Goal: Information Seeking & Learning: Learn about a topic

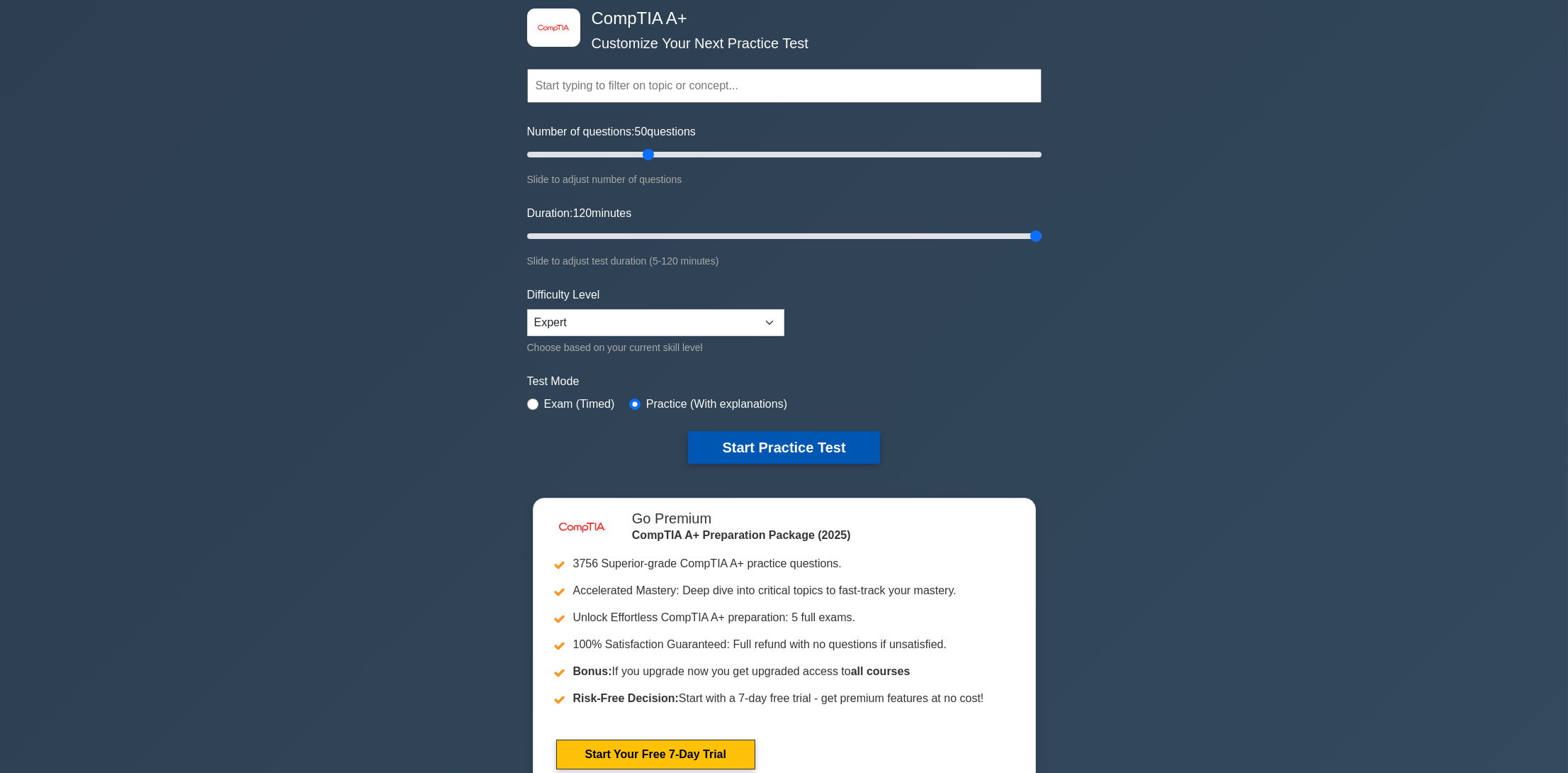
click at [790, 452] on button "Start Practice Test" at bounding box center [784, 447] width 192 height 33
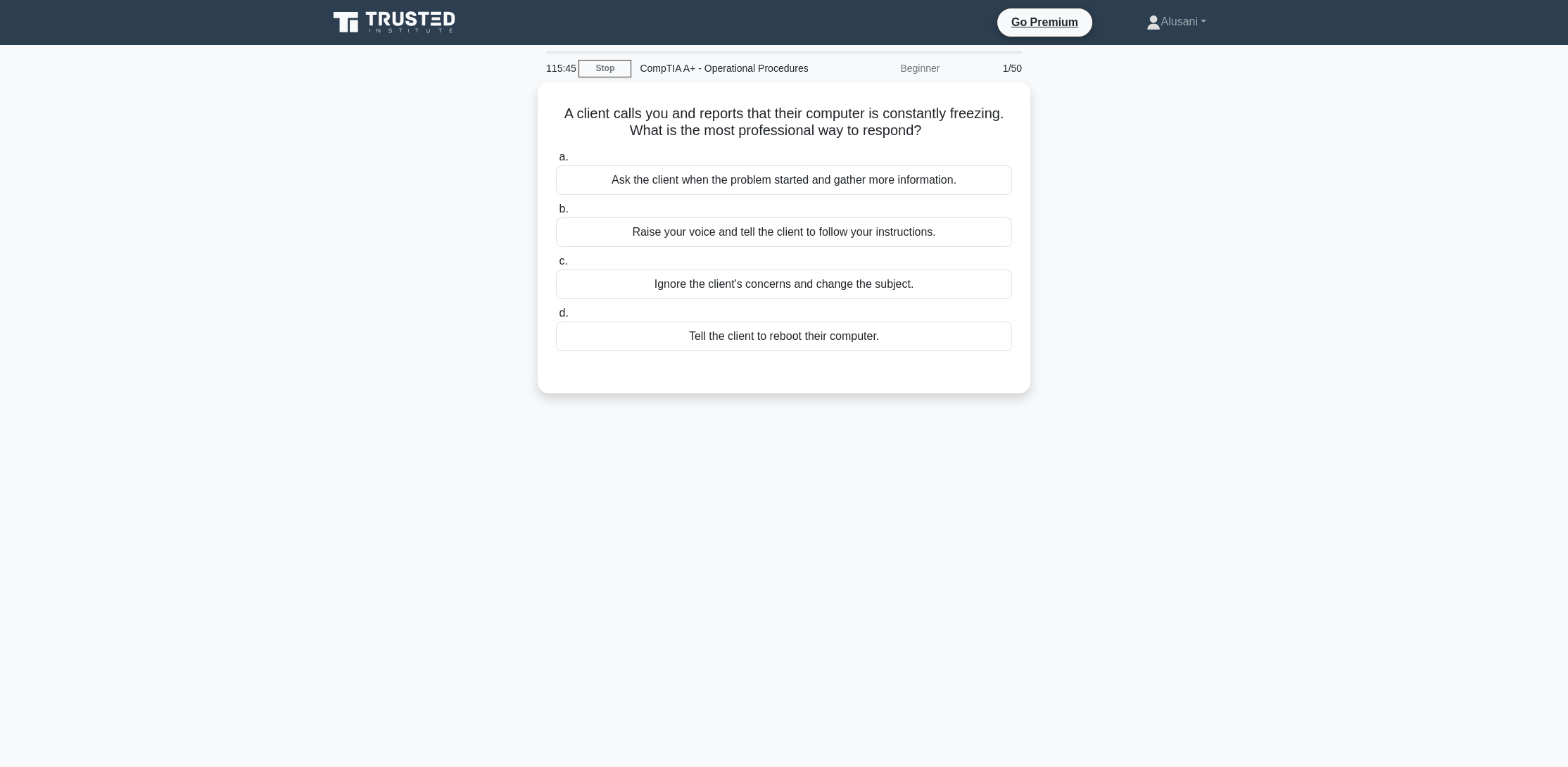
click at [347, 513] on div "115:45 Stop CompTIA A+ - Operational Procedures Beginner 1/50 A client calls yo…" at bounding box center [784, 403] width 929 height 703
click at [829, 179] on div "Ask the client when the problem started and gather more information." at bounding box center [783, 176] width 456 height 29
click at [556, 159] on input "a. Ask the client when the problem started and gather more information." at bounding box center [556, 154] width 0 height 9
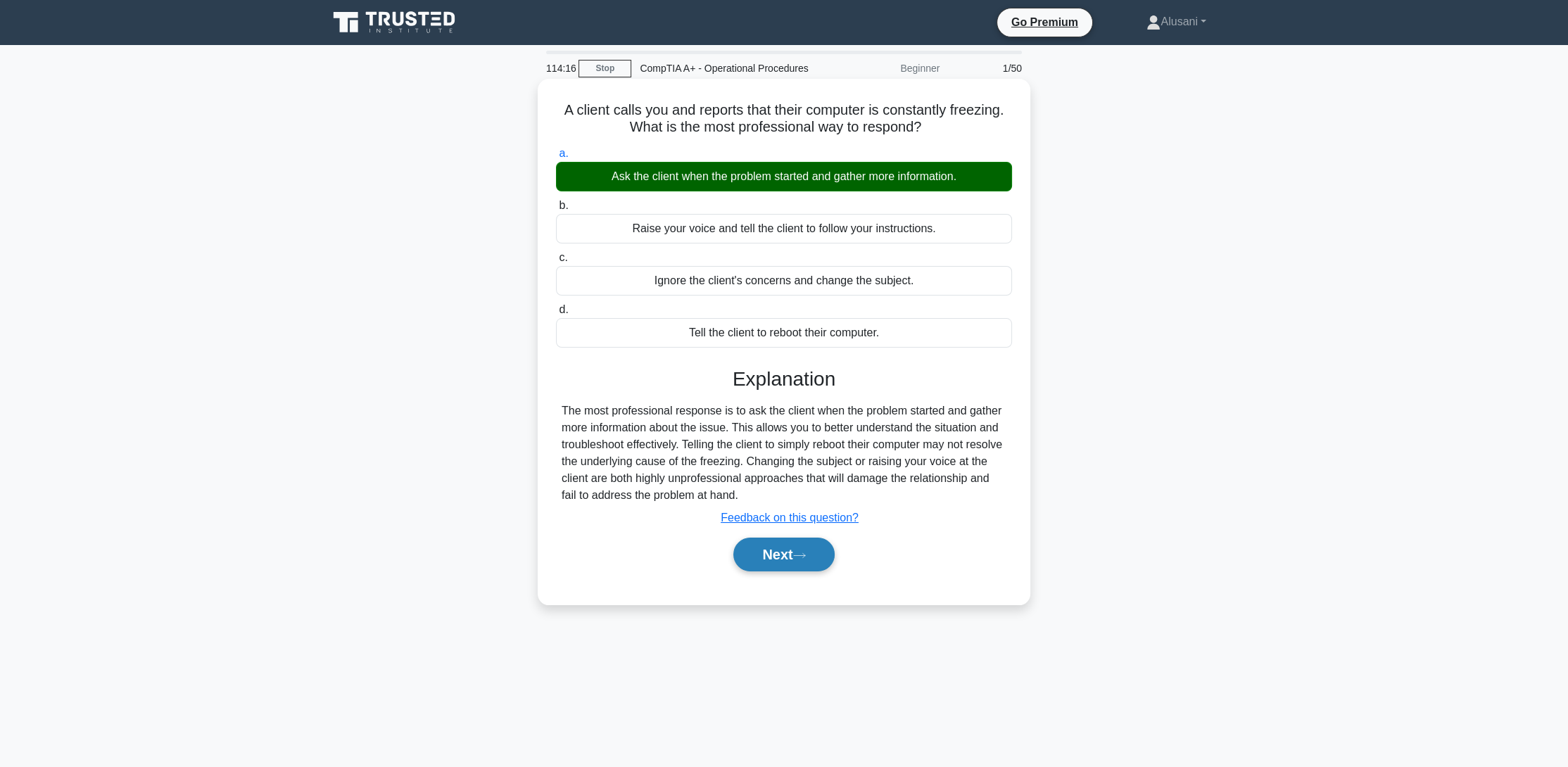
click at [778, 548] on button "Next" at bounding box center [783, 554] width 101 height 34
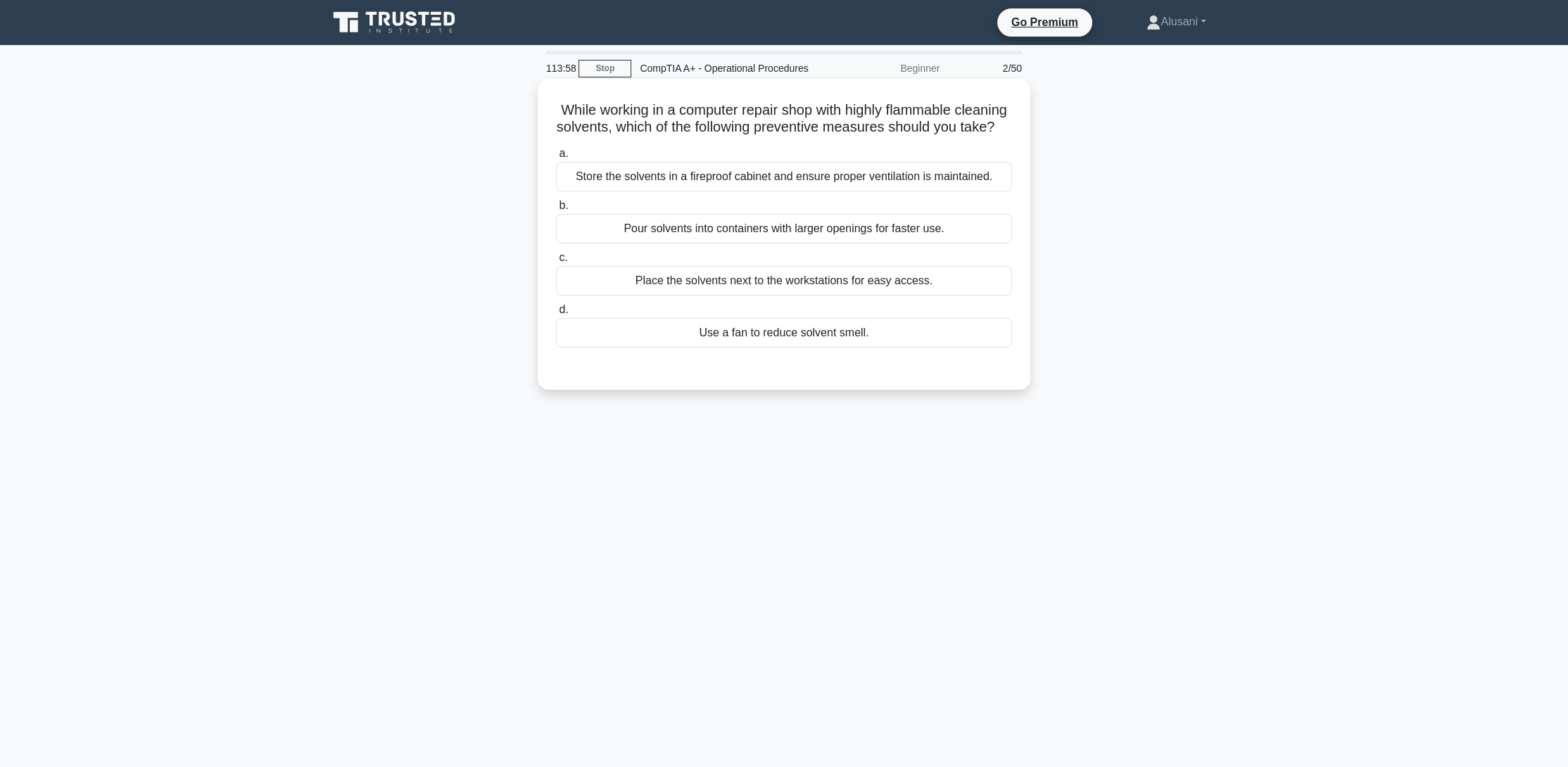
click at [808, 192] on div "Store the solvents in a fireproof cabinet and ensure proper ventilation is main…" at bounding box center [783, 176] width 456 height 29
click at [556, 159] on input "a. Store the solvents in a fireproof cabinet and ensure proper ventilation is m…" at bounding box center [556, 154] width 0 height 9
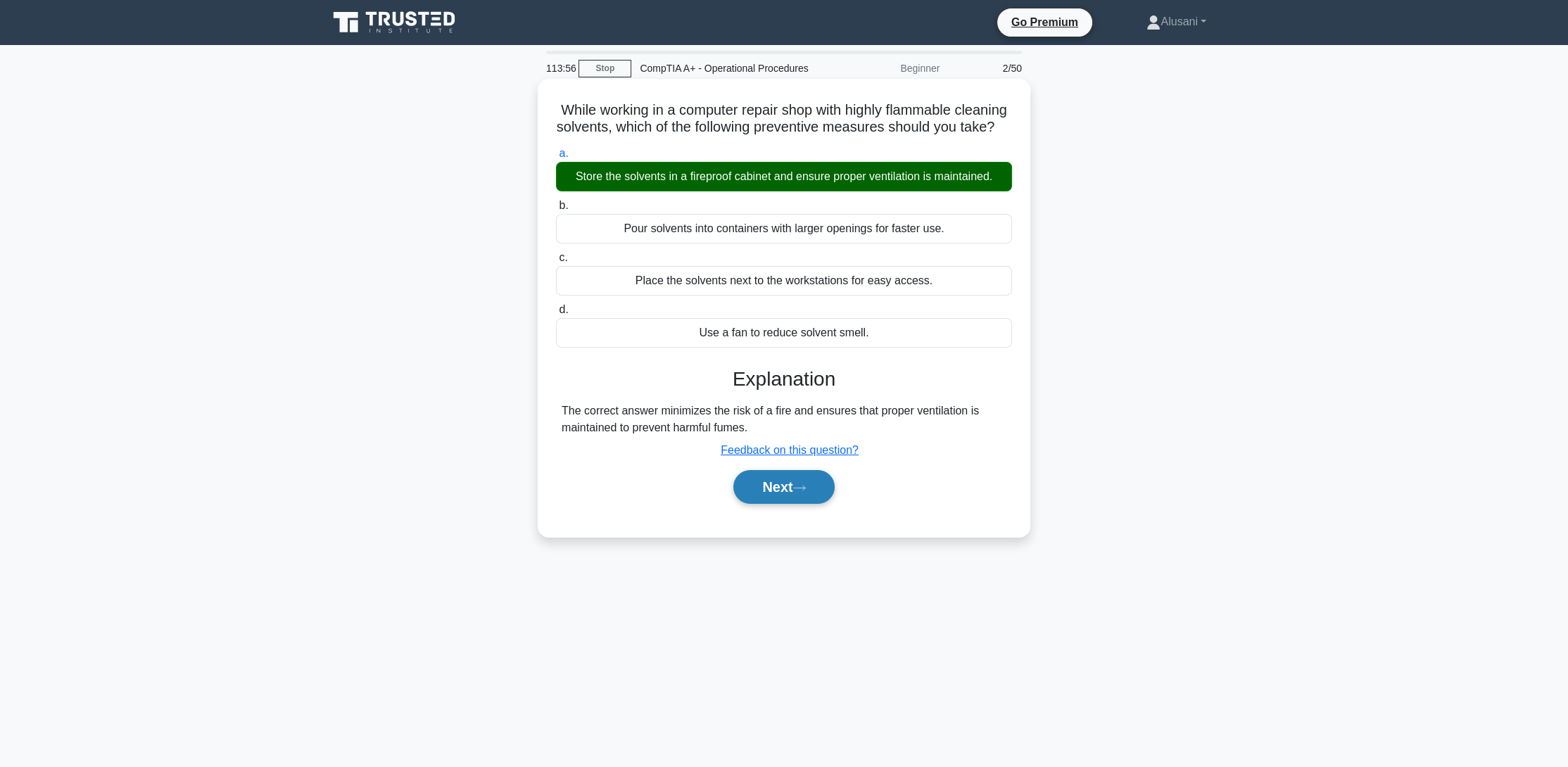
click at [800, 493] on button "Next" at bounding box center [783, 486] width 101 height 34
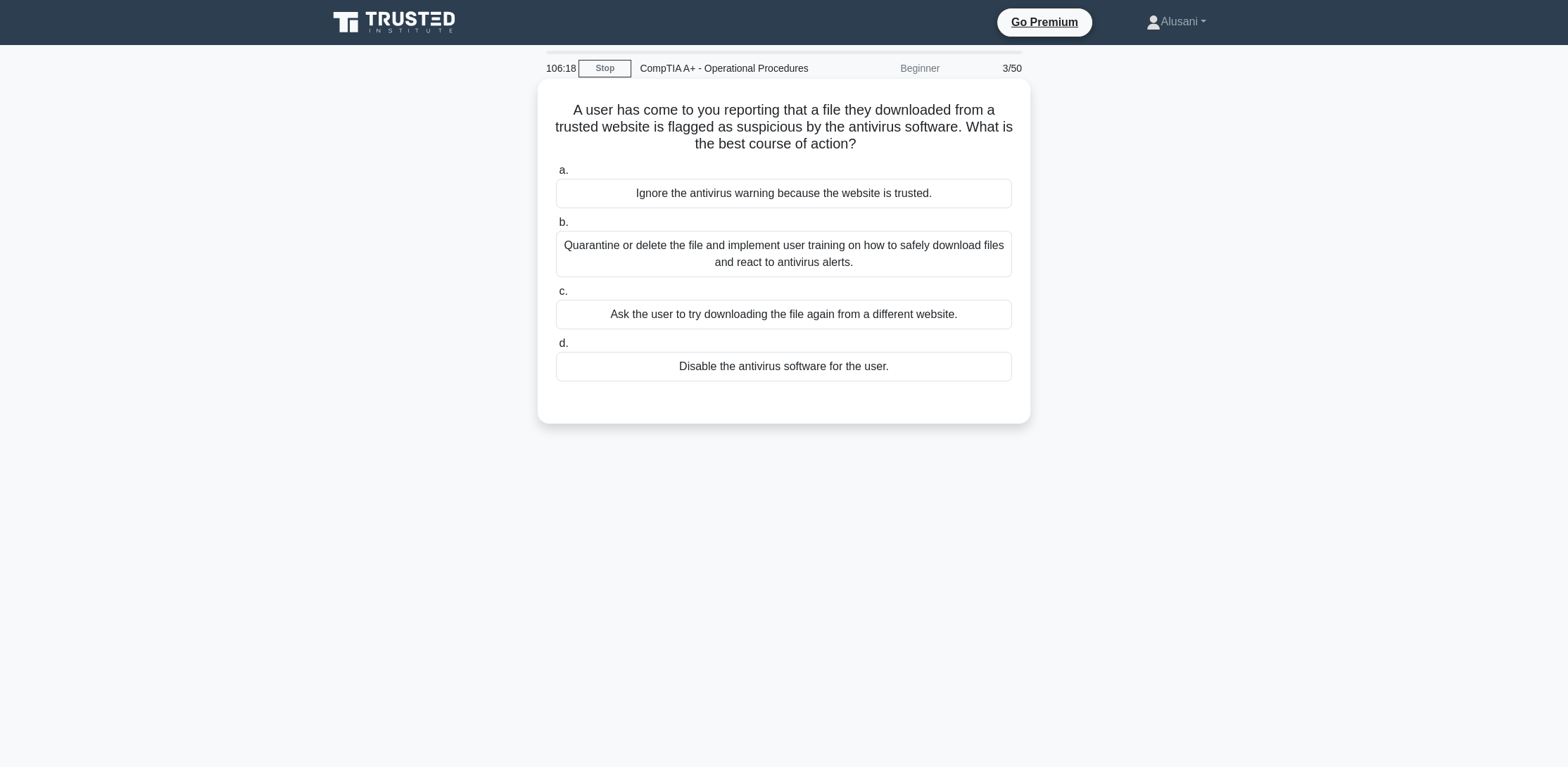
click at [731, 256] on div "Quarantine or delete the file and implement user training on how to safely down…" at bounding box center [783, 254] width 456 height 47
click at [556, 227] on input "b. Quarantine or delete the file and implement user training on how to safely d…" at bounding box center [556, 222] width 0 height 9
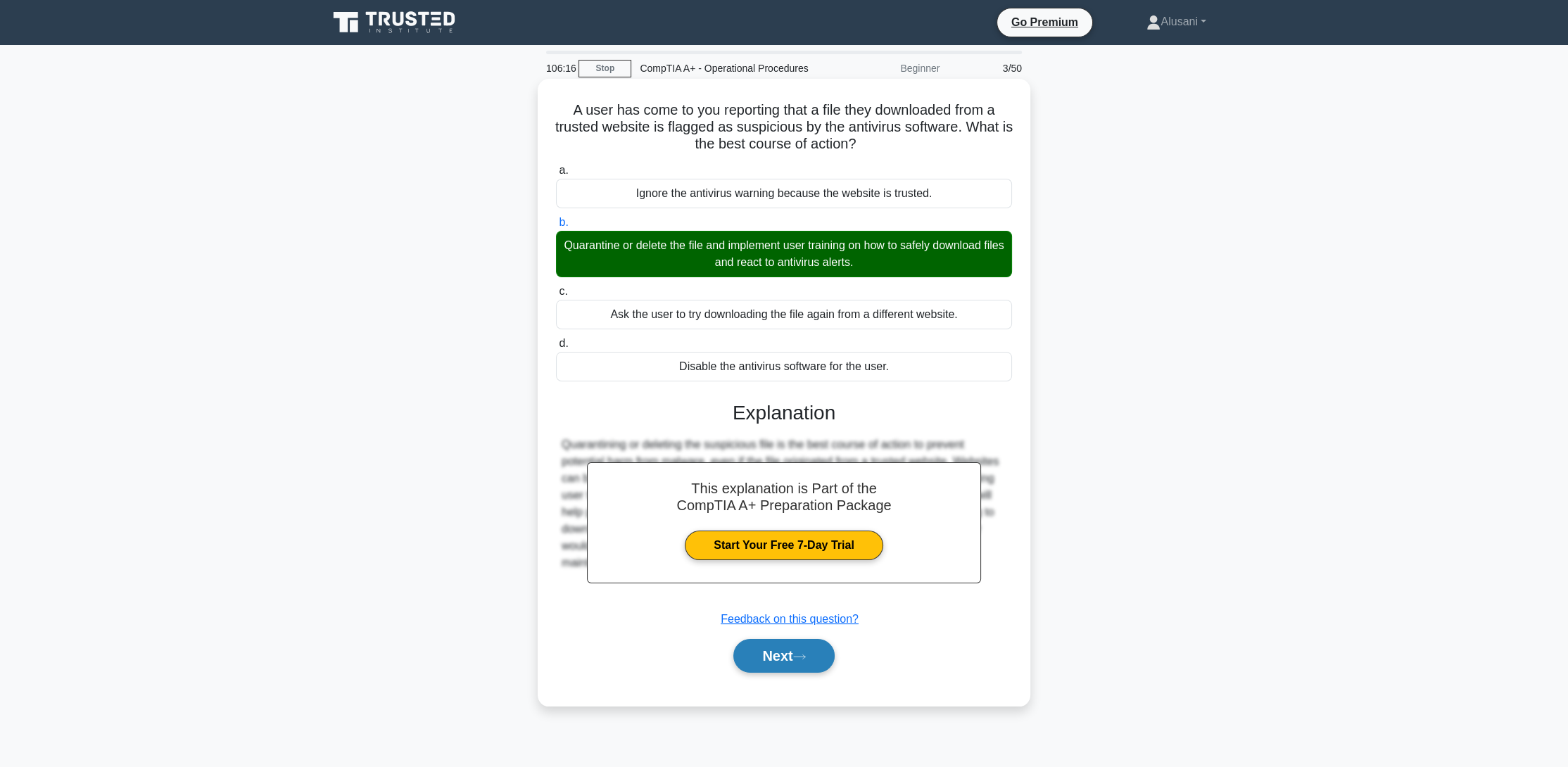
click at [770, 651] on button "Next" at bounding box center [783, 655] width 101 height 34
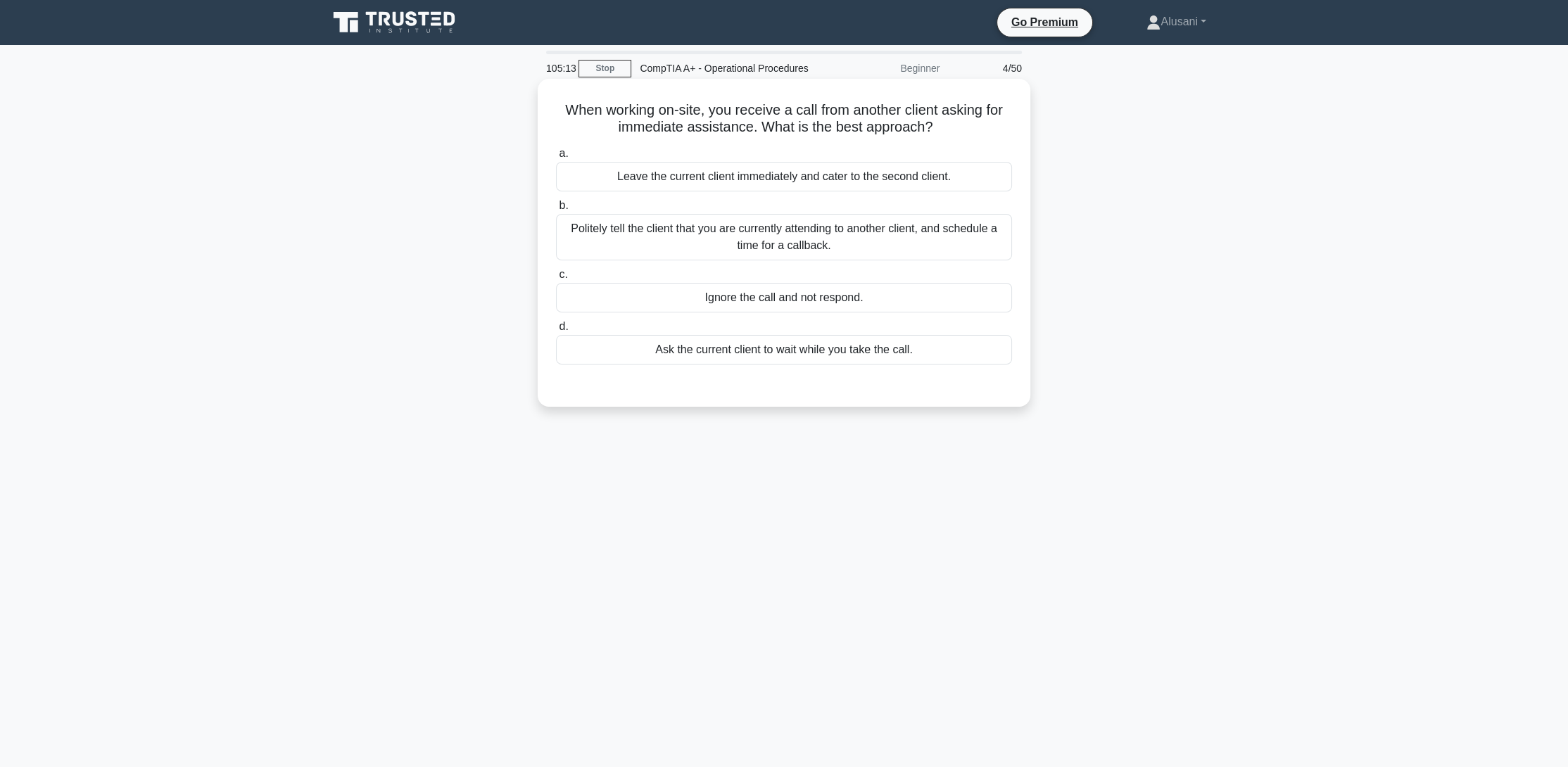
click at [691, 243] on div "Politely tell the client that you are currently attending to another client, an…" at bounding box center [783, 237] width 456 height 47
click at [556, 210] on input "b. Politely tell the client that you are currently attending to another client,…" at bounding box center [556, 205] width 0 height 9
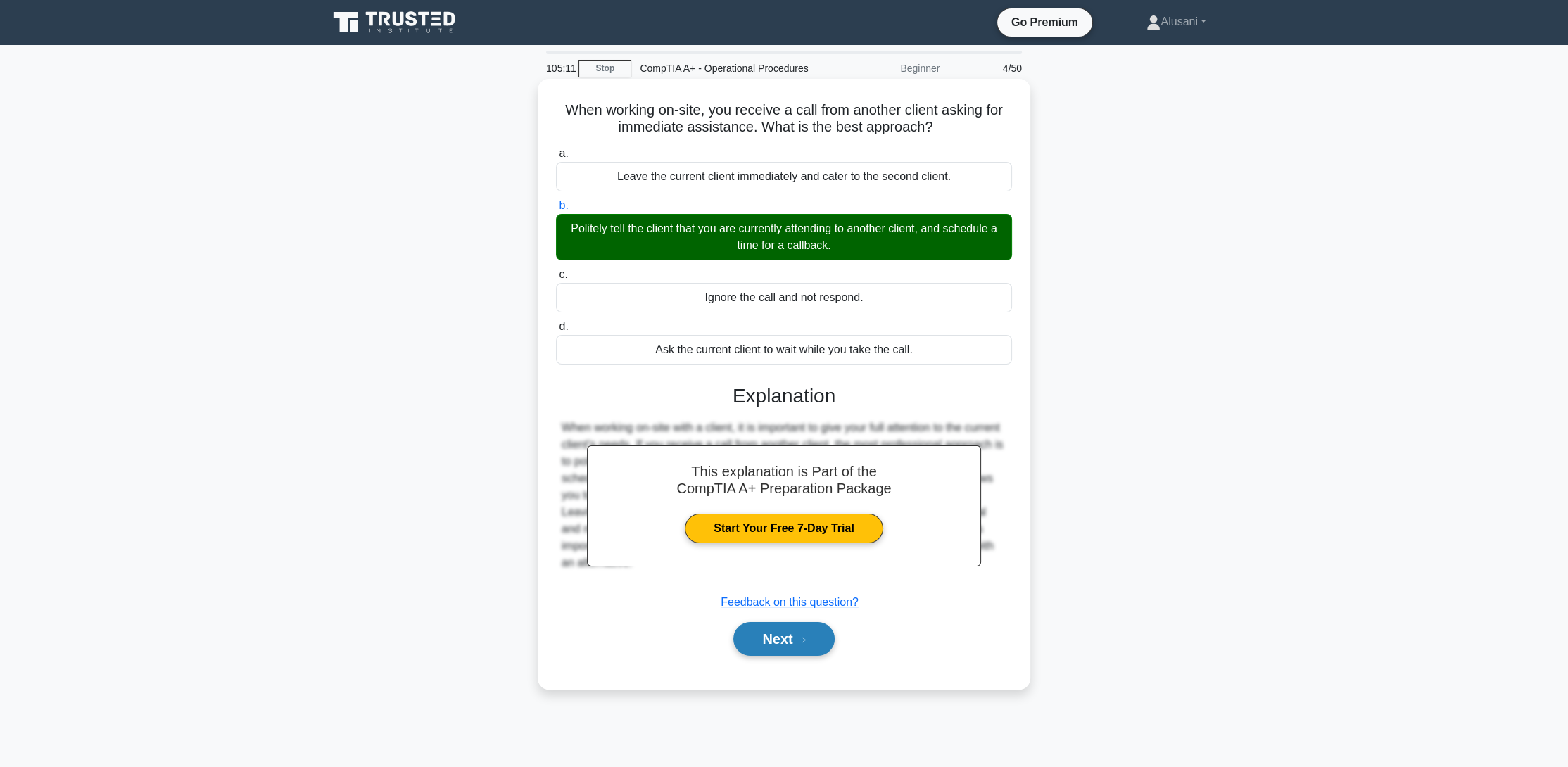
click at [760, 631] on button "Next" at bounding box center [783, 639] width 101 height 34
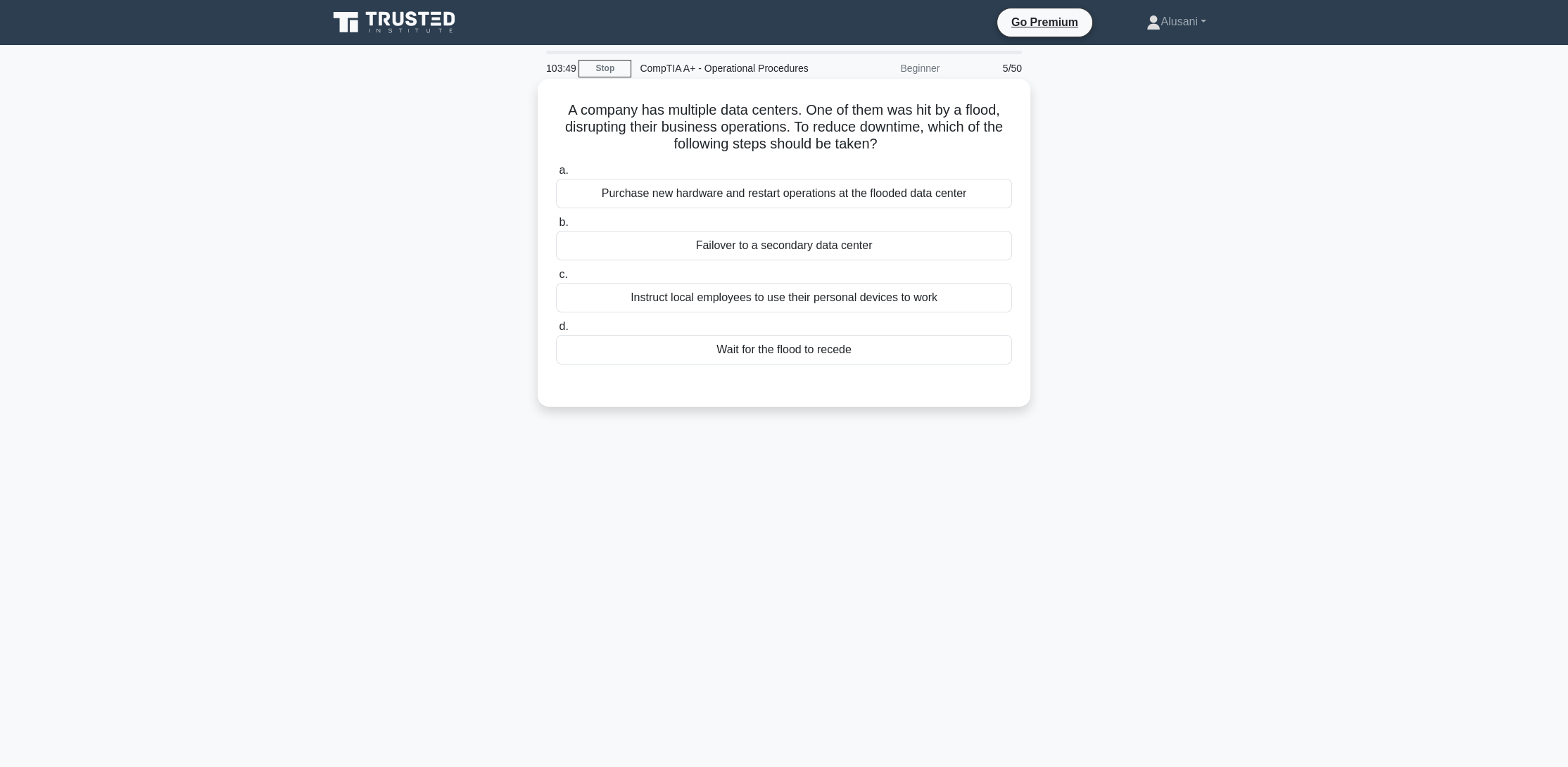
click at [748, 253] on div "Failover to a secondary data center" at bounding box center [783, 245] width 456 height 29
click at [556, 227] on input "b. Failover to a secondary data center" at bounding box center [556, 222] width 0 height 9
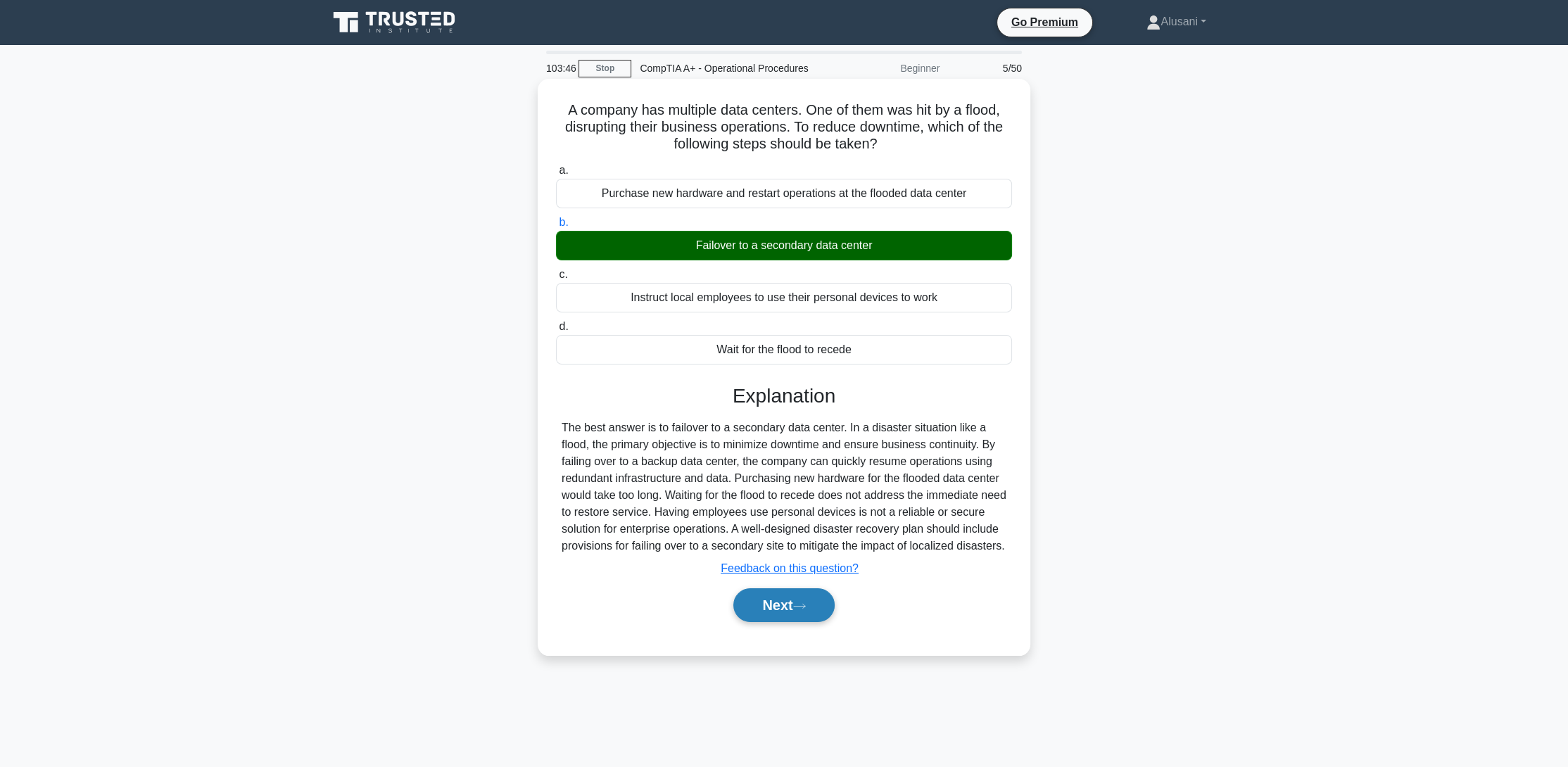
click at [787, 610] on button "Next" at bounding box center [783, 605] width 101 height 34
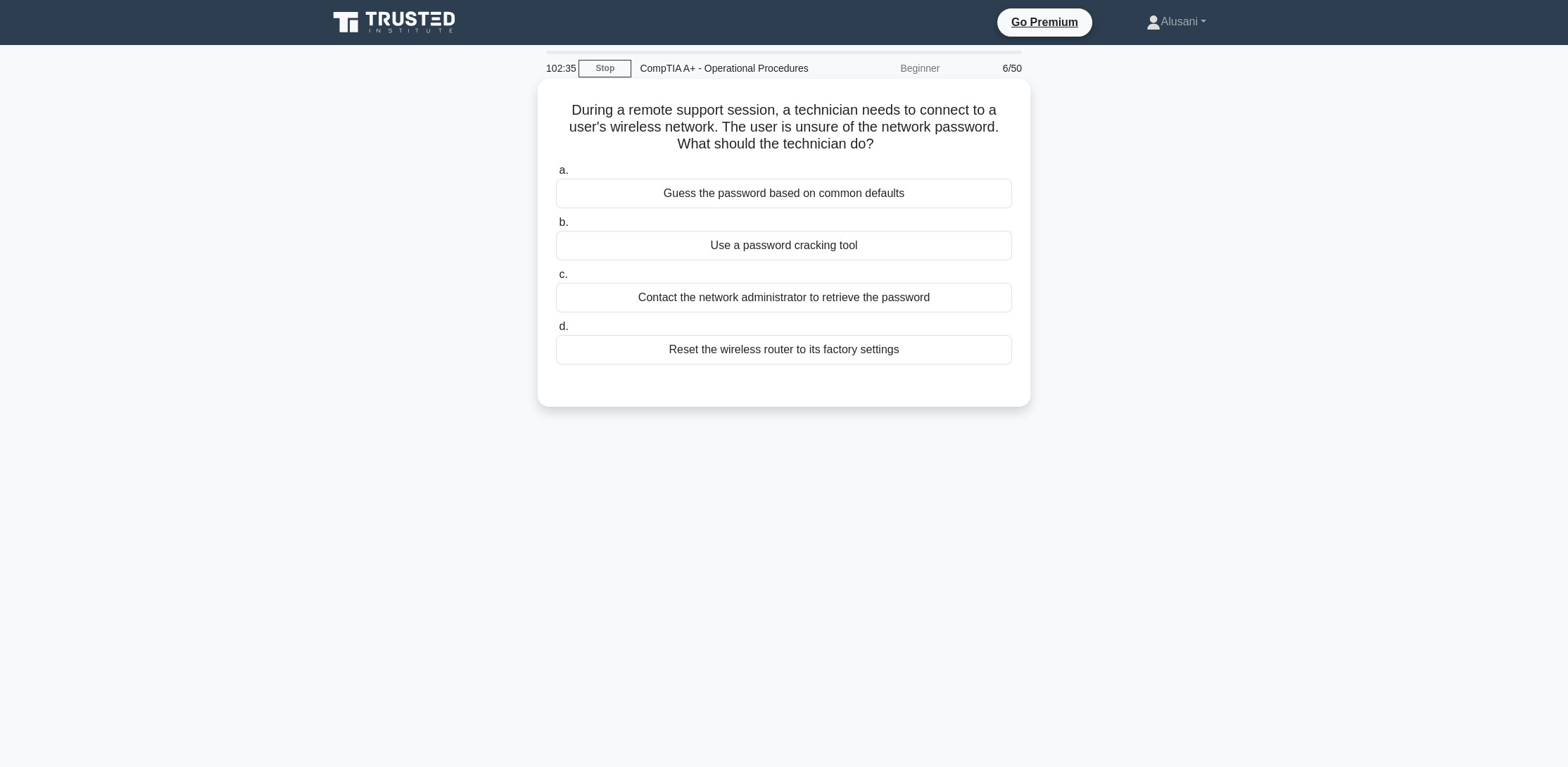
click at [741, 301] on div "Contact the network administrator to retrieve the password" at bounding box center [783, 297] width 456 height 29
click at [556, 279] on input "c. Contact the network administrator to retrieve the password" at bounding box center [556, 274] width 0 height 9
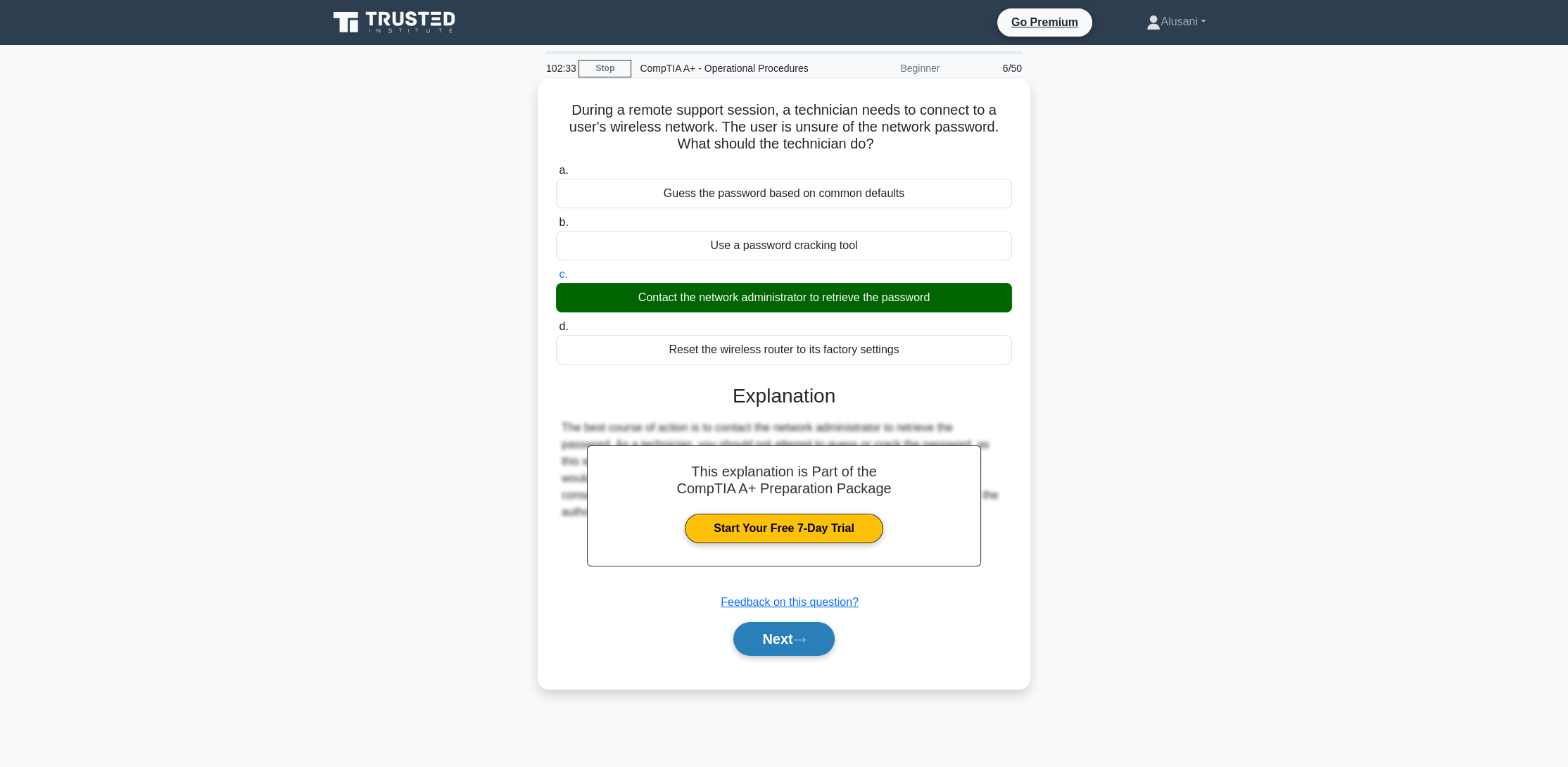
click at [785, 649] on button "Next" at bounding box center [783, 639] width 101 height 34
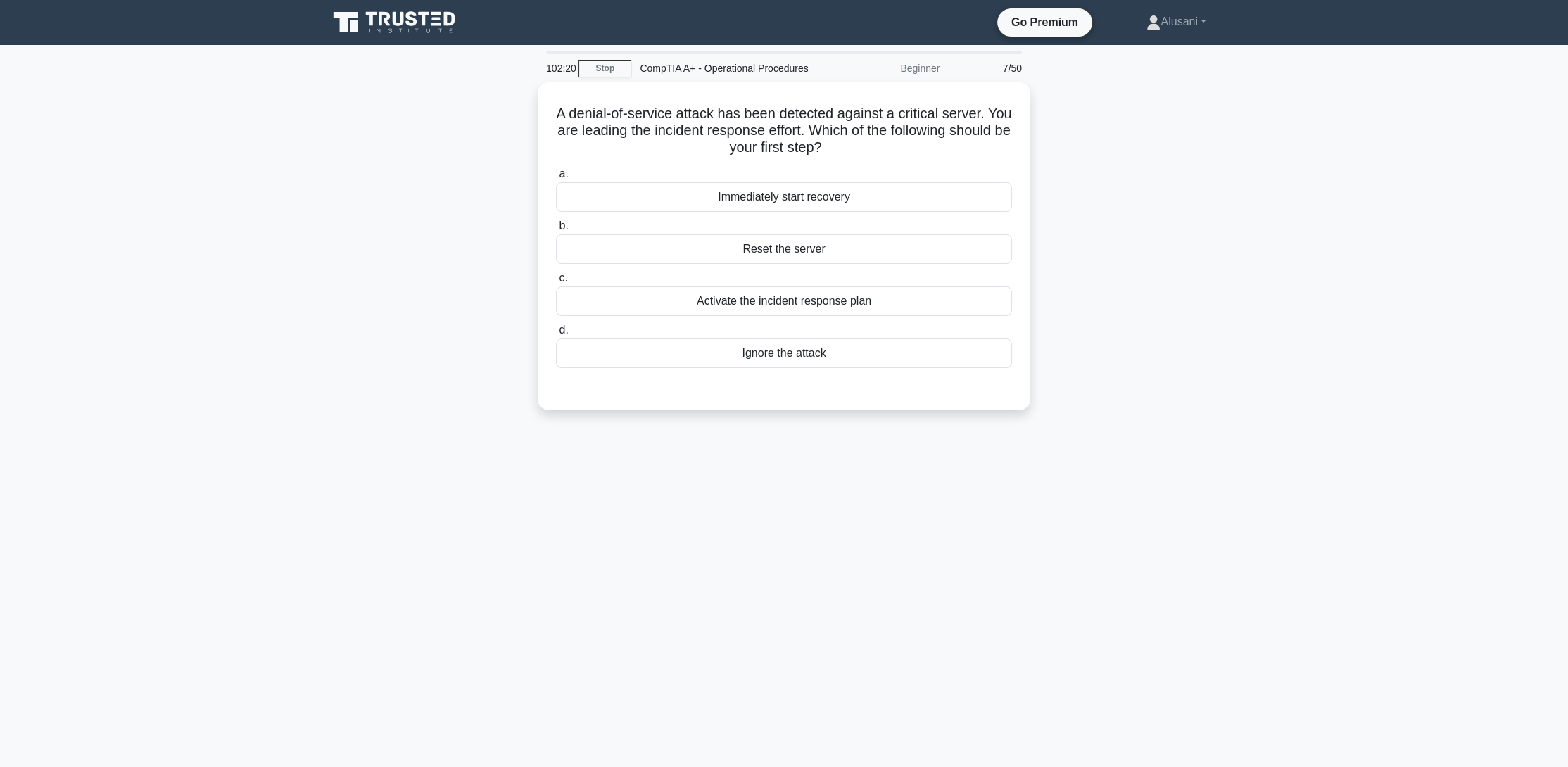
drag, startPoint x: 464, startPoint y: 481, endPoint x: 454, endPoint y: 501, distance: 22.4
click at [460, 481] on div "102:20 Stop CompTIA A+ - Operational Procedures Beginner 7/50 A denial-of-servi…" at bounding box center [784, 403] width 929 height 703
click at [745, 302] on div "Activate the incident response plan" at bounding box center [783, 297] width 456 height 29
click at [556, 279] on input "c. Activate the incident response plan" at bounding box center [556, 274] width 0 height 9
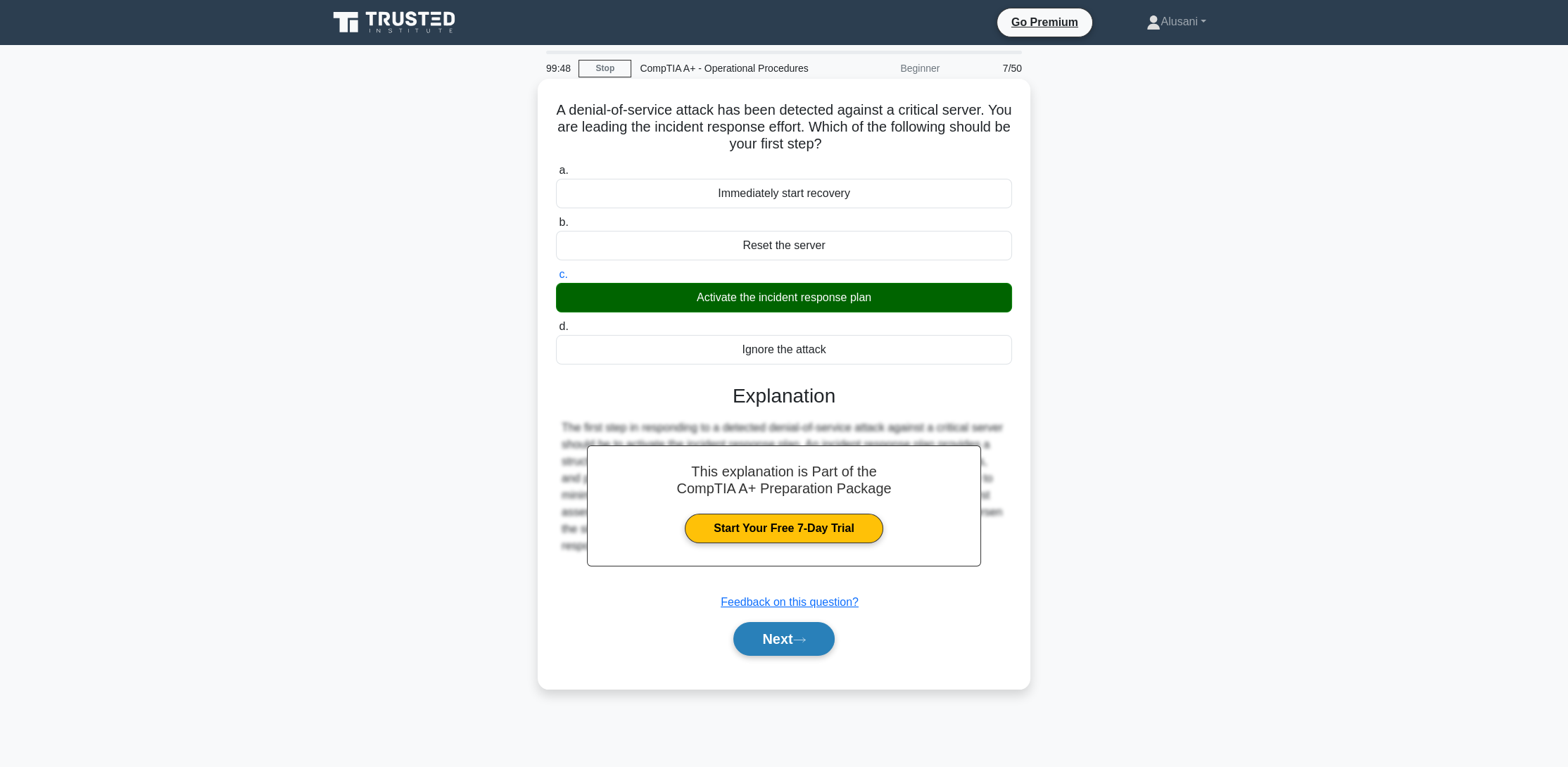
click at [783, 644] on button "Next" at bounding box center [783, 639] width 101 height 34
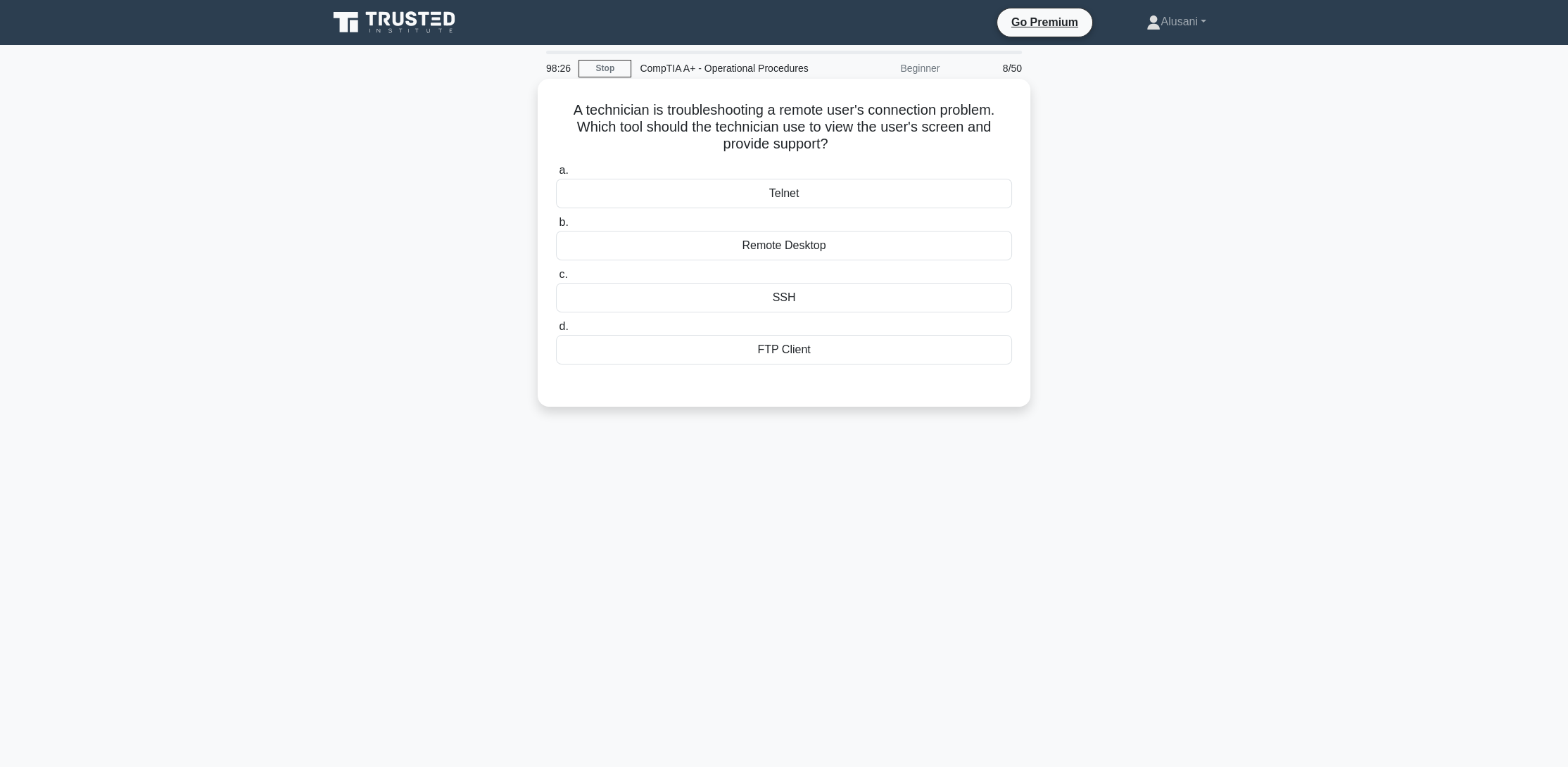
click at [816, 240] on div "Remote Desktop" at bounding box center [783, 245] width 456 height 29
click at [556, 227] on input "b. Remote Desktop" at bounding box center [556, 222] width 0 height 9
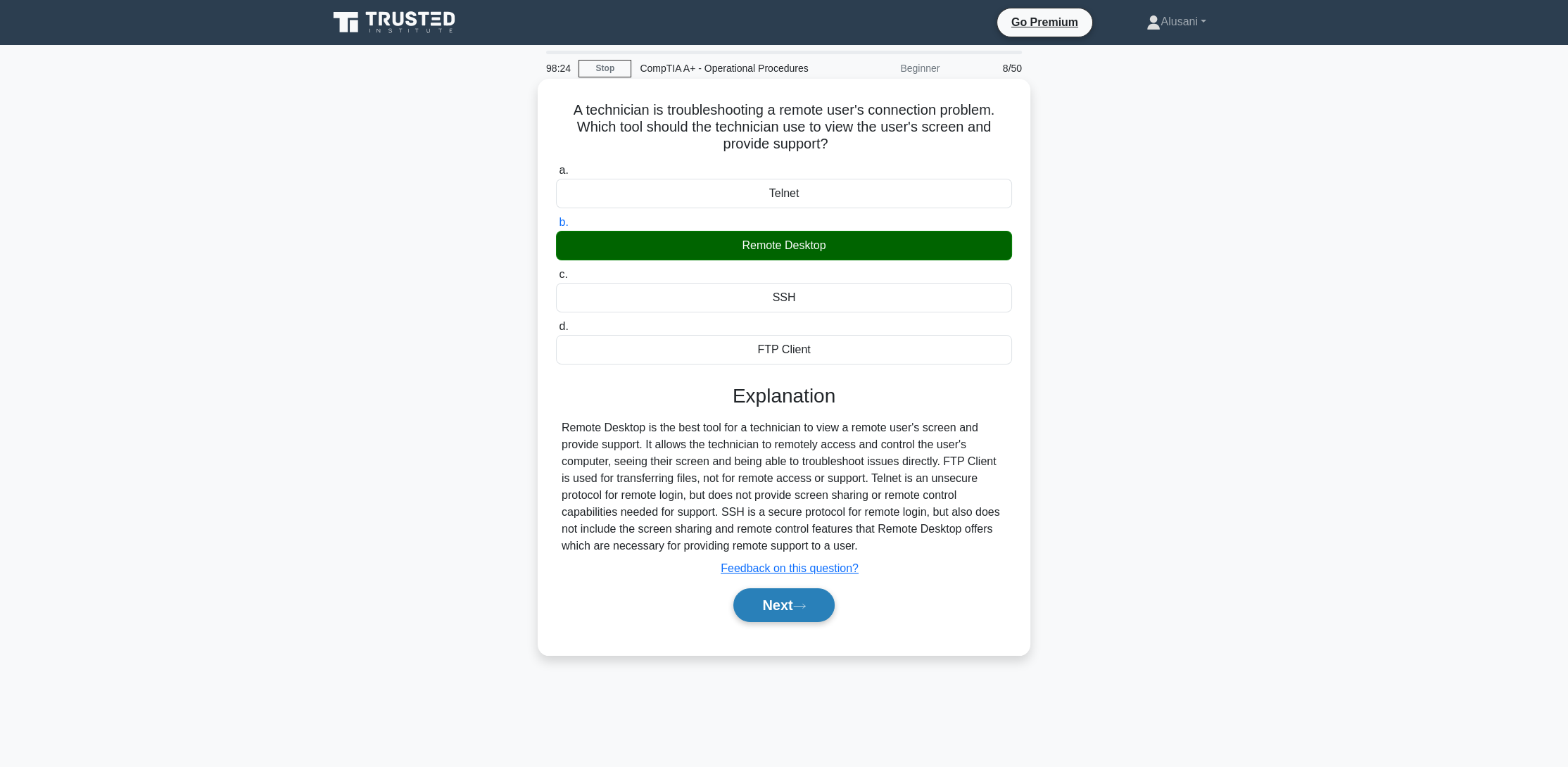
click at [813, 611] on button "Next" at bounding box center [783, 605] width 101 height 34
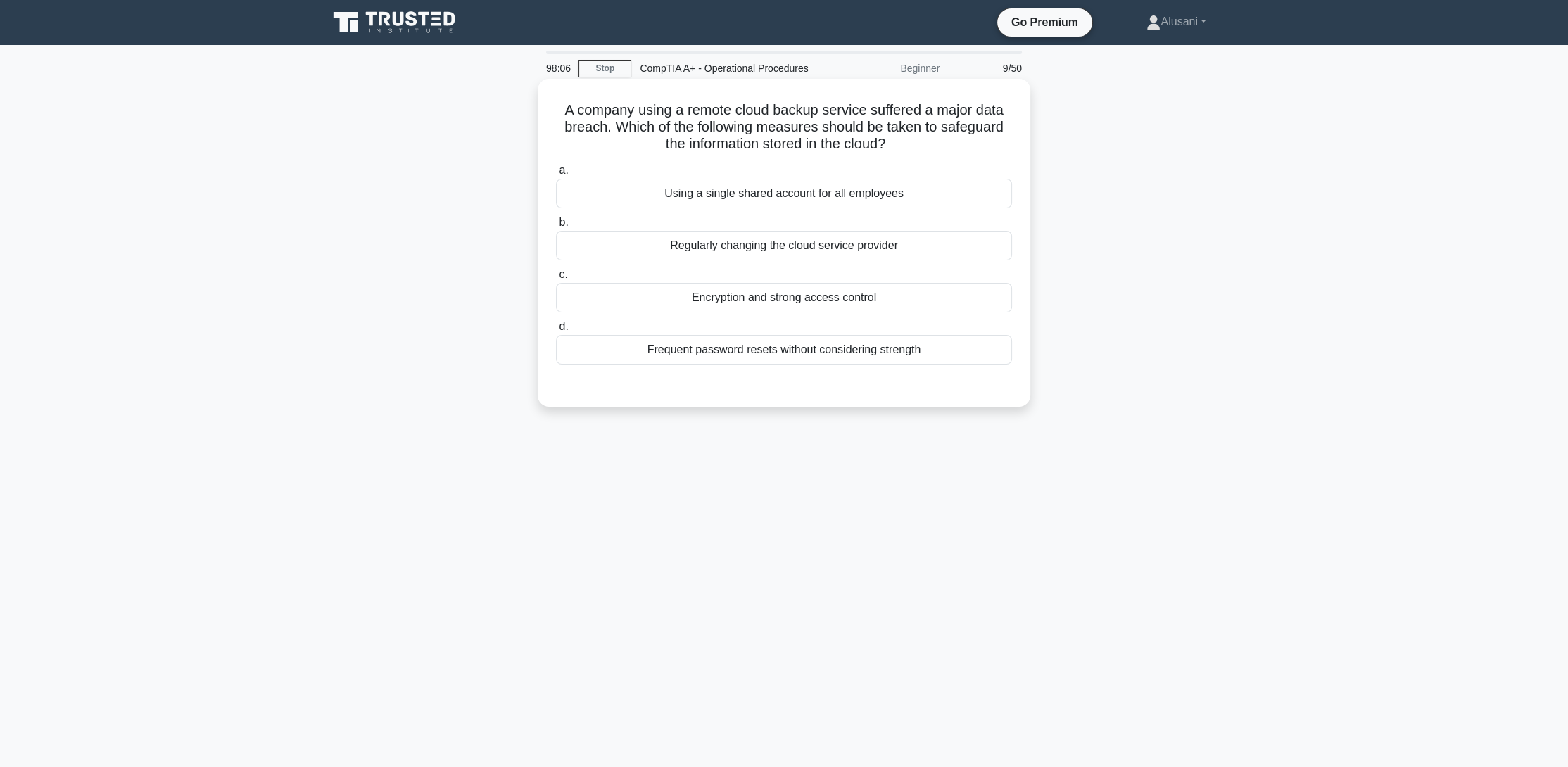
click at [821, 299] on div "Encryption and strong access control" at bounding box center [783, 297] width 456 height 29
click at [556, 279] on input "c. Encryption and strong access control" at bounding box center [556, 274] width 0 height 9
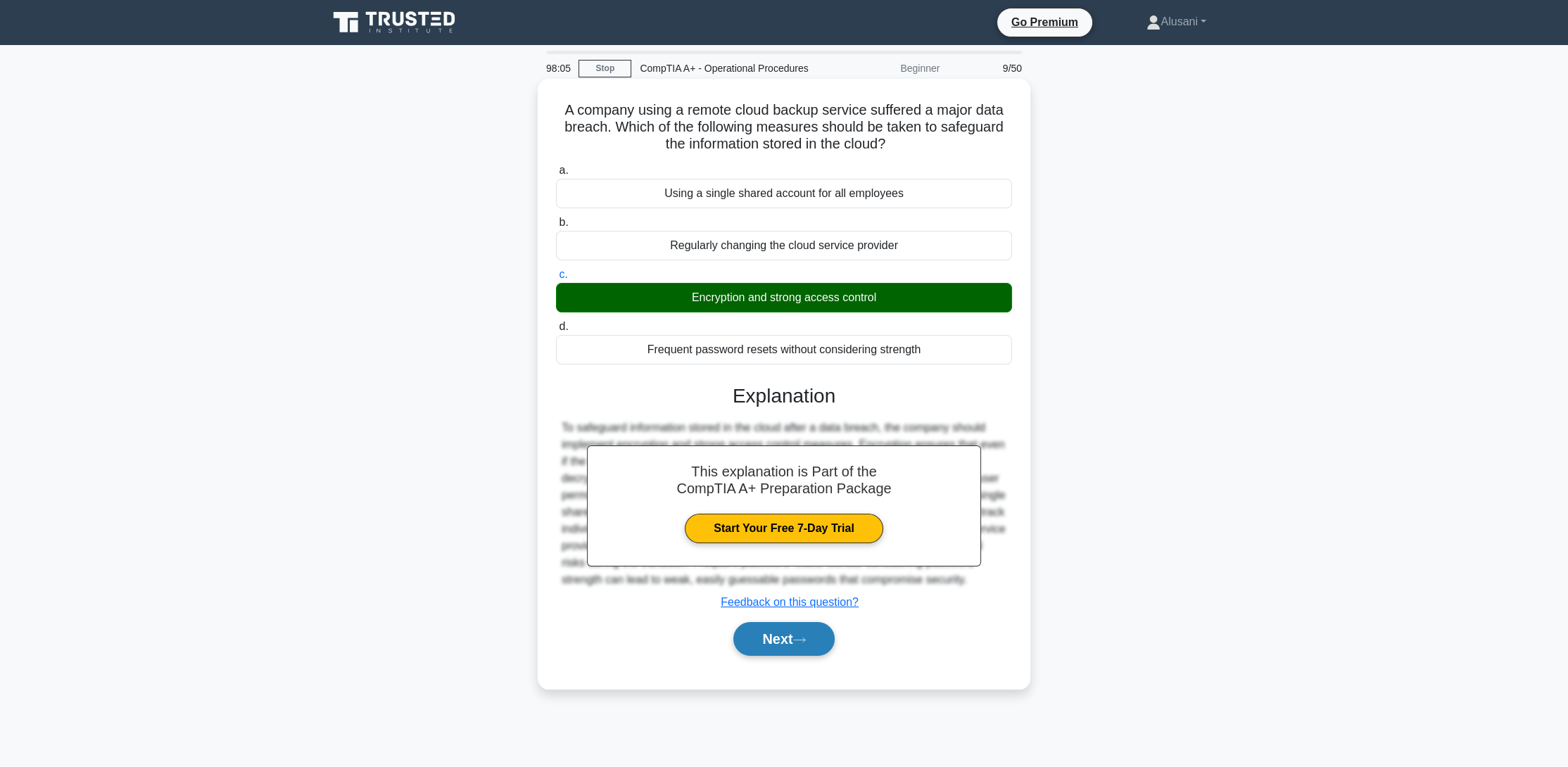
click at [774, 636] on button "Next" at bounding box center [783, 639] width 101 height 34
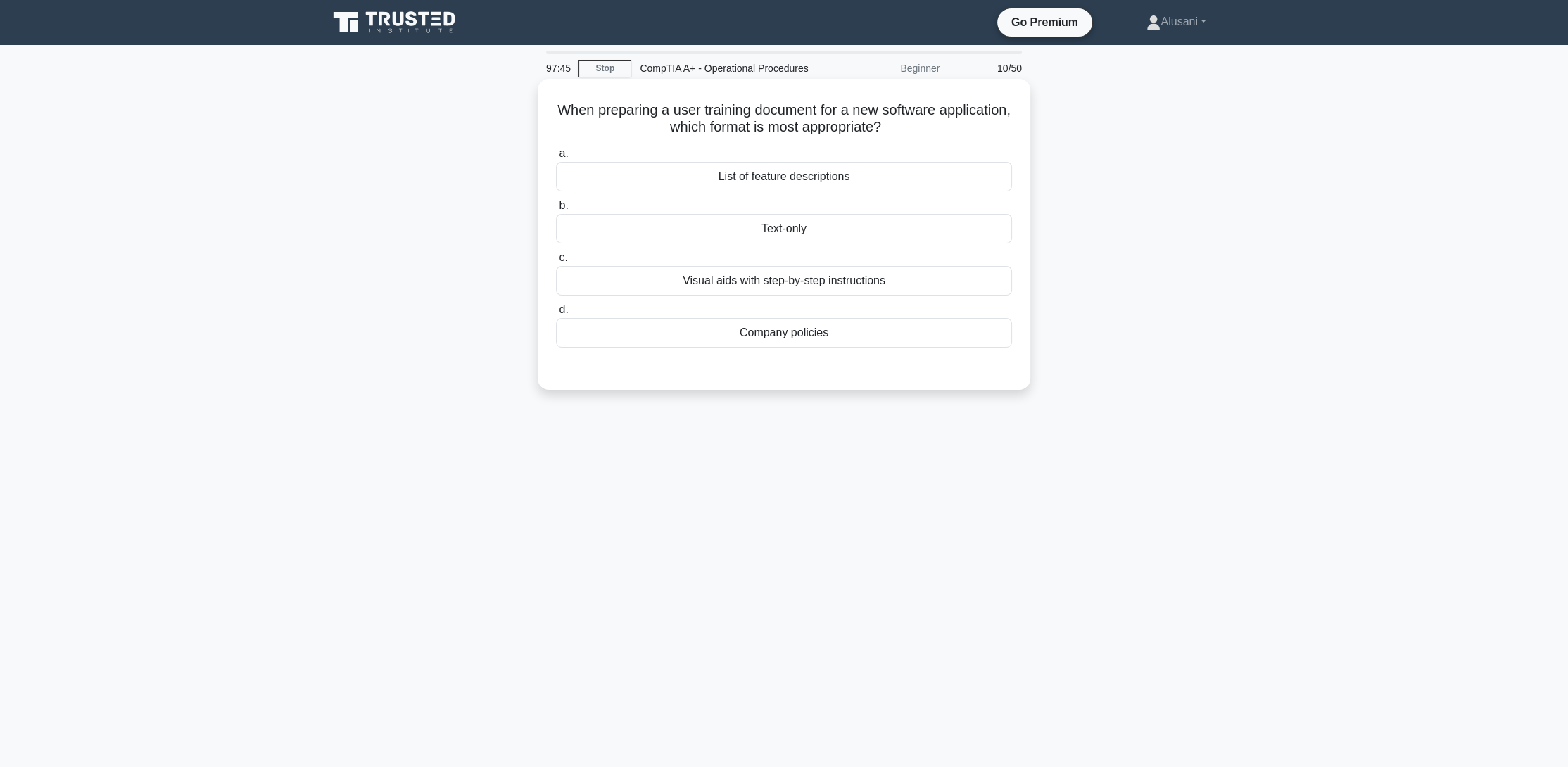
click at [778, 282] on div "Visual aids with step-by-step instructions" at bounding box center [783, 281] width 456 height 29
click at [556, 263] on input "c. Visual aids with step-by-step instructions" at bounding box center [556, 258] width 0 height 9
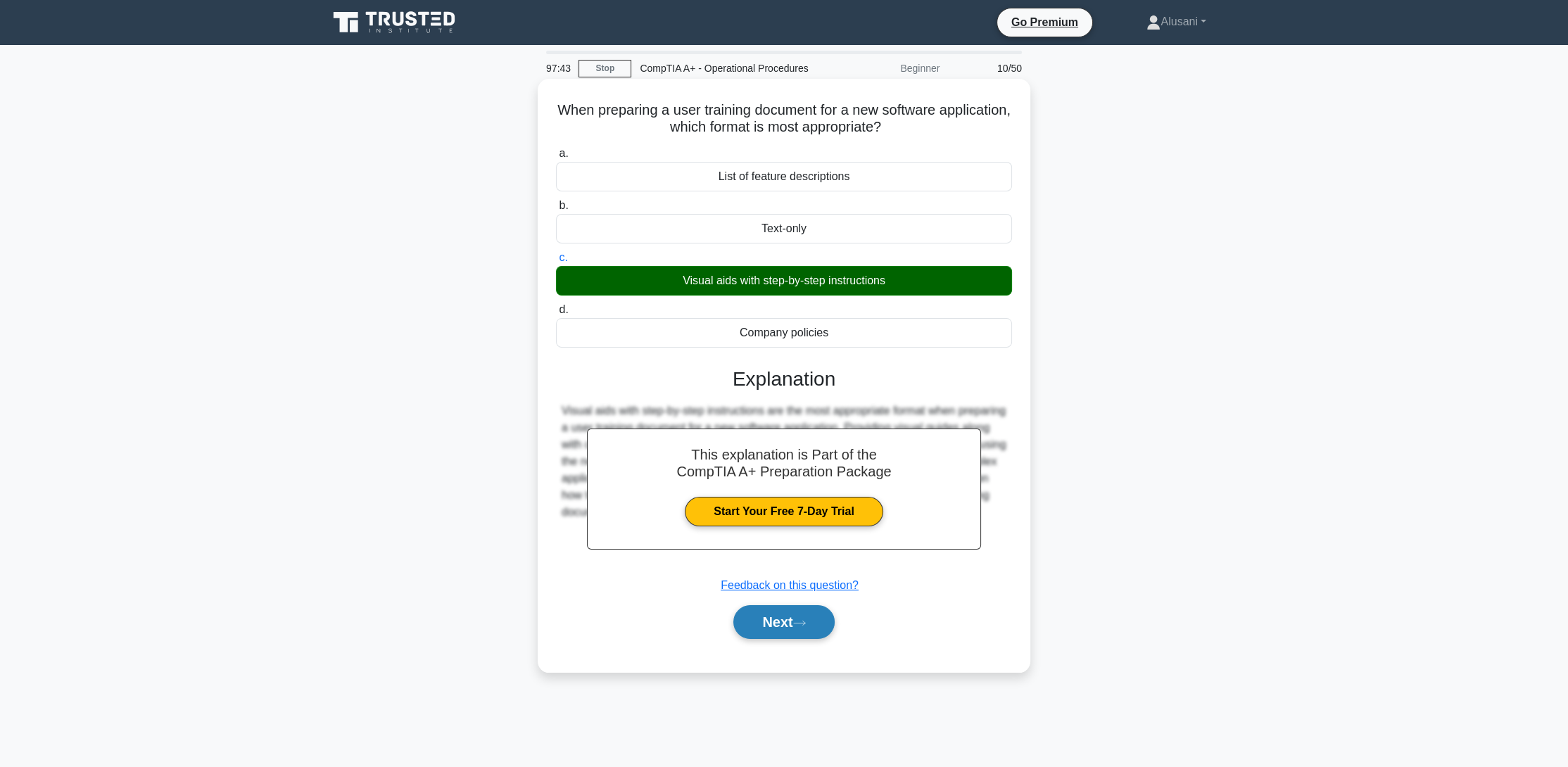
click at [790, 608] on button "Next" at bounding box center [783, 621] width 101 height 34
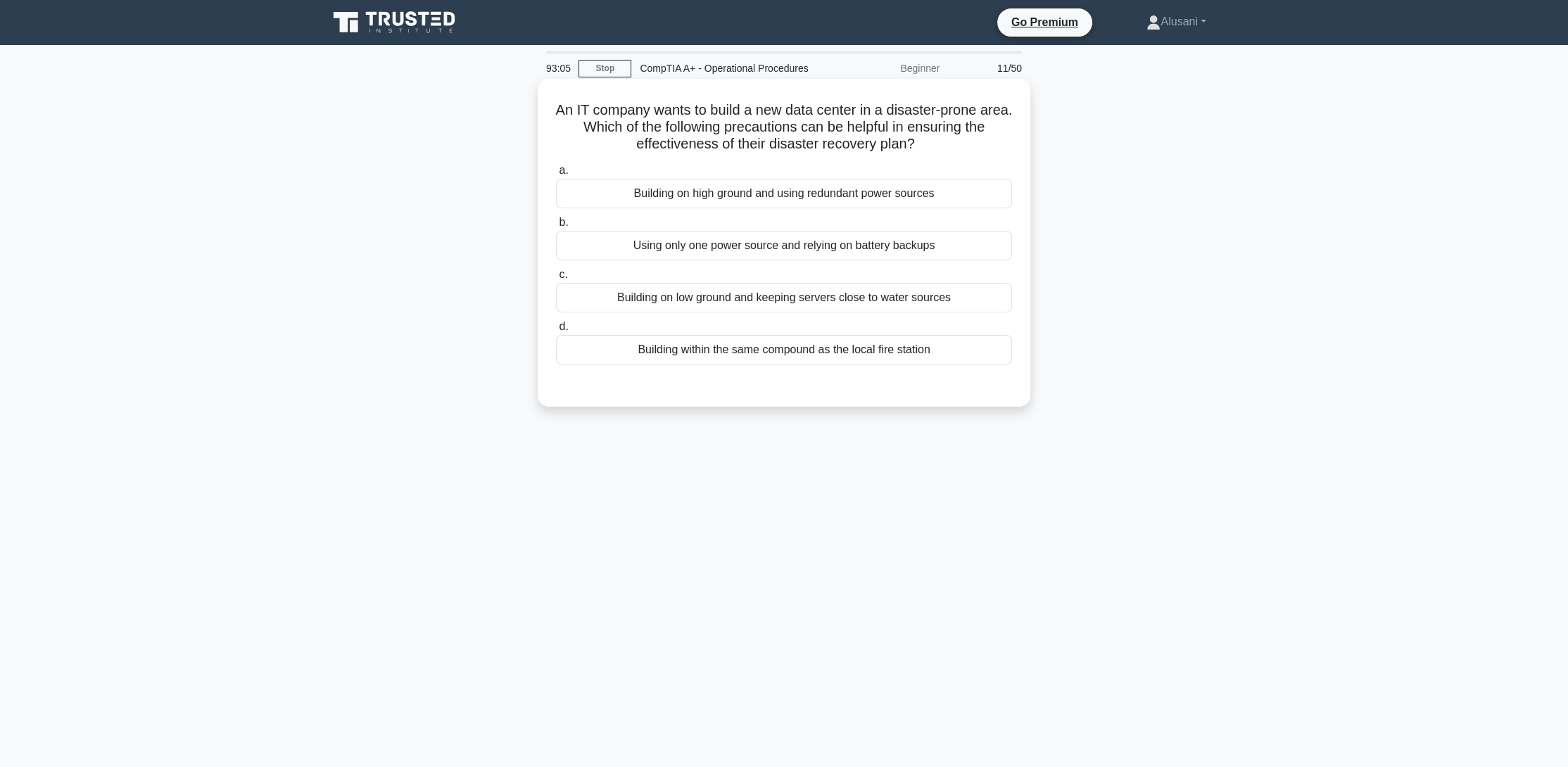
click at [607, 196] on div "Building on high ground and using redundant power sources" at bounding box center [783, 193] width 456 height 29
click at [556, 175] on input "a. Building on high ground and using redundant power sources" at bounding box center [556, 170] width 0 height 9
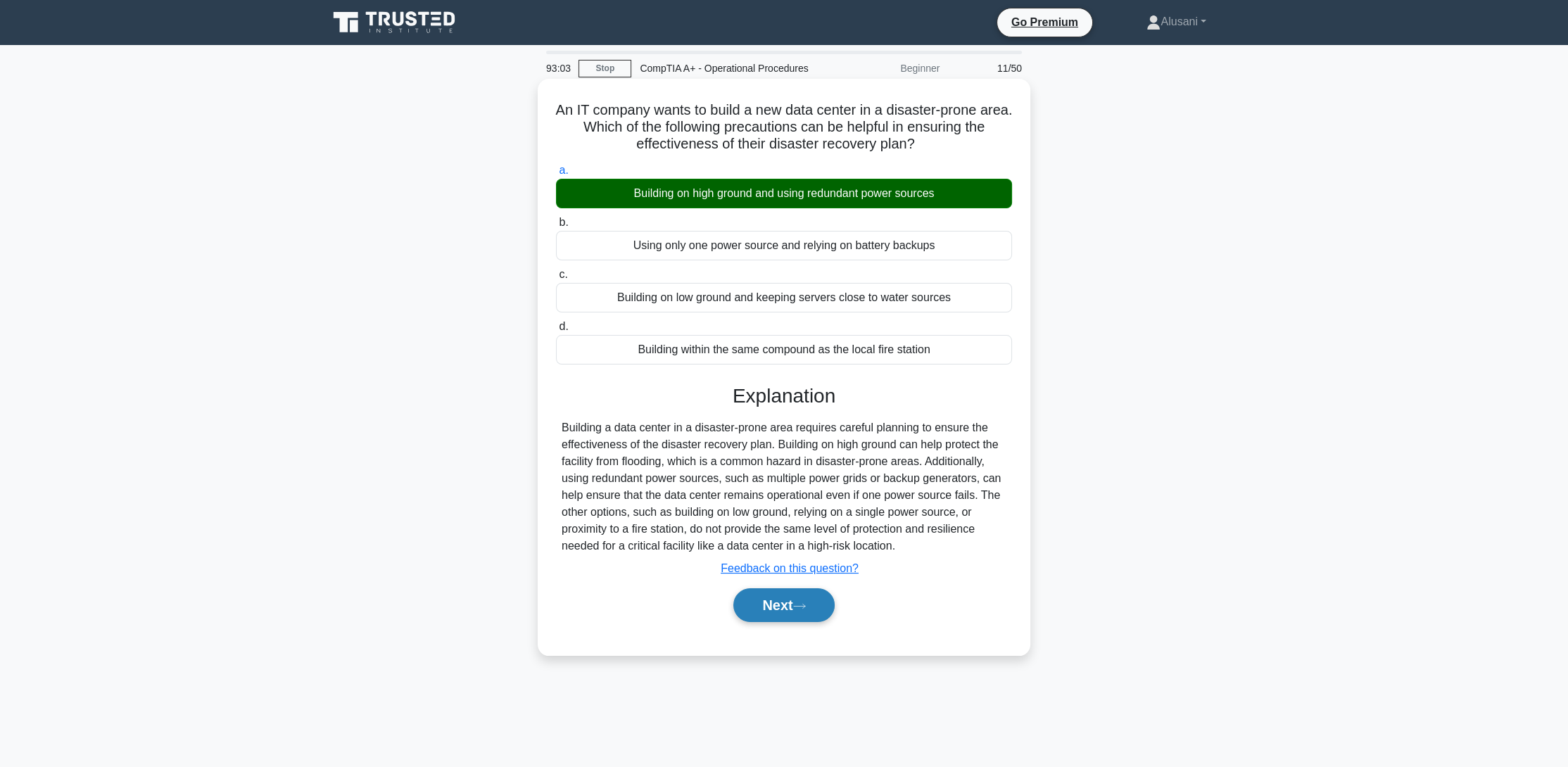
click at [779, 594] on button "Next" at bounding box center [783, 605] width 101 height 34
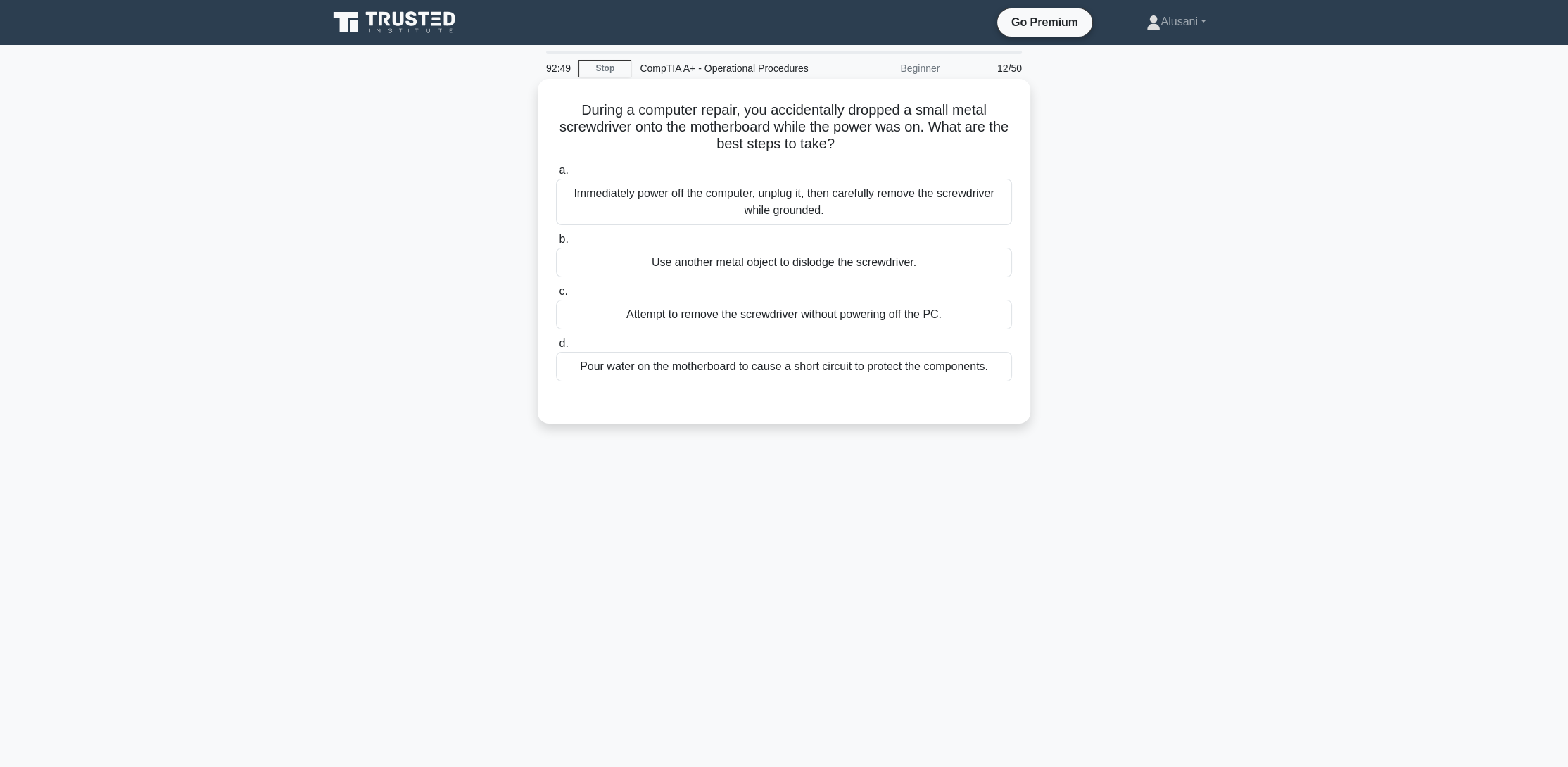
click at [681, 205] on div "Immediately power off the computer, unplug it, then carefully remove the screwd…" at bounding box center [783, 202] width 456 height 47
click at [556, 175] on input "a. Immediately power off the computer, unplug it, then carefully remove the scr…" at bounding box center [556, 170] width 0 height 9
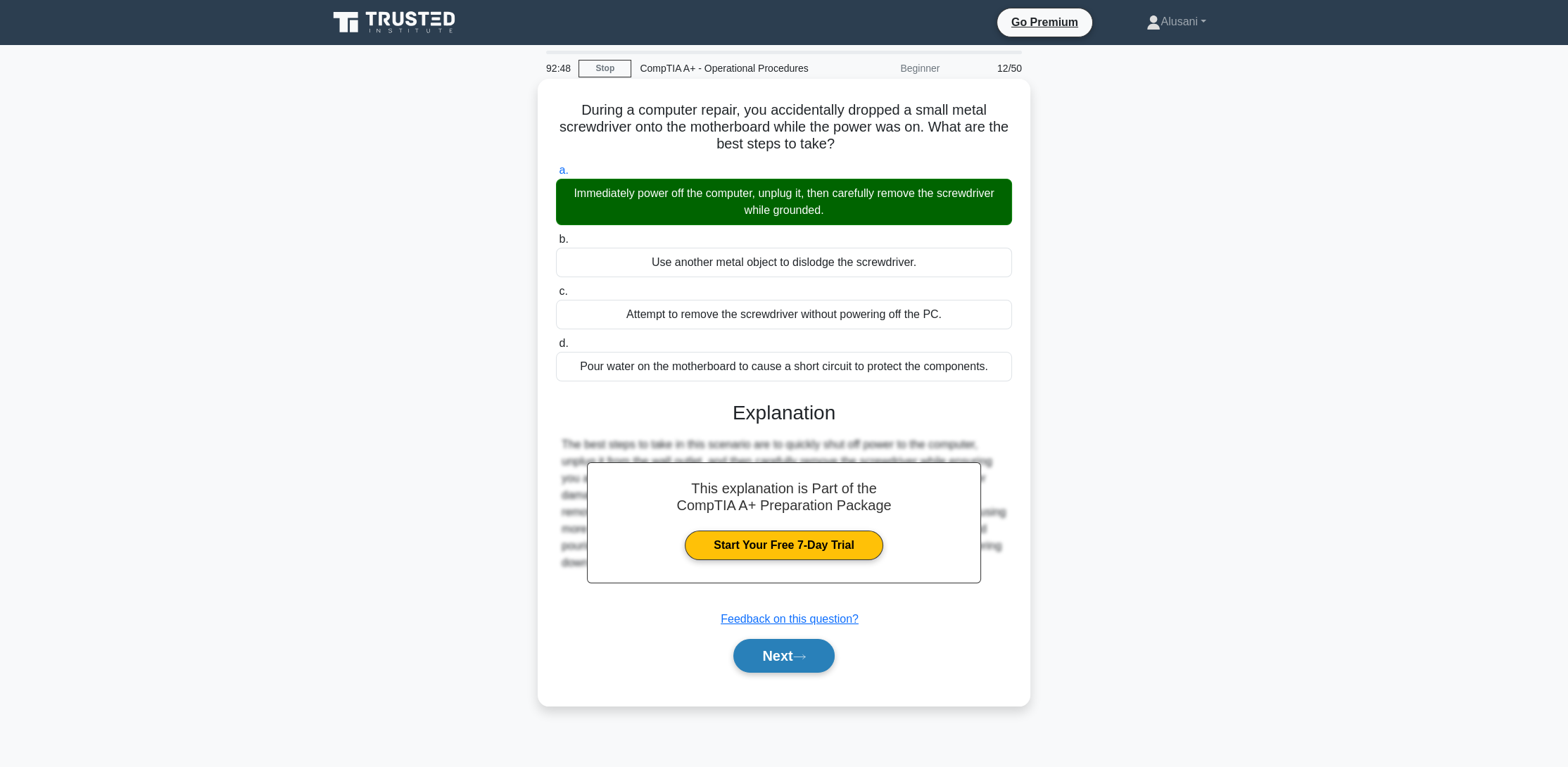
drag, startPoint x: 765, startPoint y: 672, endPoint x: 795, endPoint y: 664, distance: 31.0
click at [795, 677] on div "Next" at bounding box center [783, 655] width 456 height 45
click at [795, 656] on button "Next" at bounding box center [783, 655] width 101 height 34
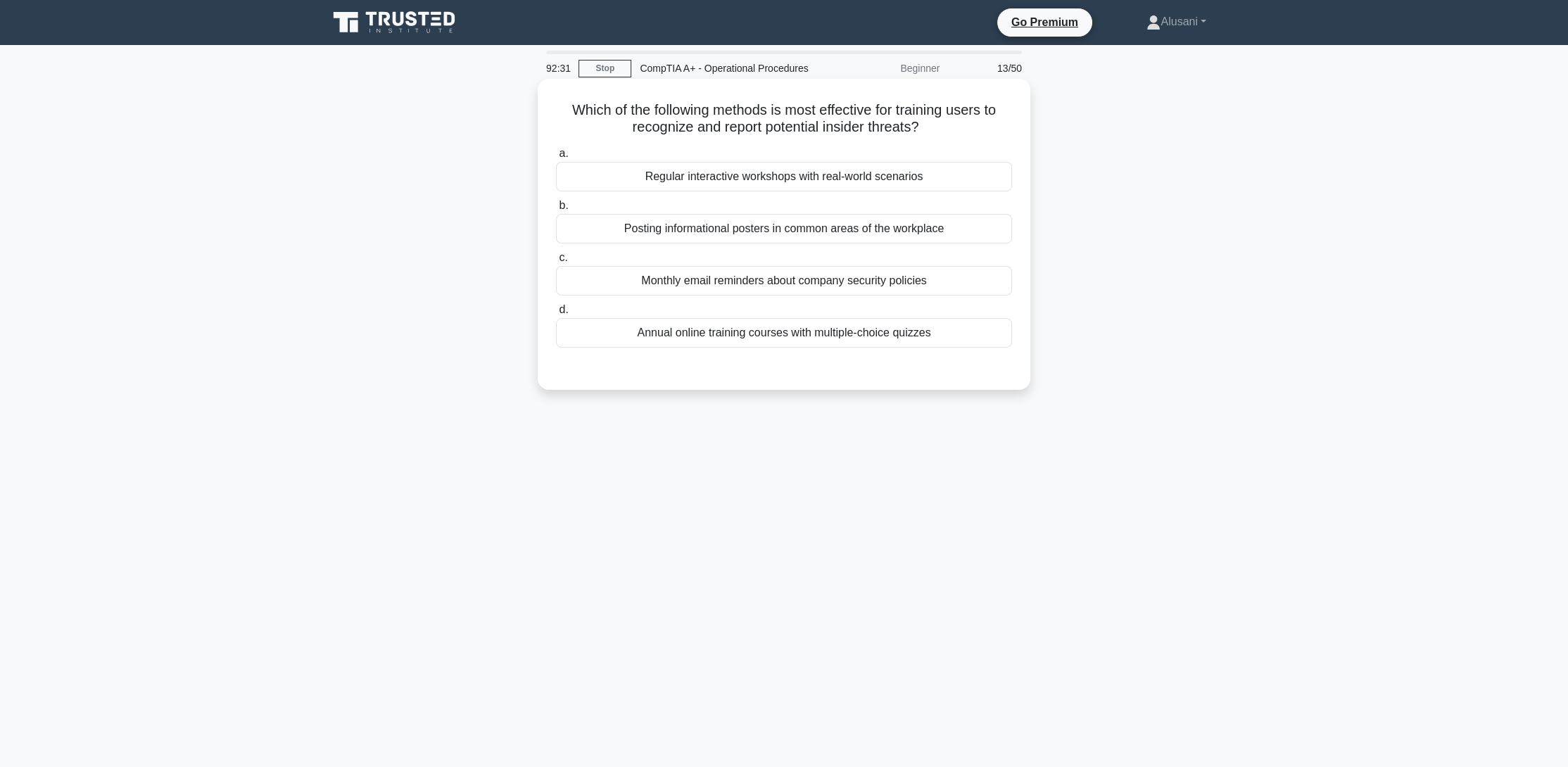
click at [638, 226] on div "Posting informational posters in common areas of the workplace" at bounding box center [783, 228] width 456 height 29
click at [556, 210] on input "b. Posting informational posters in common areas of the workplace" at bounding box center [556, 205] width 0 height 9
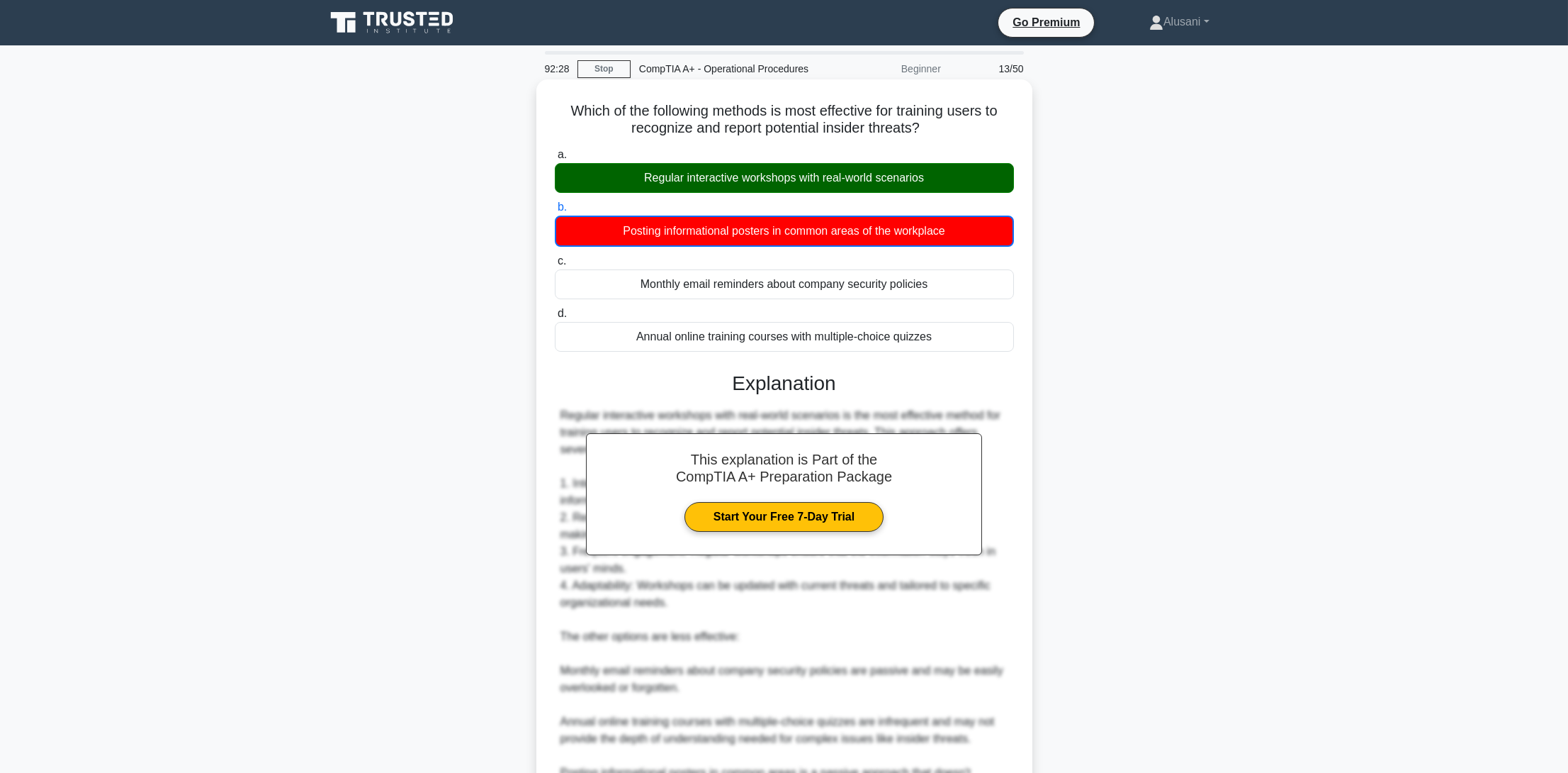
scroll to position [221, 0]
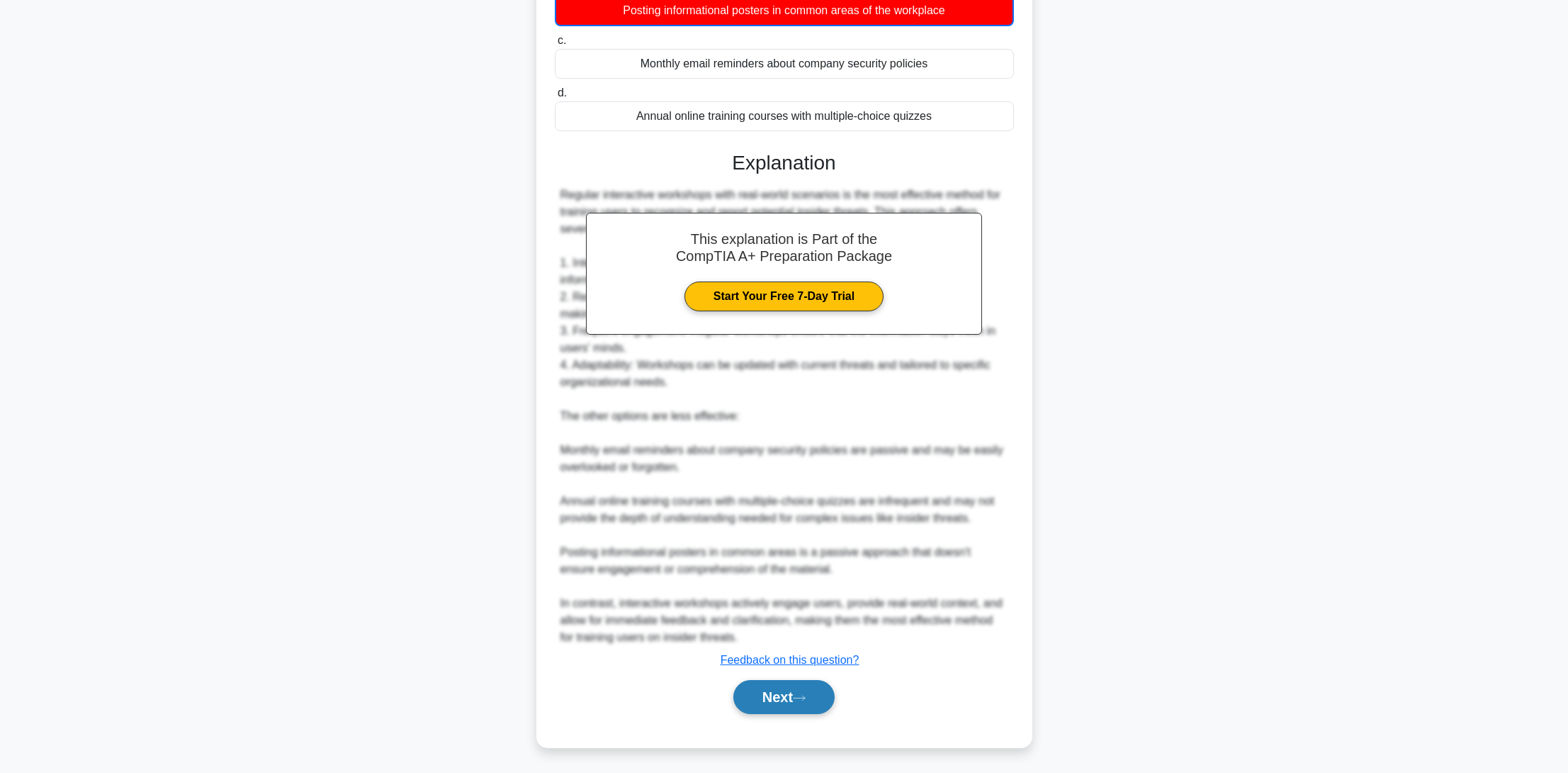
click at [822, 685] on button "Next" at bounding box center [784, 696] width 101 height 34
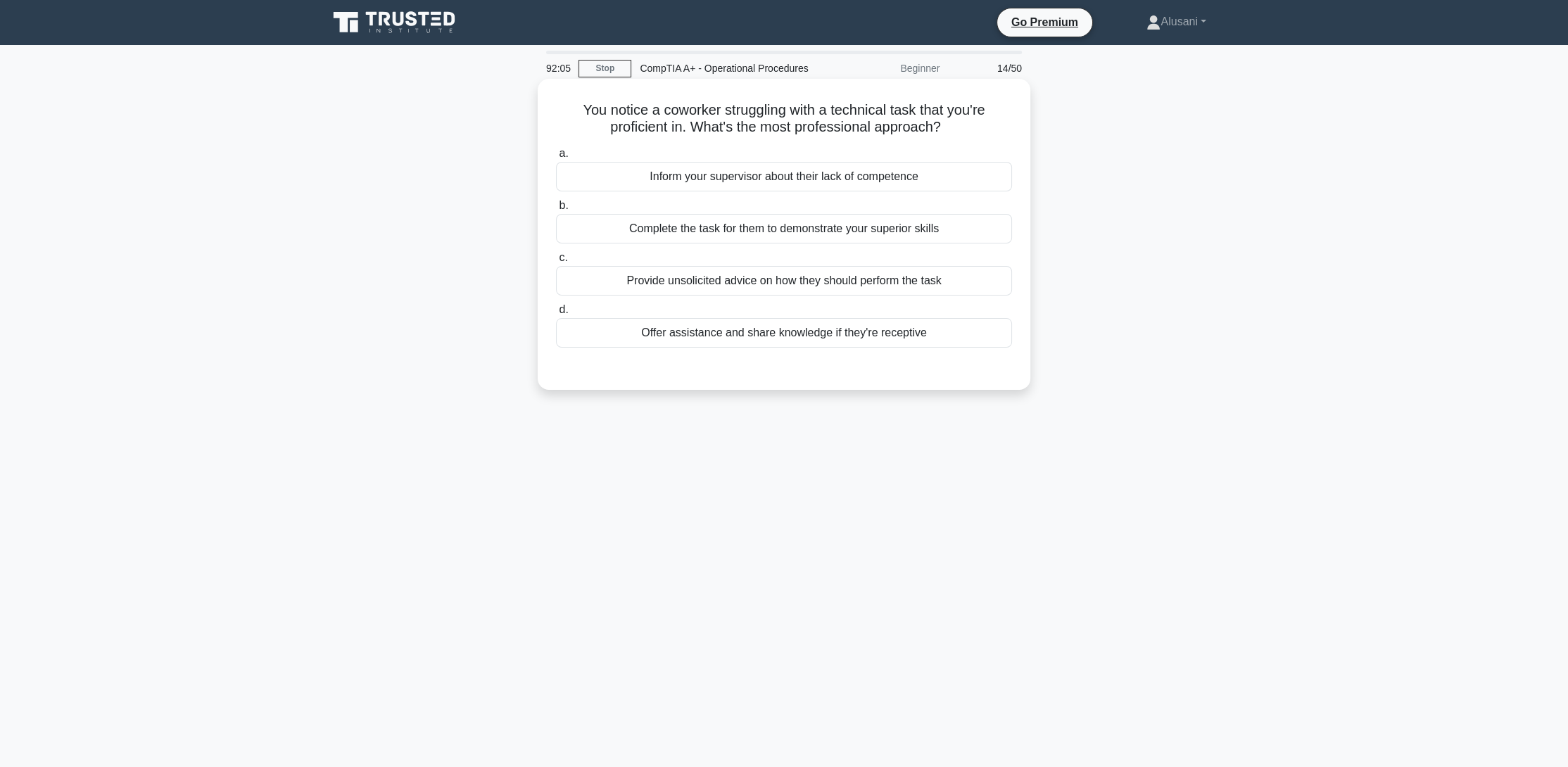
click at [648, 282] on div "Provide unsolicited advice on how they should perform the task" at bounding box center [783, 281] width 456 height 29
click at [556, 263] on input "c. Provide unsolicited advice on how they should perform the task" at bounding box center [556, 258] width 0 height 9
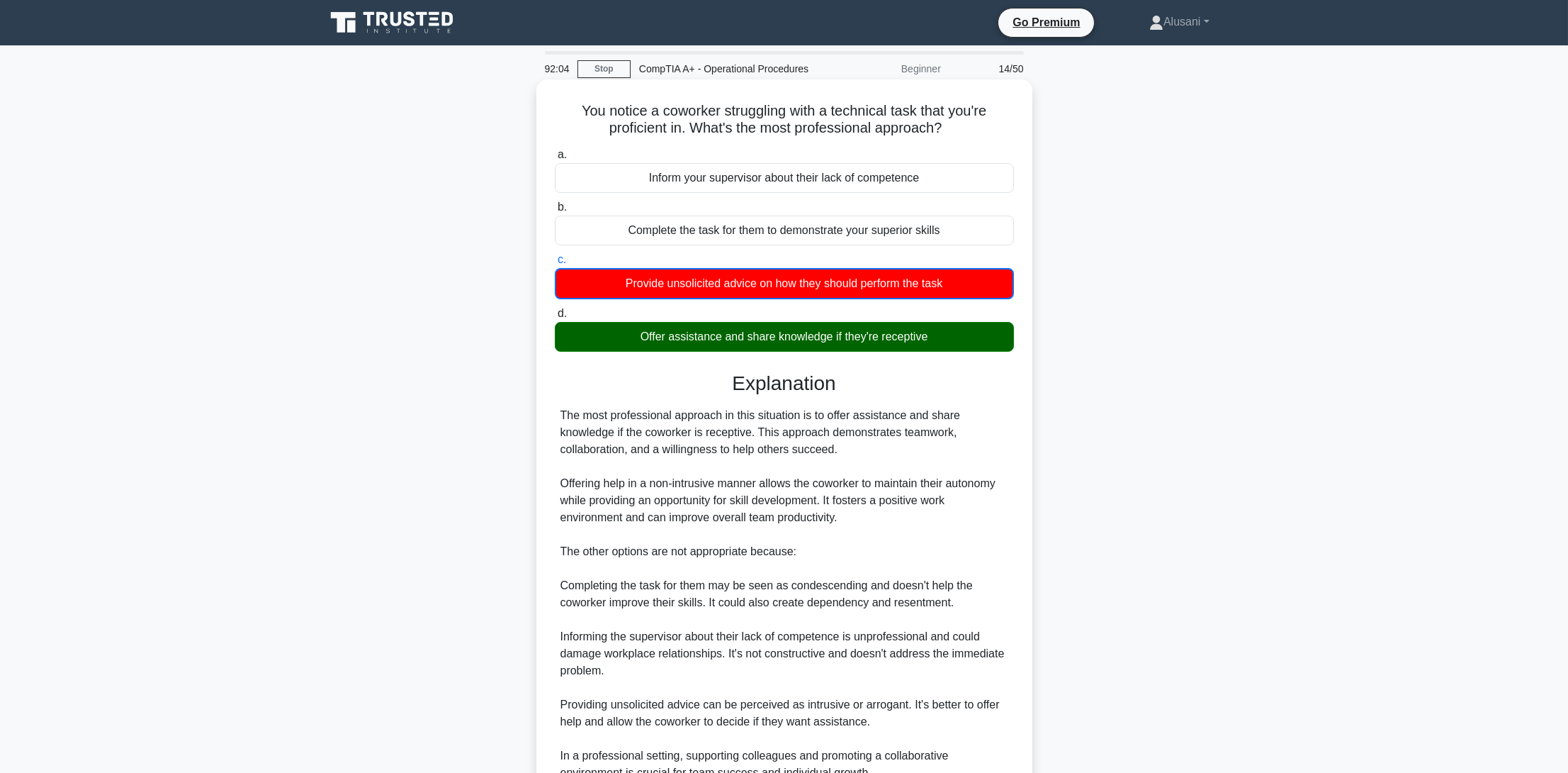
scroll to position [135, 0]
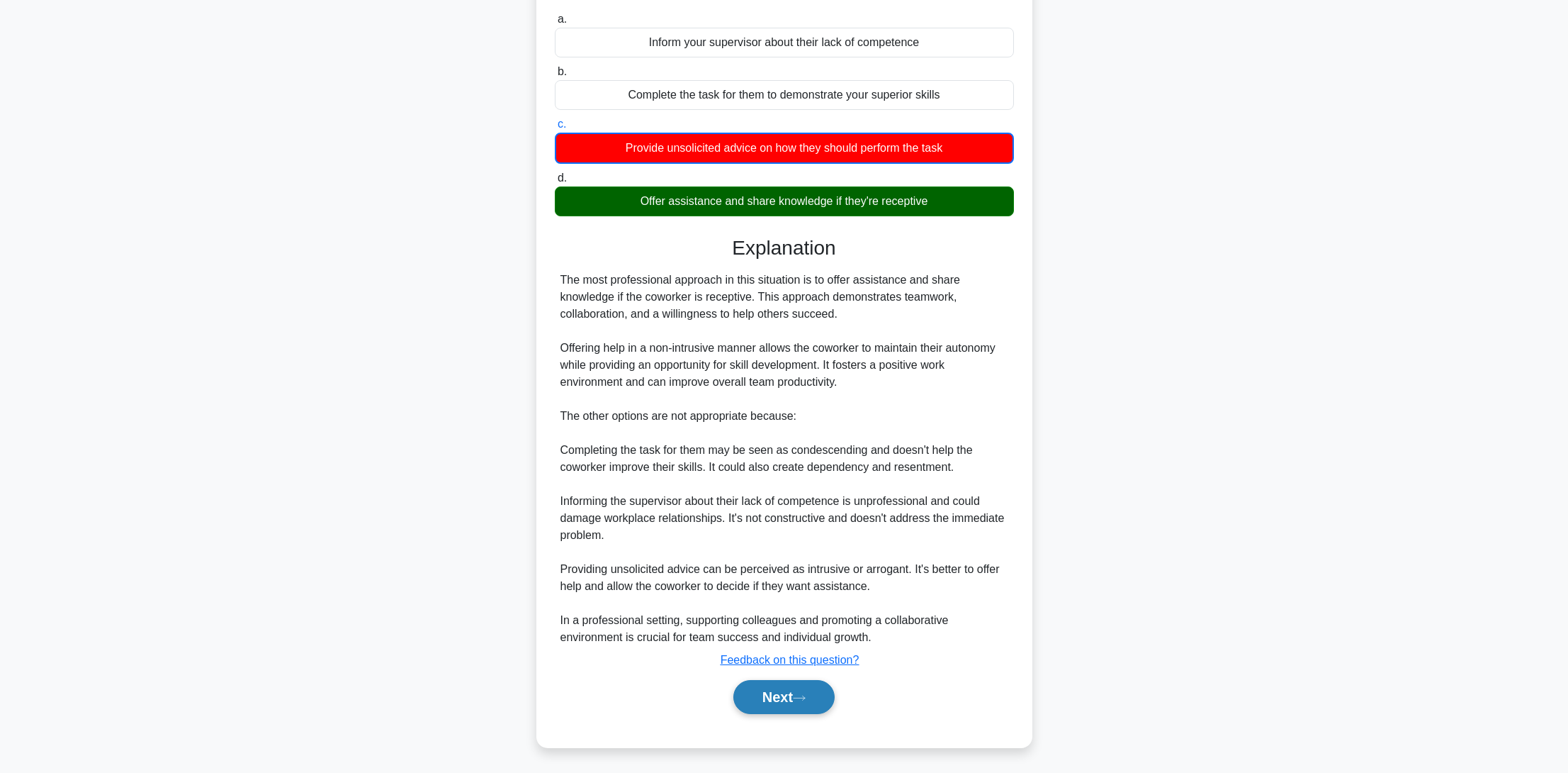
click at [784, 694] on button "Next" at bounding box center [784, 696] width 101 height 34
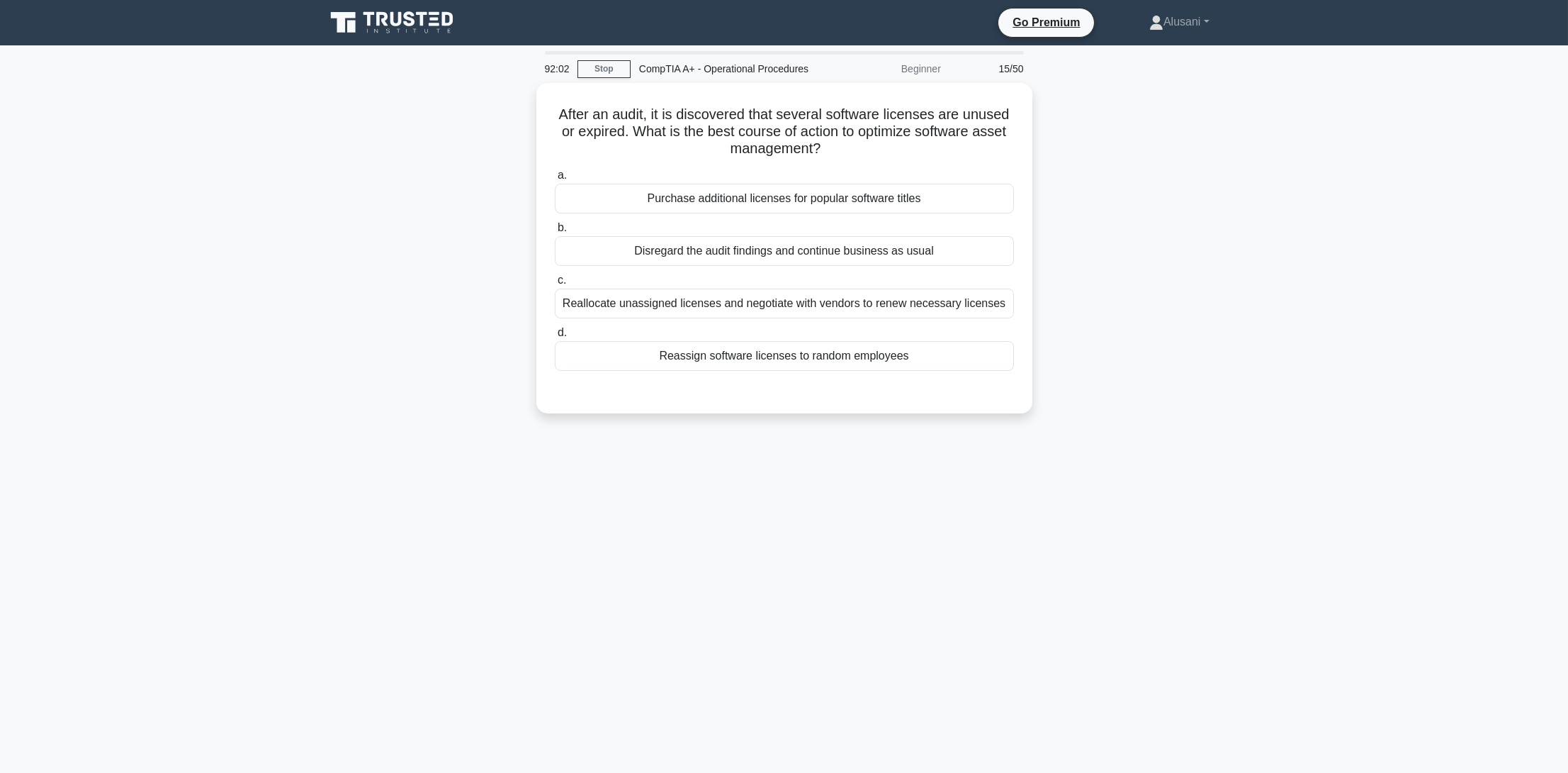
scroll to position [0, 0]
click at [635, 300] on div "Reallocate unassigned licenses and negotiate with vendors to renew necessary li…" at bounding box center [789, 299] width 459 height 30
click at [560, 281] on input "c. Reallocate unassigned licenses and negotiate with vendors to renew necessary…" at bounding box center [560, 276] width 0 height 9
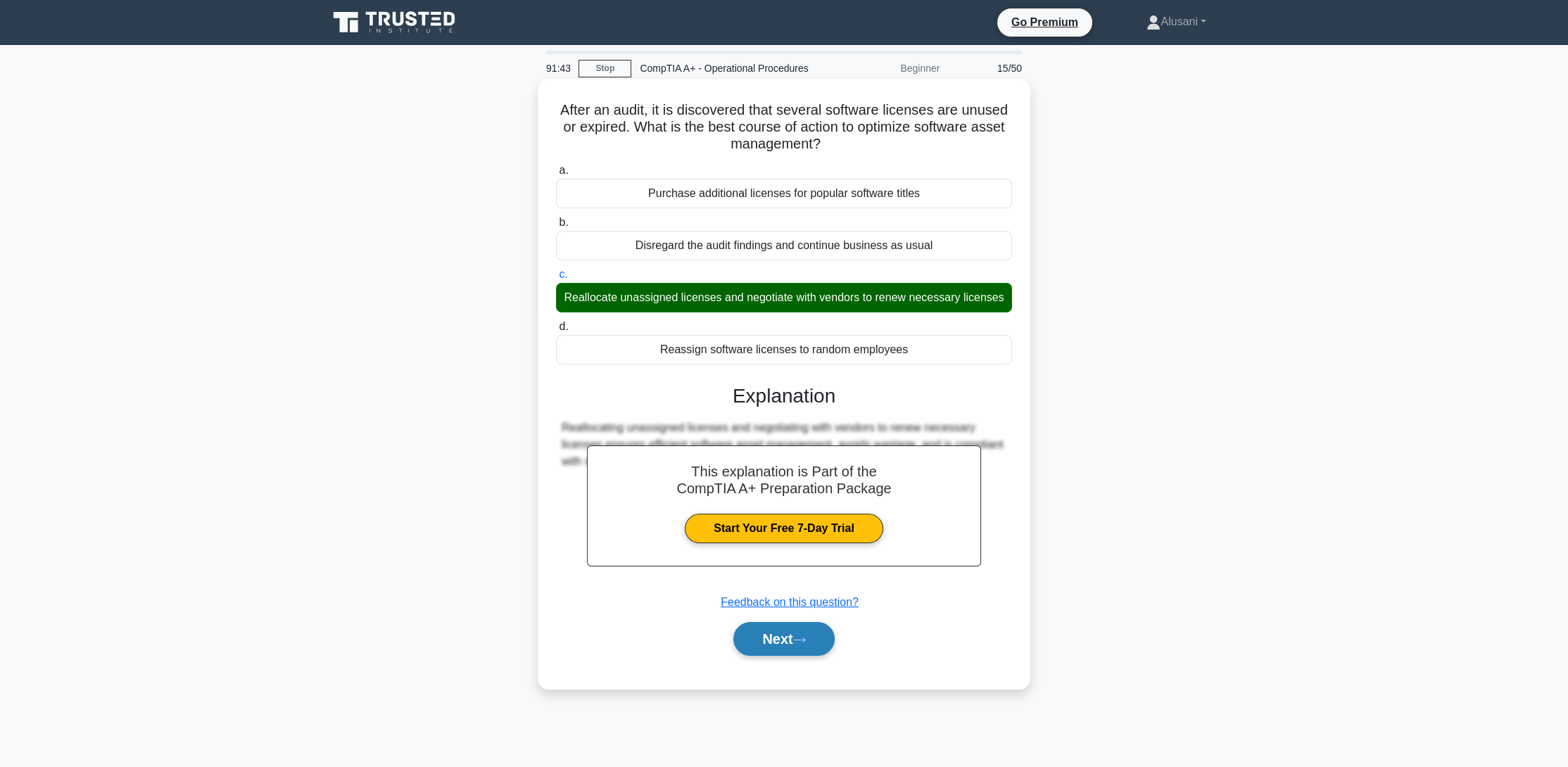
click at [798, 648] on button "Next" at bounding box center [783, 639] width 101 height 34
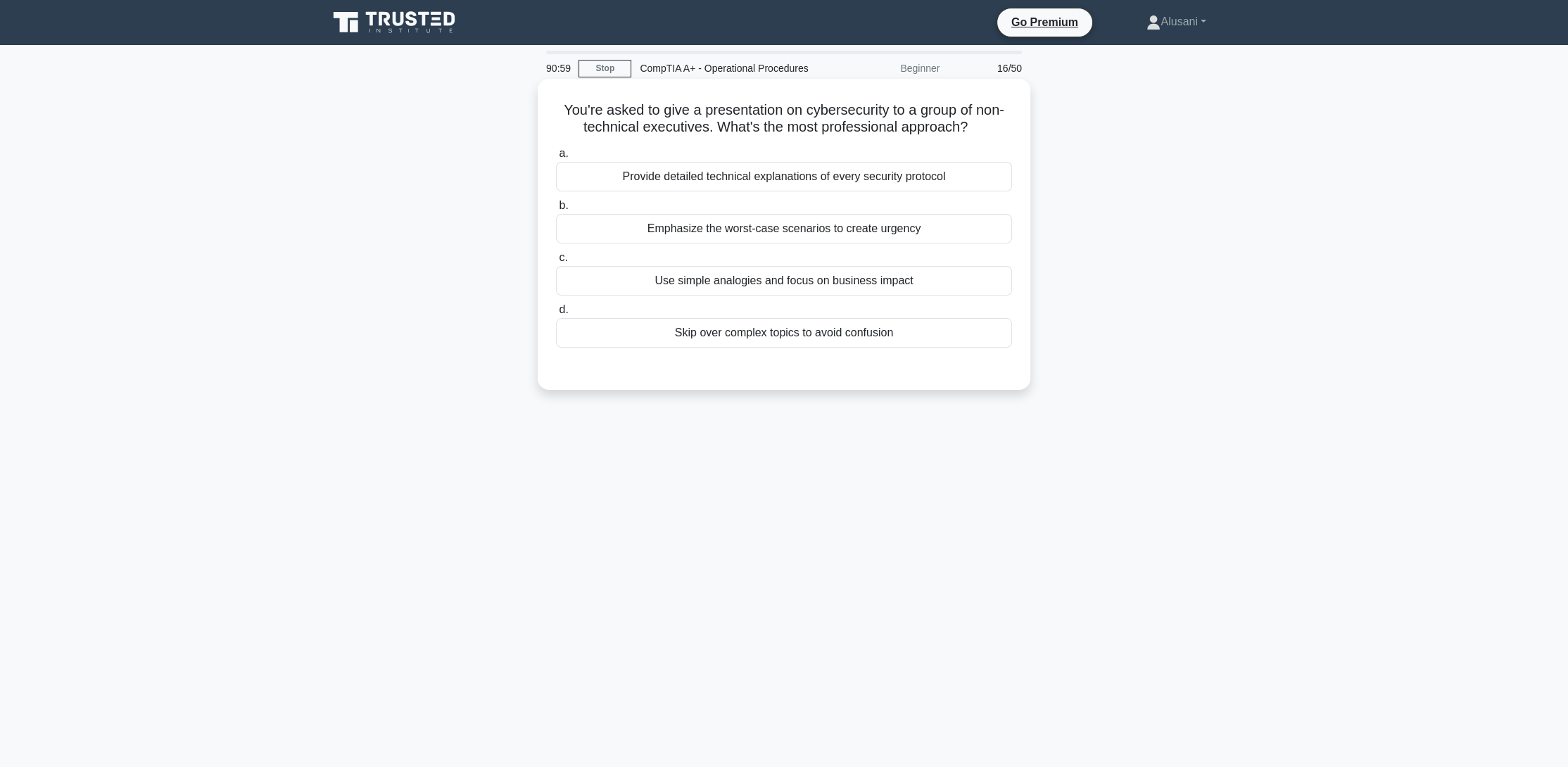
click at [641, 173] on div "Provide detailed technical explanations of every security protocol" at bounding box center [783, 176] width 456 height 29
click at [556, 159] on input "a. Provide detailed technical explanations of every security protocol" at bounding box center [556, 154] width 0 height 9
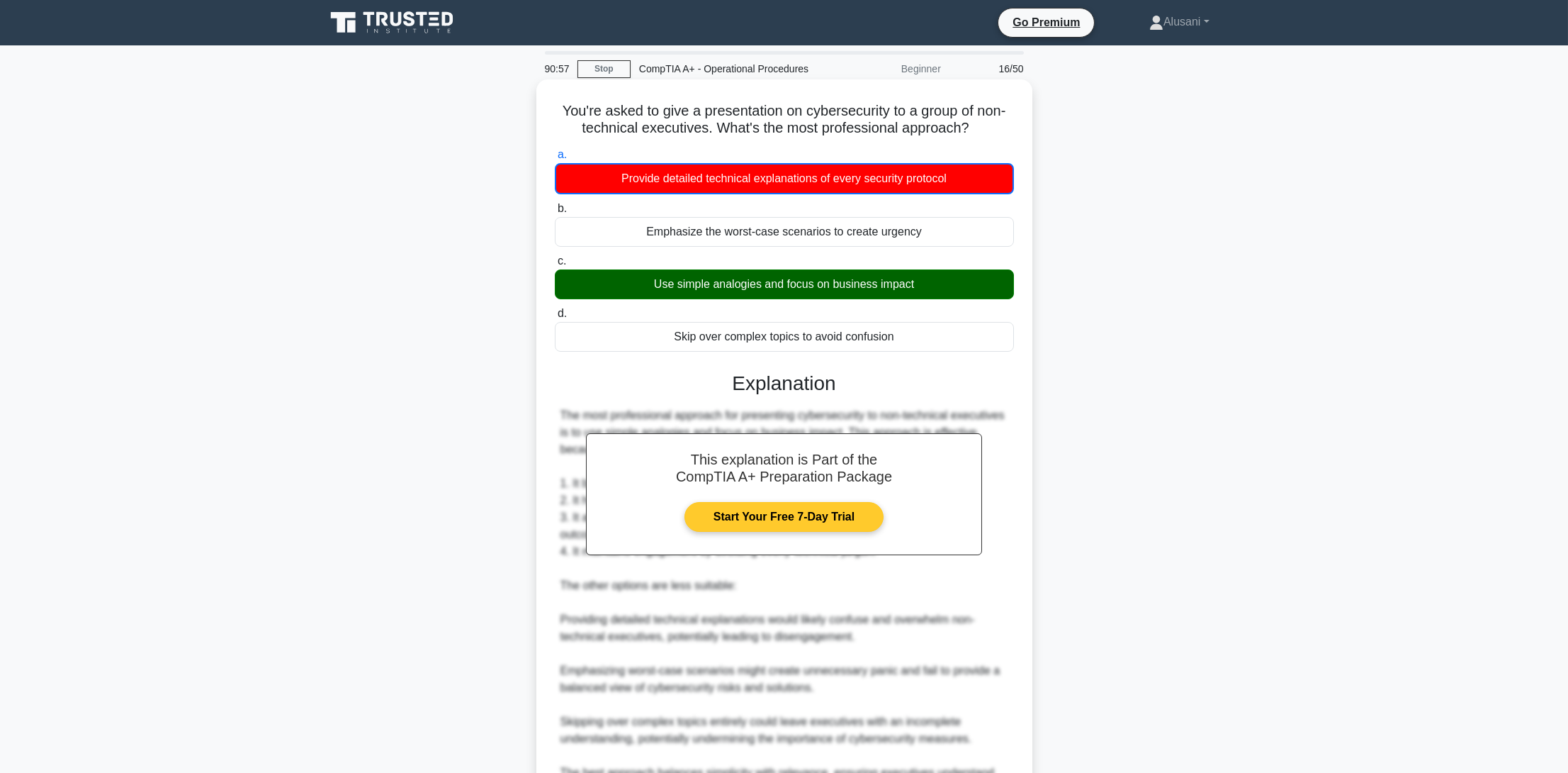
scroll to position [135, 0]
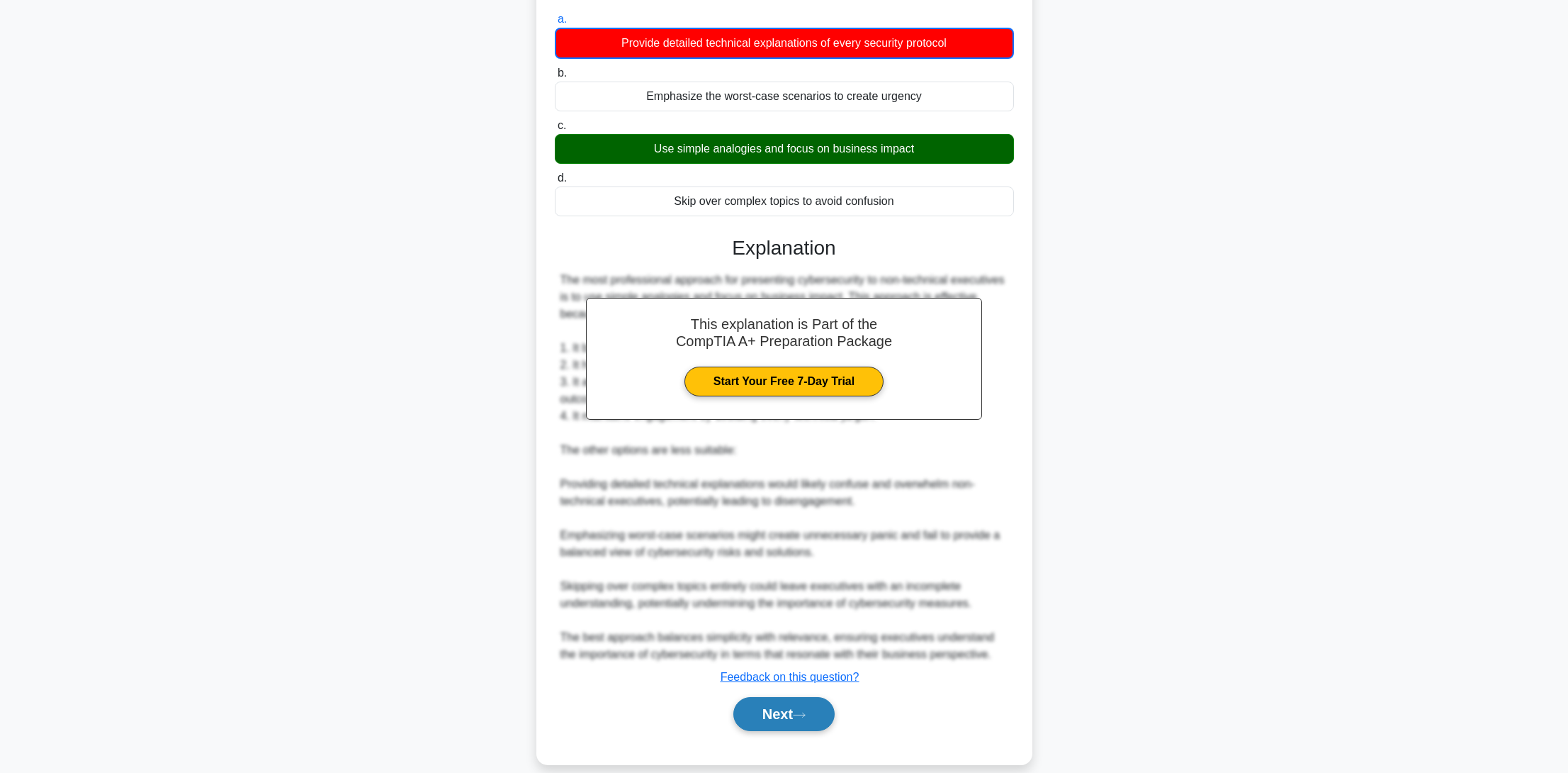
click at [789, 697] on button "Next" at bounding box center [784, 714] width 101 height 34
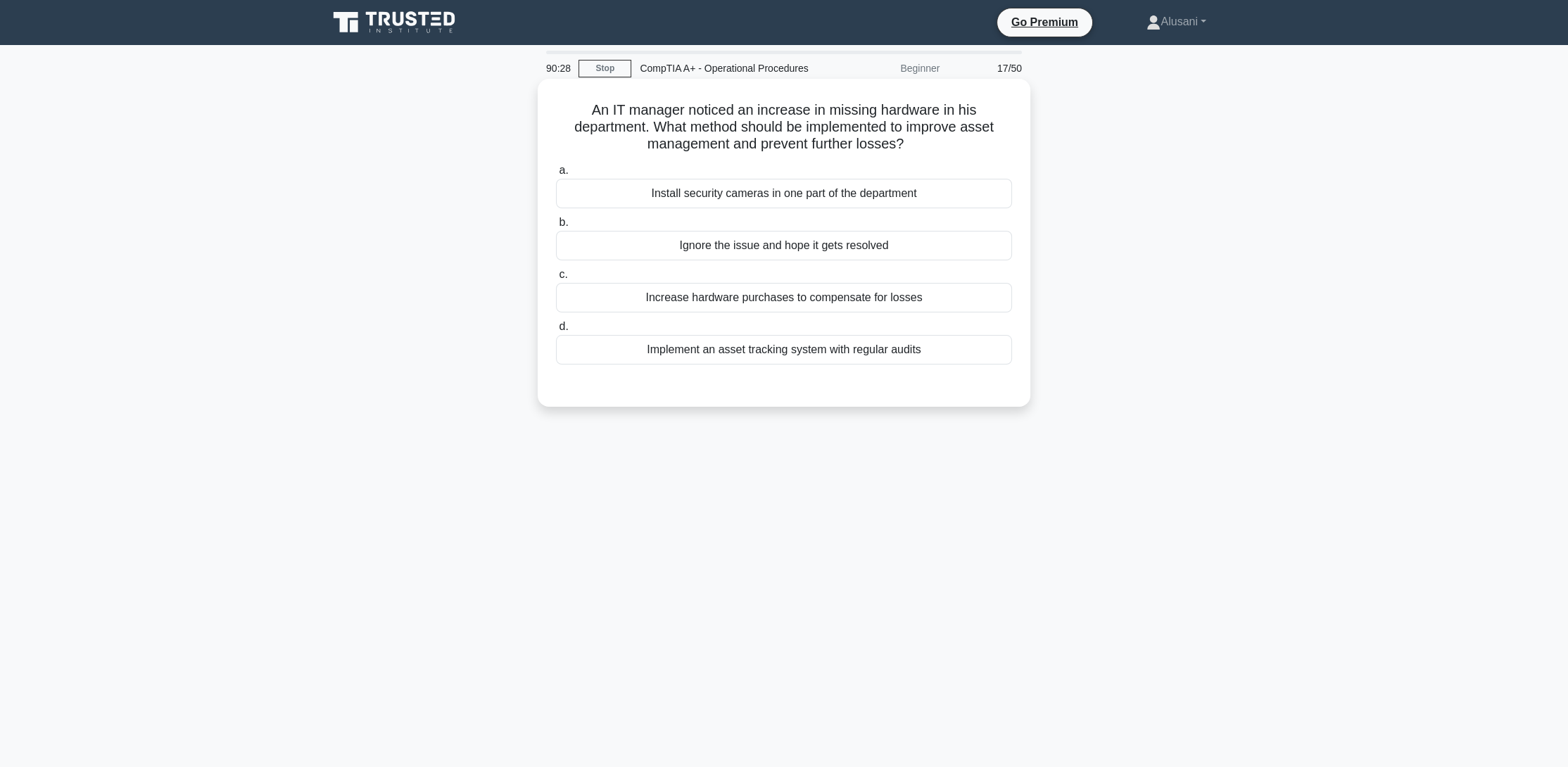
click at [669, 348] on div "Implement an asset tracking system with regular audits" at bounding box center [783, 349] width 456 height 29
click at [556, 331] on input "d. Implement an asset tracking system with regular audits" at bounding box center [556, 326] width 0 height 9
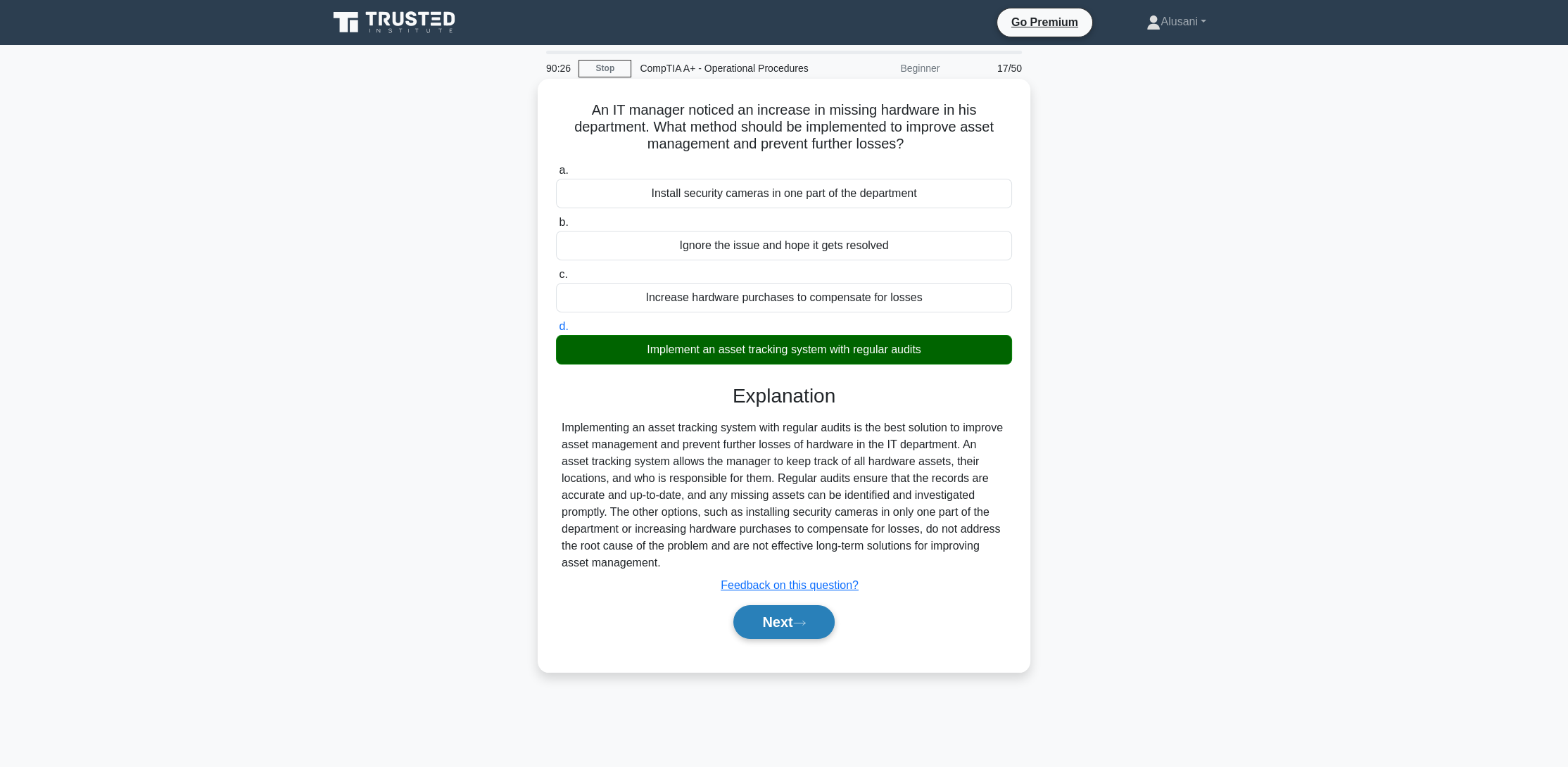
click at [816, 622] on button "Next" at bounding box center [783, 621] width 101 height 34
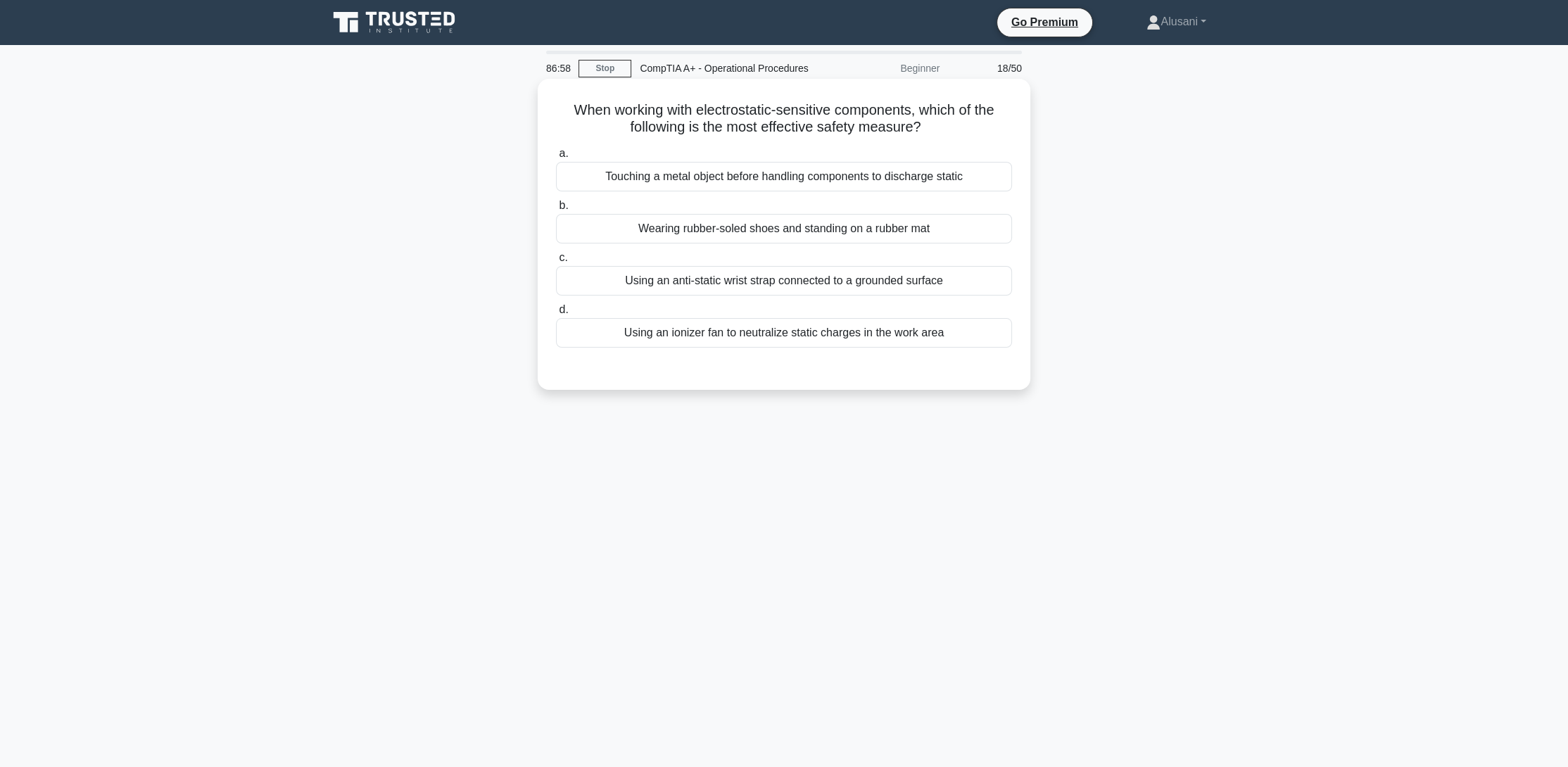
click at [742, 288] on div "Using an anti-static wrist strap connected to a grounded surface" at bounding box center [783, 281] width 456 height 29
click at [556, 263] on input "c. Using an anti-static wrist strap connected to a grounded surface" at bounding box center [556, 258] width 0 height 9
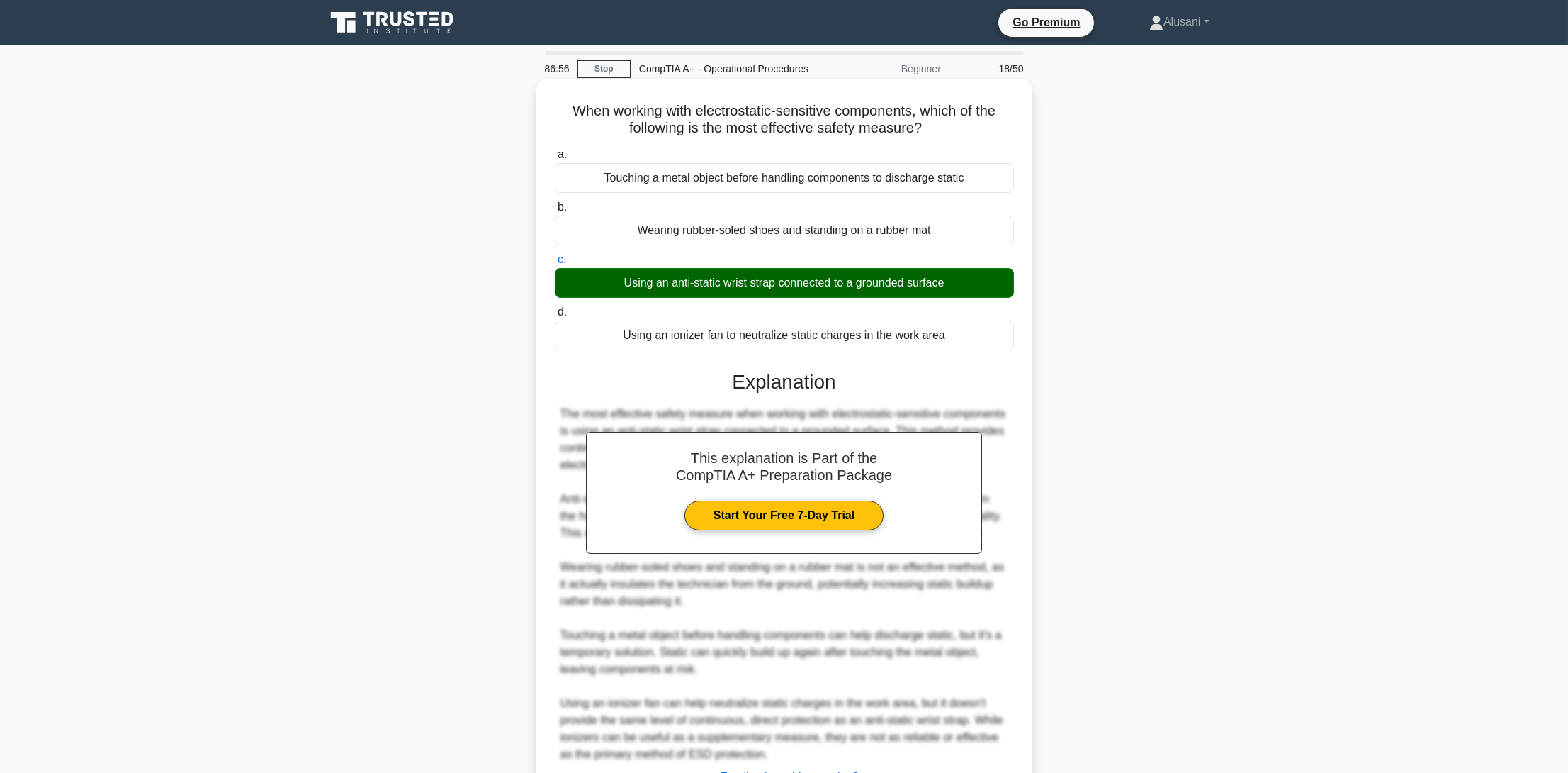
scroll to position [118, 0]
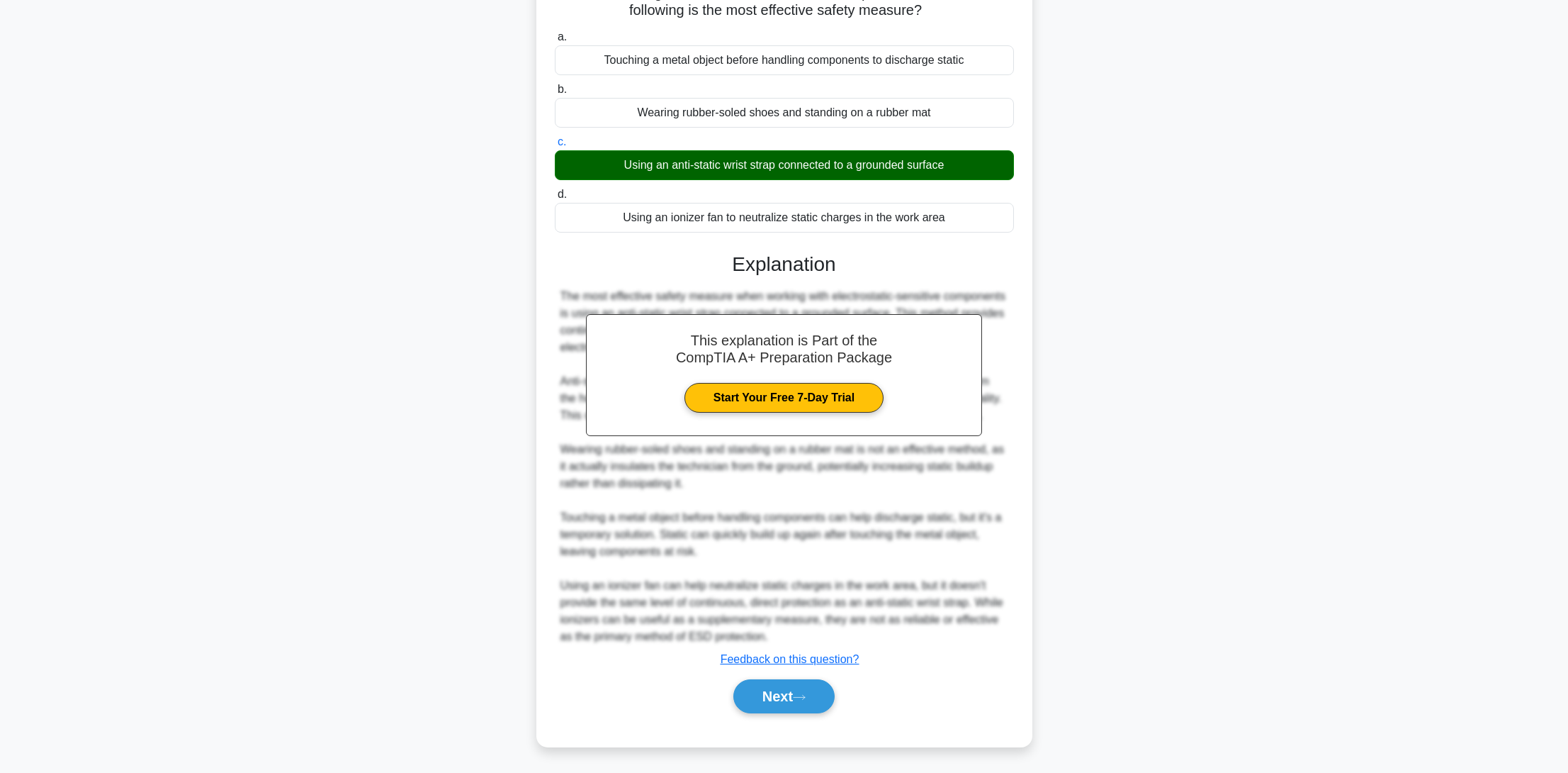
drag, startPoint x: 781, startPoint y: 672, endPoint x: 794, endPoint y: 693, distance: 24.7
click at [782, 673] on div "This explanation is Part of the CompTIA A+ Preparation Package Start Your Free …" at bounding box center [784, 477] width 459 height 484
click at [799, 705] on button "Next" at bounding box center [784, 696] width 101 height 34
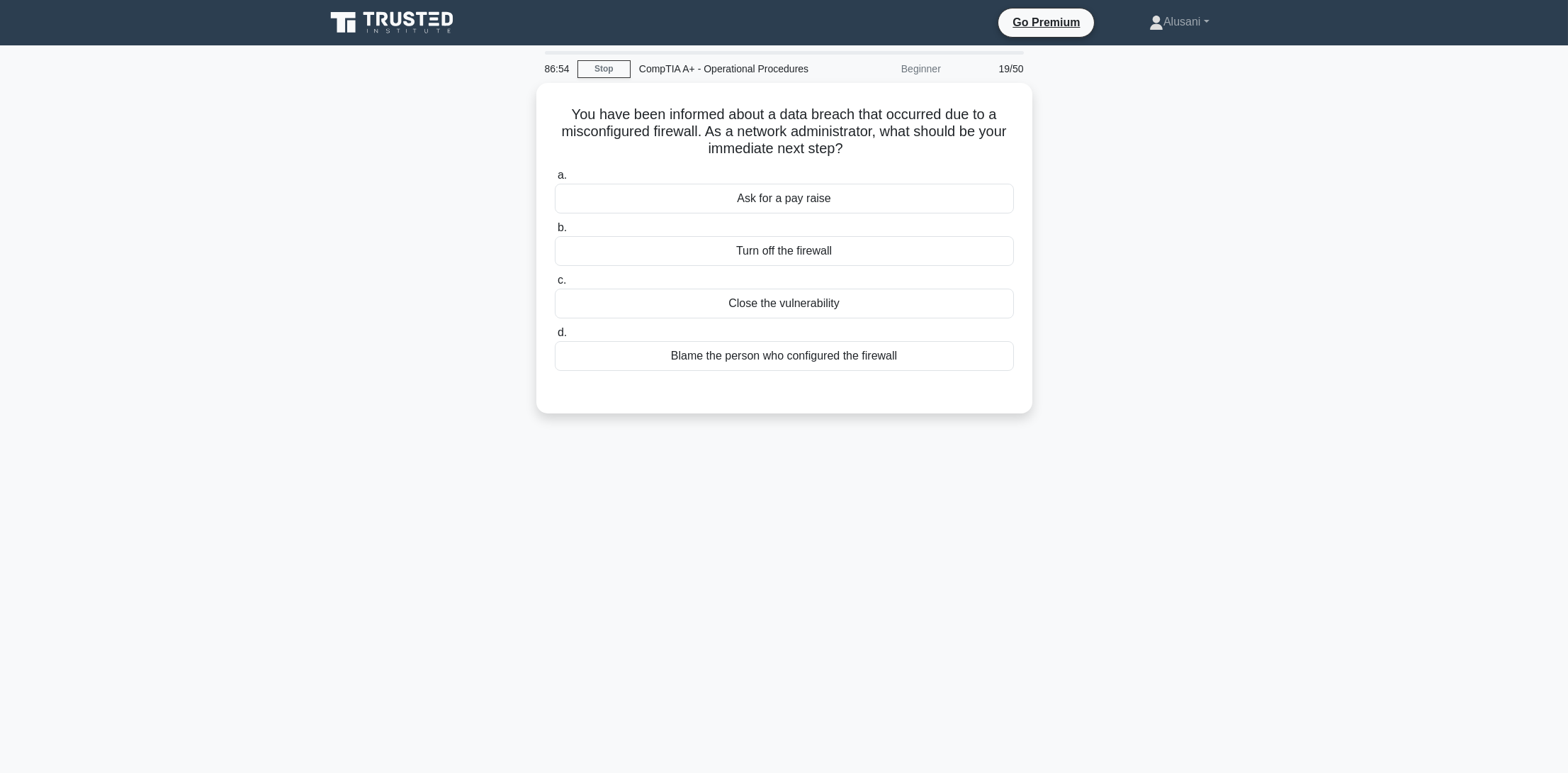
scroll to position [0, 0]
click at [817, 301] on div "Close the vulnerability" at bounding box center [789, 299] width 459 height 30
click at [560, 281] on input "c. Close the vulnerability" at bounding box center [560, 276] width 0 height 9
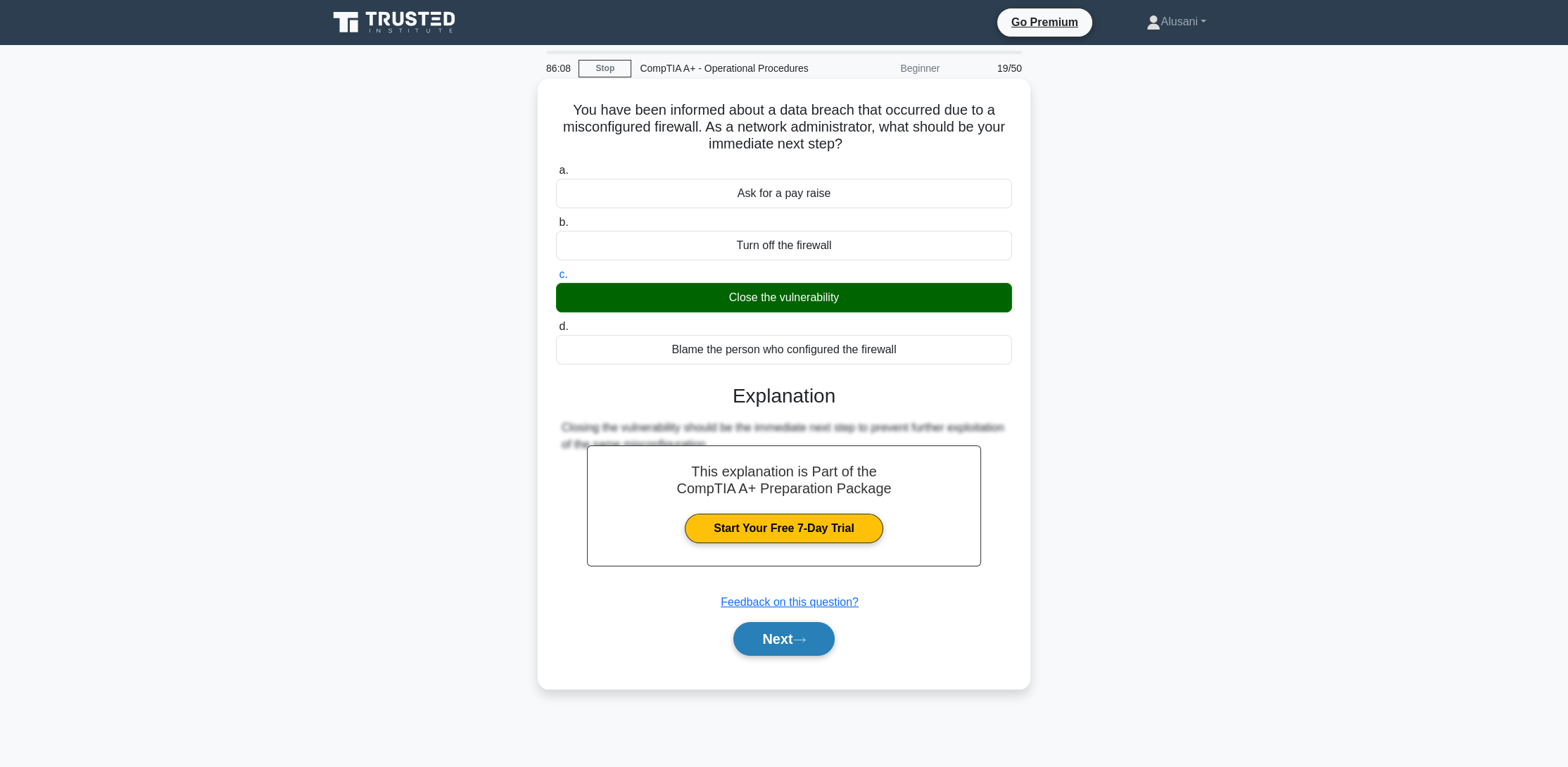
click at [782, 642] on button "Next" at bounding box center [783, 639] width 101 height 34
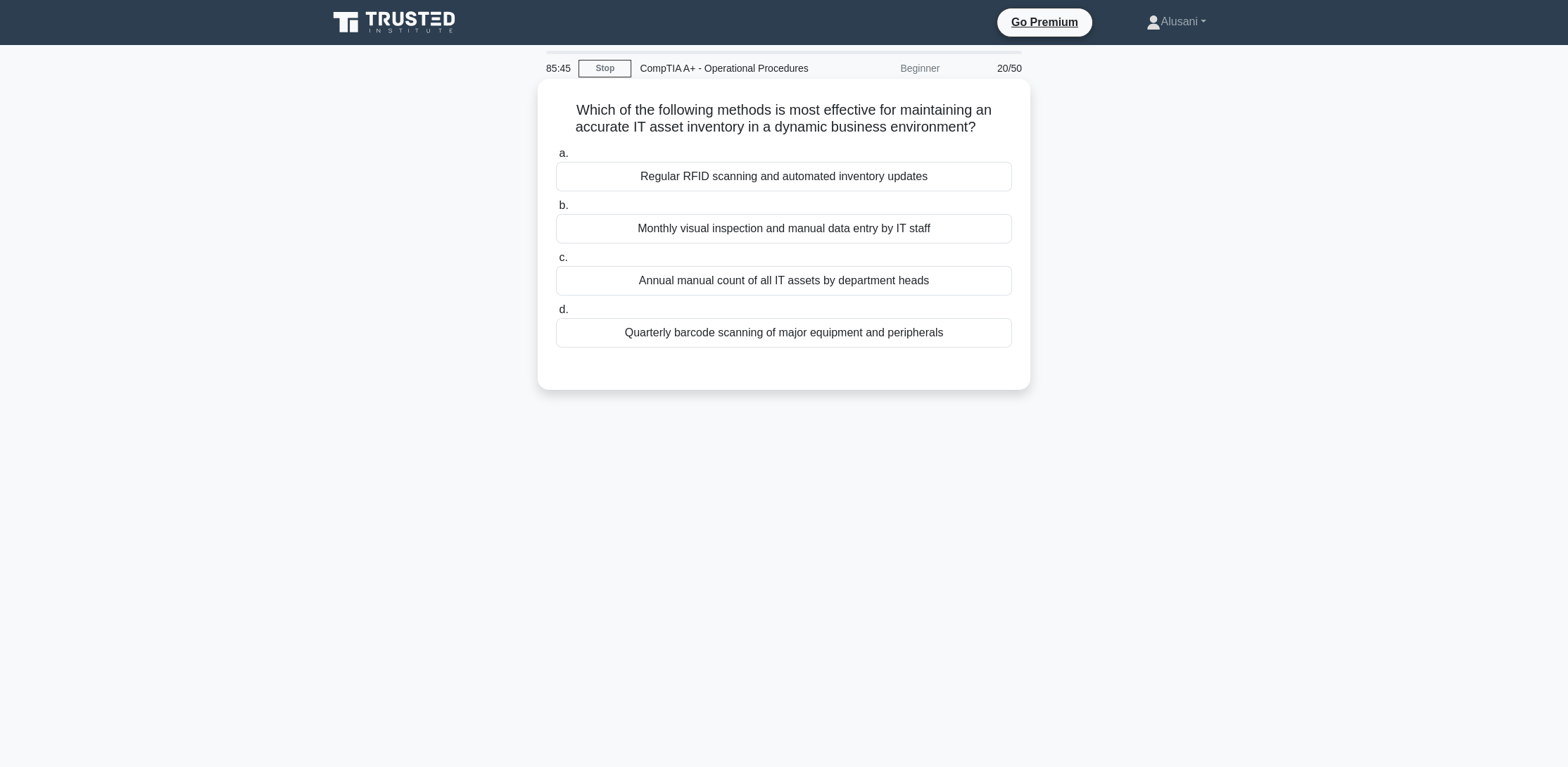
click at [645, 179] on div "Regular RFID scanning and automated inventory updates" at bounding box center [783, 176] width 456 height 29
click at [556, 159] on input "a. Regular RFID scanning and automated inventory updates" at bounding box center [556, 154] width 0 height 9
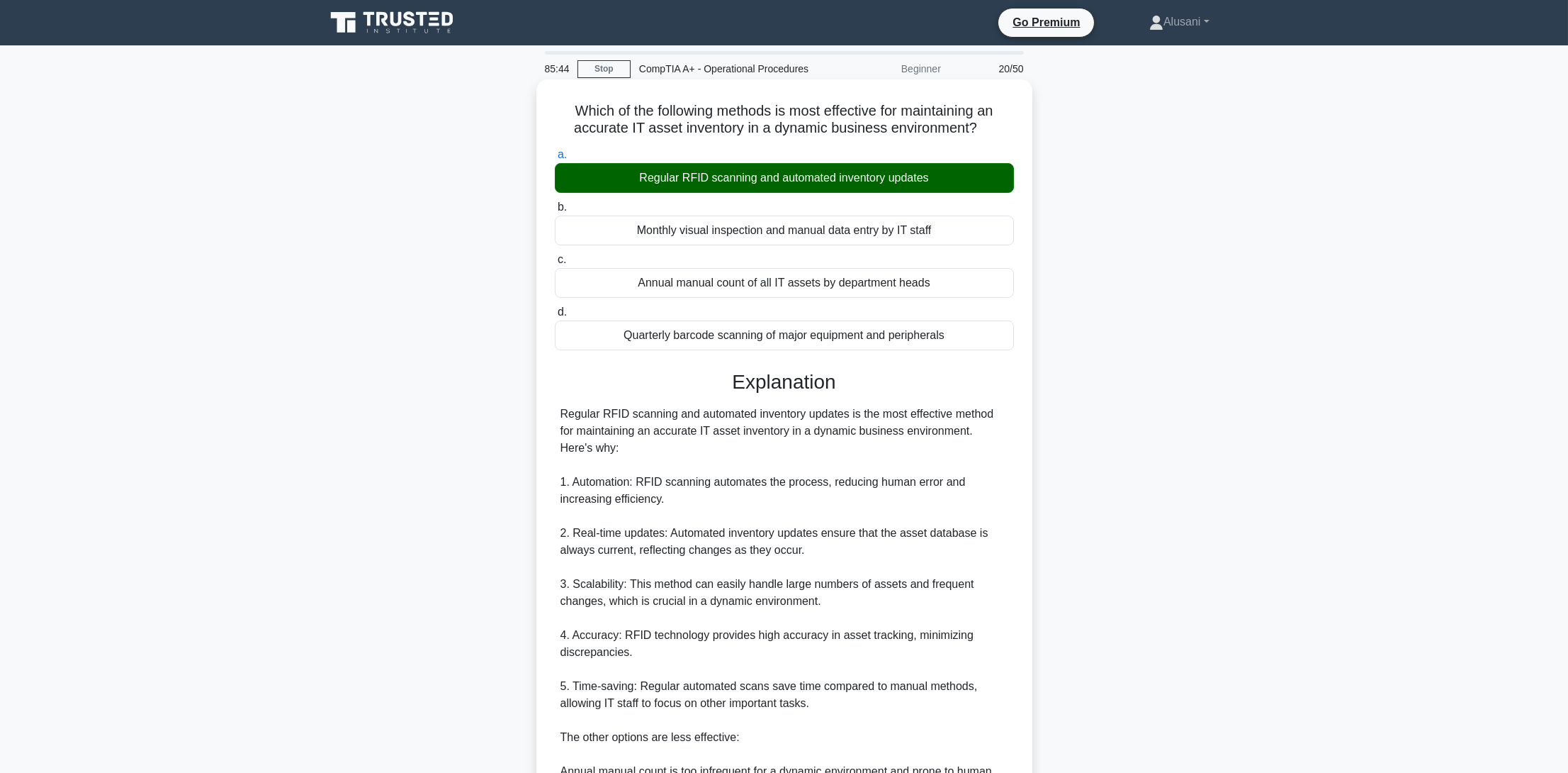
scroll to position [253, 0]
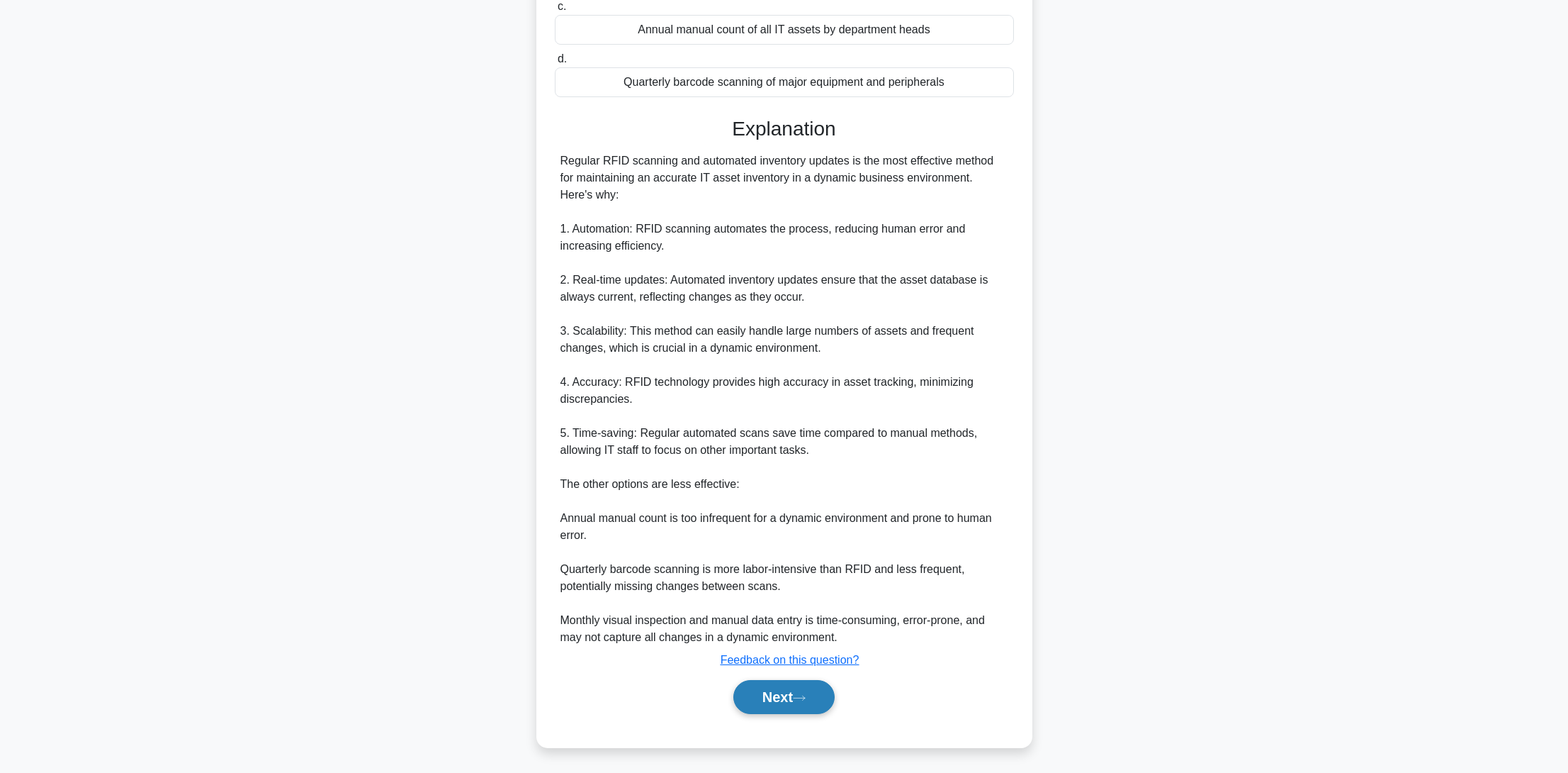
click at [789, 703] on button "Next" at bounding box center [784, 696] width 101 height 34
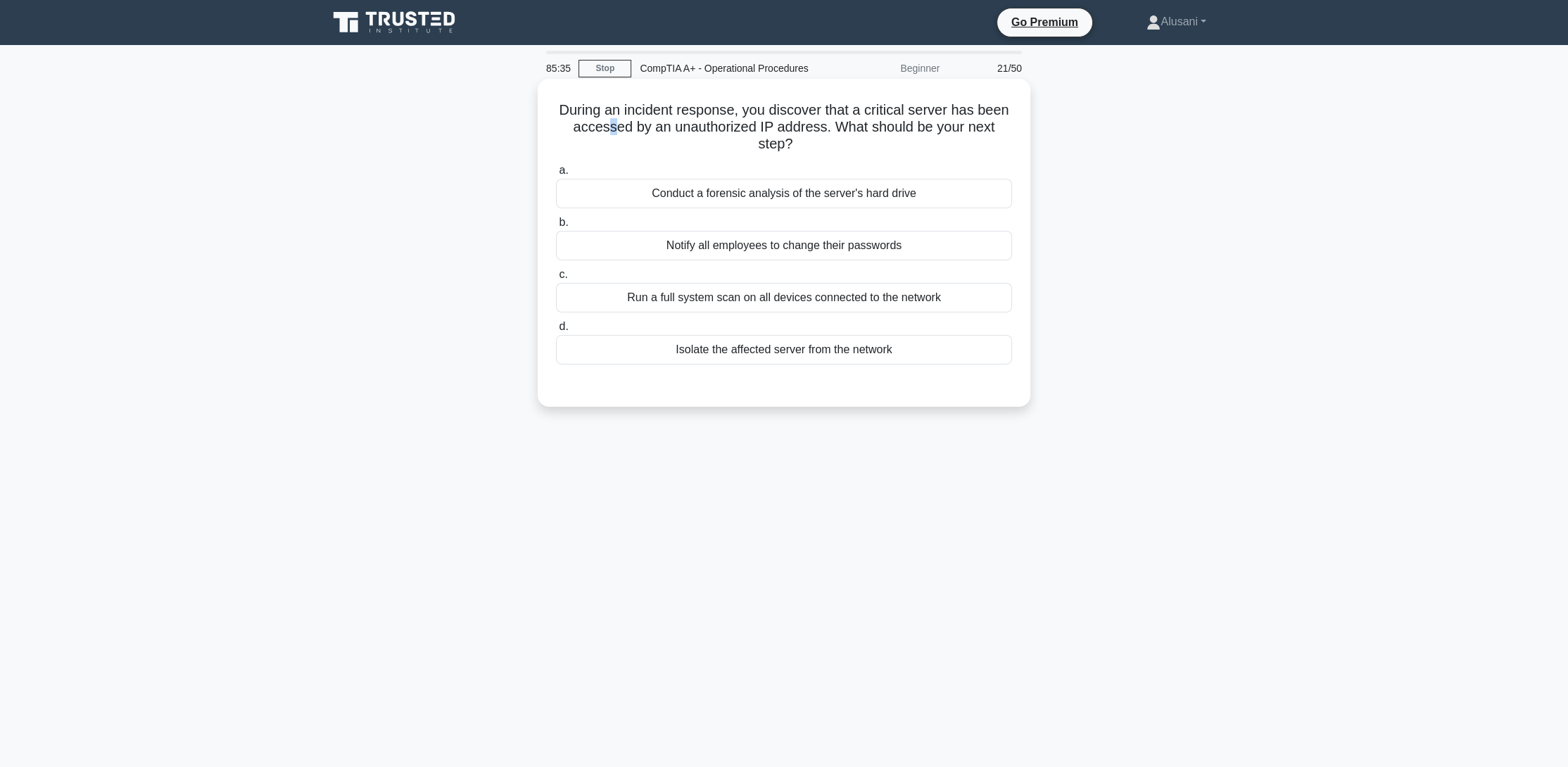
click at [612, 120] on h5 "During an incident response, you discover that a critical server has been acces…" at bounding box center [783, 127] width 459 height 52
click at [489, 126] on div "During an incident response, you discover that a critical server has been acces…" at bounding box center [784, 255] width 929 height 344
click at [650, 299] on div "Run a full system scan on all devices connected to the network" at bounding box center [783, 297] width 456 height 29
click at [556, 279] on input "c. Run a full system scan on all devices connected to the network" at bounding box center [556, 274] width 0 height 9
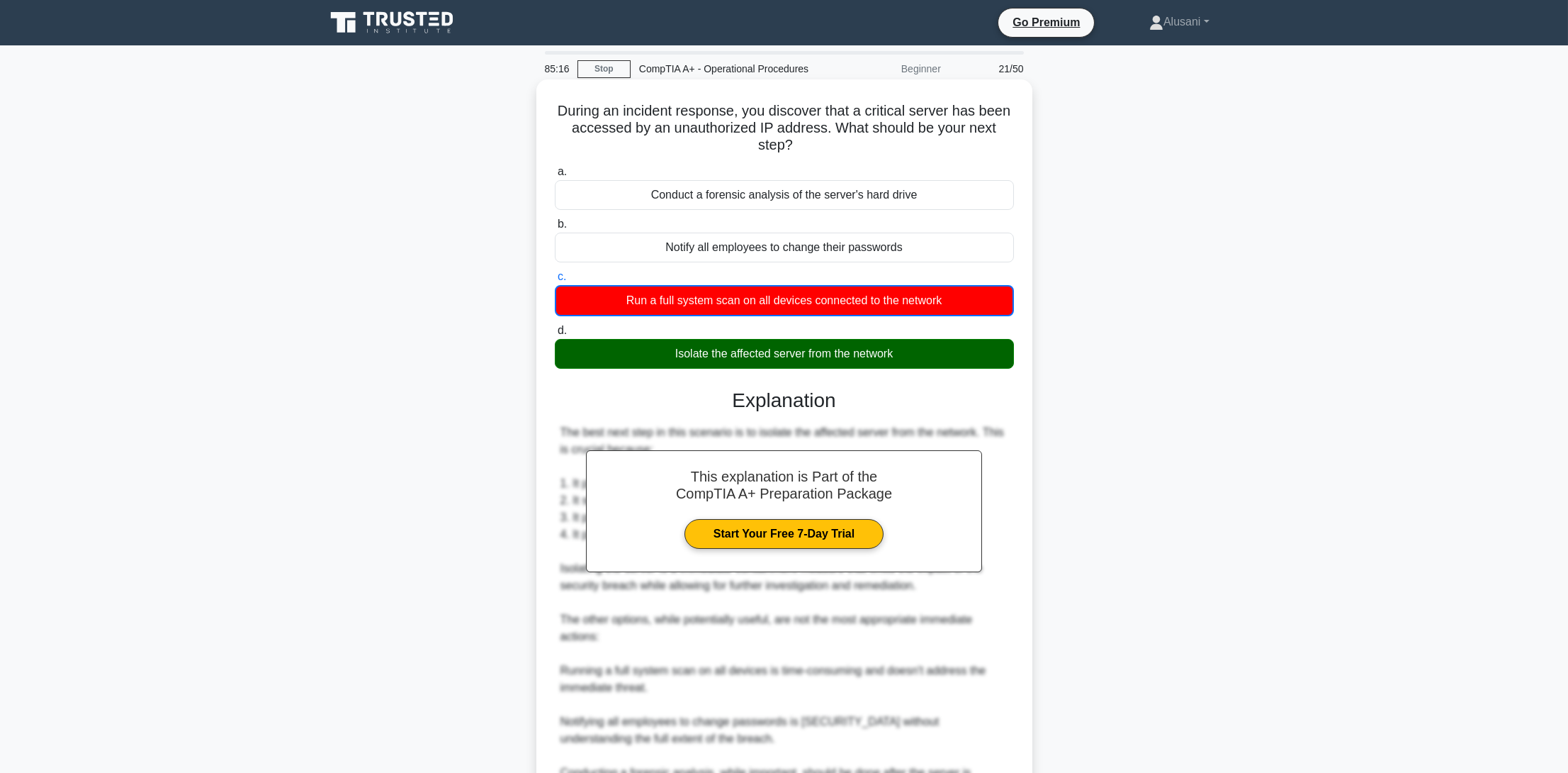
scroll to position [153, 0]
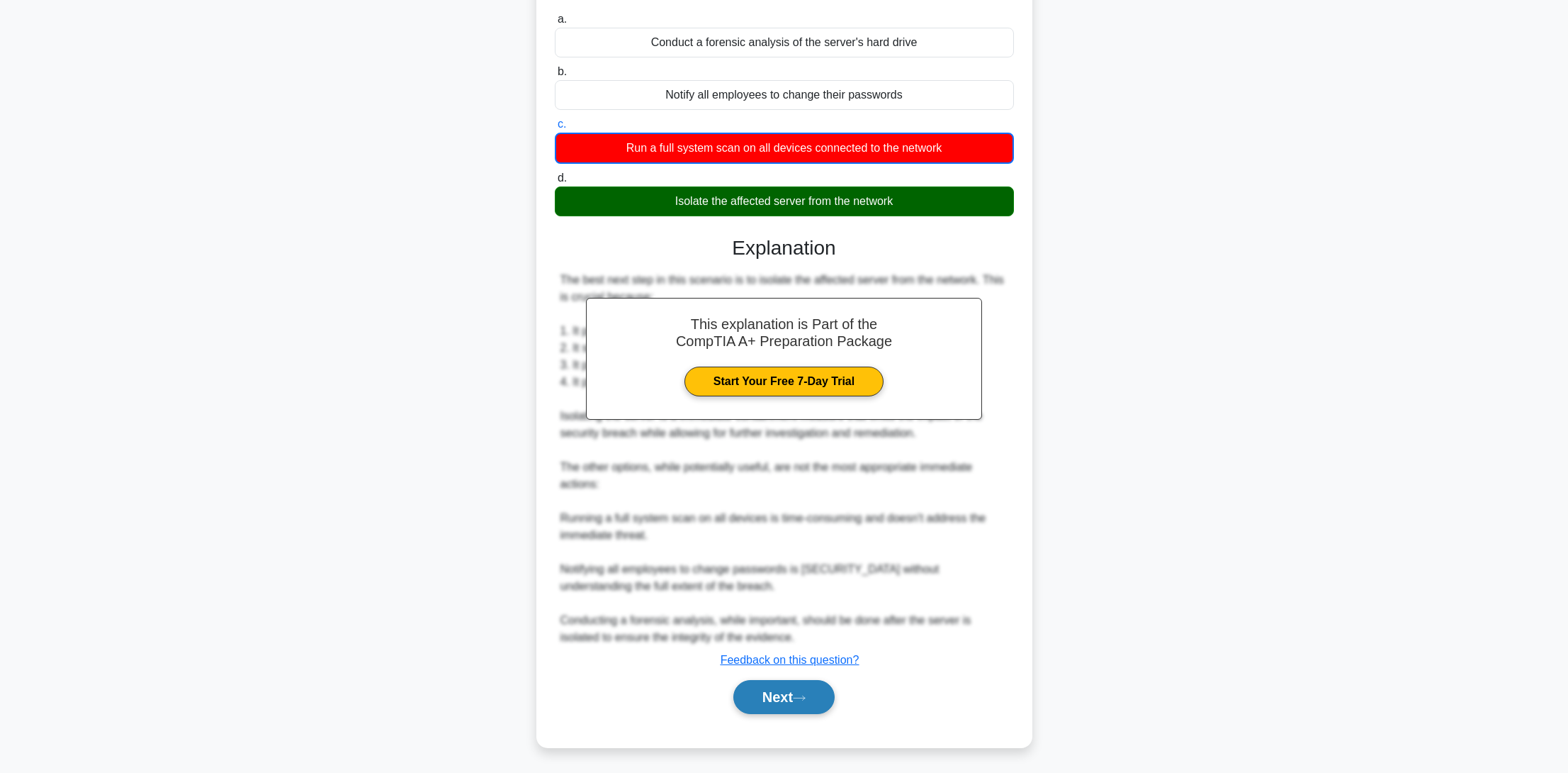
click at [755, 705] on button "Next" at bounding box center [784, 696] width 101 height 34
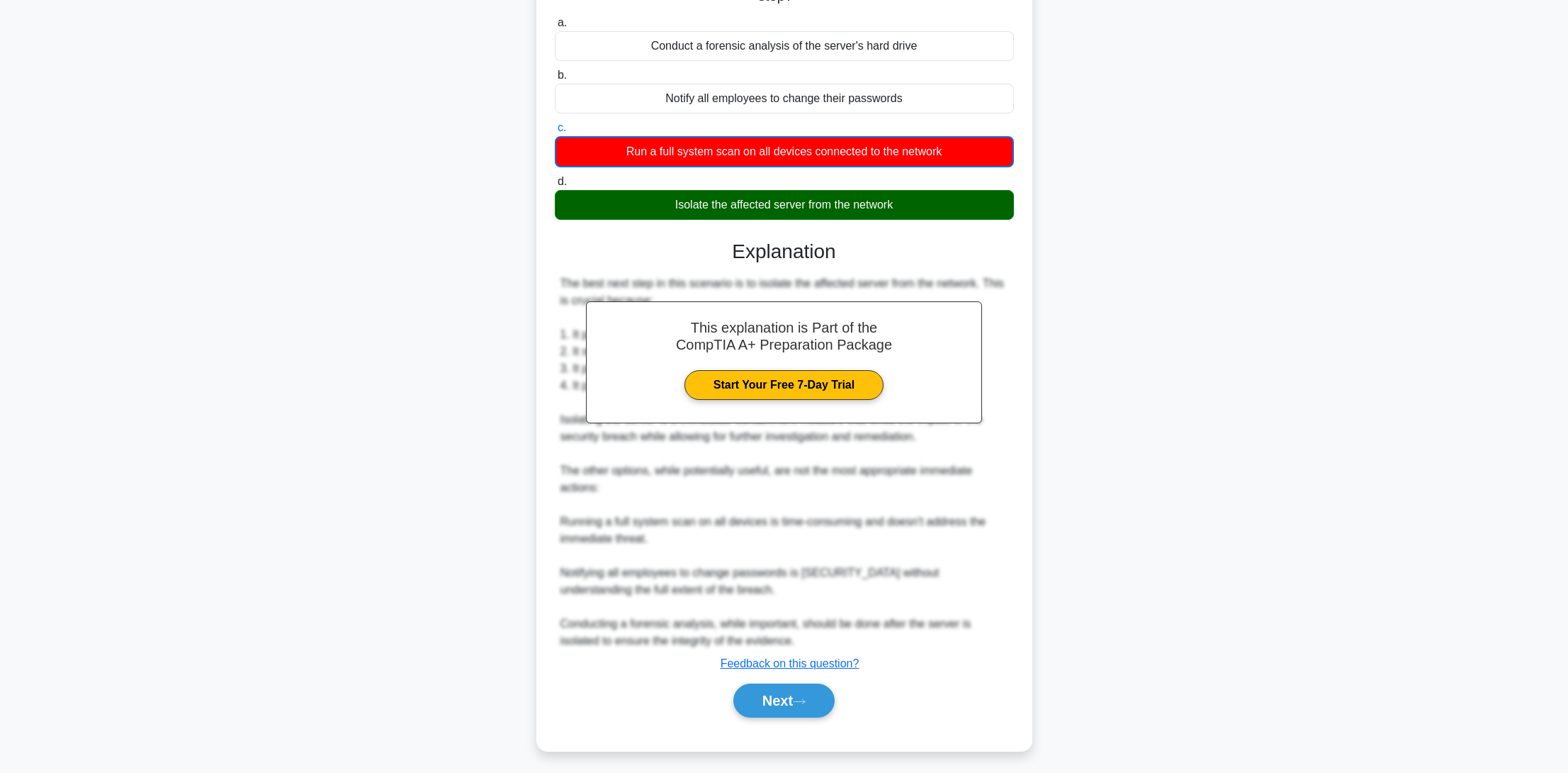
scroll to position [0, 0]
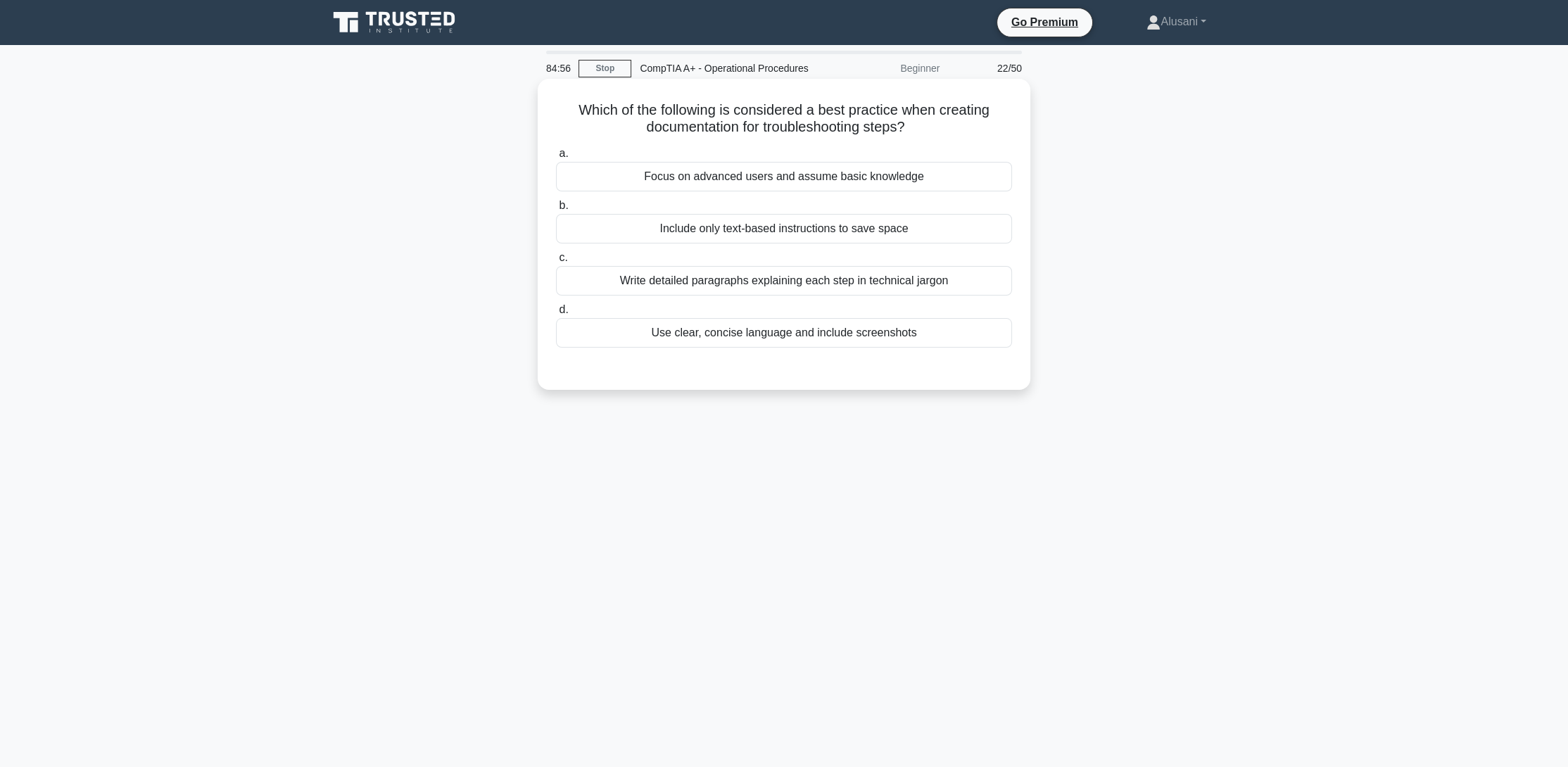
click at [722, 281] on div "Write detailed paragraphs explaining each step in technical jargon" at bounding box center [783, 281] width 456 height 29
click at [556, 263] on input "c. Write detailed paragraphs explaining each step in technical jargon" at bounding box center [556, 258] width 0 height 9
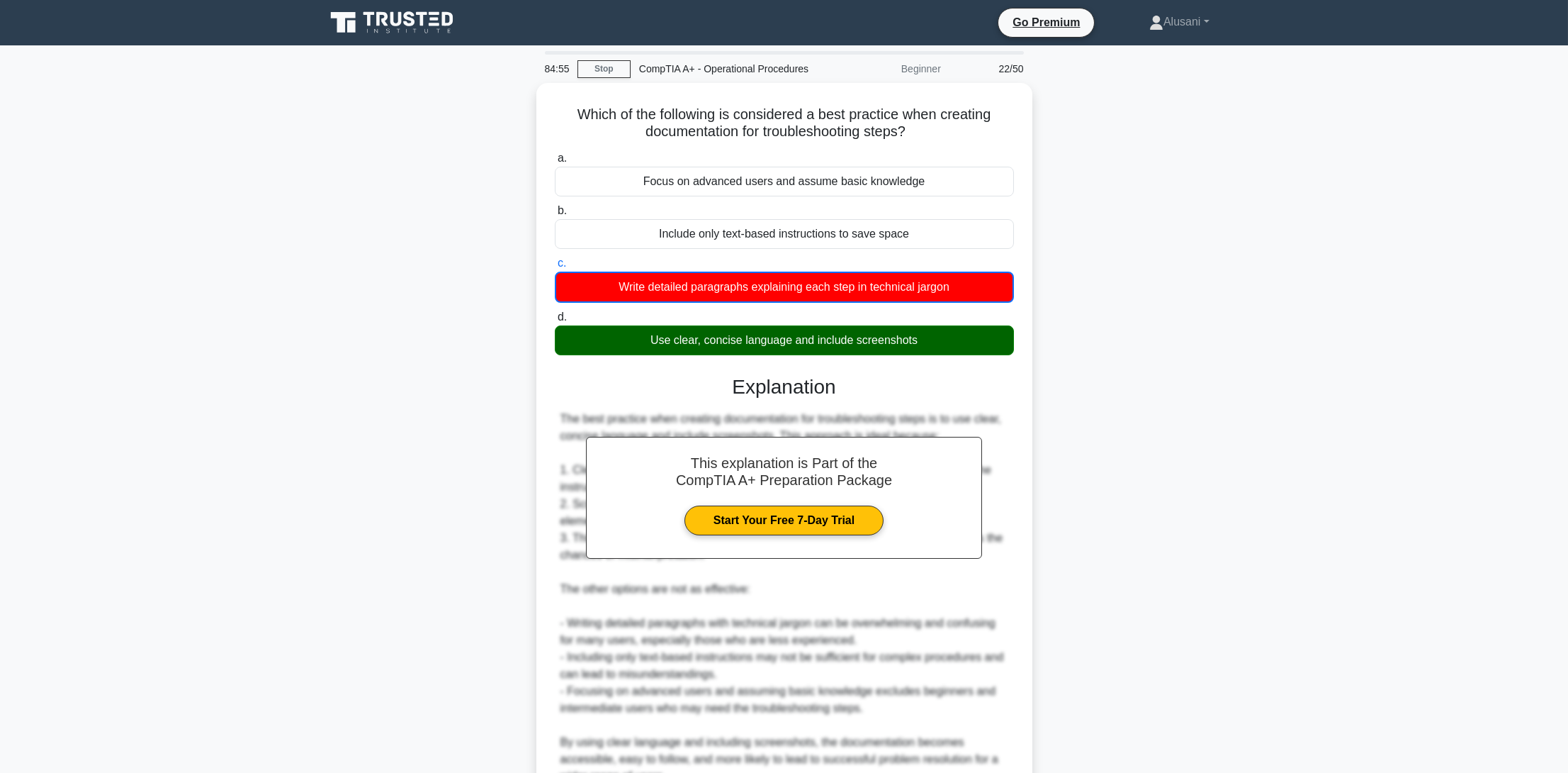
scroll to position [135, 0]
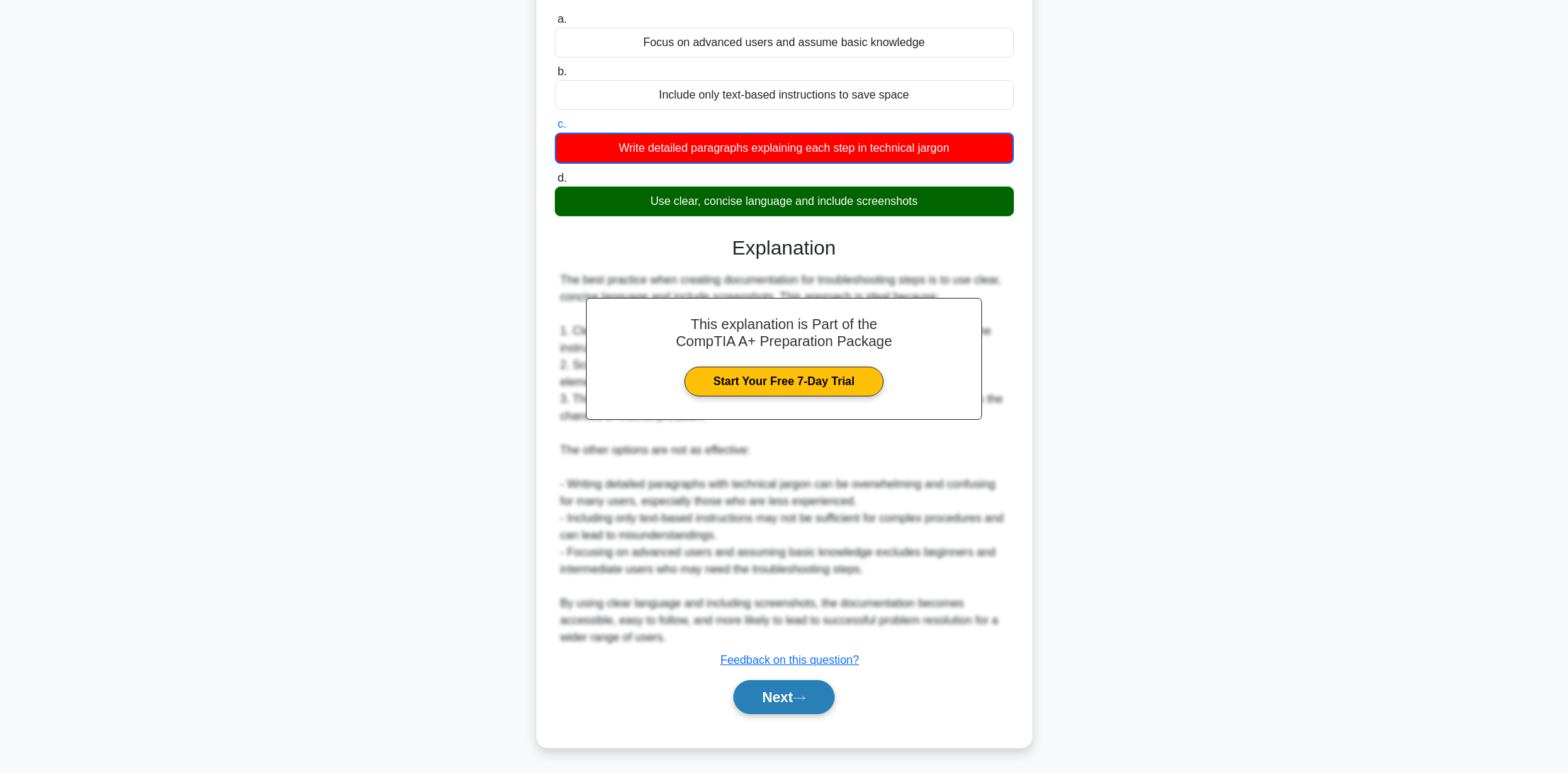
click at [794, 680] on button "Next" at bounding box center [784, 696] width 101 height 34
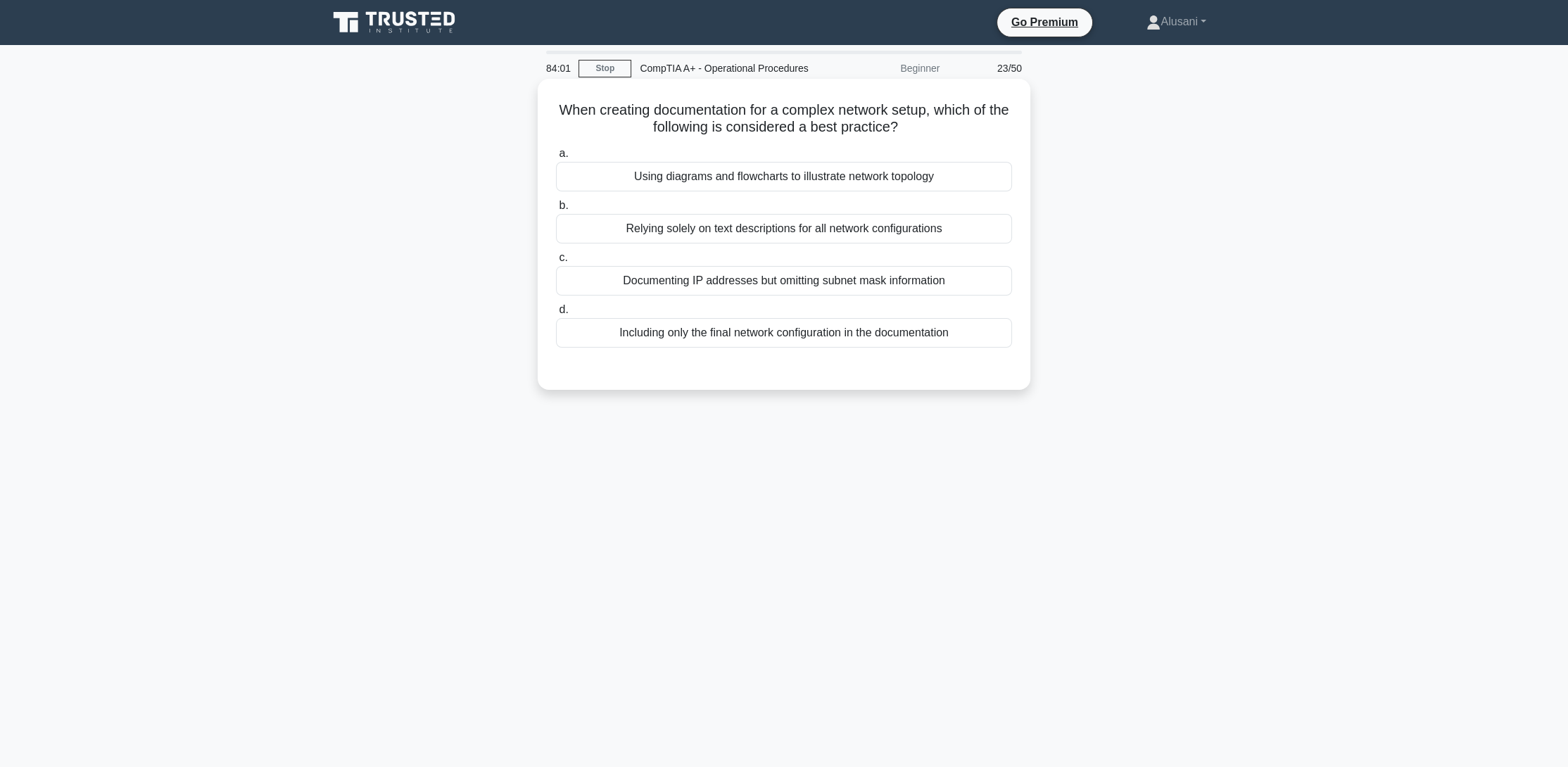
click at [754, 182] on div "Using diagrams and flowcharts to illustrate network topology" at bounding box center [783, 176] width 456 height 29
click at [556, 159] on input "a. Using diagrams and flowcharts to illustrate network topology" at bounding box center [556, 154] width 0 height 9
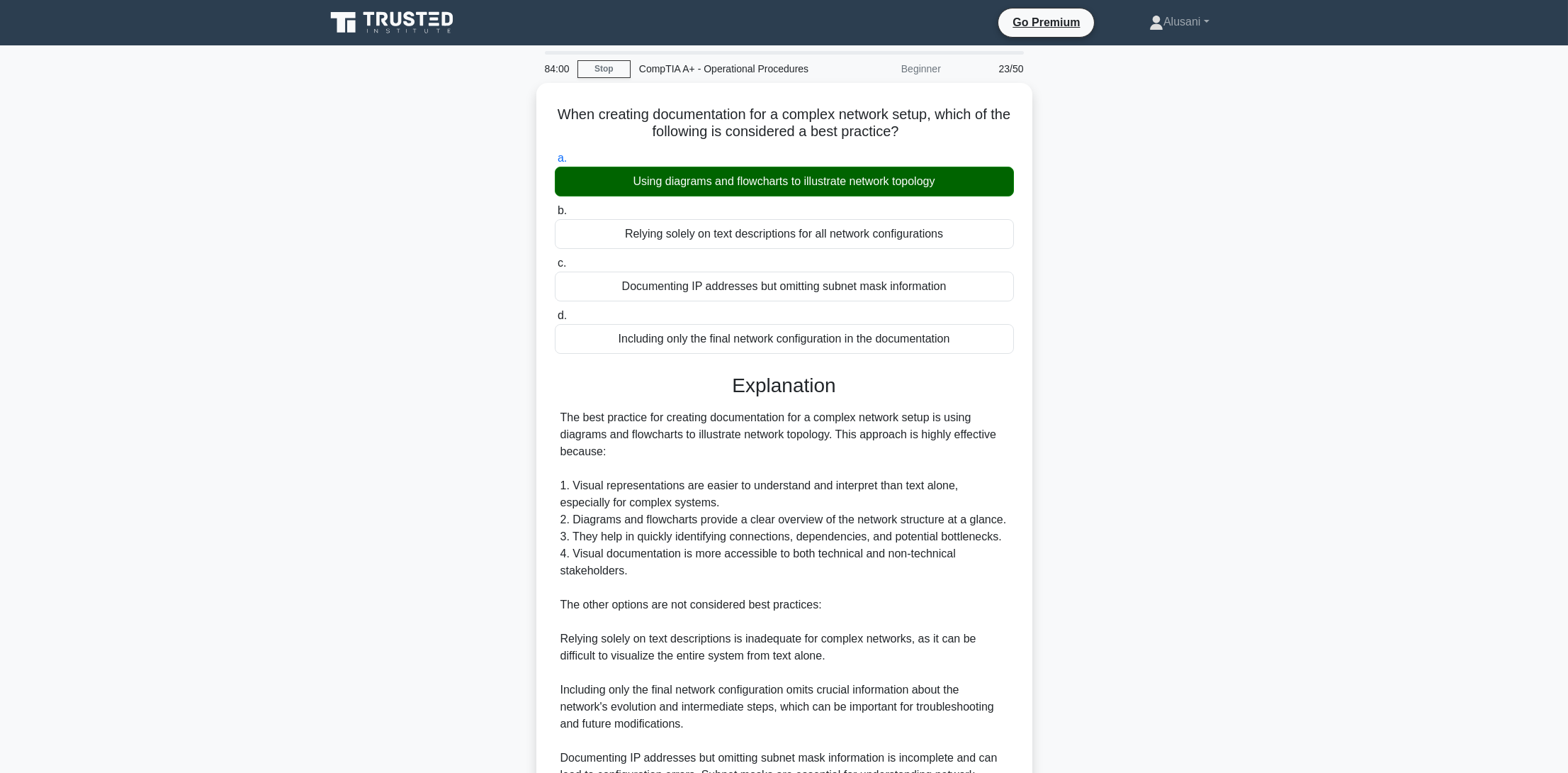
scroll to position [151, 0]
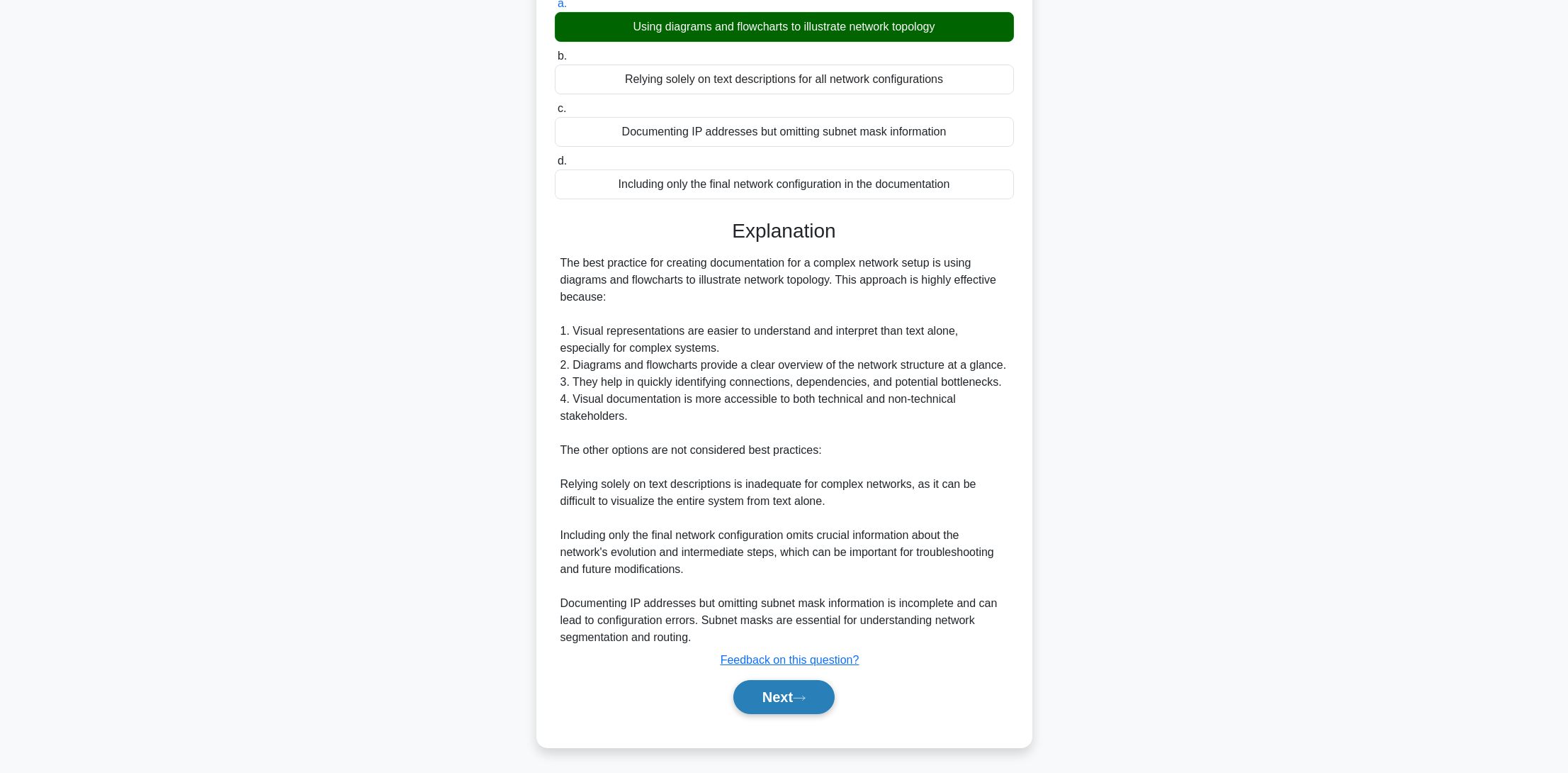
click at [786, 699] on button "Next" at bounding box center [784, 696] width 101 height 34
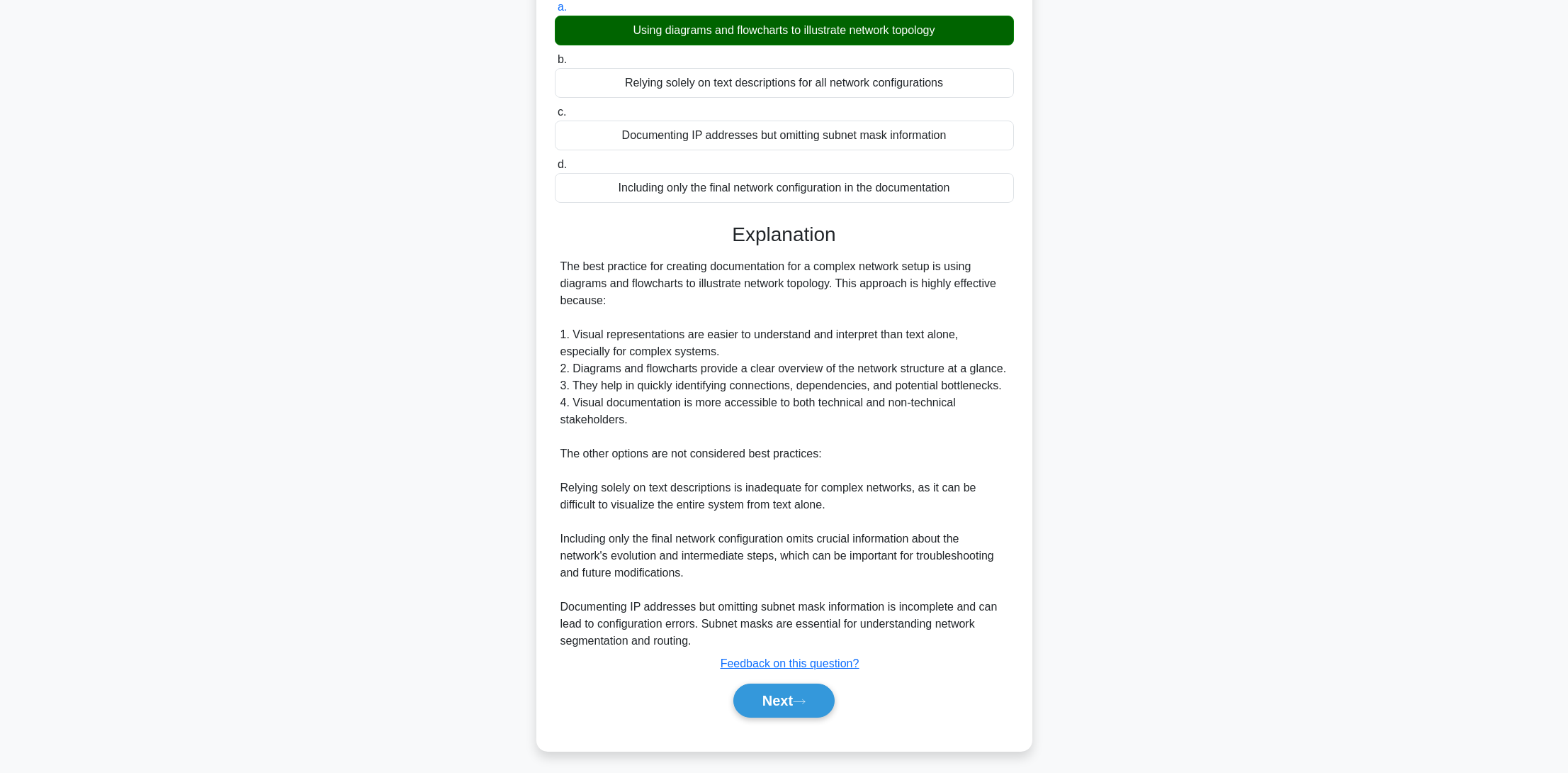
scroll to position [0, 0]
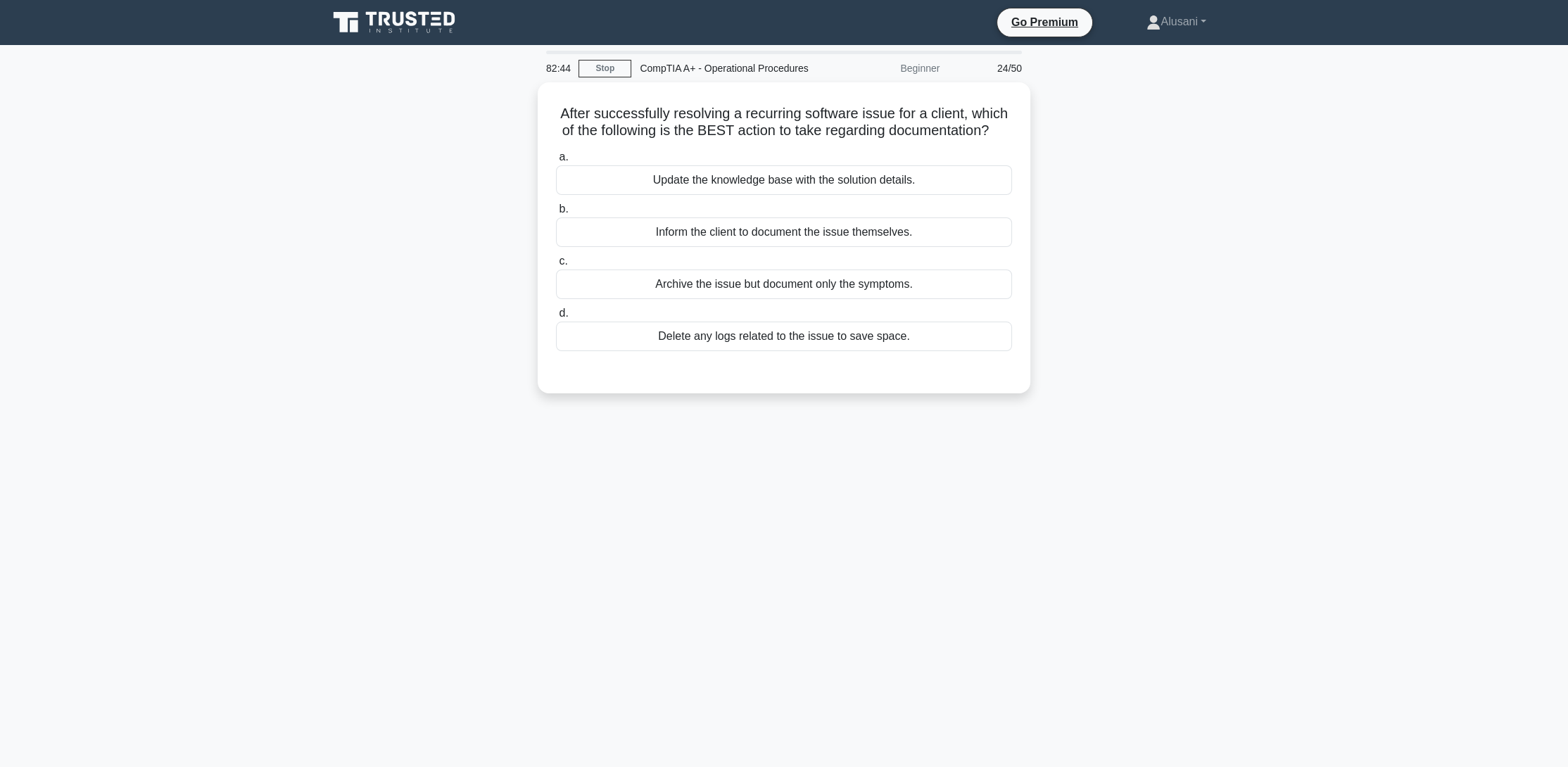
drag, startPoint x: 381, startPoint y: 268, endPoint x: 344, endPoint y: 278, distance: 38.3
click at [344, 278] on div "After successfully resolving a recurring software issue for a client, which of …" at bounding box center [784, 246] width 929 height 328
click at [727, 192] on div "Update the knowledge base with the solution details." at bounding box center [783, 176] width 456 height 29
click at [556, 159] on input "a. Update the knowledge base with the solution details." at bounding box center [556, 154] width 0 height 9
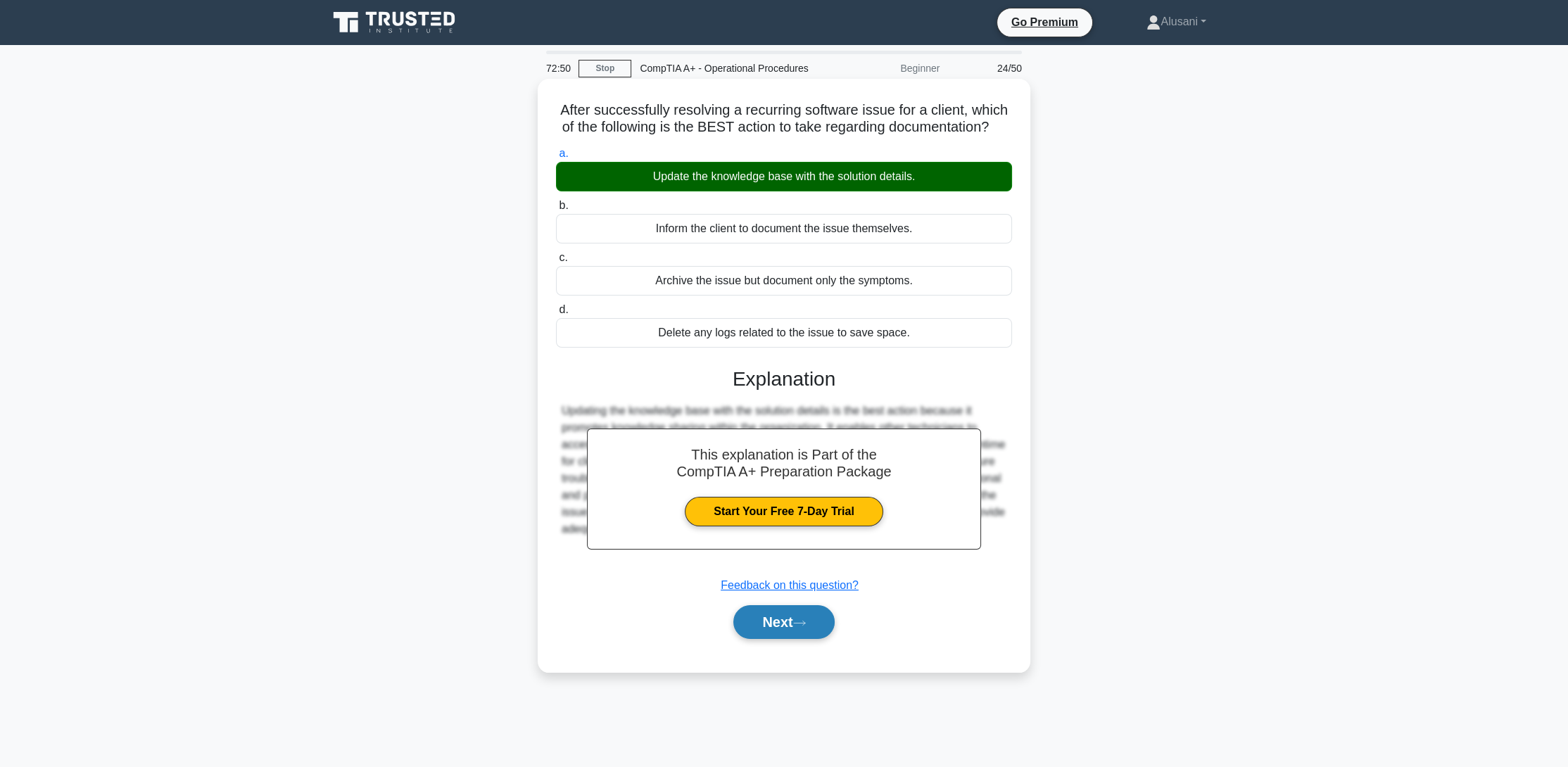
click at [788, 639] on button "Next" at bounding box center [783, 621] width 101 height 34
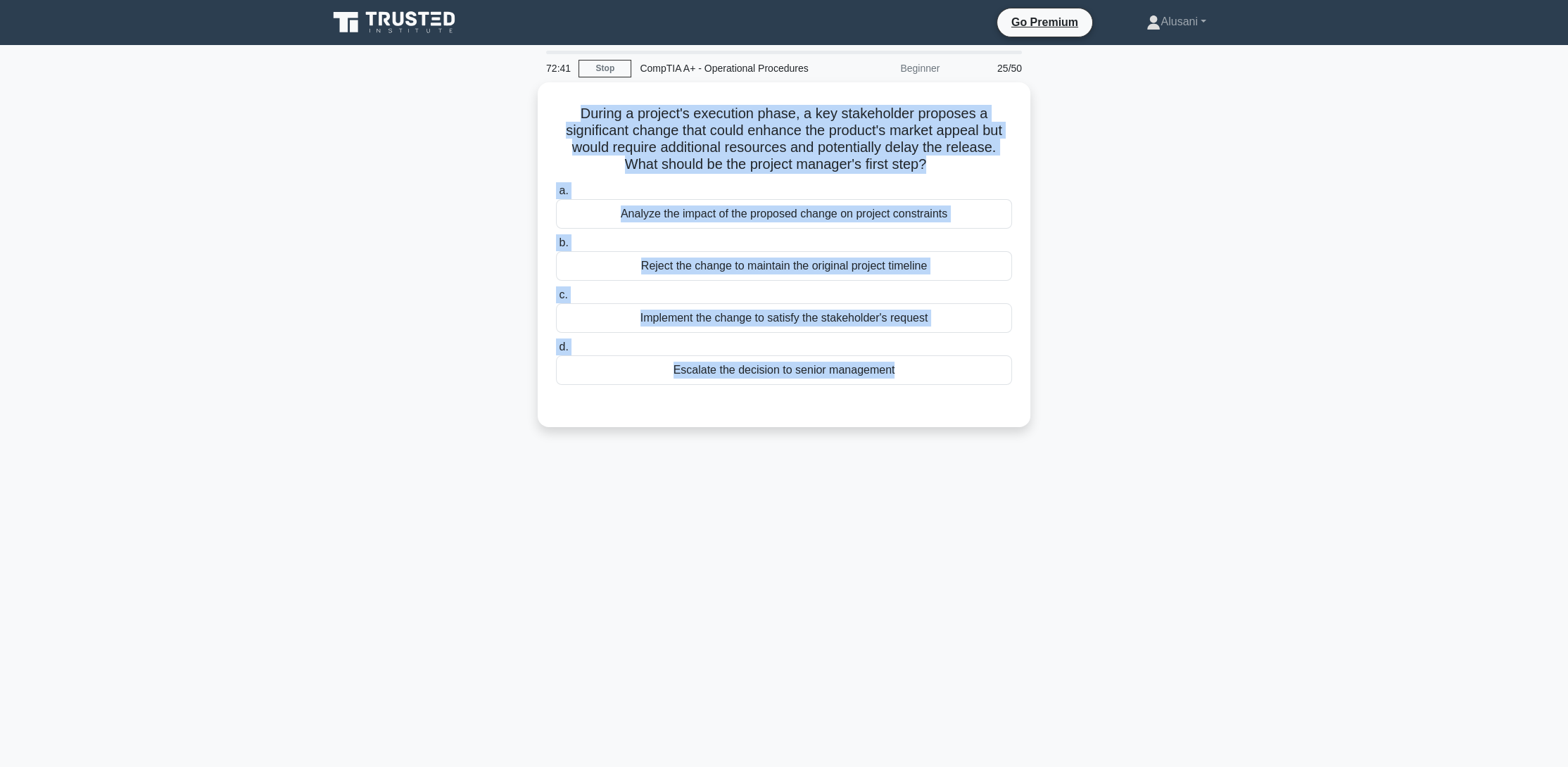
drag, startPoint x: 579, startPoint y: 110, endPoint x: 1055, endPoint y: 453, distance: 586.7
click at [1055, 453] on div "72:41 Stop CompTIA A+ - Operational Procedures Beginner 25/50 During a project'…" at bounding box center [784, 403] width 929 height 703
click at [686, 517] on div "72:41 Stop CompTIA A+ - Operational Procedures Beginner 25/50 During a project'…" at bounding box center [784, 403] width 929 height 703
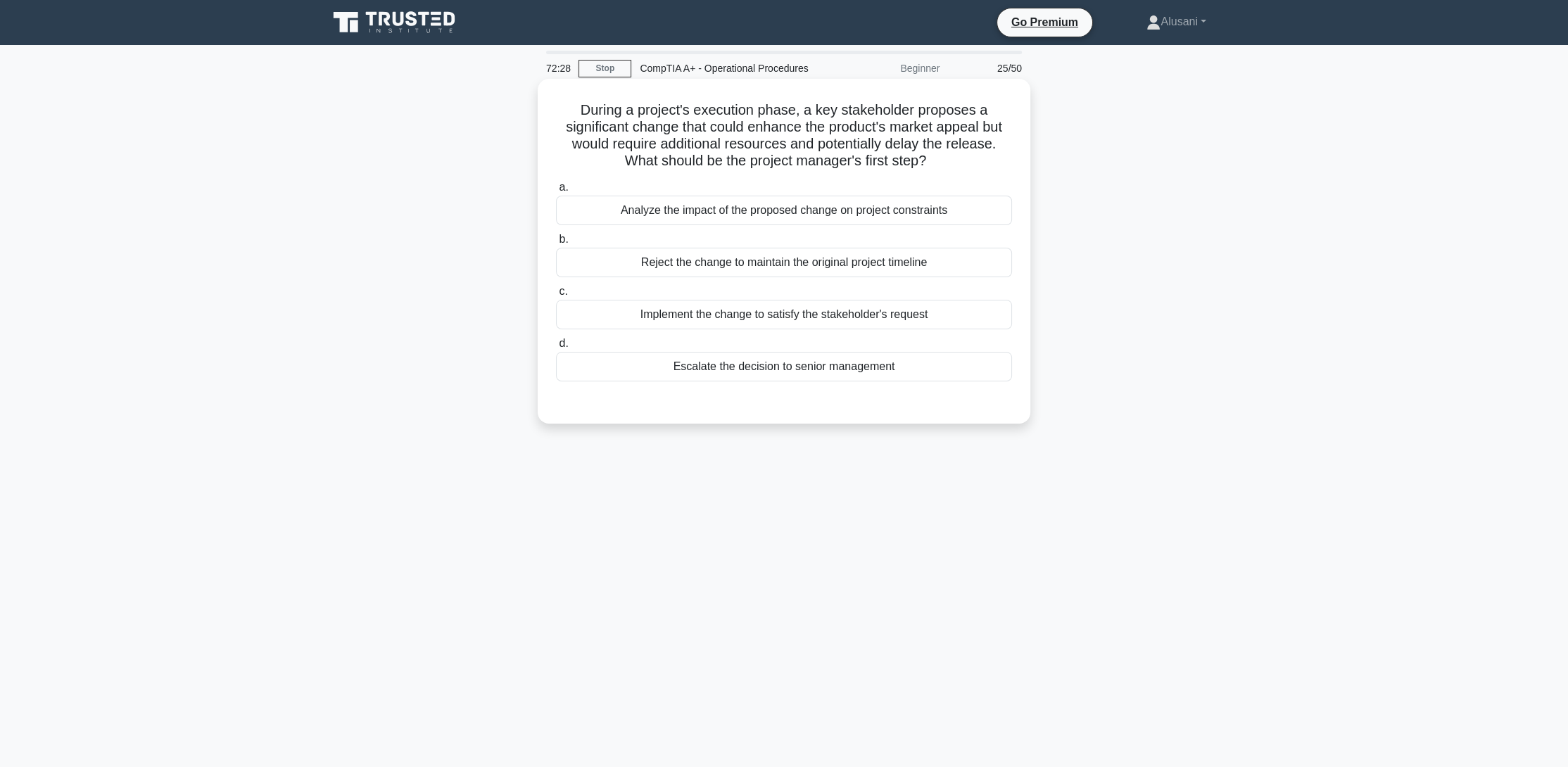
drag, startPoint x: 577, startPoint y: 110, endPoint x: 946, endPoint y: 155, distance: 371.7
click at [941, 155] on h5 "During a project's execution phase, a key stakeholder proposes a significant ch…" at bounding box center [783, 136] width 459 height 69
click at [1073, 161] on div "During a project's execution phase, a key stakeholder proposes a significant ch…" at bounding box center [784, 263] width 929 height 362
drag, startPoint x: 627, startPoint y: 110, endPoint x: 471, endPoint y: 112, distance: 156.0
click at [471, 112] on div "During a project's execution phase, a key stakeholder proposes a significant ch…" at bounding box center [784, 263] width 929 height 362
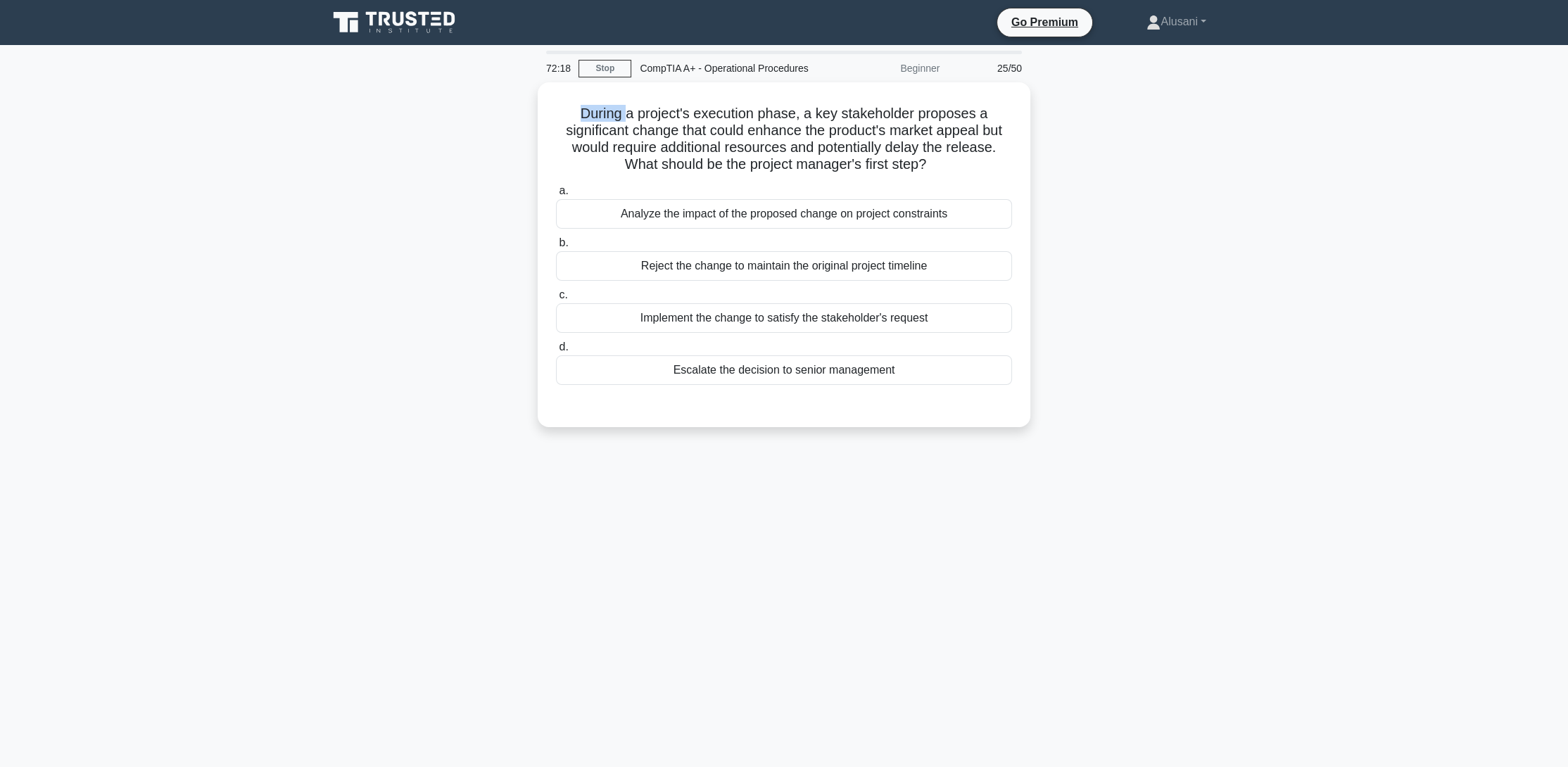
click at [414, 118] on div "During a project's execution phase, a key stakeholder proposes a significant ch…" at bounding box center [784, 263] width 929 height 362
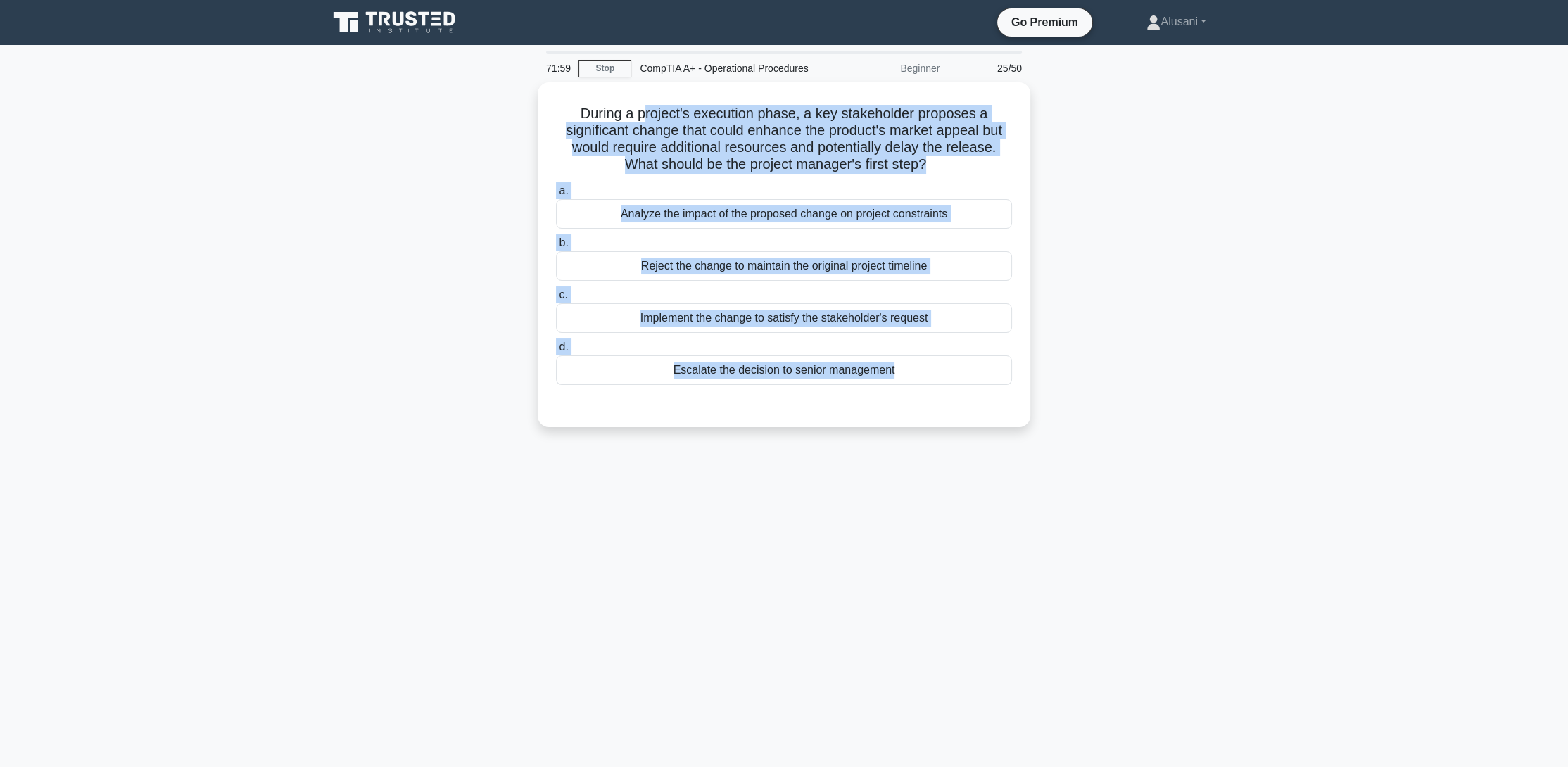
drag, startPoint x: 645, startPoint y: 108, endPoint x: 844, endPoint y: 456, distance: 400.9
click at [844, 456] on div "71:59 Stop CompTIA A+ - Operational Procedures Beginner 25/50 During a project'…" at bounding box center [784, 403] width 929 height 703
click at [842, 461] on div "71:59 Stop CompTIA A+ - Operational Procedures Beginner 25/50 During a project'…" at bounding box center [784, 403] width 929 height 703
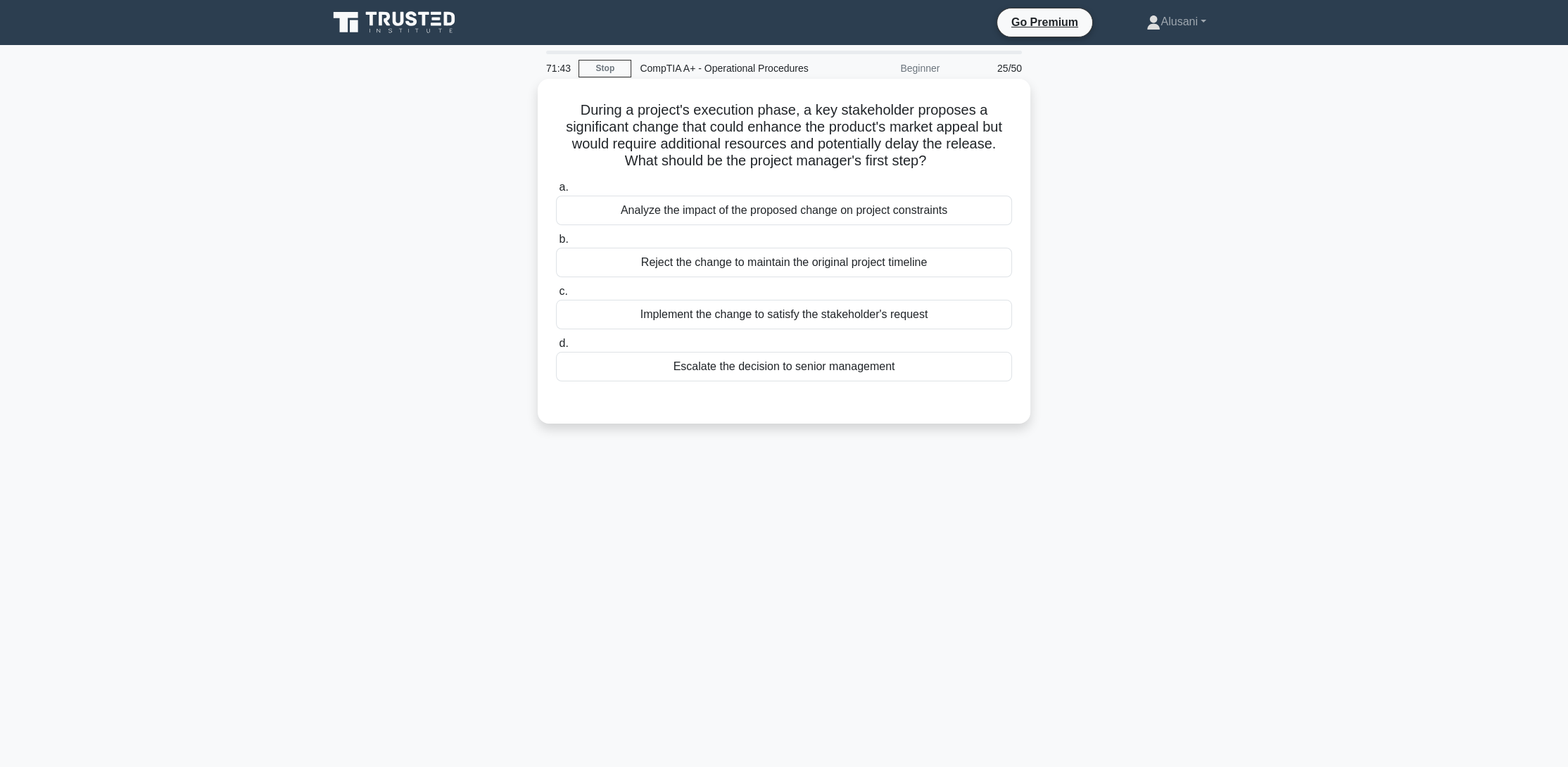
click at [767, 201] on div "Analyze the impact of the proposed change on project constraints" at bounding box center [783, 210] width 456 height 29
click at [556, 192] on input "a. Analyze the impact of the proposed change on project constraints" at bounding box center [556, 187] width 0 height 9
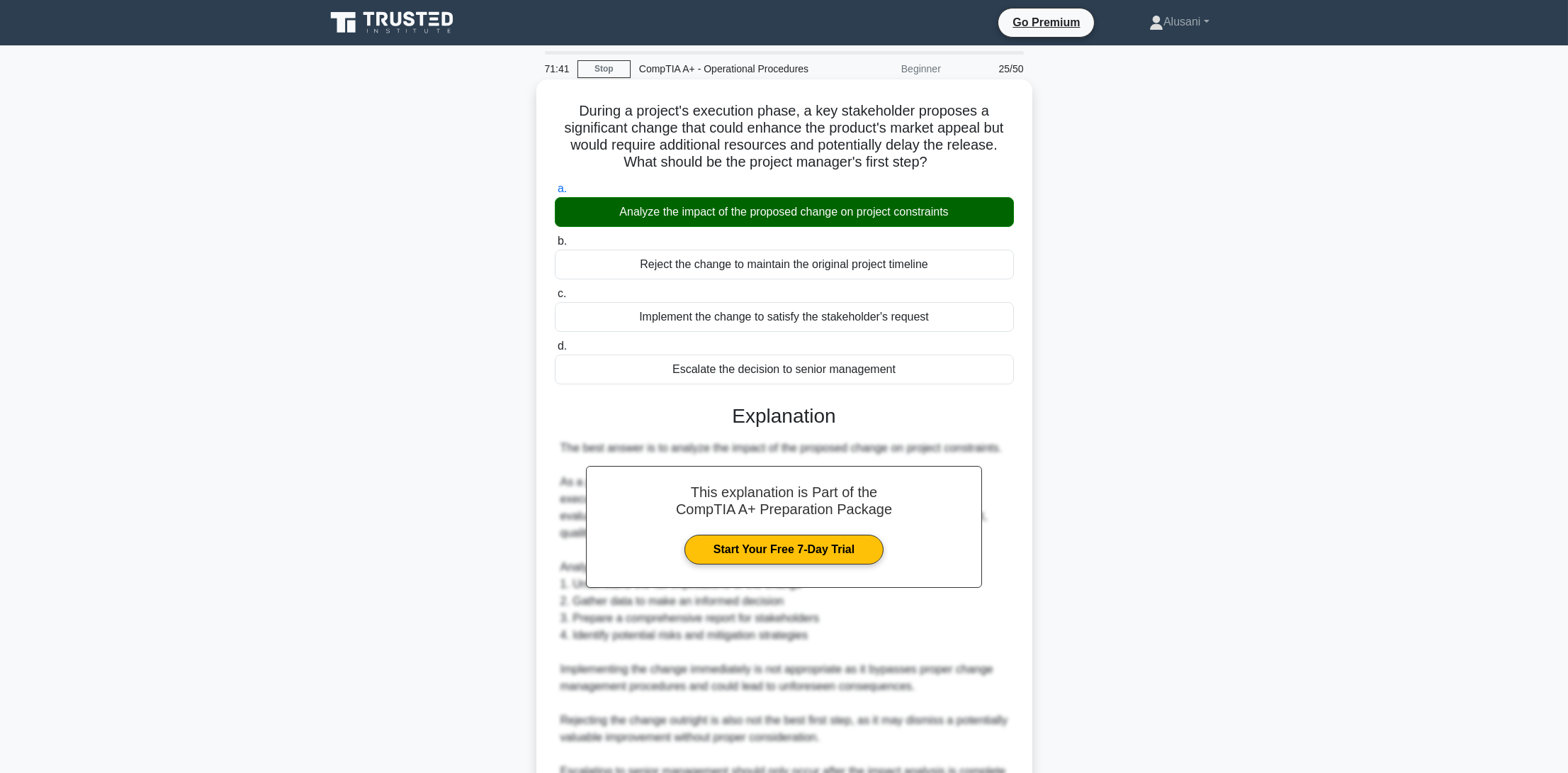
scroll to position [219, 0]
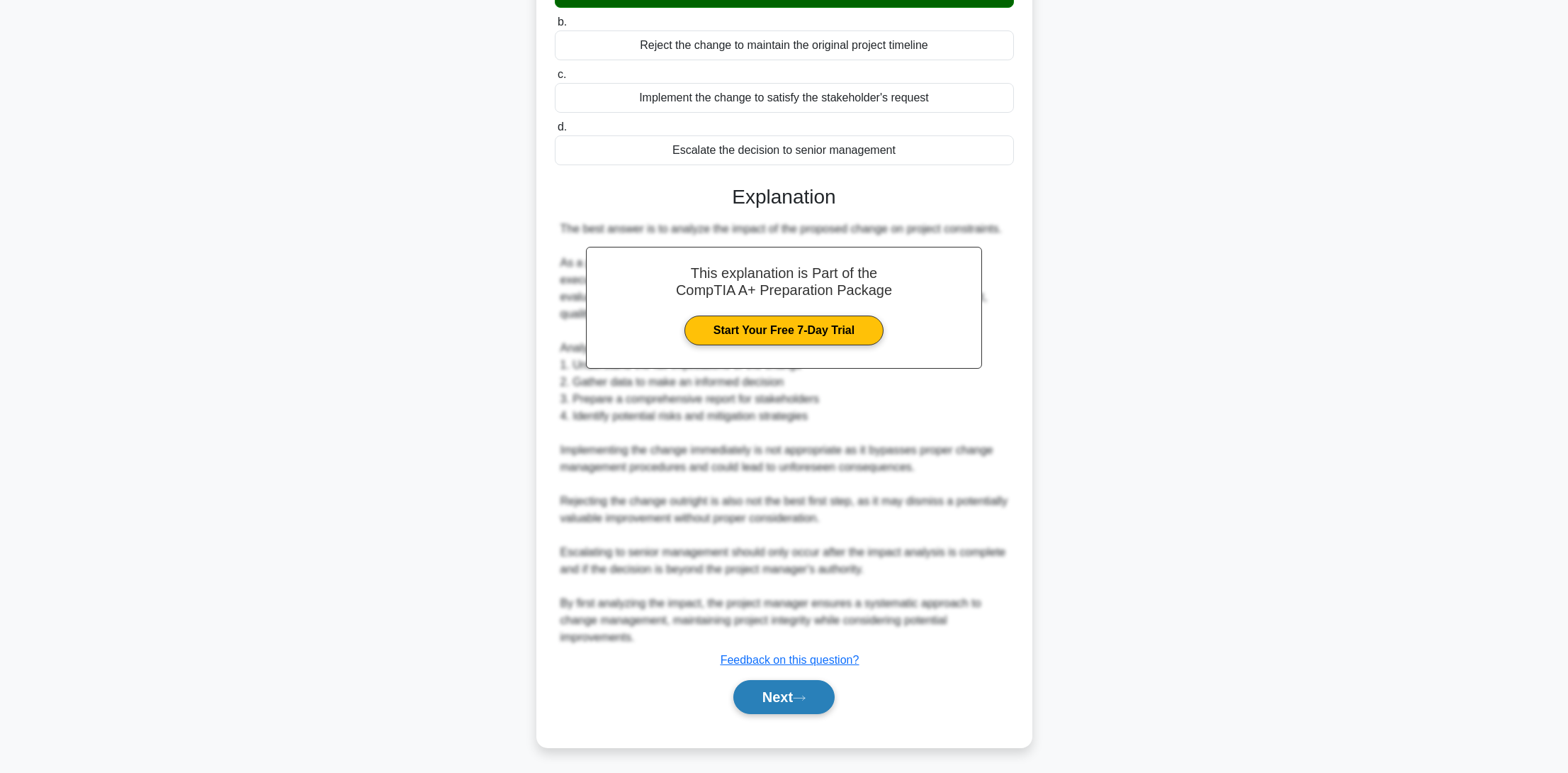
click at [806, 684] on button "Next" at bounding box center [784, 696] width 101 height 34
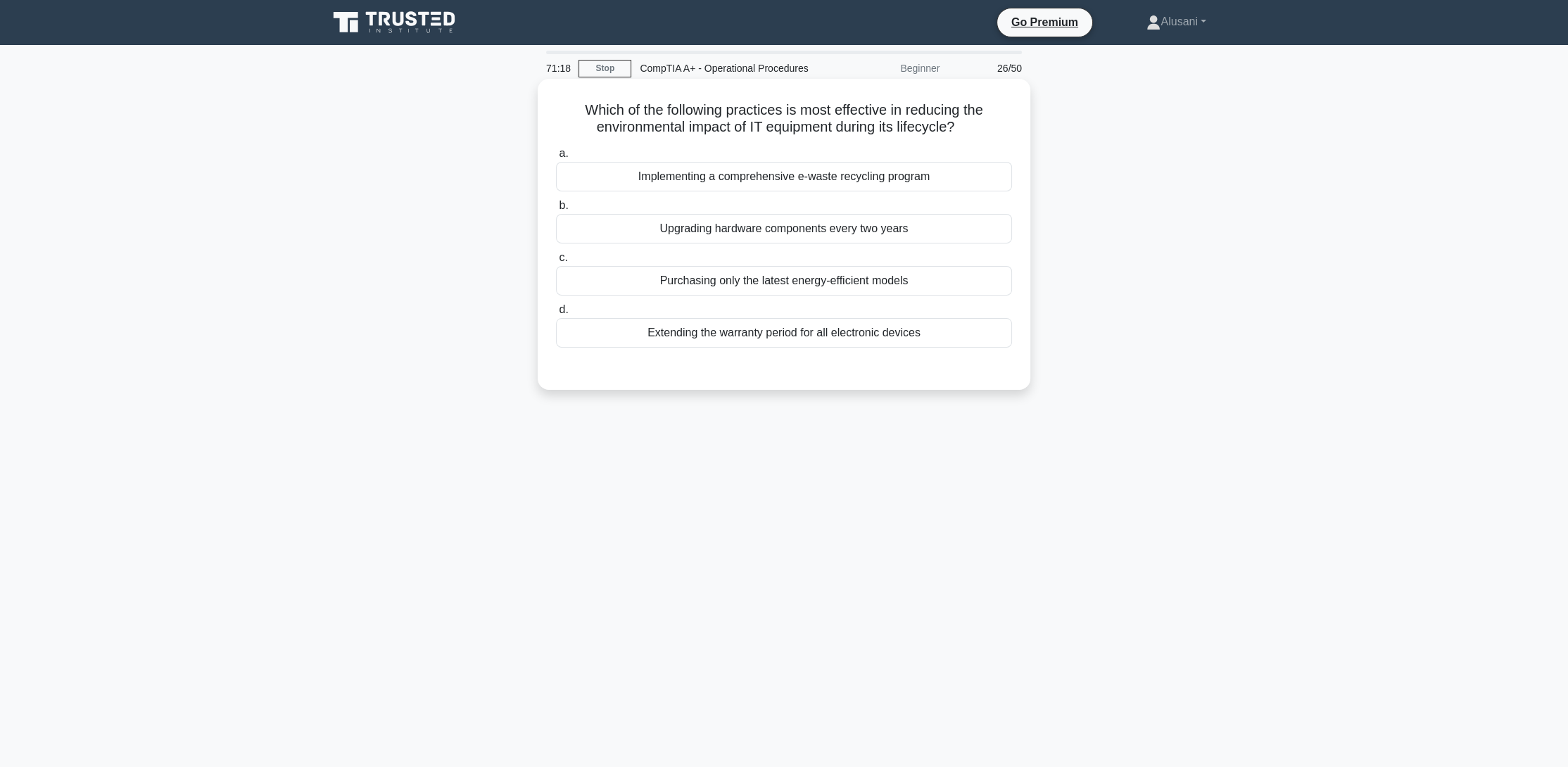
click at [737, 170] on div "Implementing a comprehensive e-waste recycling program" at bounding box center [783, 176] width 456 height 29
click at [556, 159] on input "a. Implementing a comprehensive e-waste recycling program" at bounding box center [556, 154] width 0 height 9
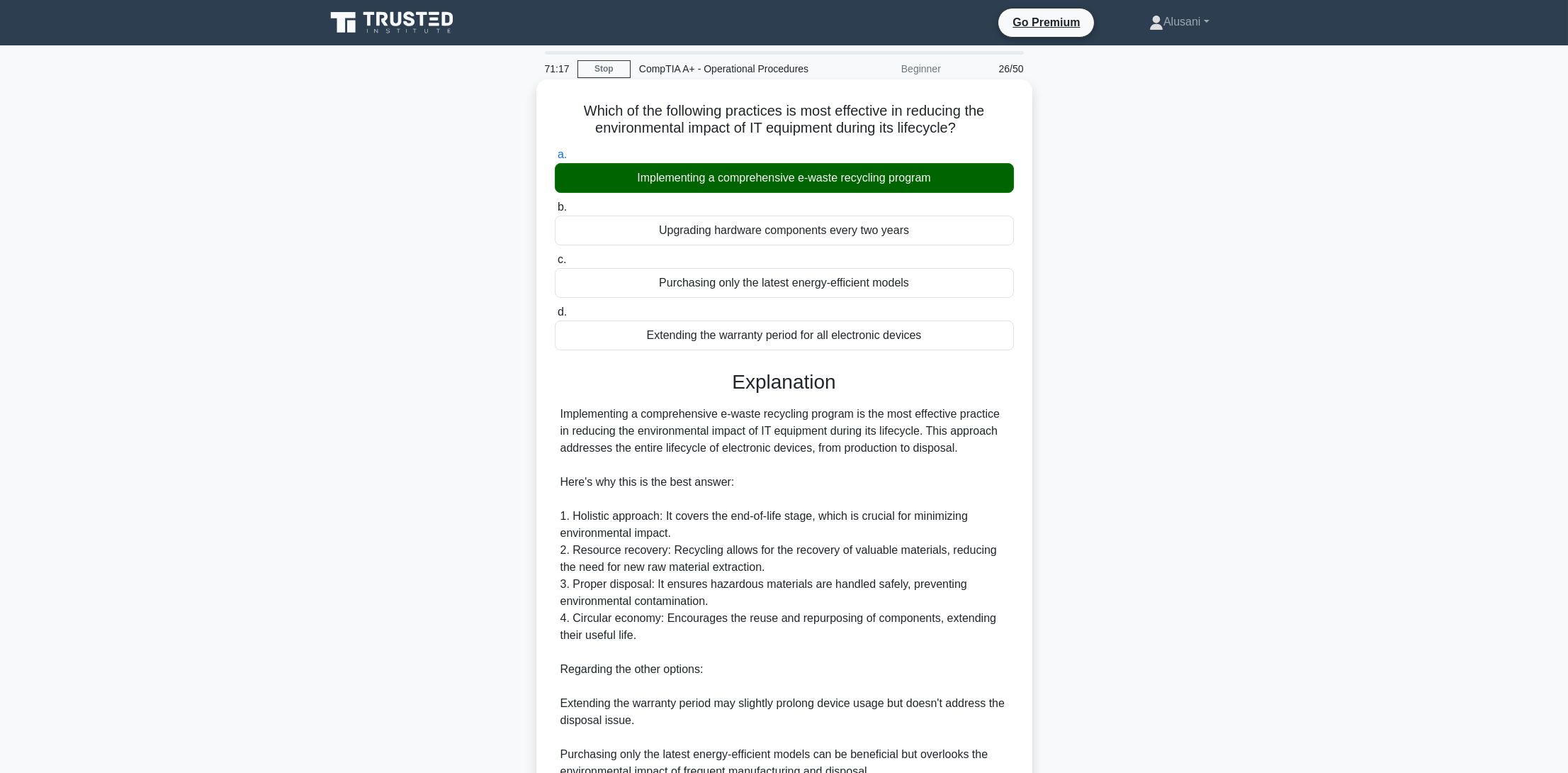
scroll to position [202, 0]
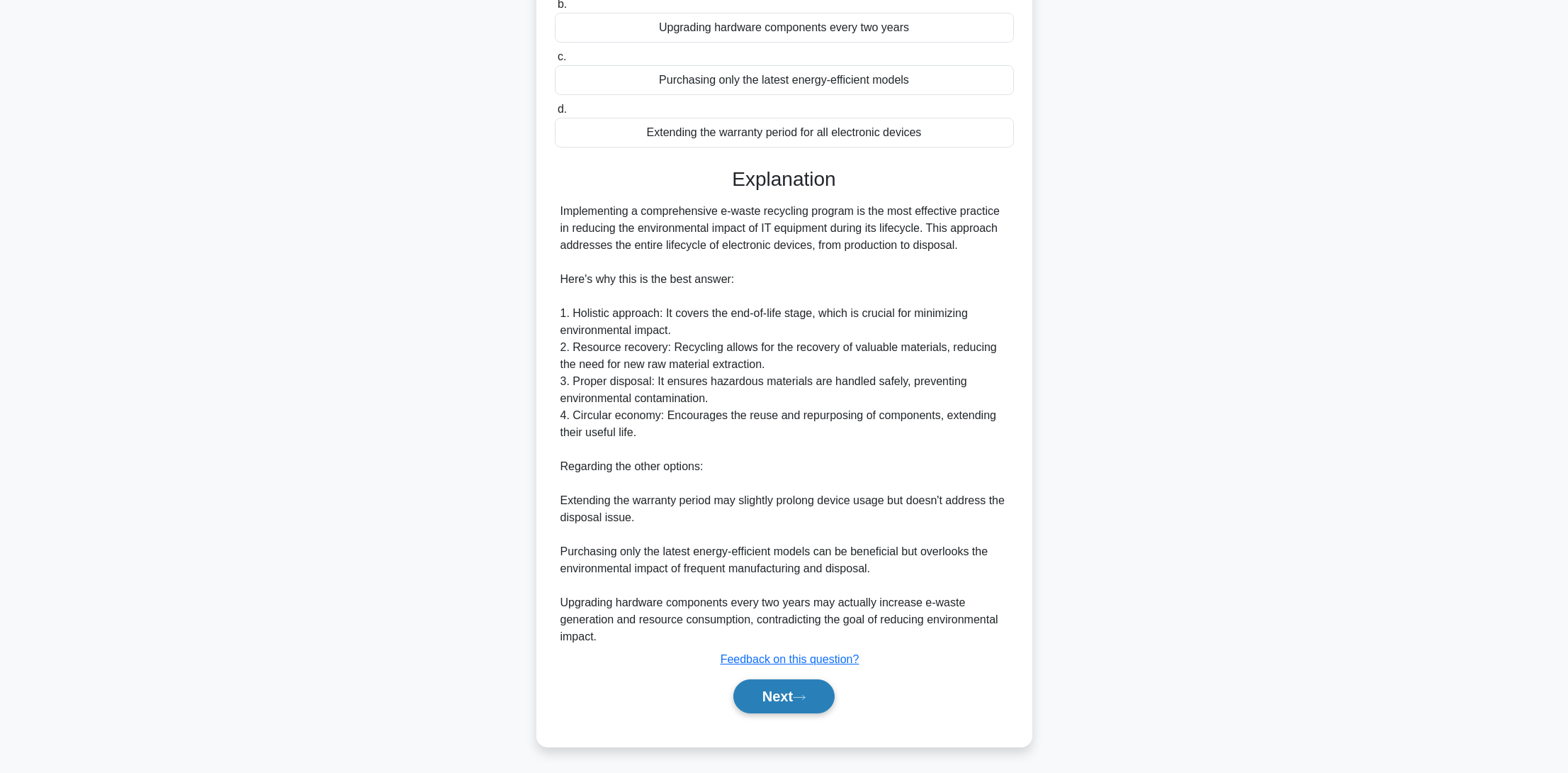
click at [774, 709] on button "Next" at bounding box center [784, 696] width 101 height 34
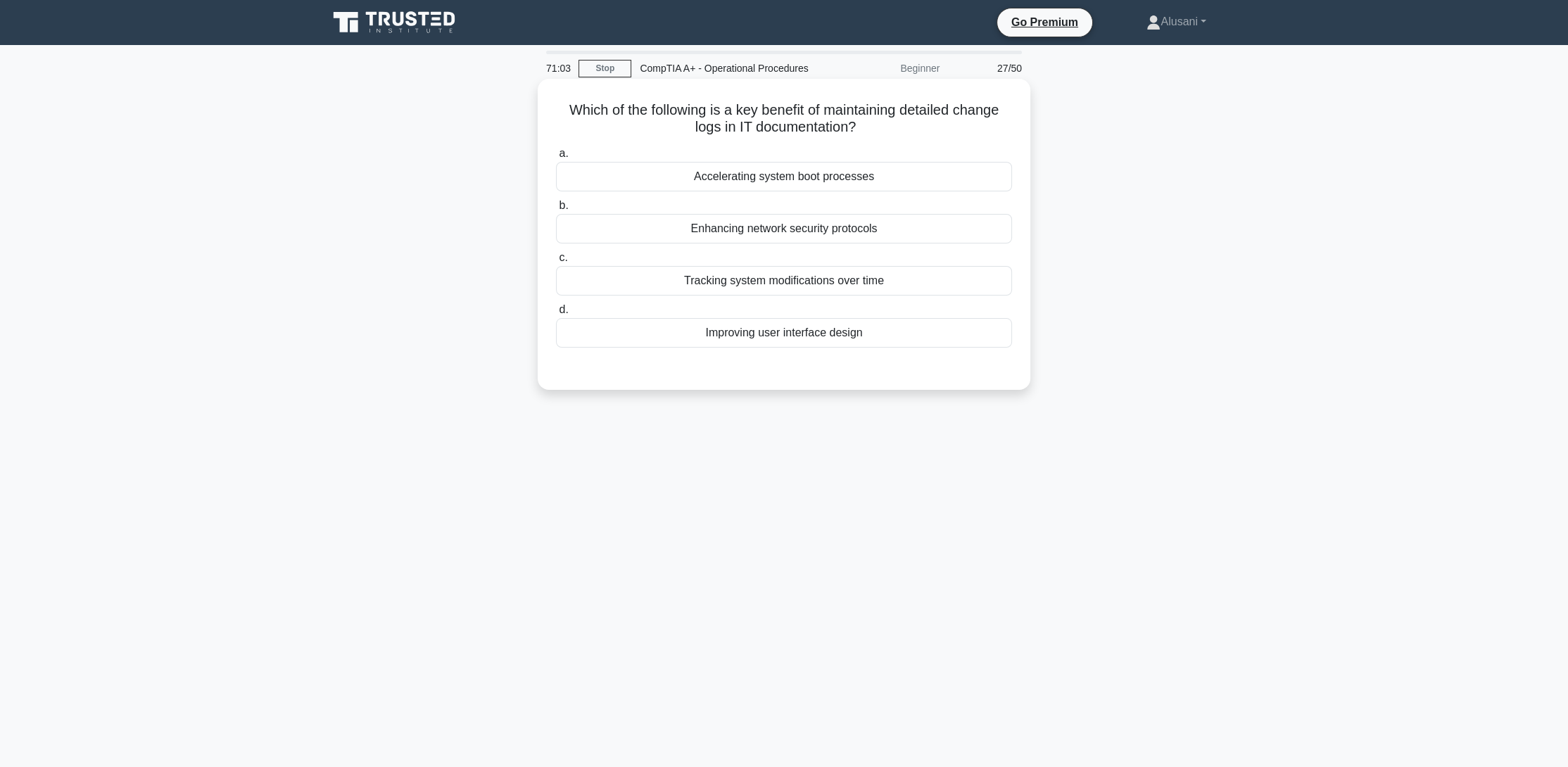
drag, startPoint x: 705, startPoint y: 113, endPoint x: 867, endPoint y: 130, distance: 162.9
click at [867, 130] on h5 "Which of the following is a key benefit of maintaining detailed change logs in …" at bounding box center [783, 118] width 459 height 35
click at [872, 129] on icon ".spinner_0XTQ{transform-origin:center;animation:spinner_y6GP .75s linear infini…" at bounding box center [864, 128] width 17 height 17
click at [780, 284] on div "Tracking system modifications over time" at bounding box center [783, 281] width 456 height 29
click at [556, 263] on input "c. Tracking system modifications over time" at bounding box center [556, 258] width 0 height 9
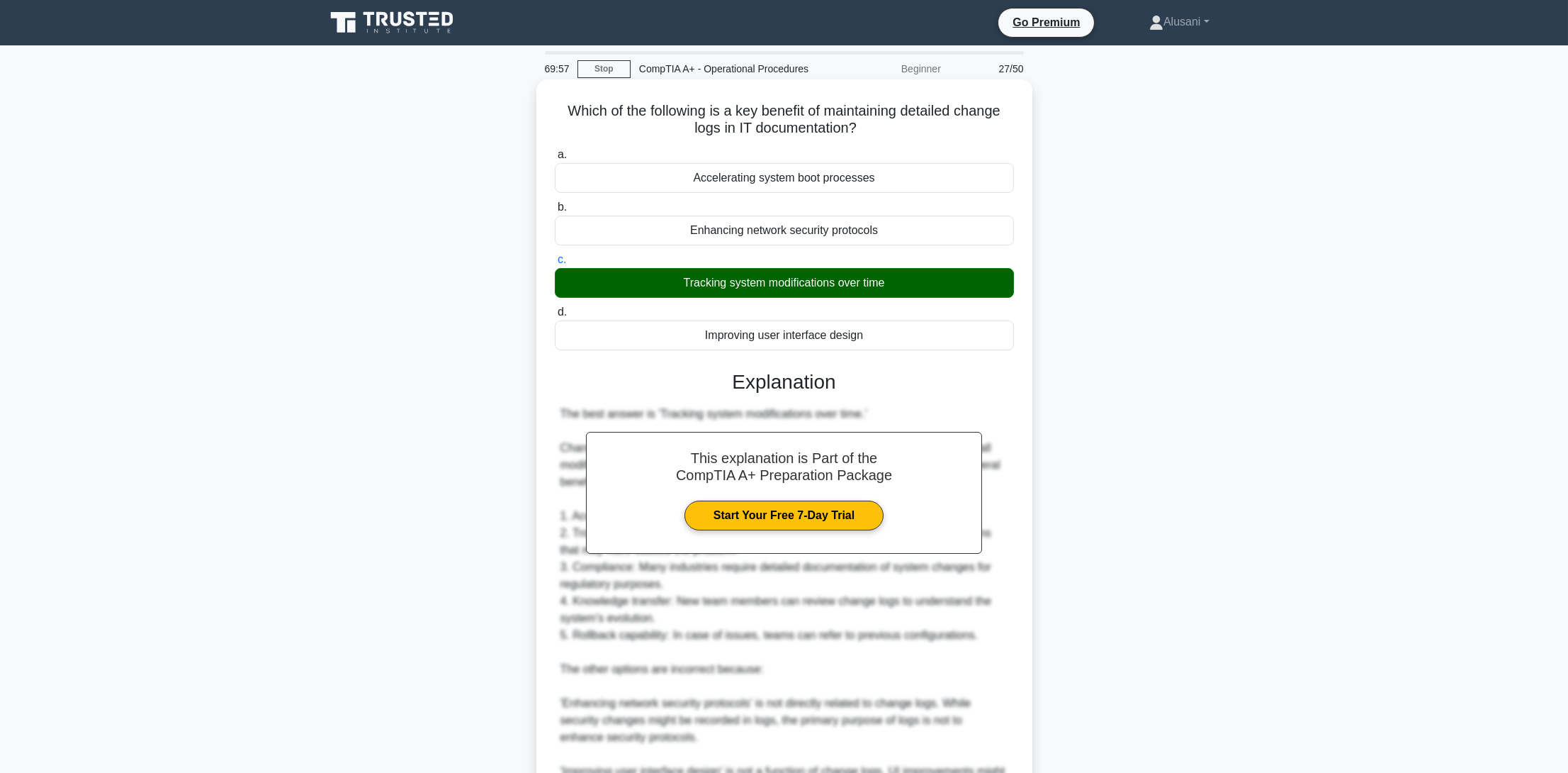
scroll to position [202, 0]
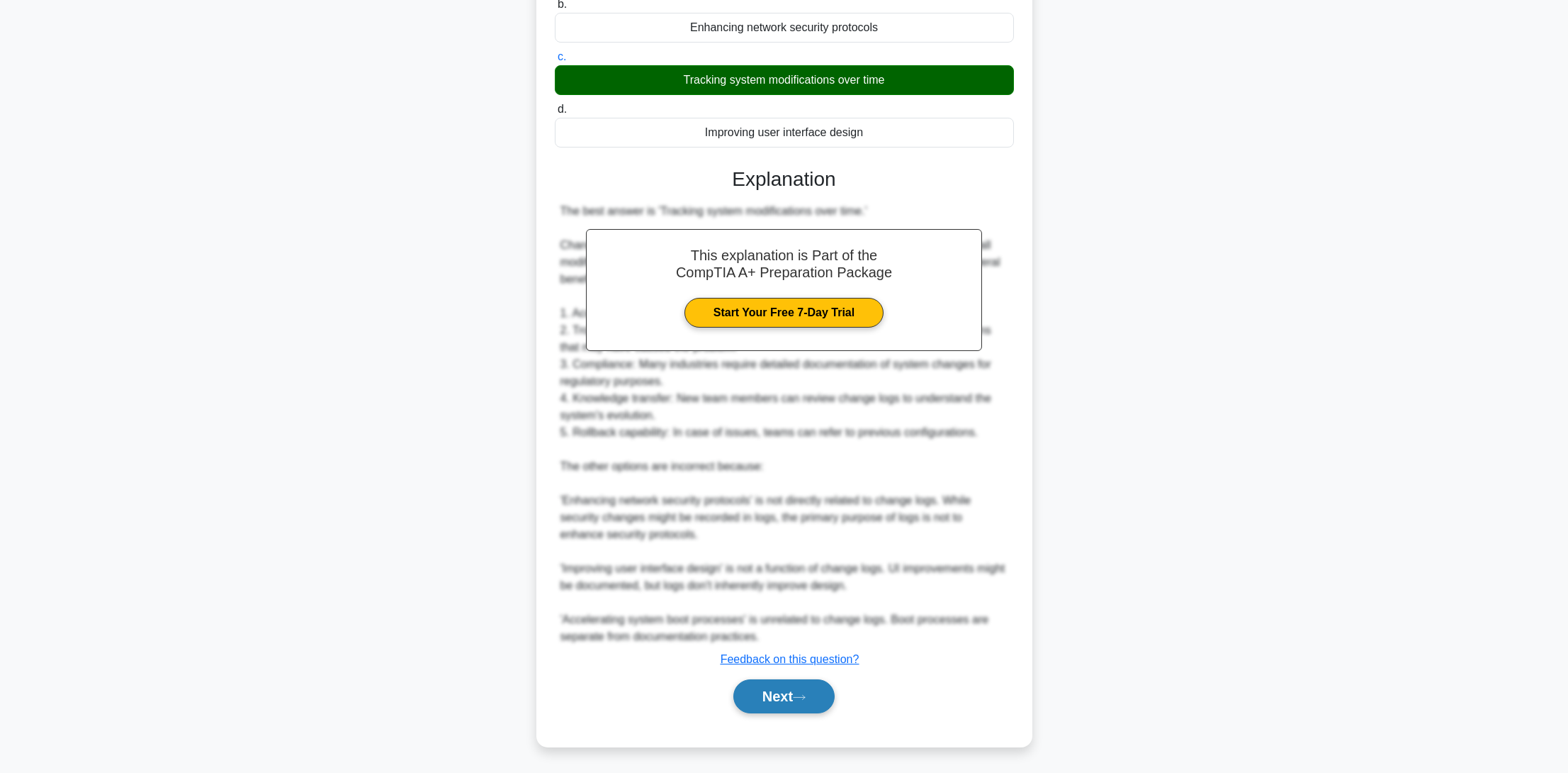
click at [779, 694] on button "Next" at bounding box center [784, 696] width 101 height 34
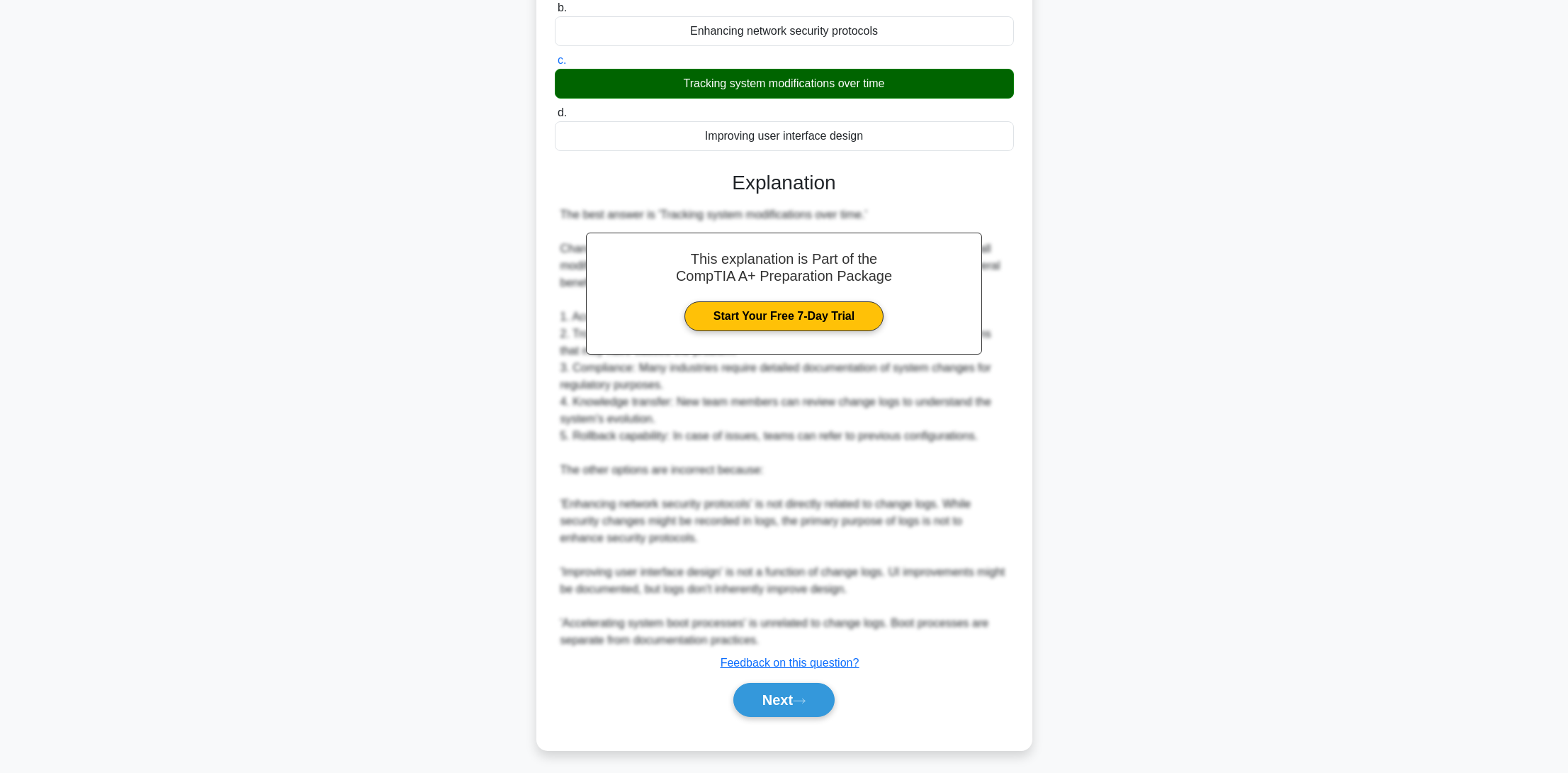
scroll to position [0, 0]
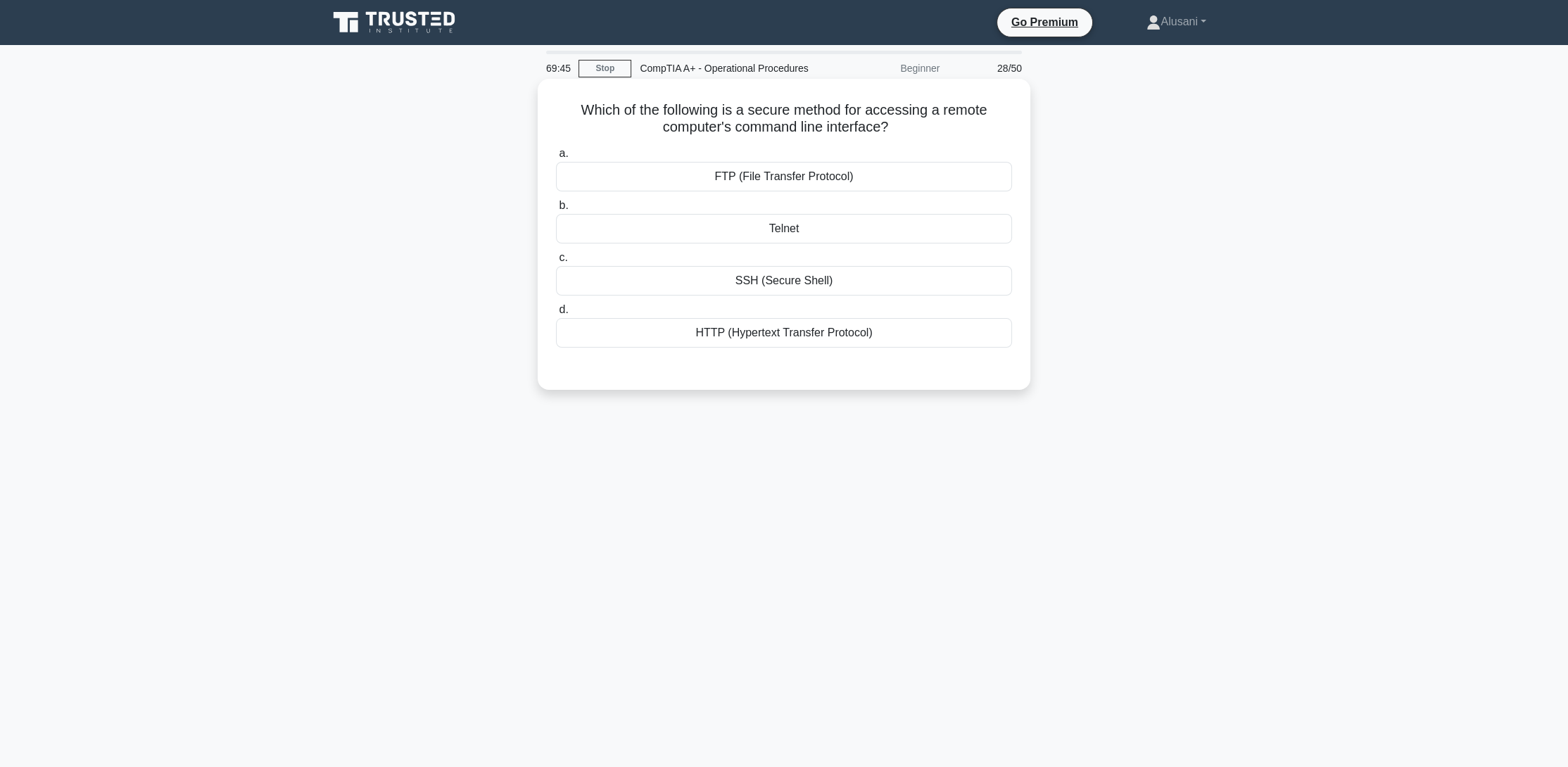
click at [811, 276] on div "SSH (Secure Shell)" at bounding box center [783, 281] width 456 height 29
click at [556, 263] on input "c. SSH (Secure Shell)" at bounding box center [556, 258] width 0 height 9
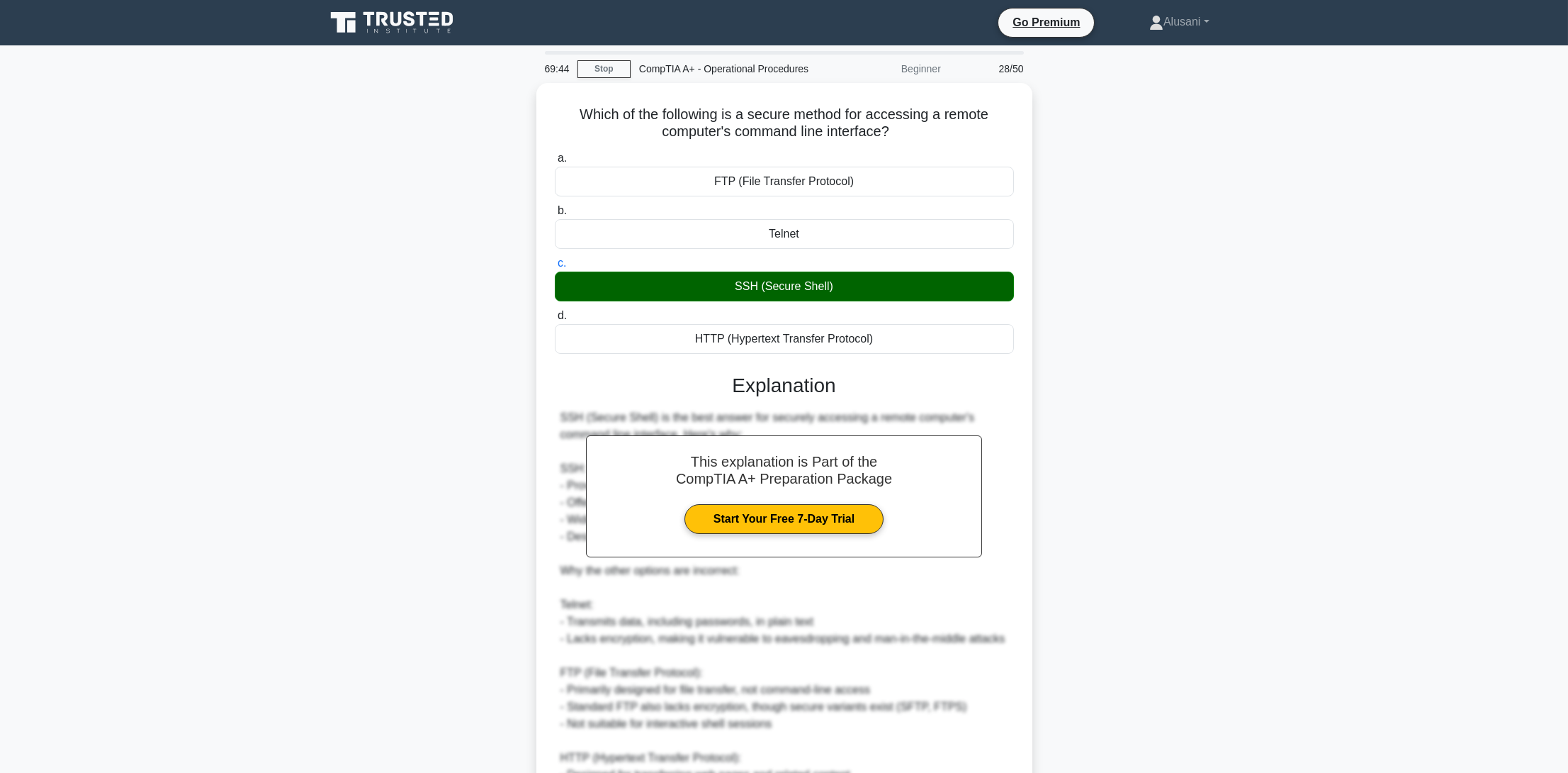
scroll to position [236, 0]
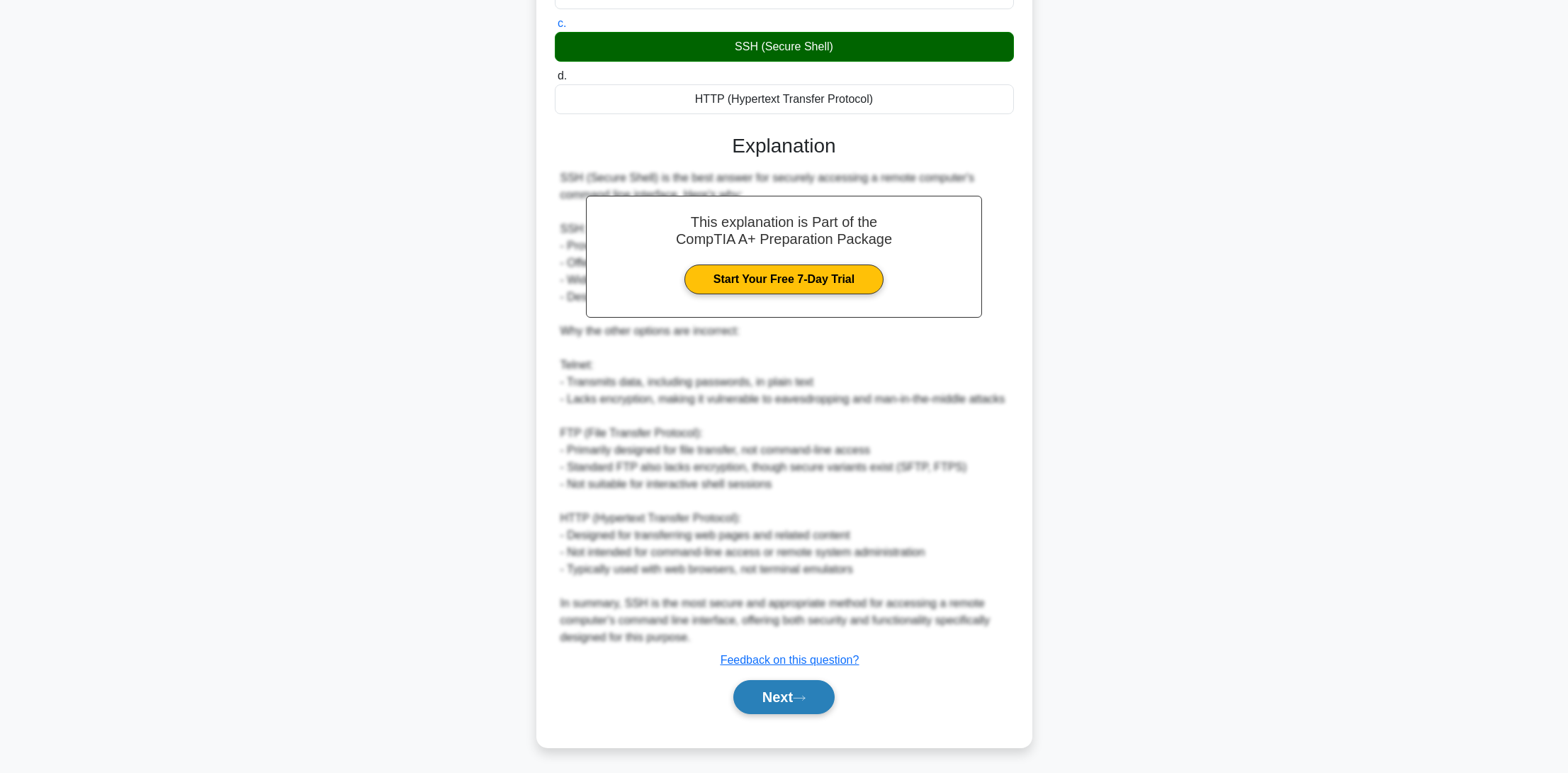
click at [784, 698] on button "Next" at bounding box center [784, 696] width 101 height 34
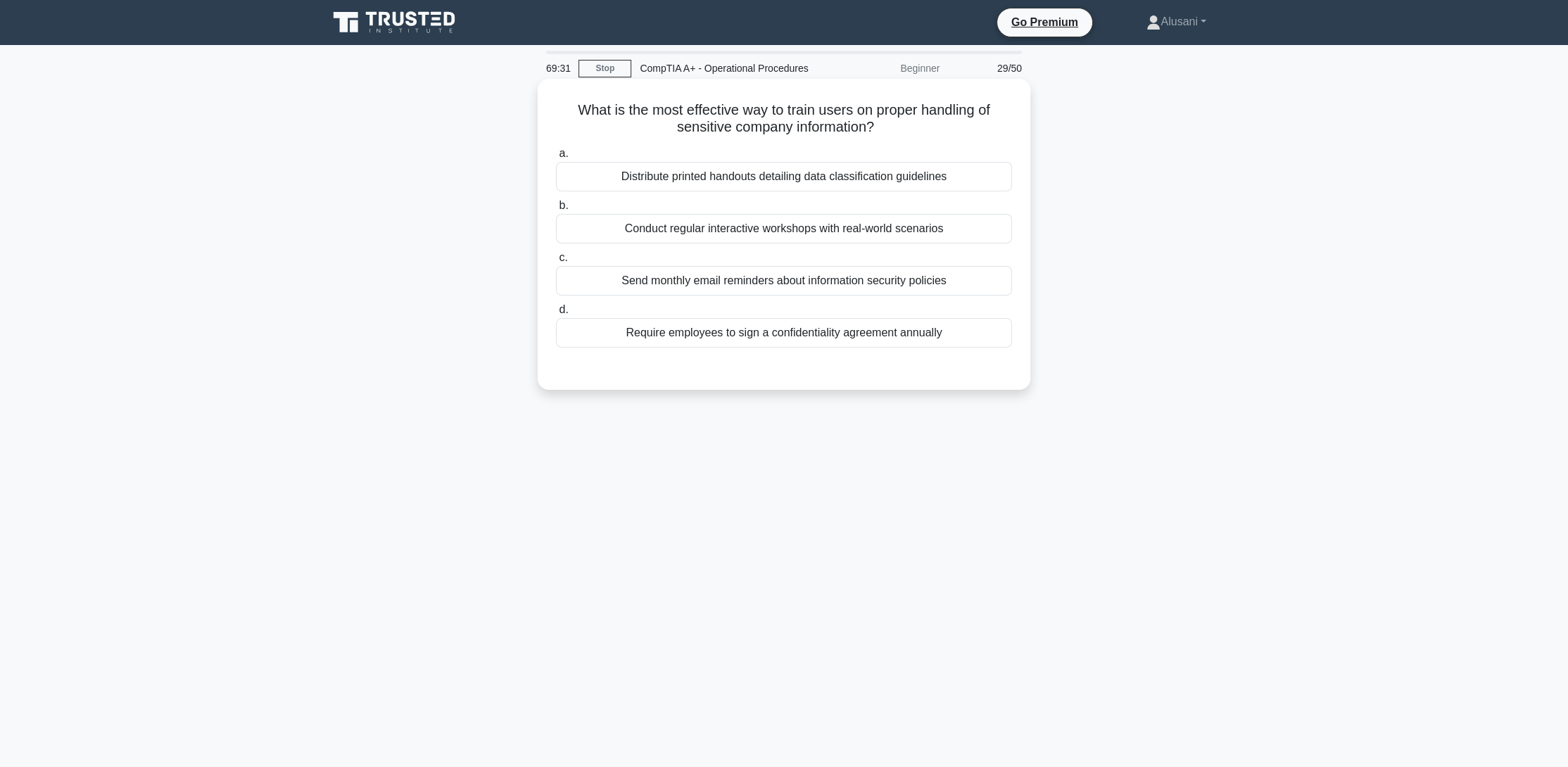
click at [699, 224] on div "Conduct regular interactive workshops with real-world scenarios" at bounding box center [783, 228] width 456 height 29
click at [556, 210] on input "b. Conduct regular interactive workshops with real-world scenarios" at bounding box center [556, 205] width 0 height 9
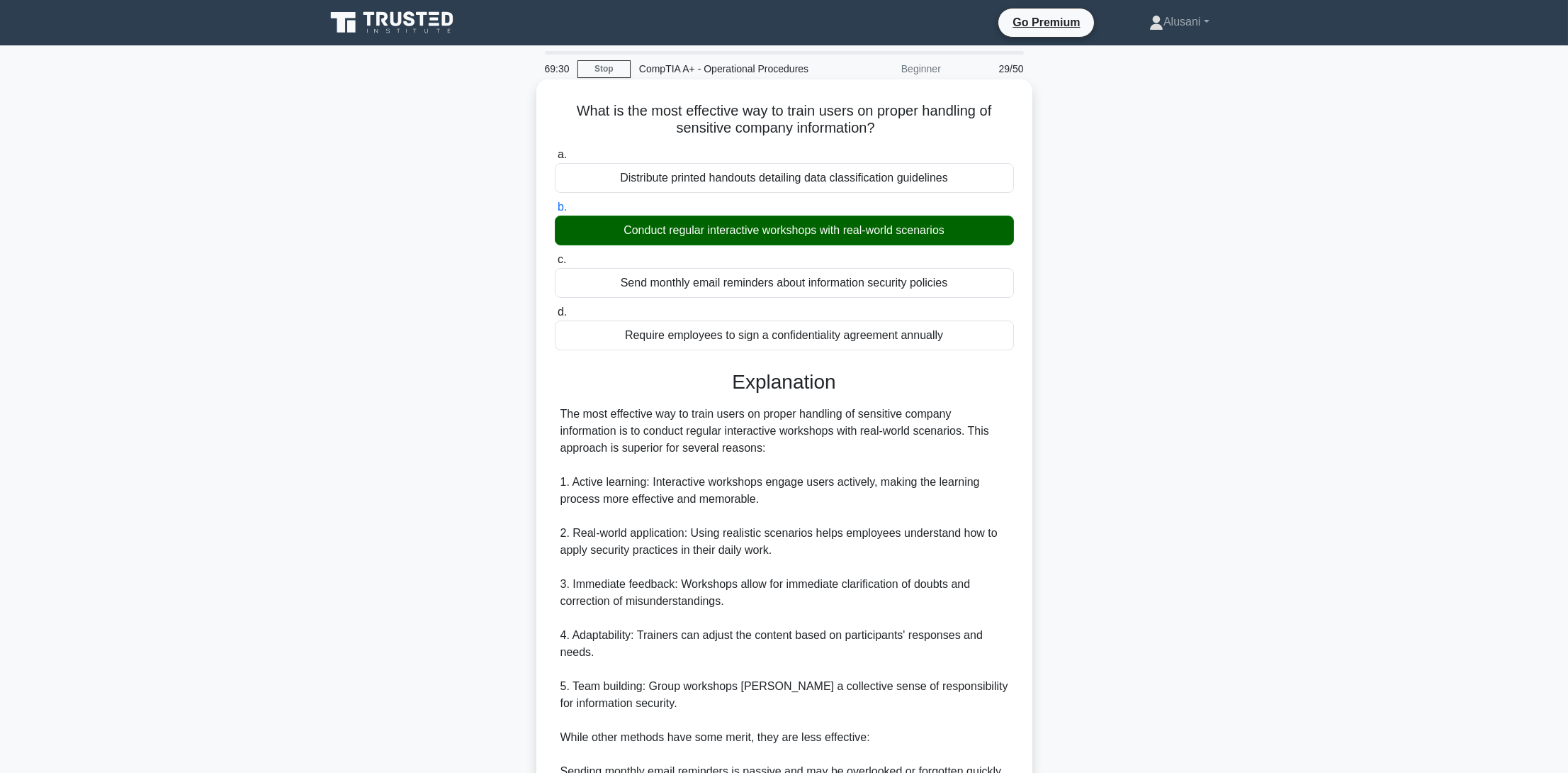
scroll to position [288, 0]
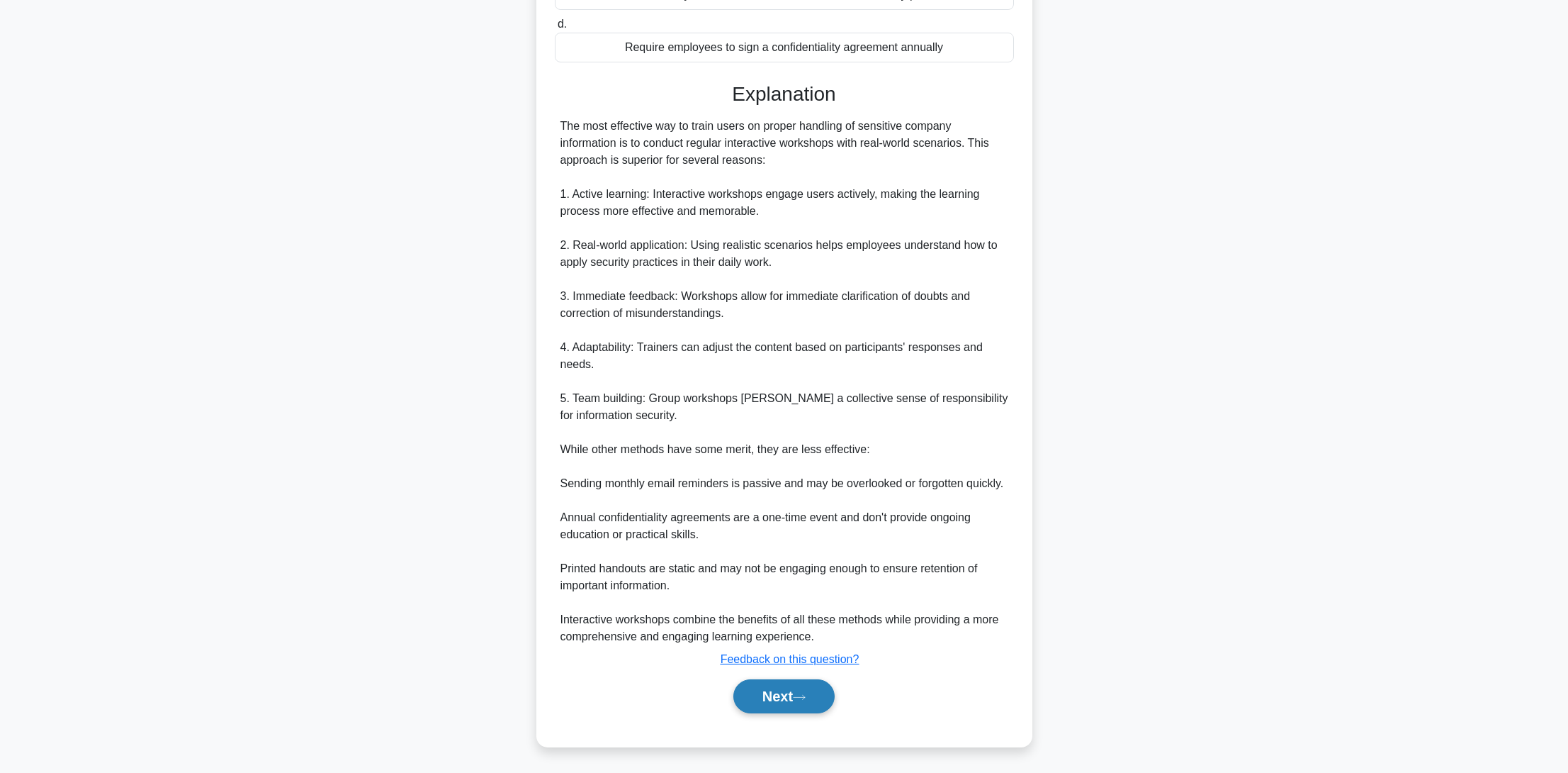
click at [787, 695] on button "Next" at bounding box center [784, 696] width 101 height 34
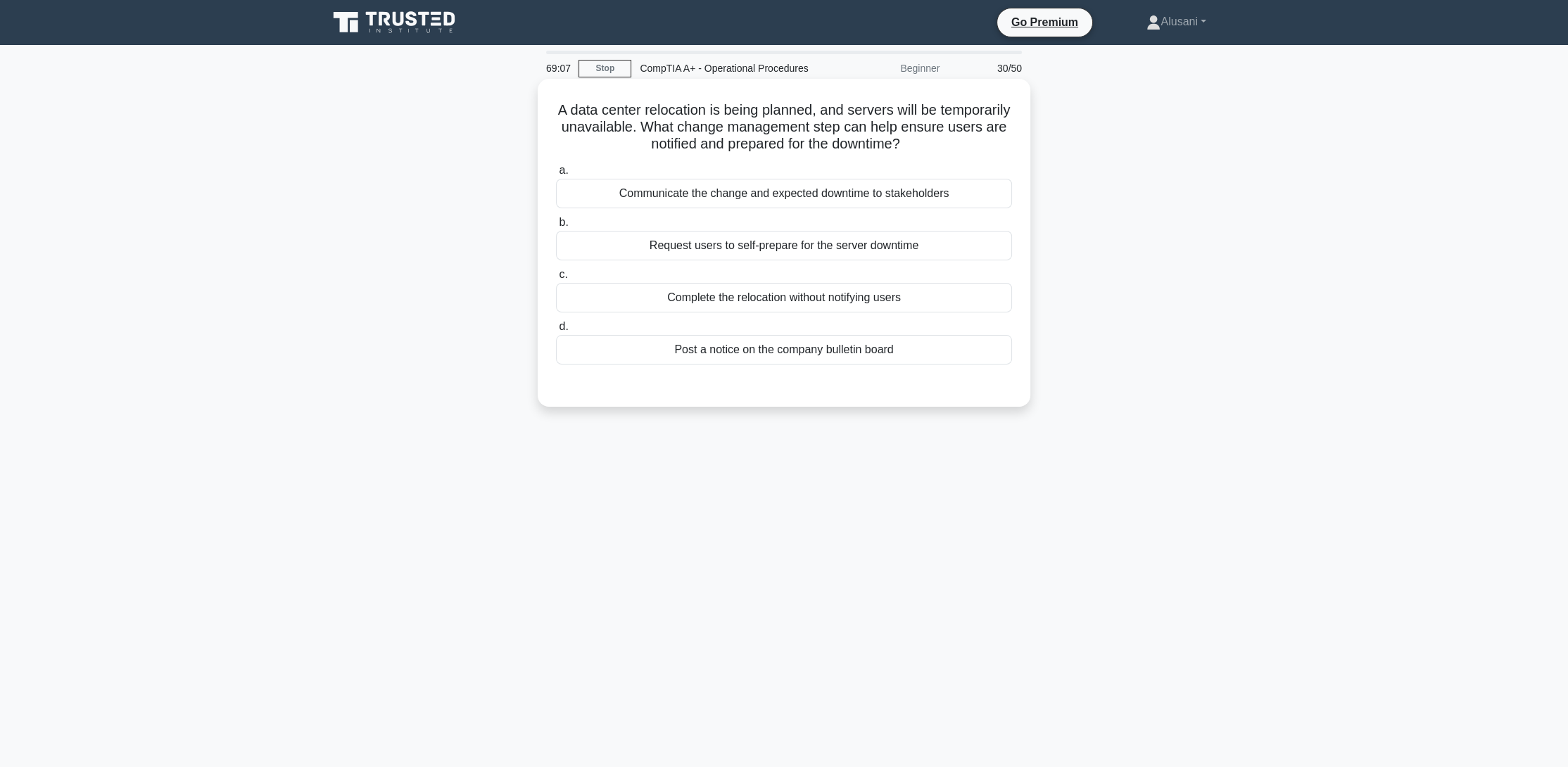
click at [693, 192] on div "Communicate the change and expected downtime to stakeholders" at bounding box center [783, 193] width 456 height 29
click at [556, 175] on input "a. Communicate the change and expected downtime to stakeholders" at bounding box center [556, 170] width 0 height 9
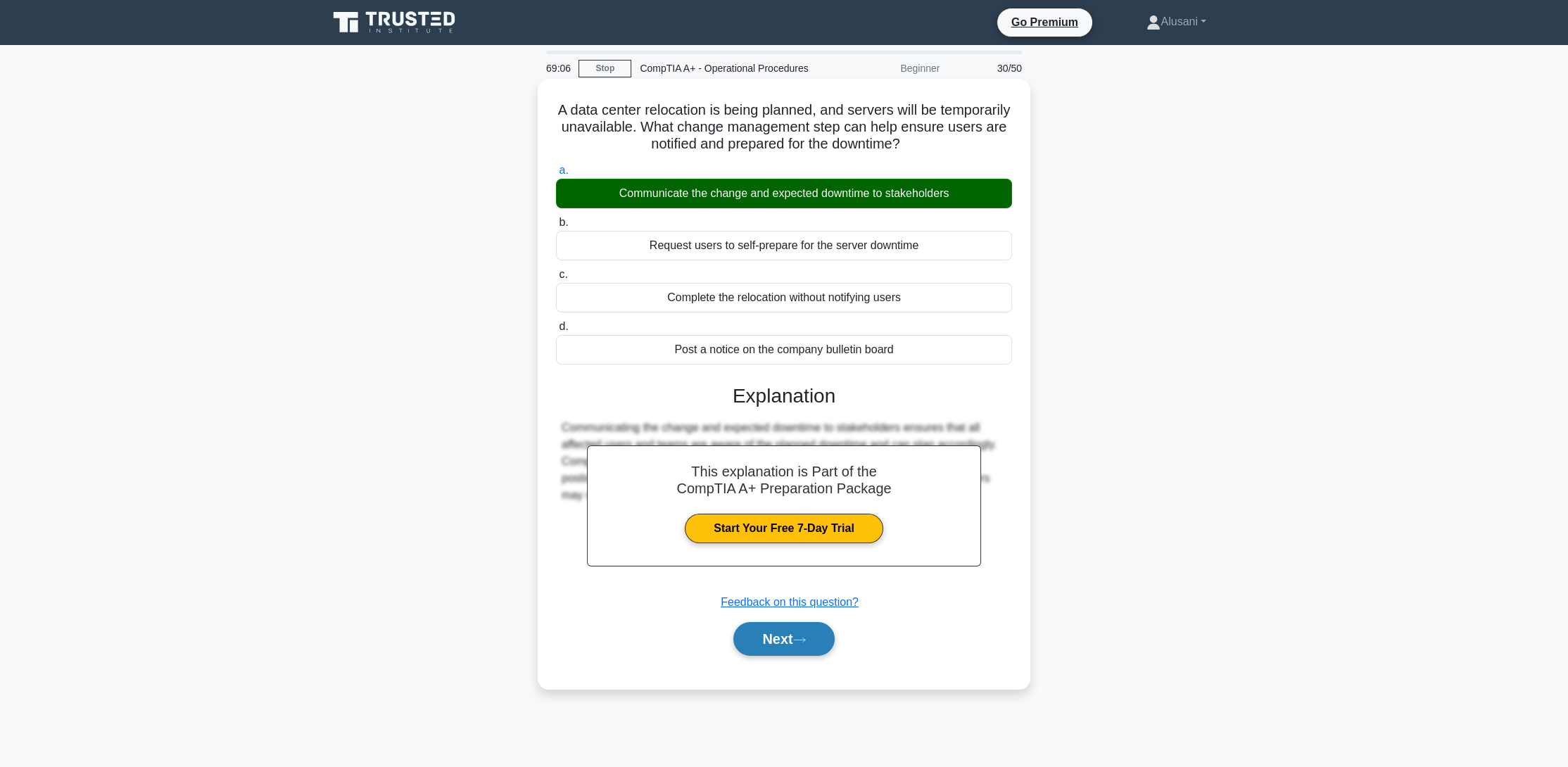
click at [805, 630] on button "Next" at bounding box center [783, 639] width 101 height 34
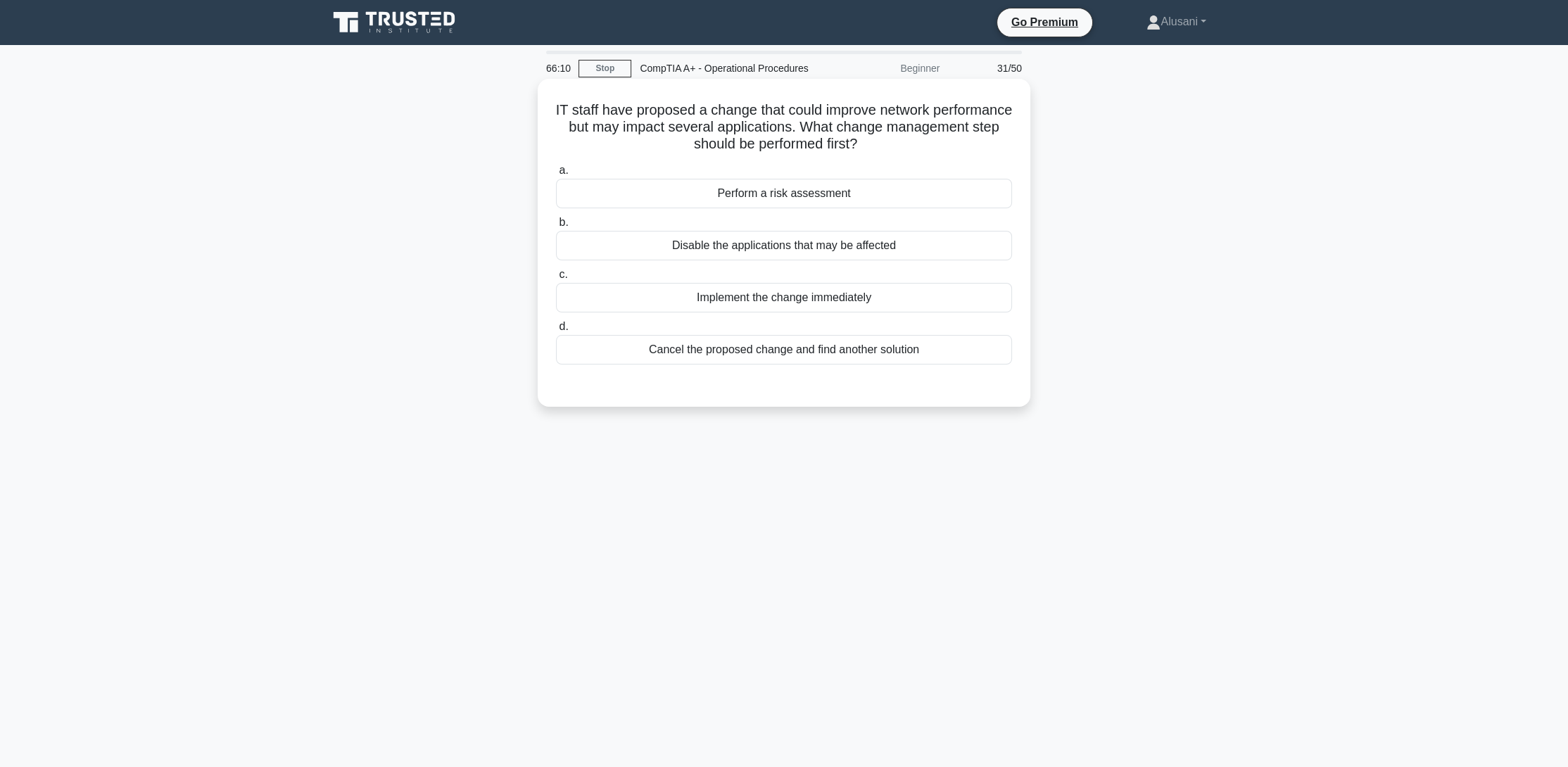
click at [775, 185] on div "Perform a risk assessment" at bounding box center [783, 193] width 456 height 29
click at [556, 175] on input "a. Perform a risk assessment" at bounding box center [556, 170] width 0 height 9
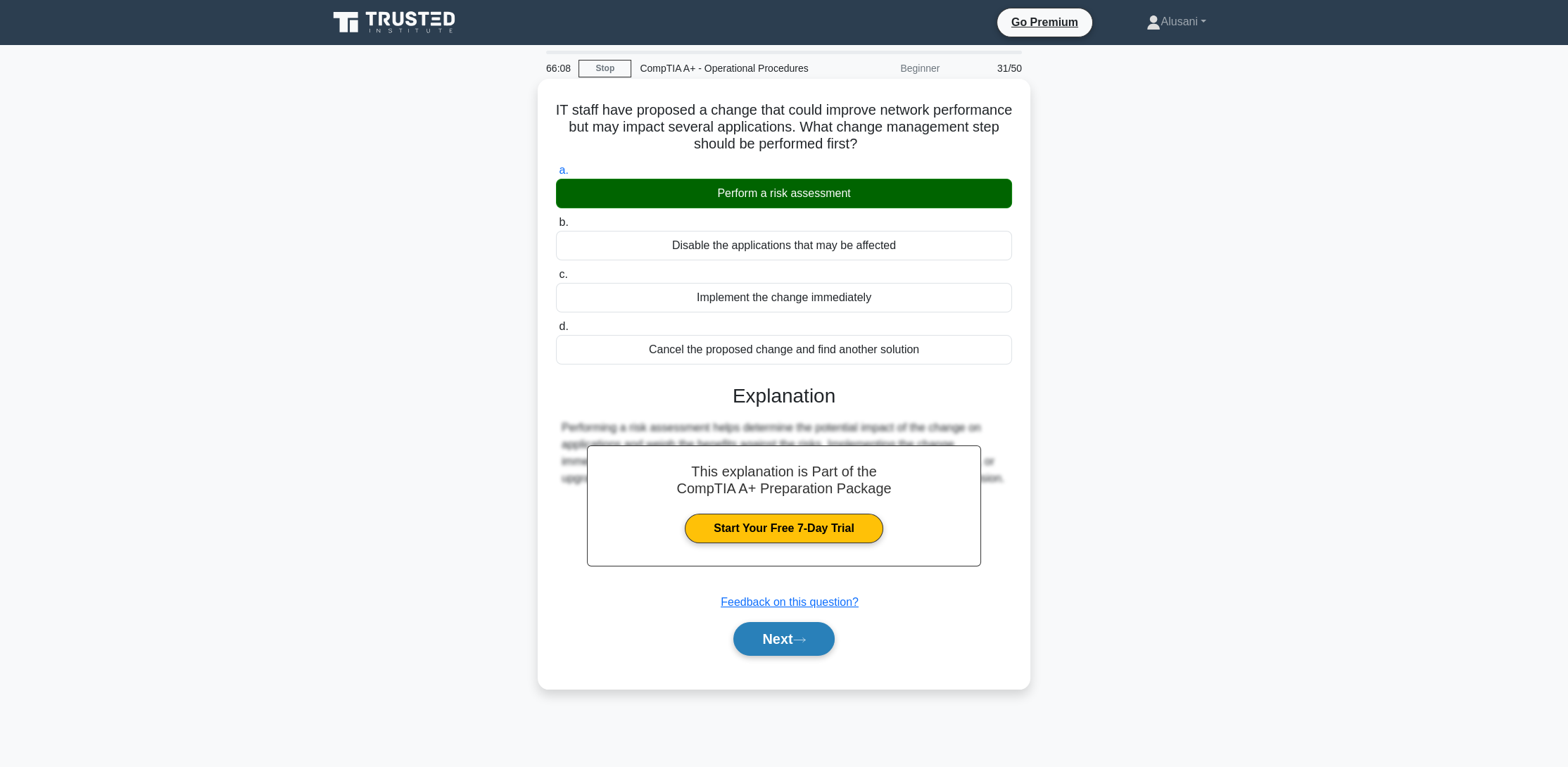
click at [759, 624] on button "Next" at bounding box center [783, 639] width 101 height 34
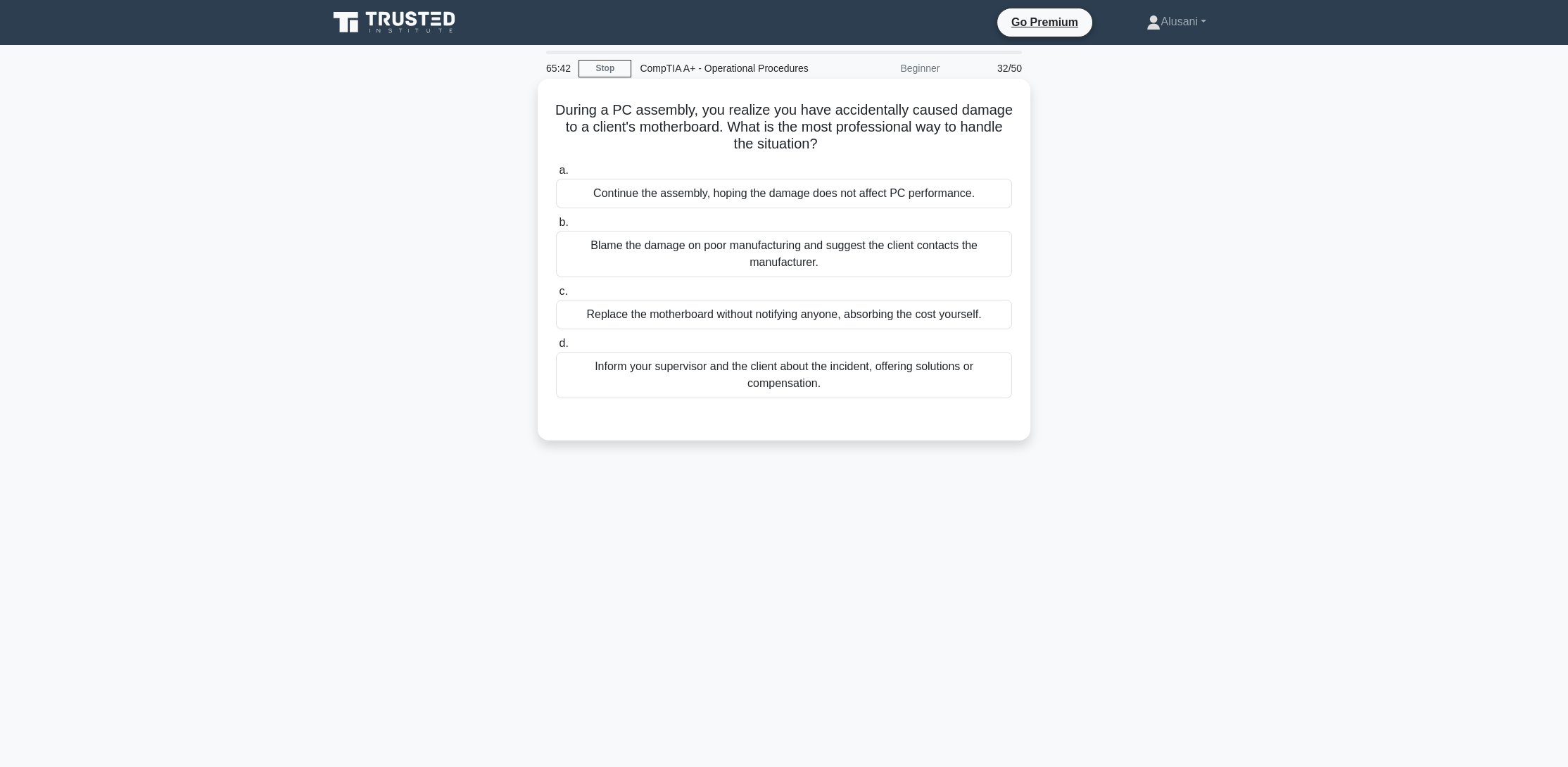
click at [727, 381] on div "Inform your supervisor and the client about the incident, offering solutions or…" at bounding box center [783, 375] width 456 height 47
click at [556, 348] on input "d. Inform your supervisor and the client about the incident, offering solutions…" at bounding box center [556, 344] width 0 height 9
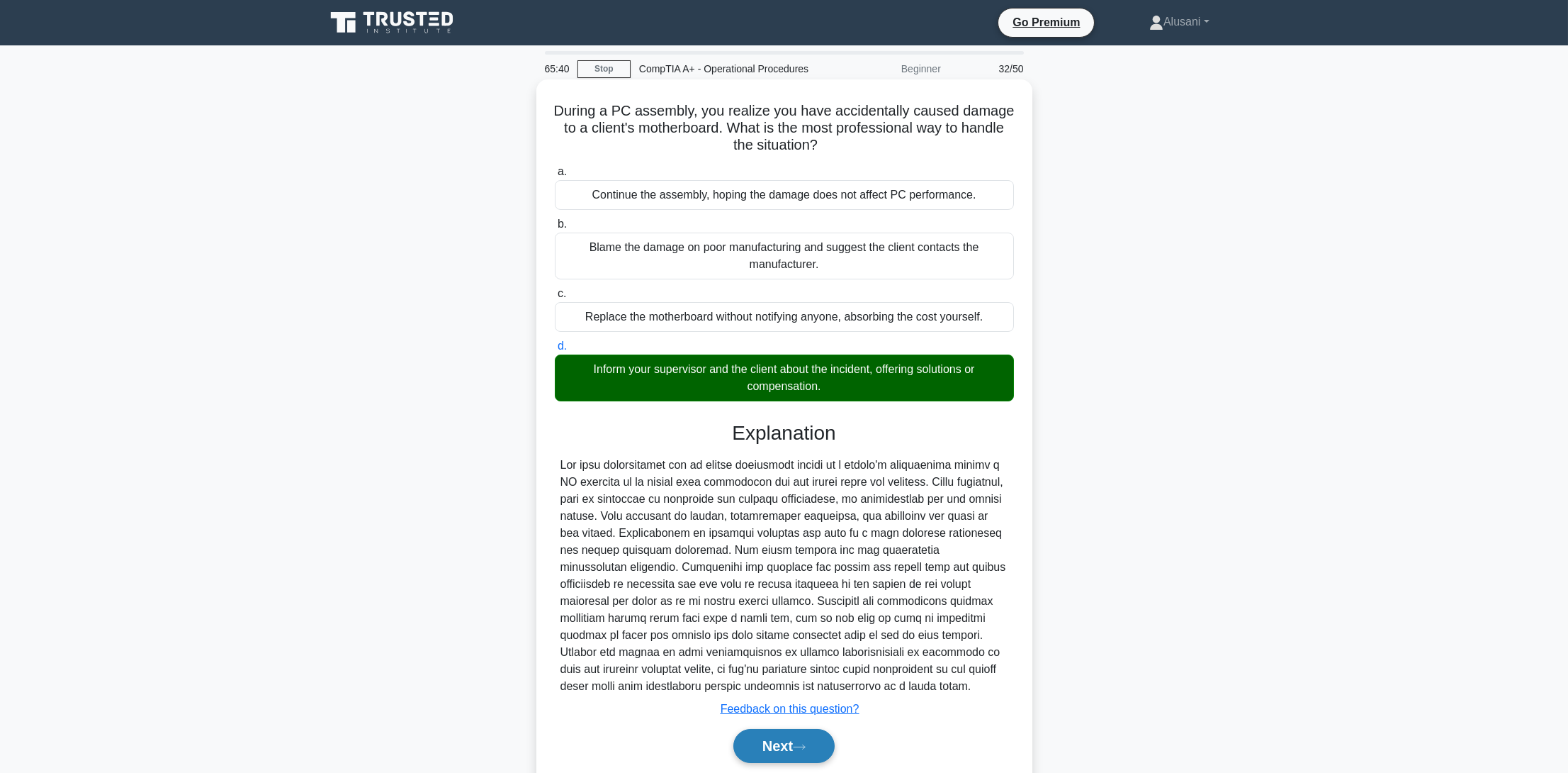
click at [753, 729] on button "Next" at bounding box center [784, 746] width 101 height 34
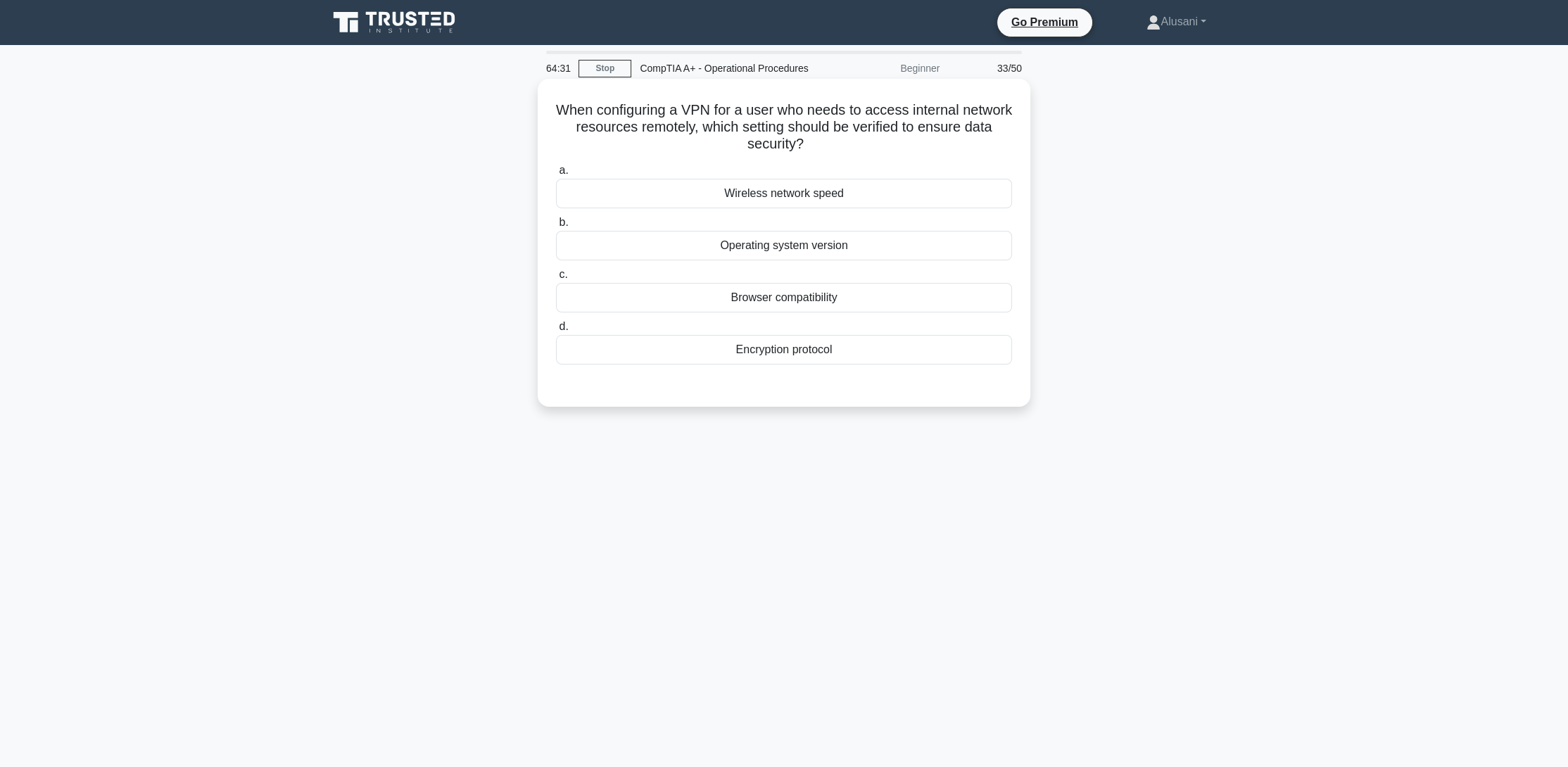
click at [803, 355] on div "Encryption protocol" at bounding box center [783, 349] width 456 height 29
click at [556, 331] on input "d. Encryption protocol" at bounding box center [556, 326] width 0 height 9
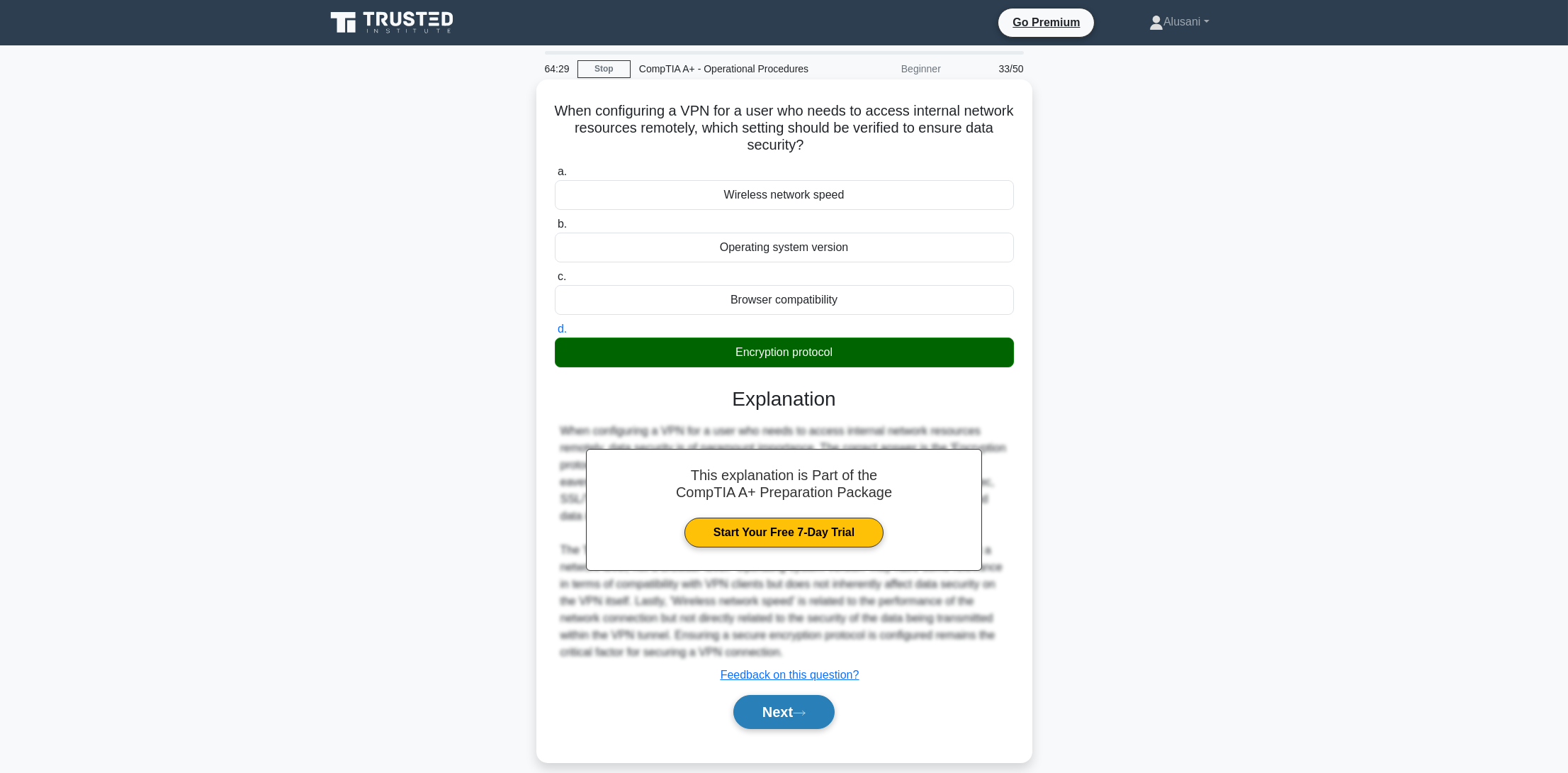
click at [763, 706] on button "Next" at bounding box center [784, 712] width 101 height 34
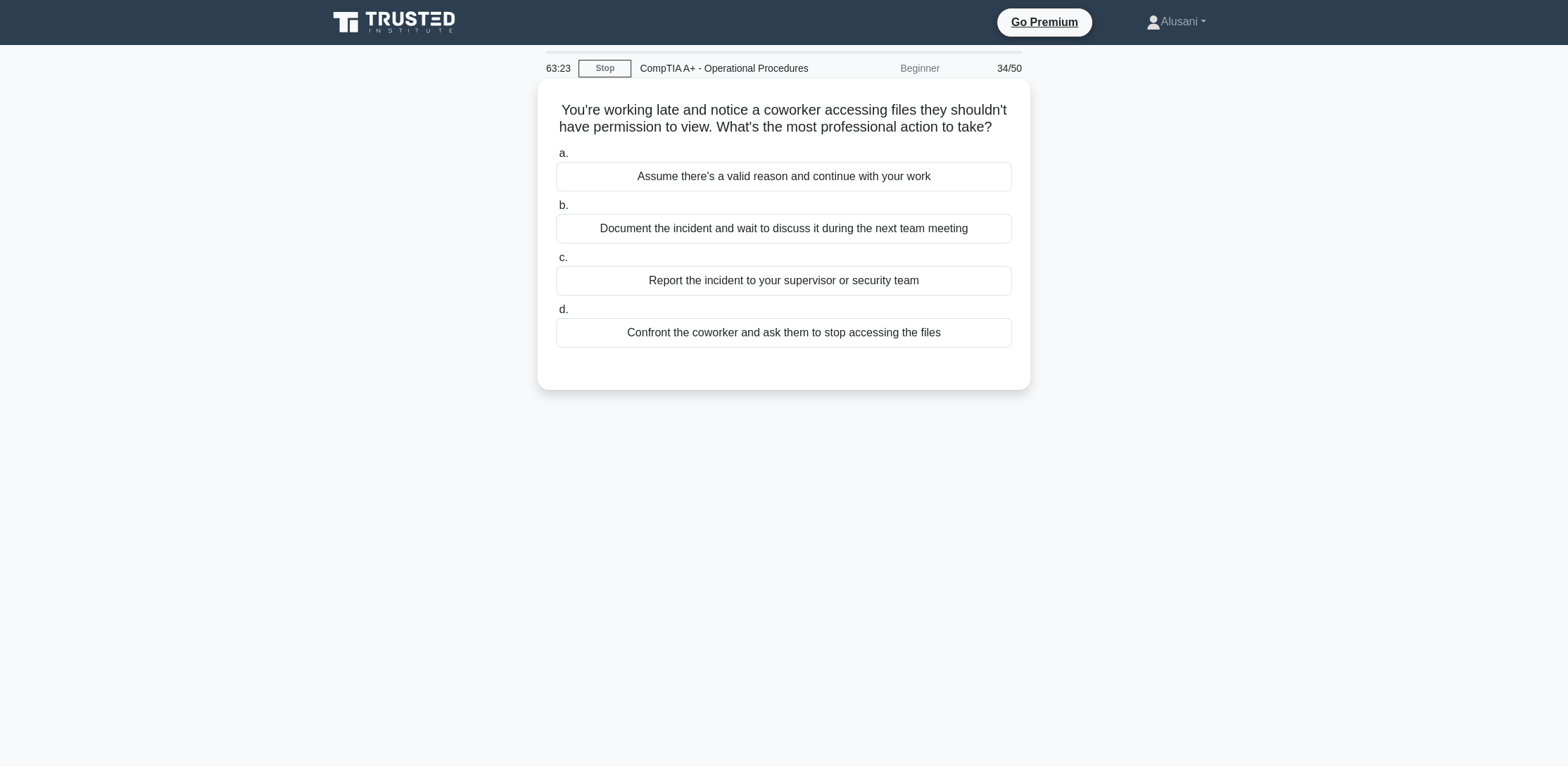
click at [727, 296] on div "Report the incident to your supervisor or security team" at bounding box center [783, 281] width 456 height 29
click at [556, 263] on input "c. Report the incident to your supervisor or security team" at bounding box center [556, 258] width 0 height 9
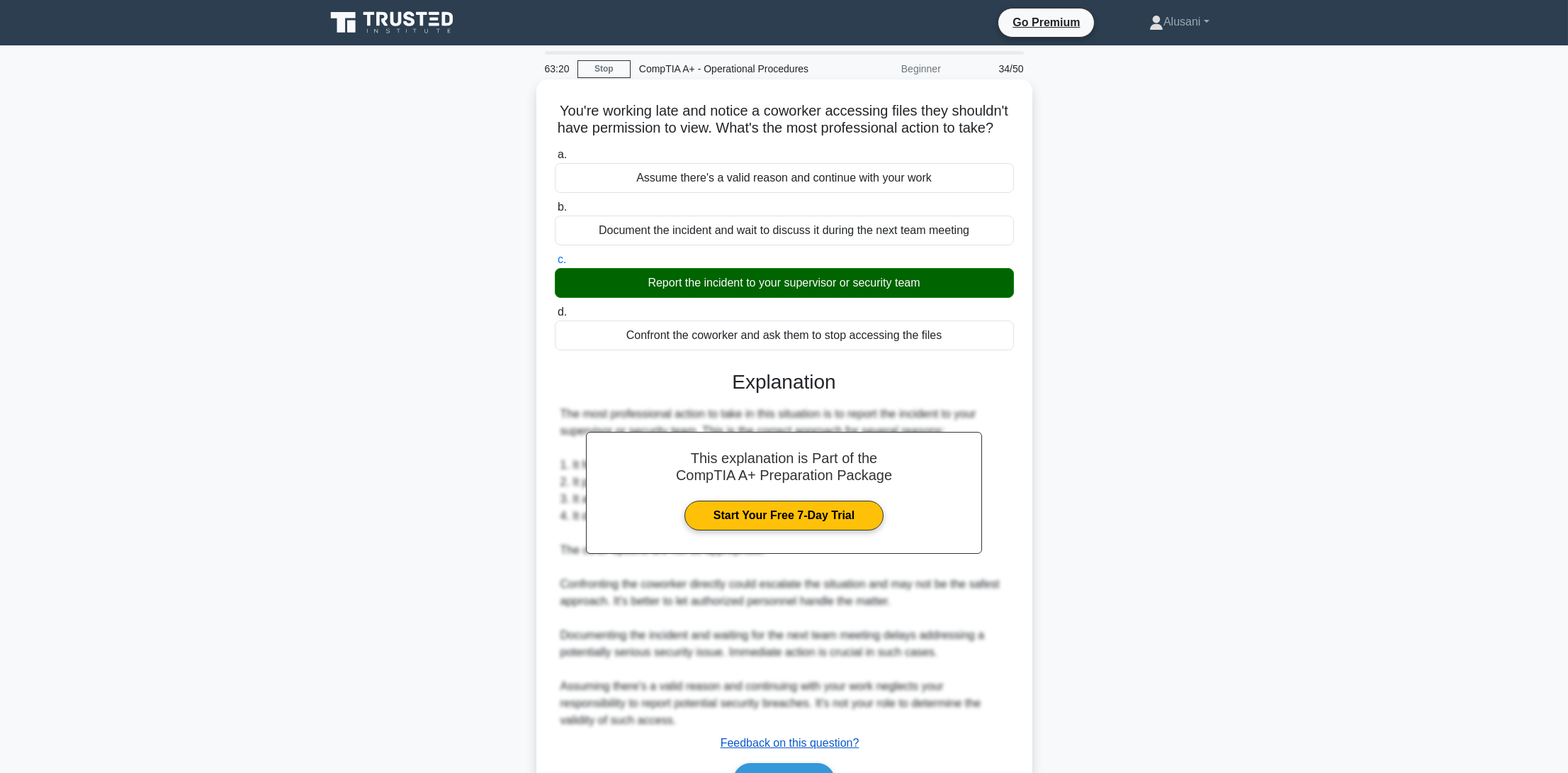
scroll to position [100, 0]
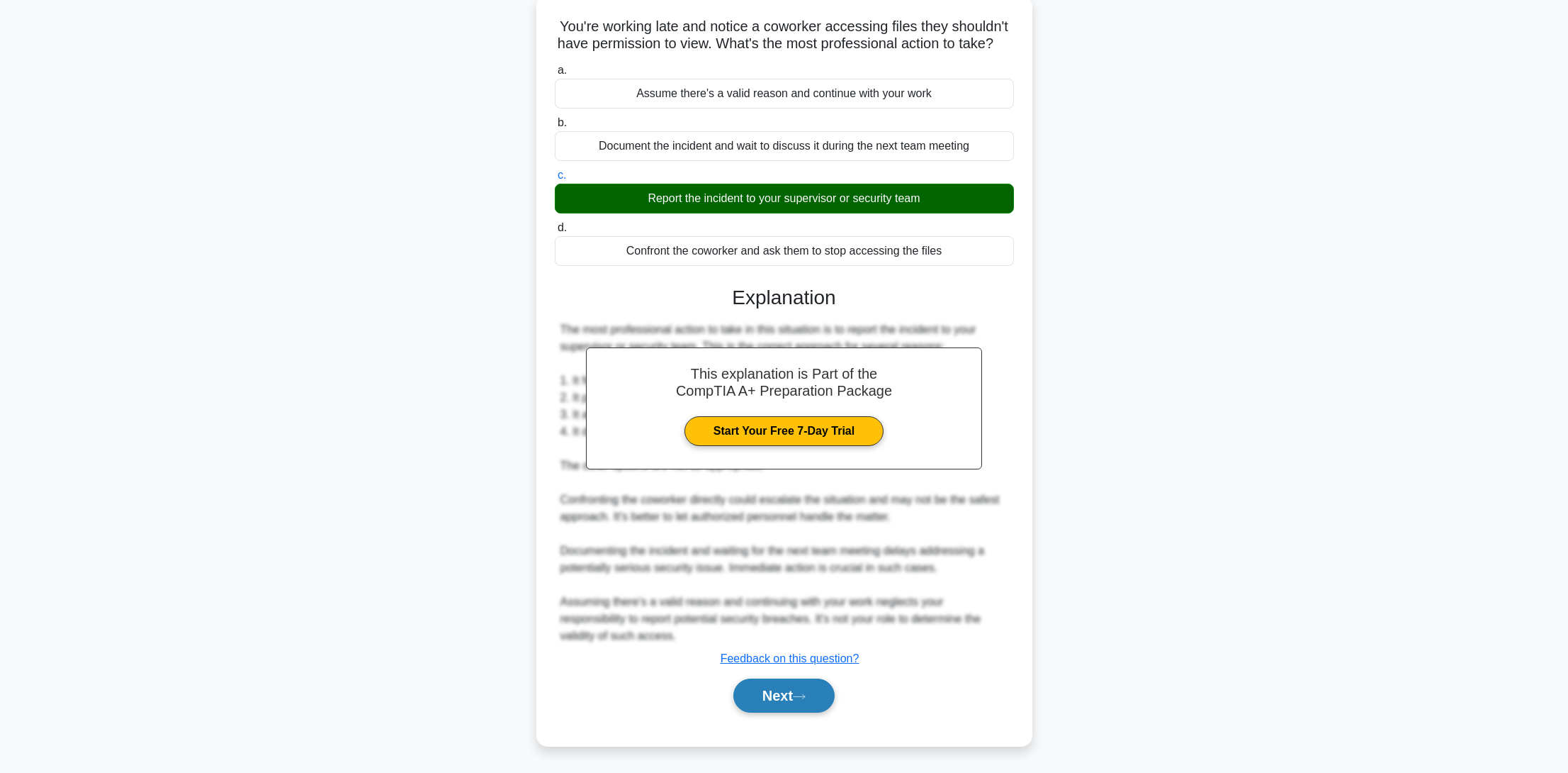
click at [784, 706] on button "Next" at bounding box center [784, 695] width 101 height 34
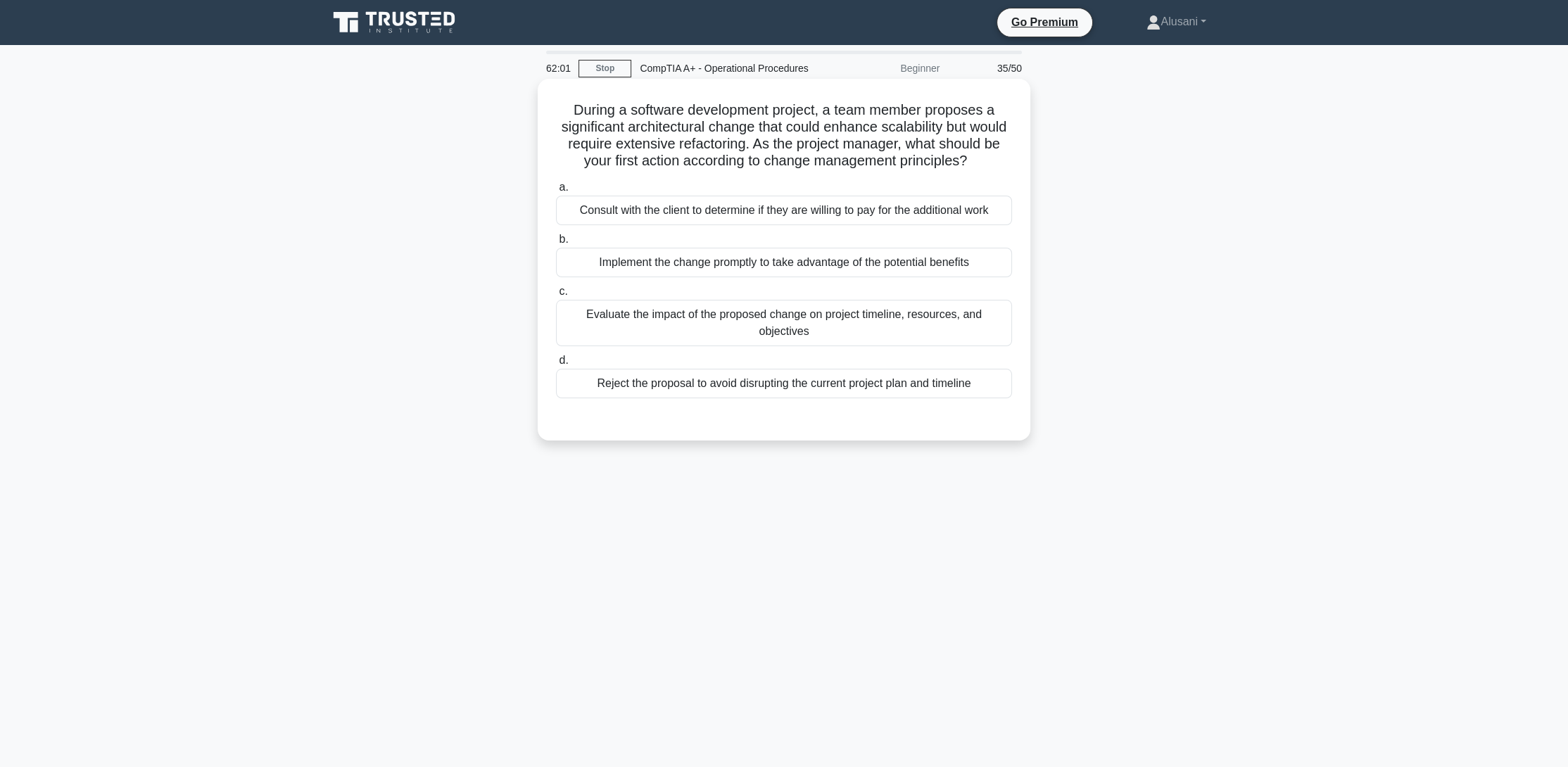
click at [851, 342] on div "Evaluate the impact of the proposed change on project timeline, resources, and …" at bounding box center [783, 323] width 456 height 47
click at [556, 296] on input "c. Evaluate the impact of the proposed change on project timeline, resources, a…" at bounding box center [556, 291] width 0 height 9
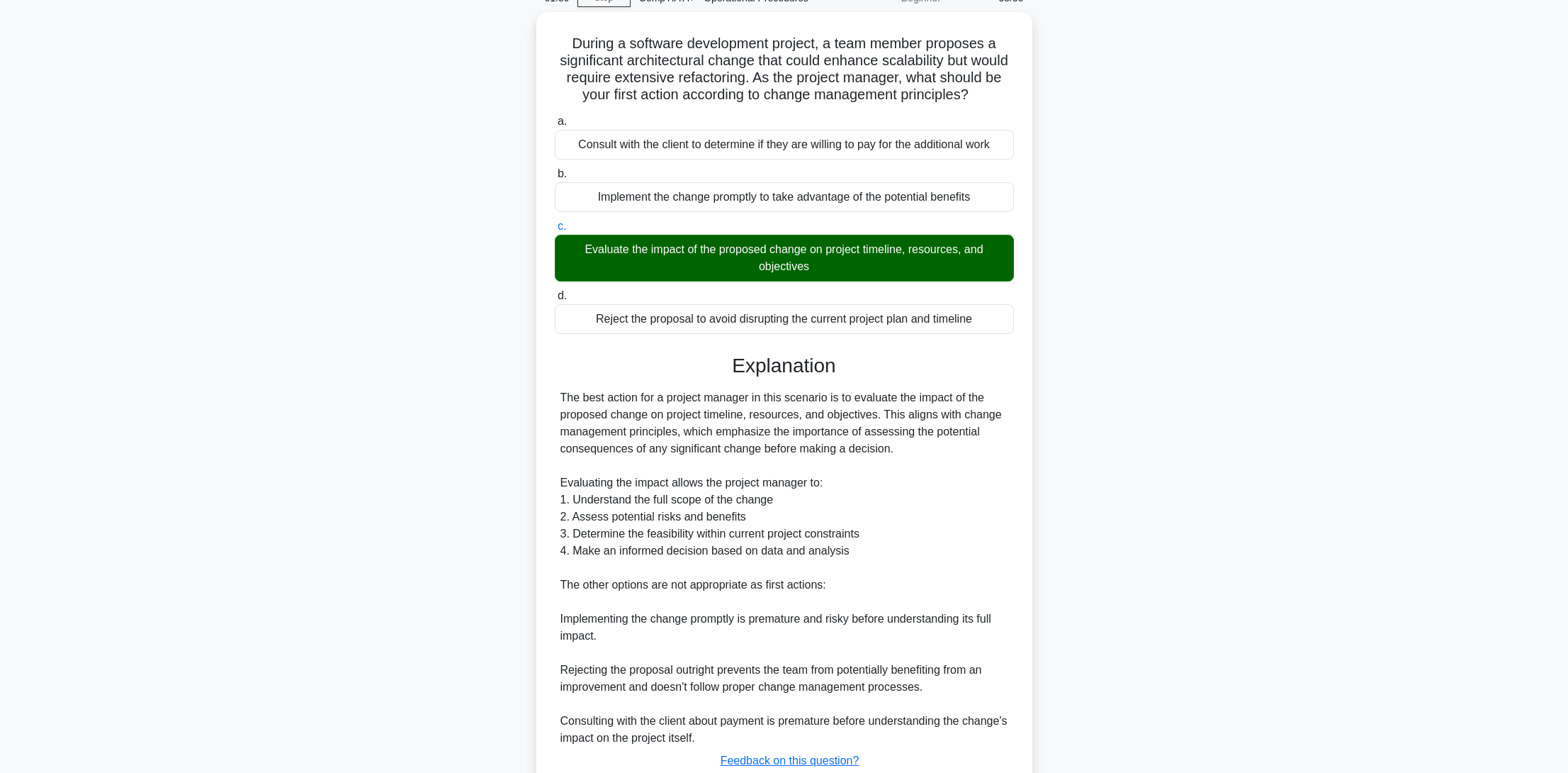
scroll to position [185, 0]
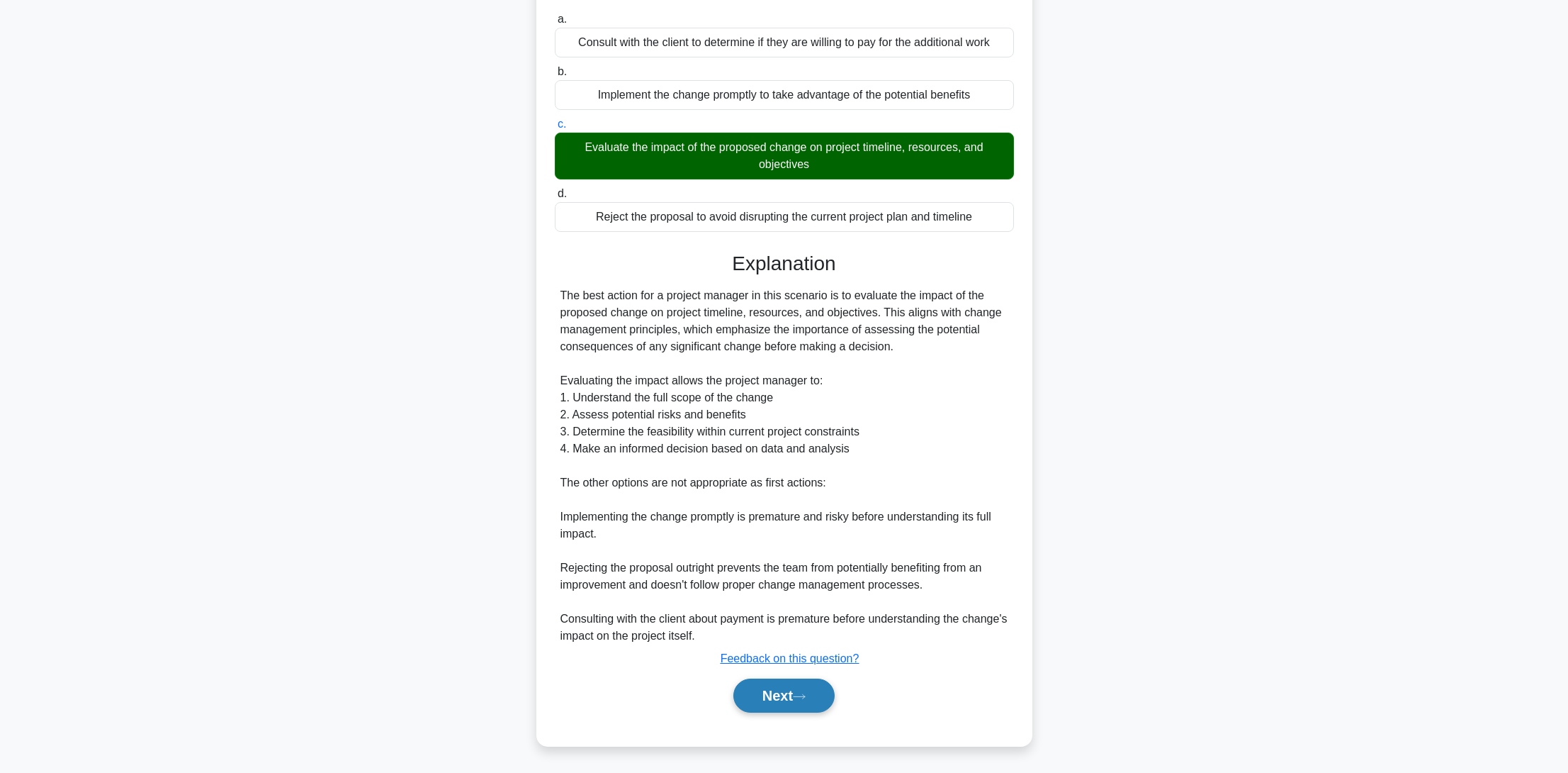
click at [755, 686] on button "Next" at bounding box center [784, 695] width 101 height 34
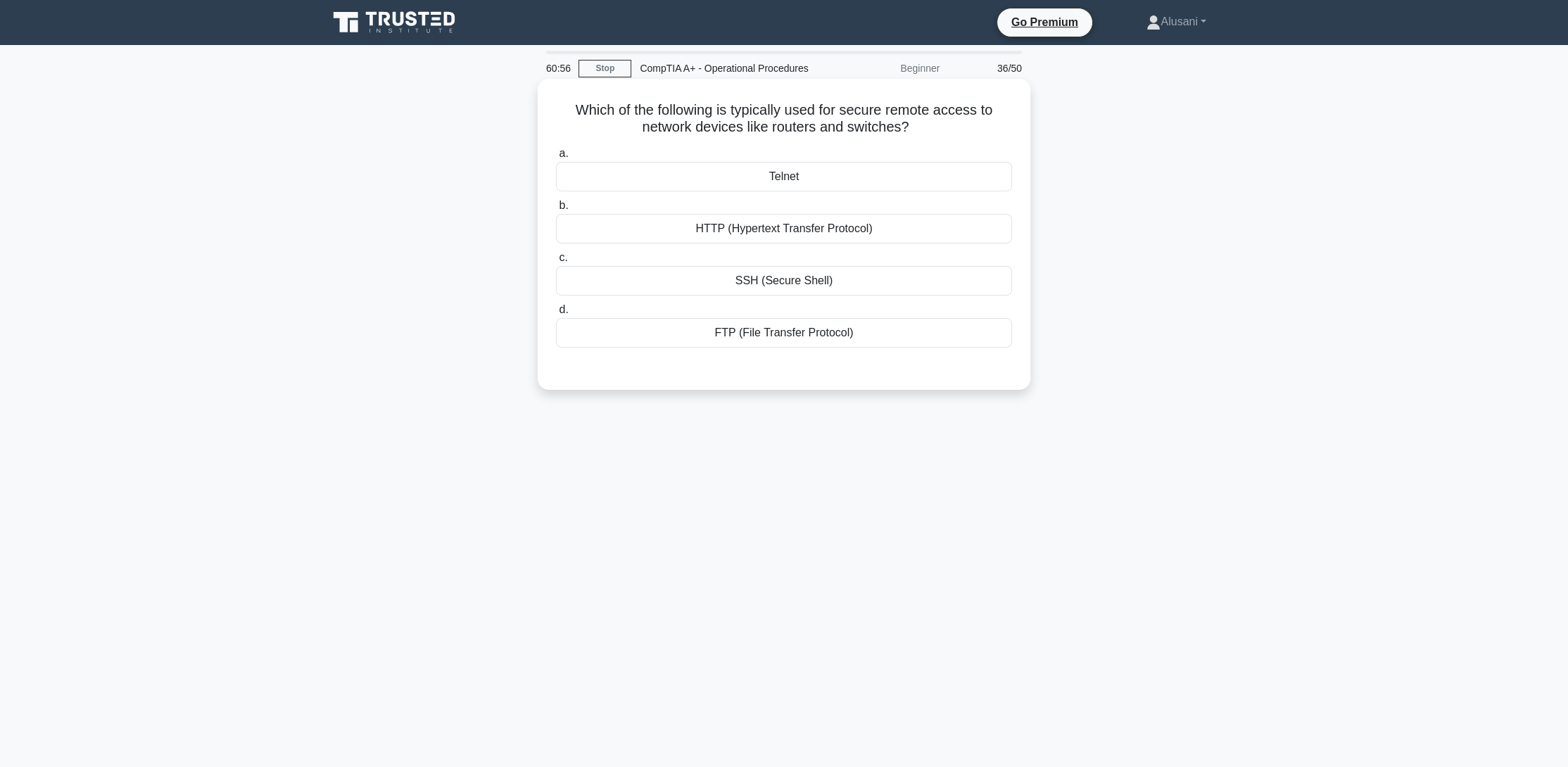
click at [752, 279] on div "SSH (Secure Shell)" at bounding box center [783, 281] width 456 height 29
click at [556, 263] on input "c. SSH (Secure Shell)" at bounding box center [556, 258] width 0 height 9
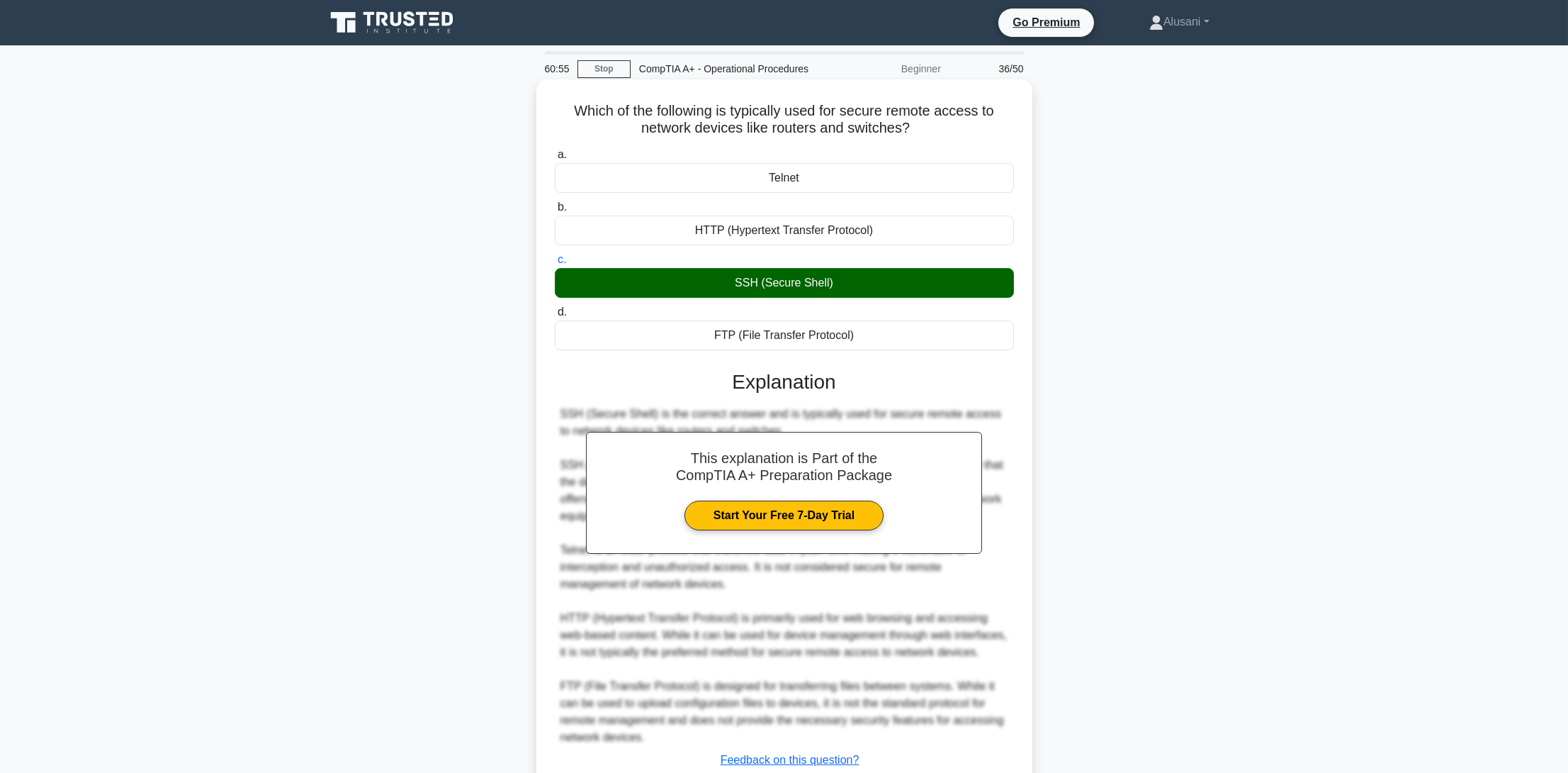
scroll to position [100, 0]
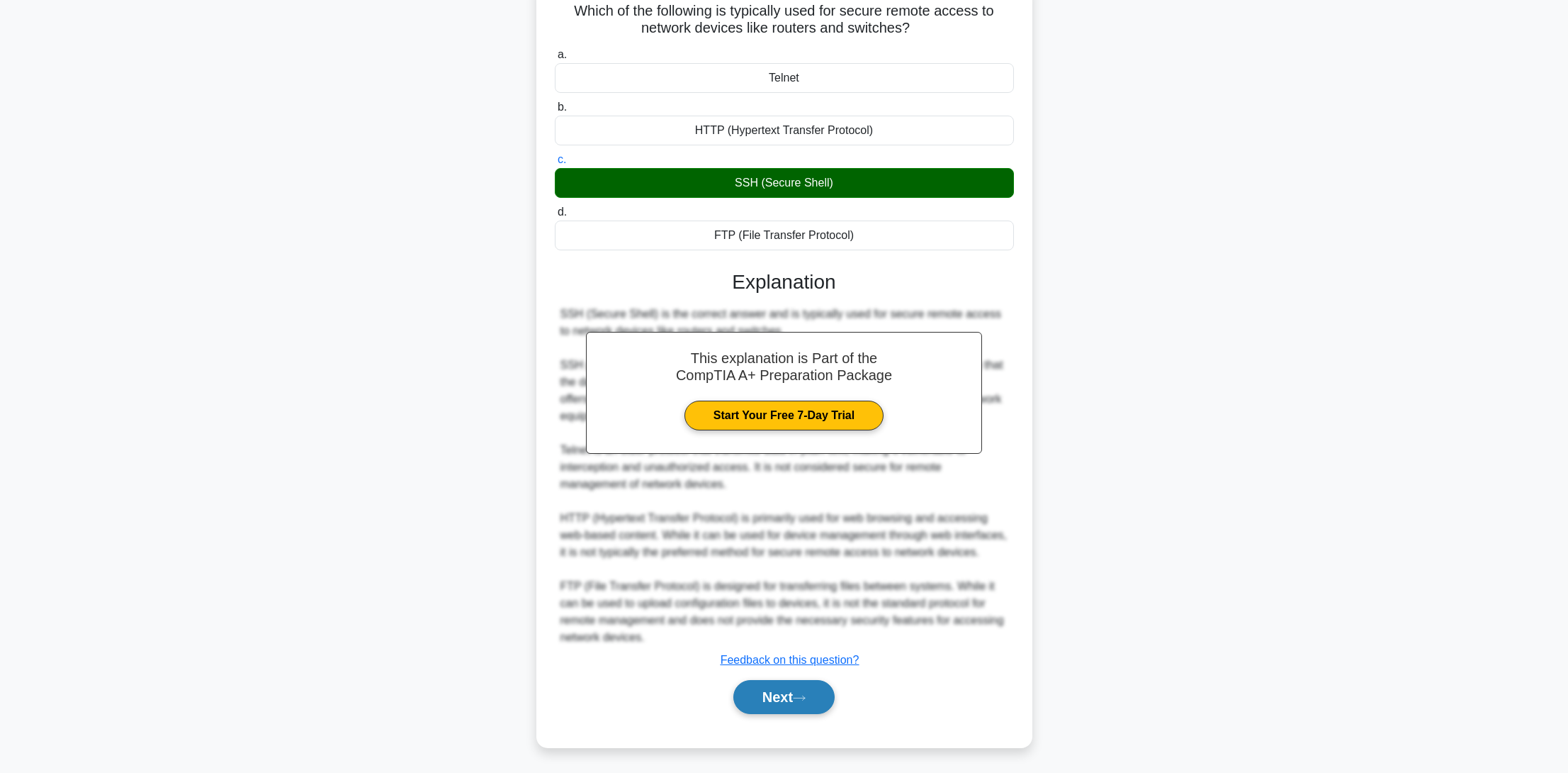
click at [752, 696] on button "Next" at bounding box center [784, 696] width 101 height 34
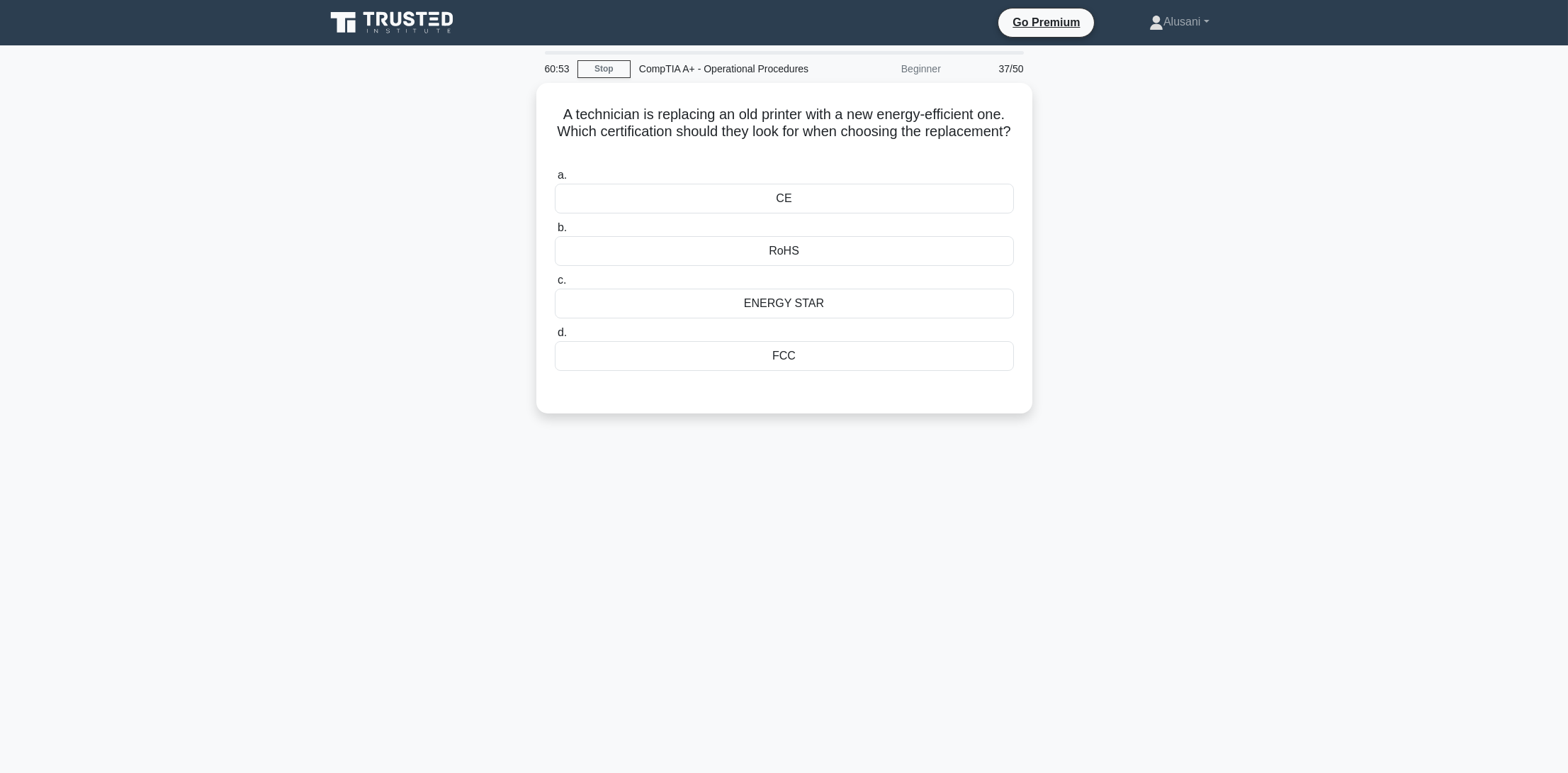
scroll to position [0, 0]
click at [741, 202] on div "CE" at bounding box center [789, 195] width 459 height 30
click at [560, 176] on input "a. CE" at bounding box center [560, 171] width 0 height 9
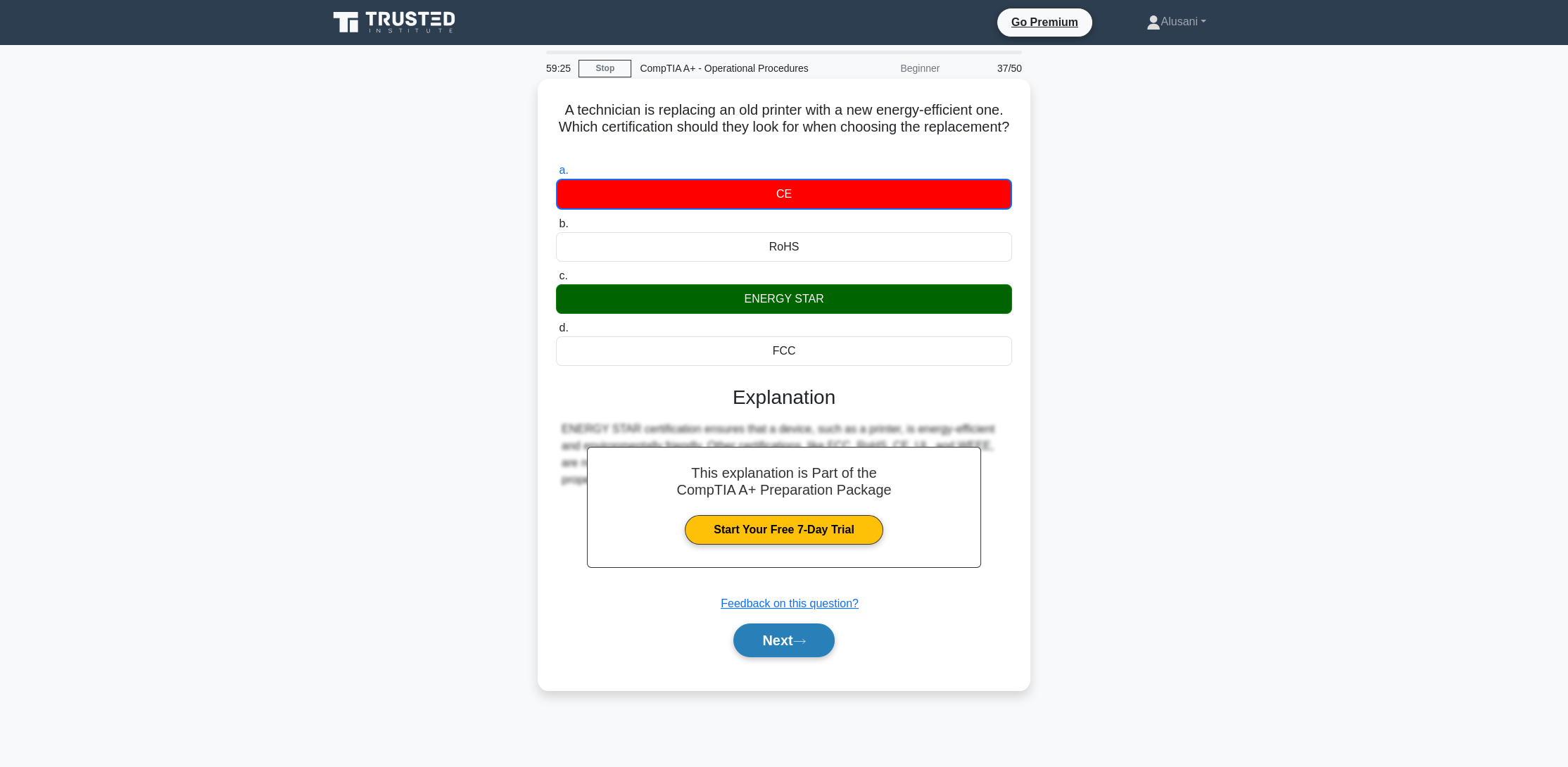
click at [762, 646] on button "Next" at bounding box center [783, 640] width 101 height 34
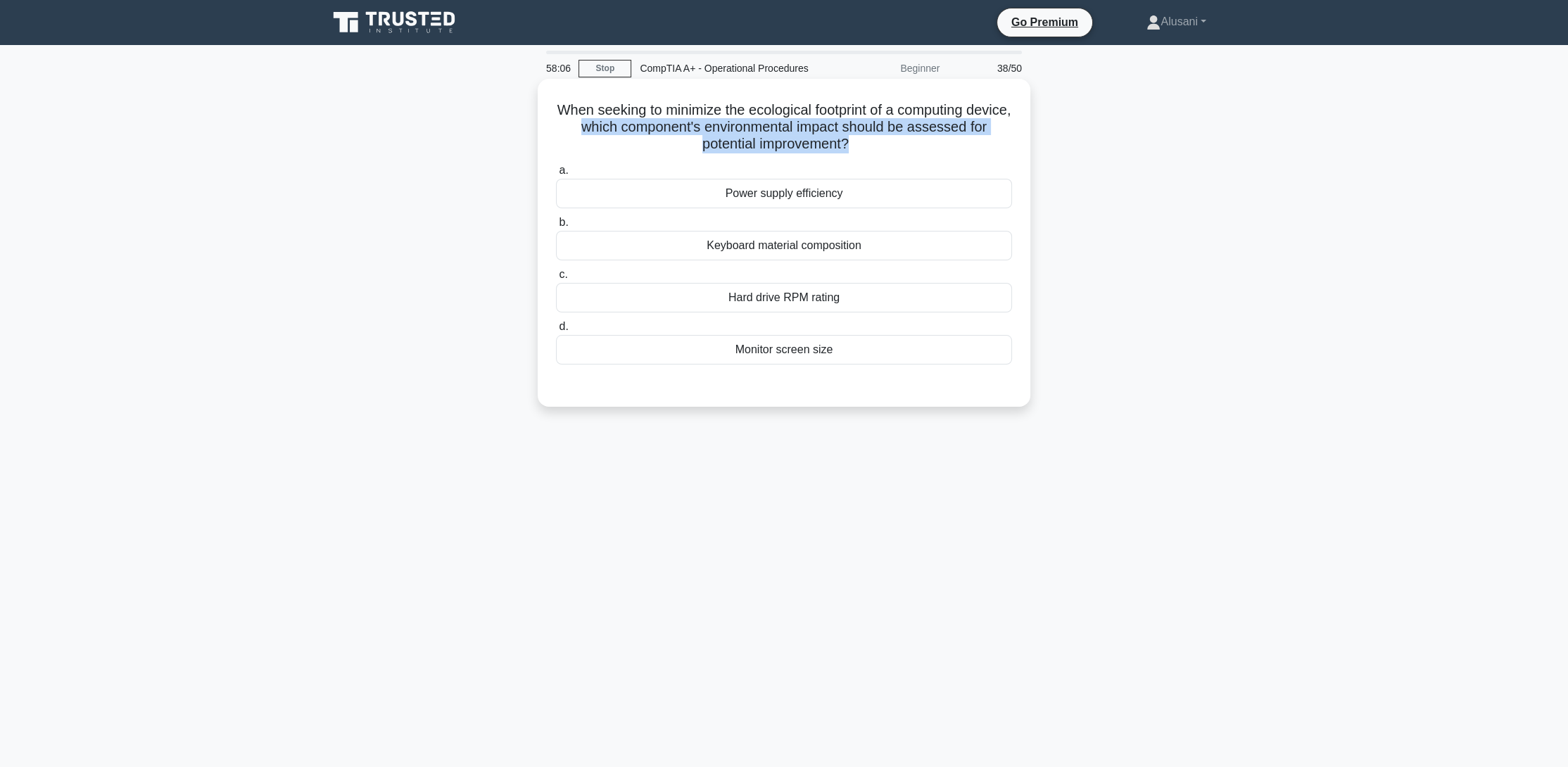
drag, startPoint x: 610, startPoint y: 128, endPoint x: 863, endPoint y: 143, distance: 253.4
click at [863, 143] on h5 "When seeking to minimize the ecological footprint of a computing device, which …" at bounding box center [783, 127] width 459 height 52
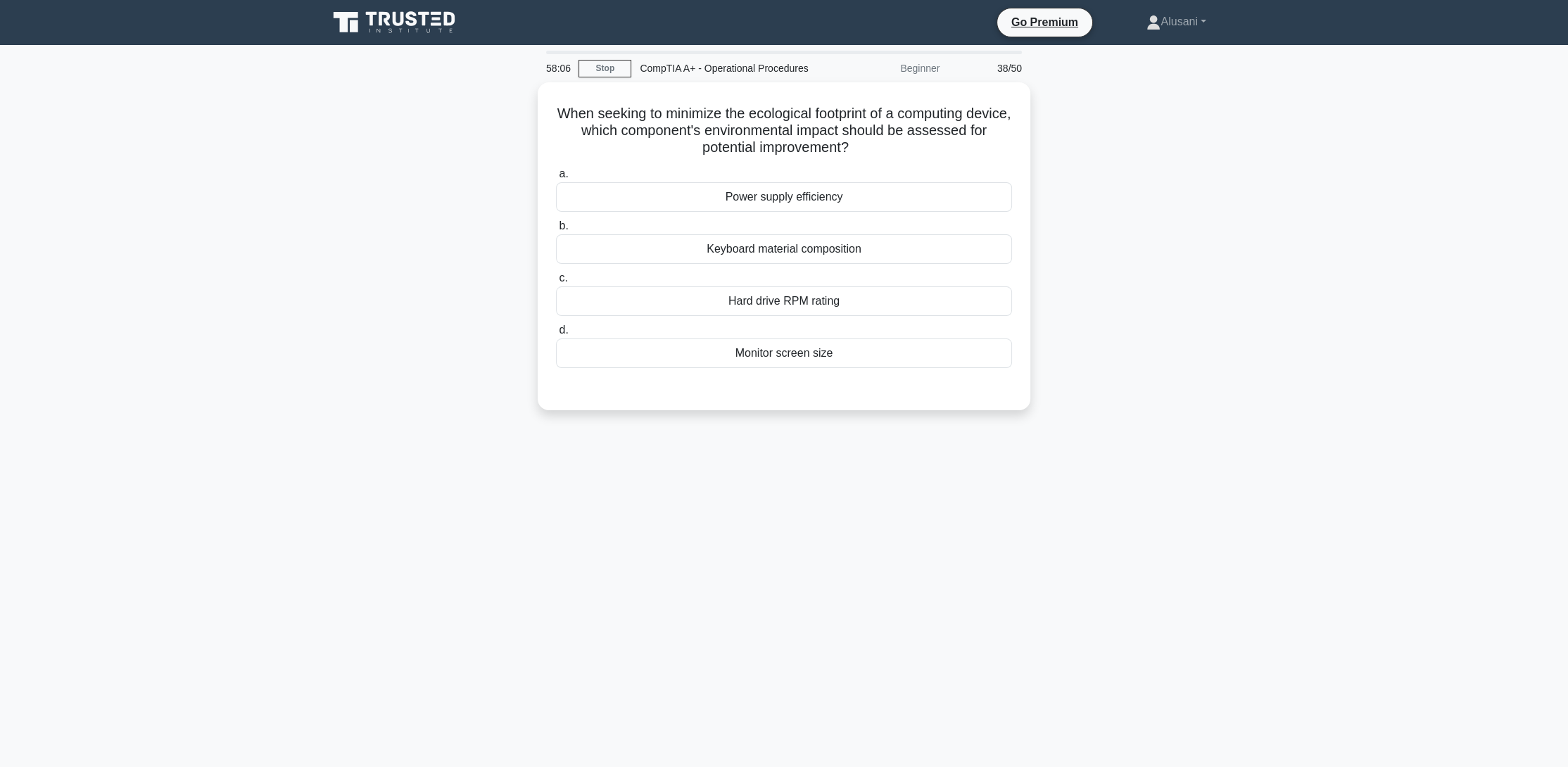
click at [465, 127] on div "When seeking to minimize the ecological footprint of a computing device, which …" at bounding box center [784, 255] width 929 height 344
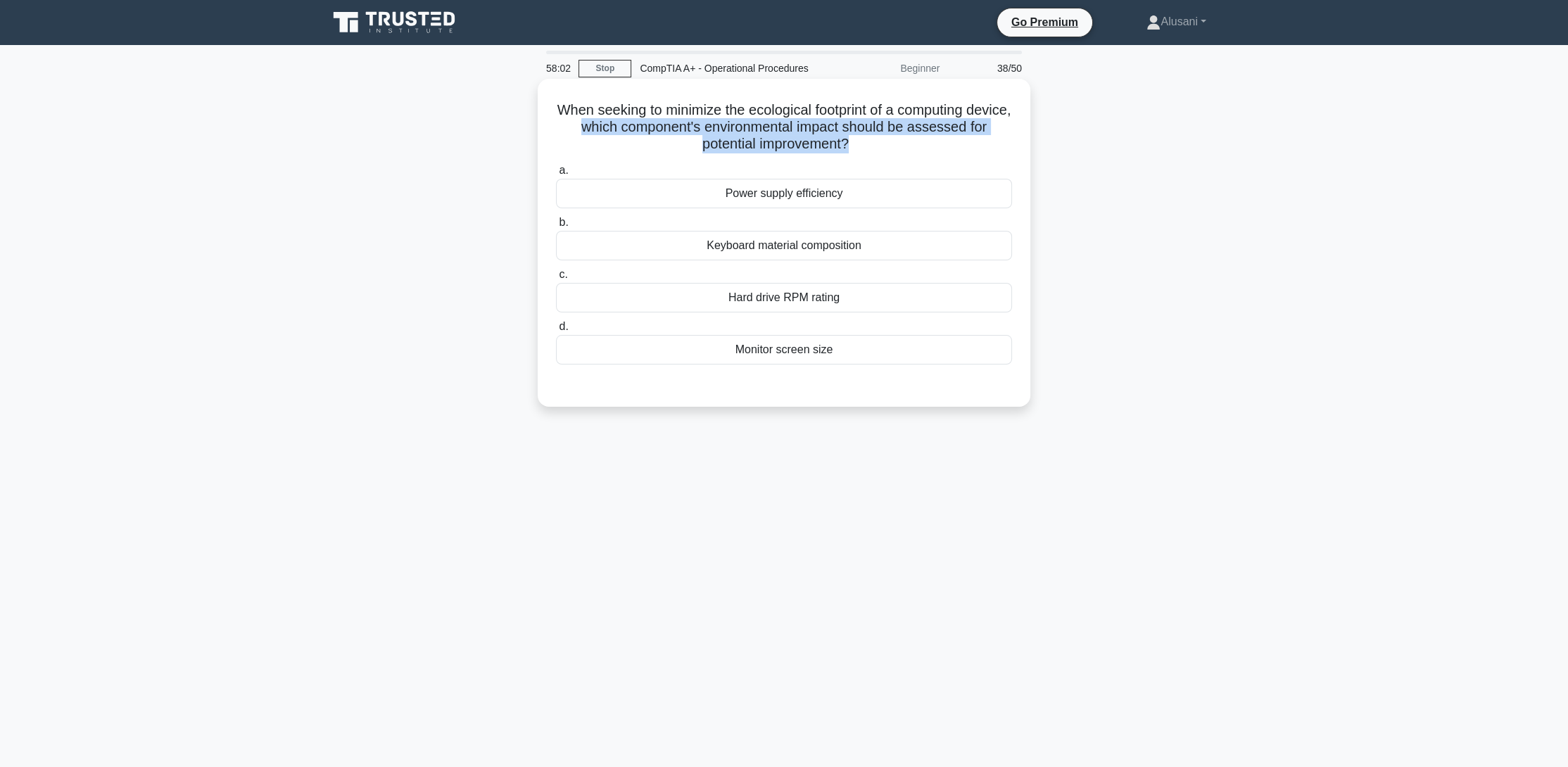
drag, startPoint x: 614, startPoint y: 128, endPoint x: 861, endPoint y: 143, distance: 247.5
click at [861, 143] on h5 "When seeking to minimize the ecological footprint of a computing device, which …" at bounding box center [783, 127] width 459 height 52
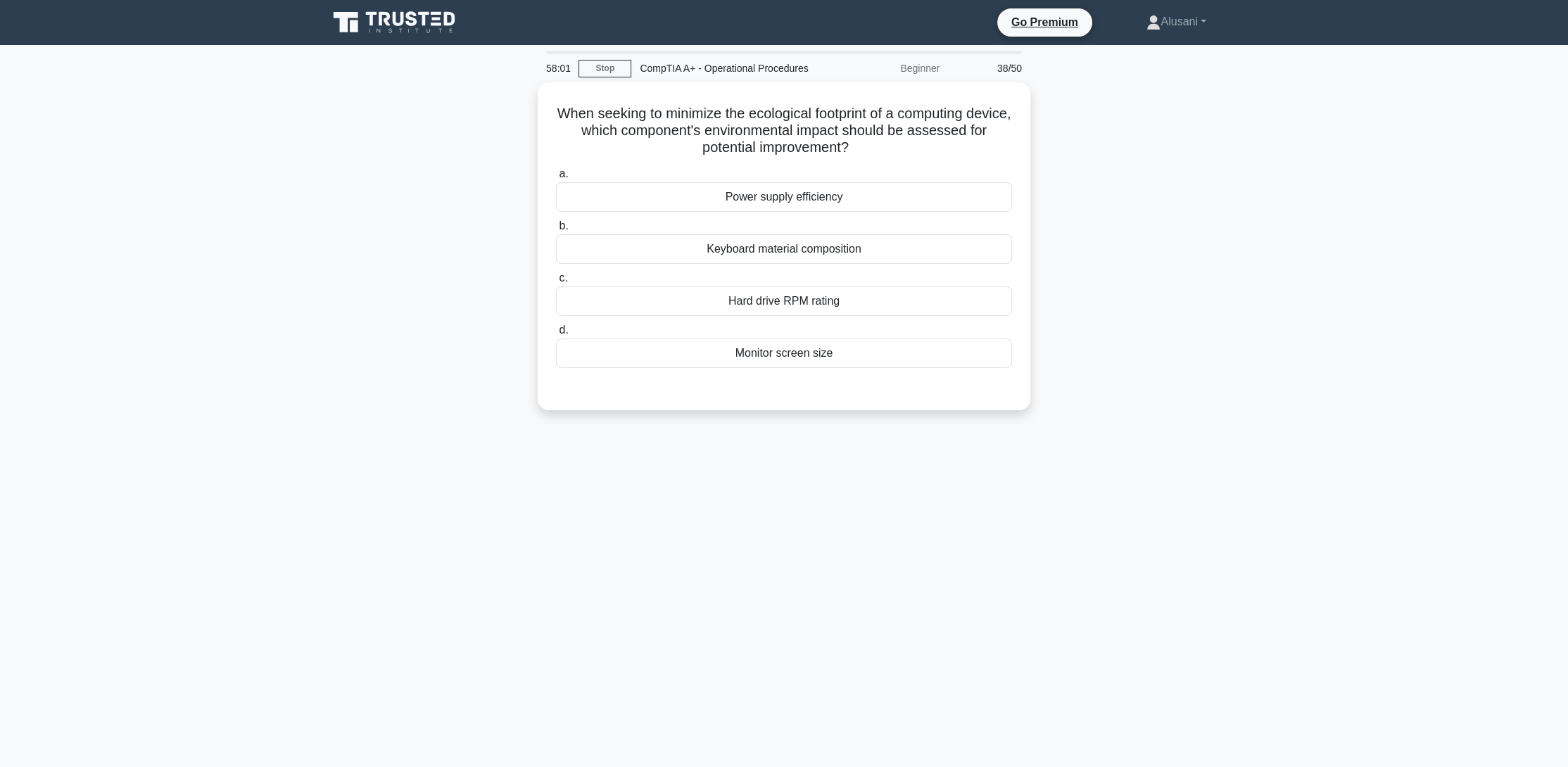
click at [472, 176] on div "When seeking to minimize the ecological footprint of a computing device, which …" at bounding box center [784, 255] width 929 height 344
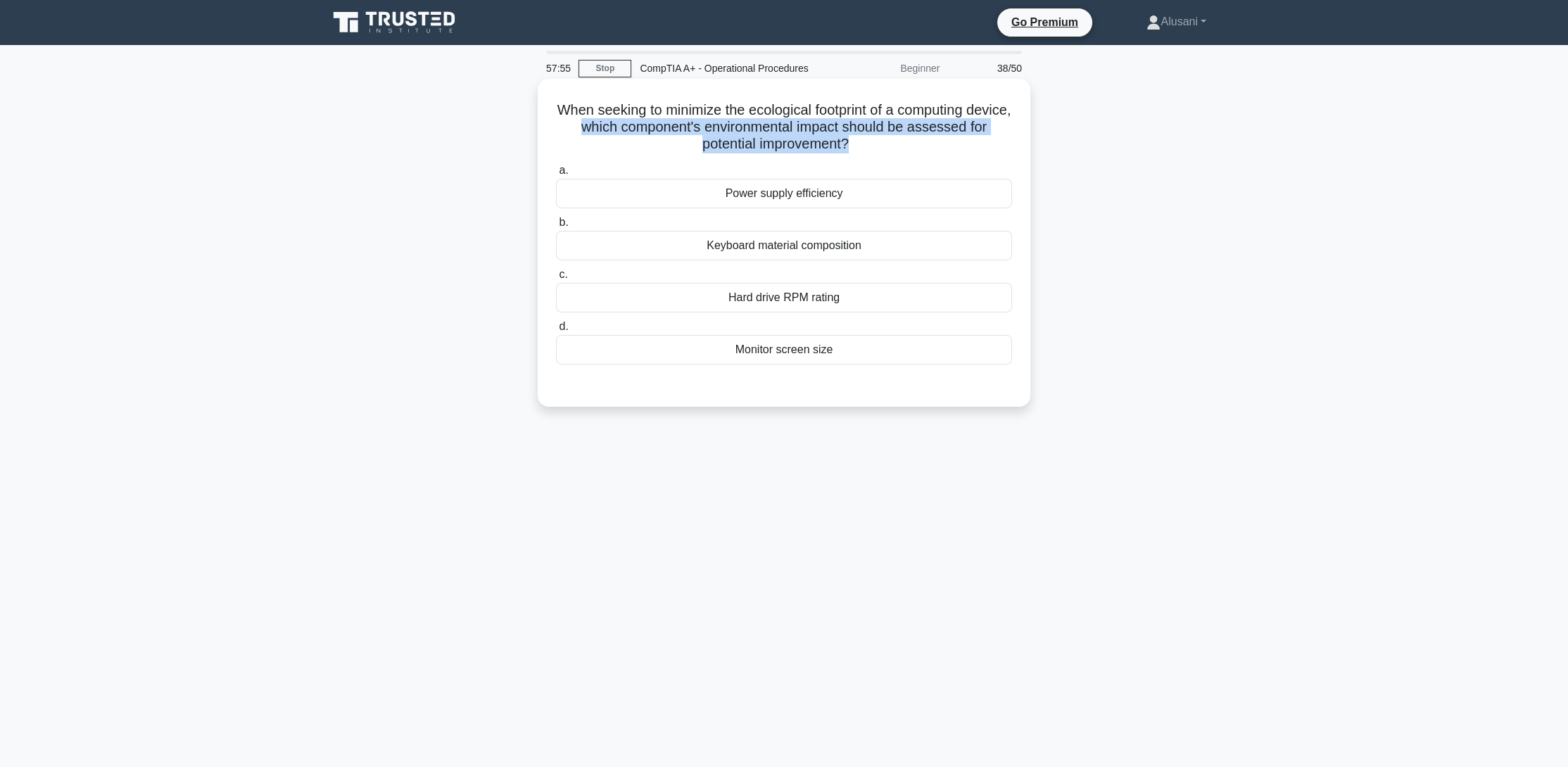
drag, startPoint x: 615, startPoint y: 128, endPoint x: 859, endPoint y: 147, distance: 244.7
click at [859, 147] on h5 "When seeking to minimize the ecological footprint of a computing device, which …" at bounding box center [783, 127] width 459 height 52
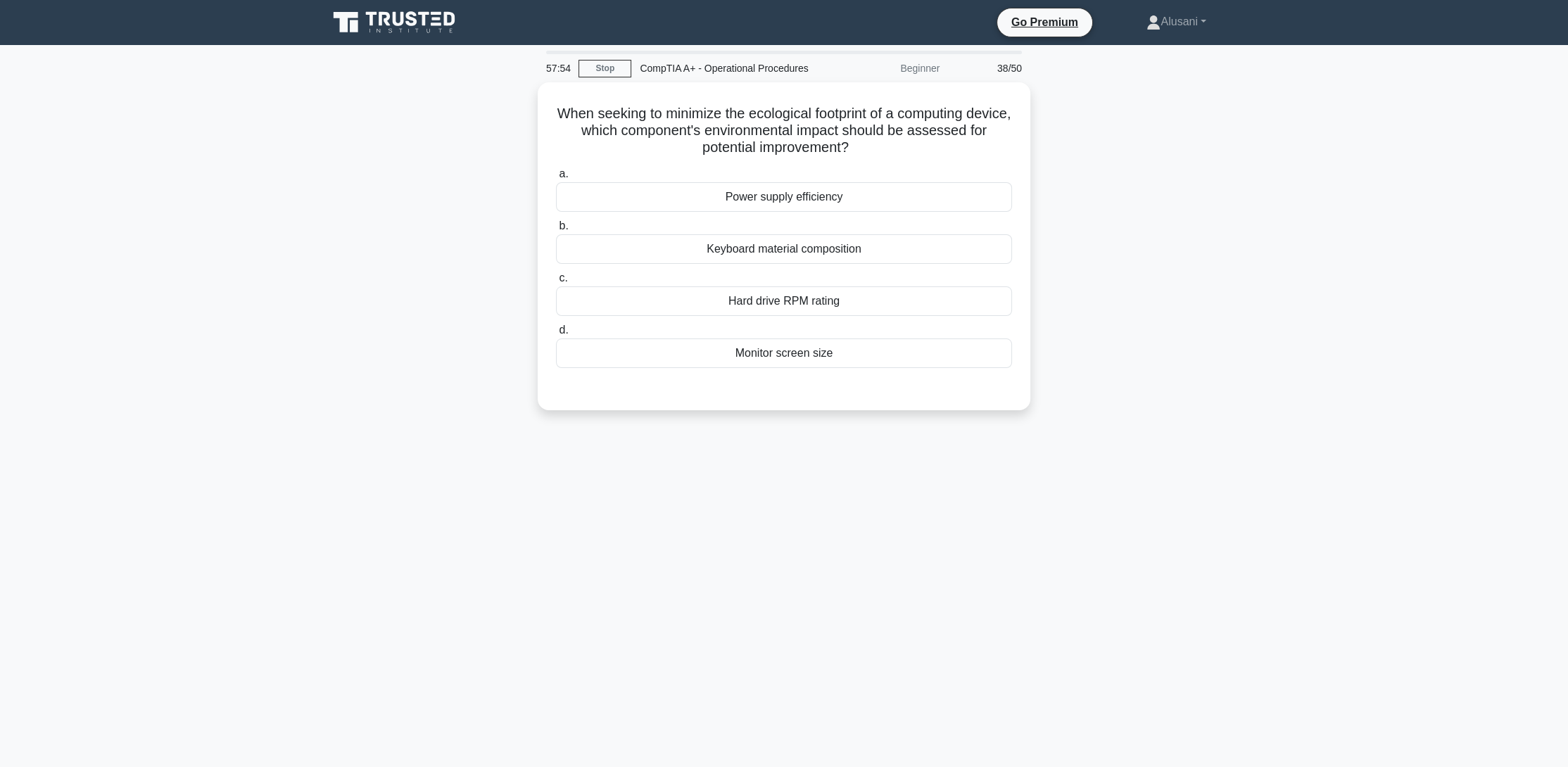
click at [462, 131] on div "When seeking to minimize the ecological footprint of a computing device, which …" at bounding box center [784, 255] width 929 height 344
click at [833, 244] on div "Keyboard material composition" at bounding box center [783, 245] width 456 height 29
click at [556, 227] on input "b. Keyboard material composition" at bounding box center [556, 222] width 0 height 9
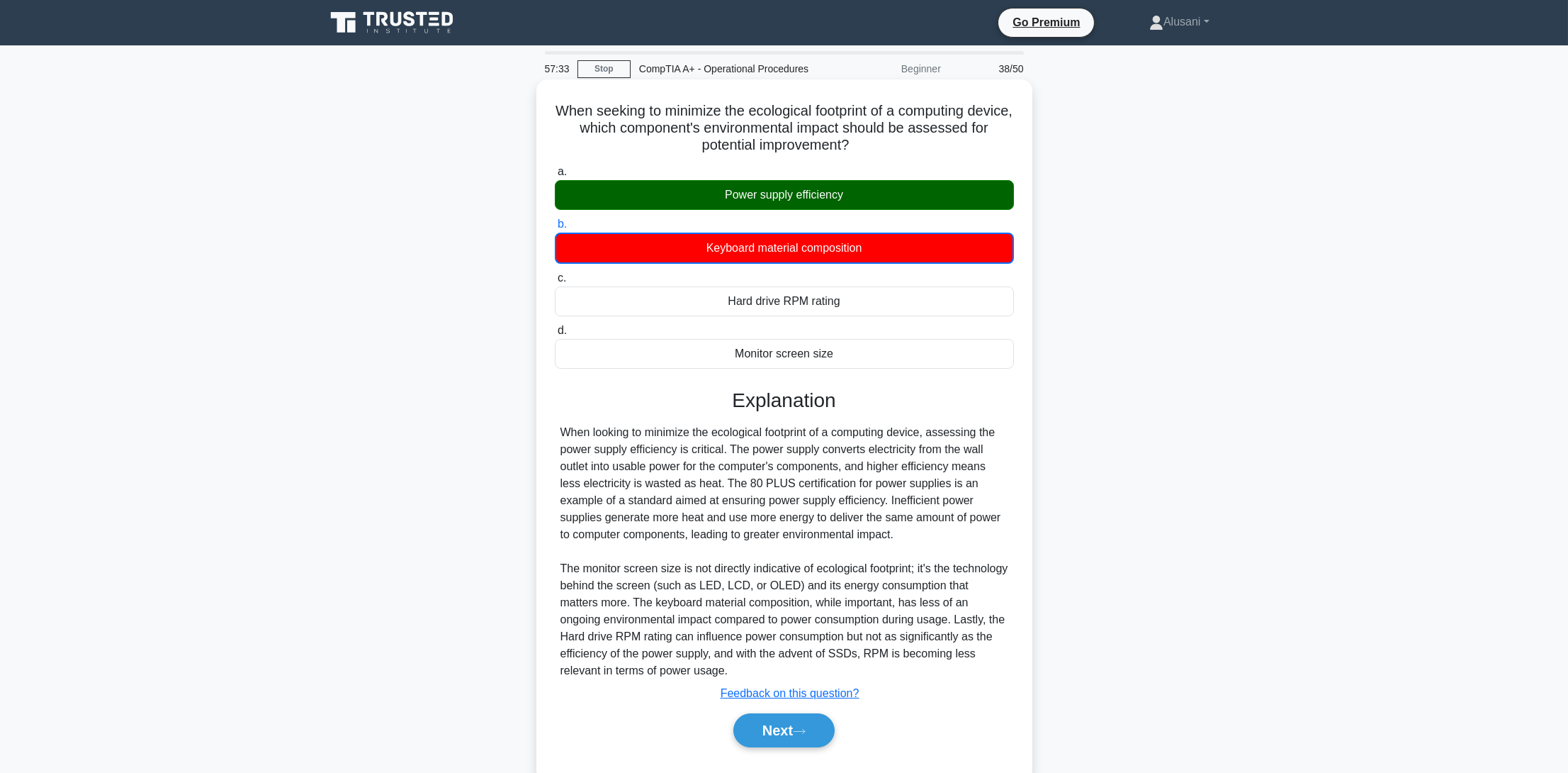
scroll to position [33, 0]
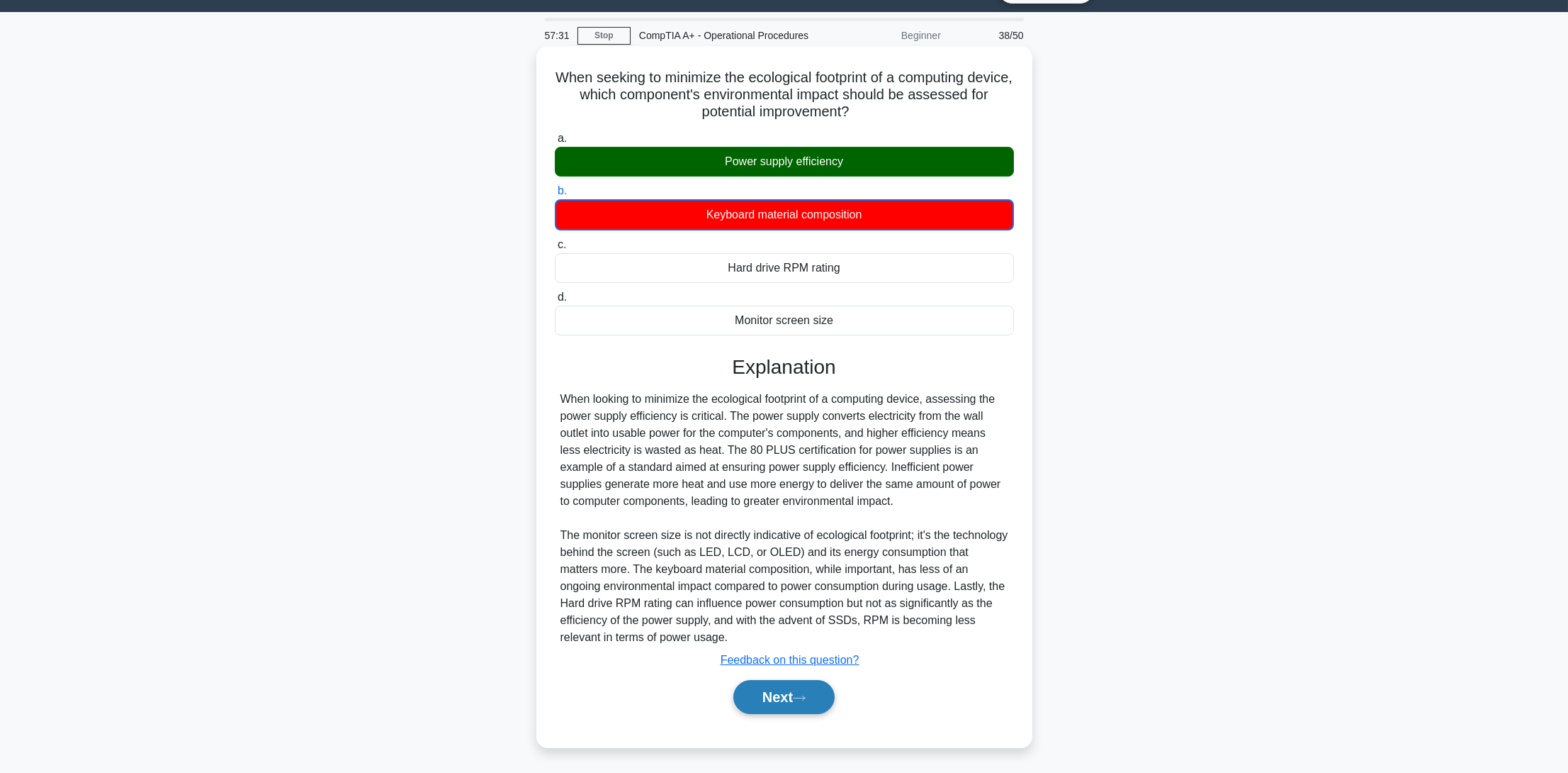
click at [753, 686] on button "Next" at bounding box center [784, 696] width 101 height 34
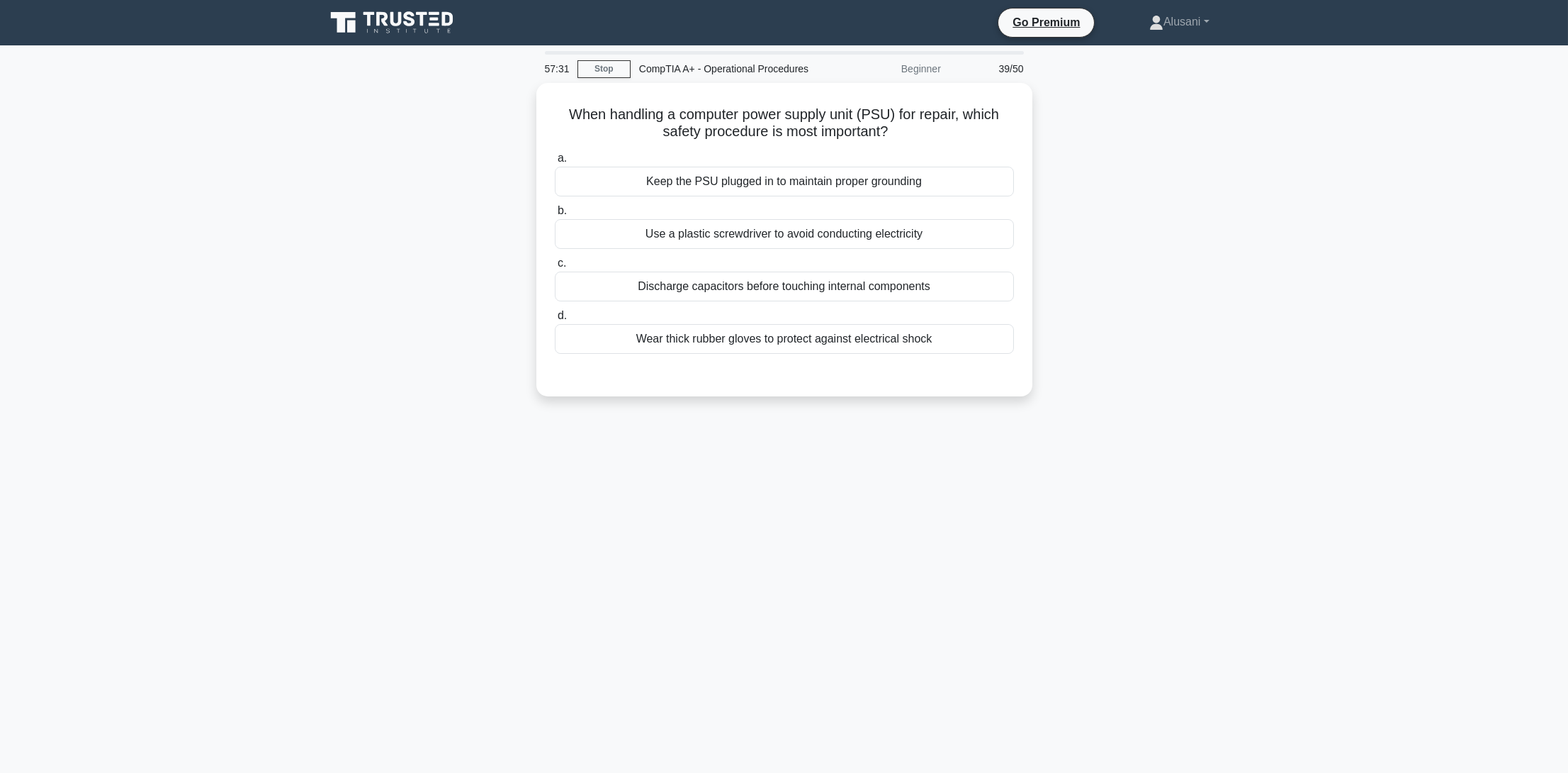
scroll to position [0, 0]
click at [883, 231] on div "Use a plastic screwdriver to avoid conducting electricity" at bounding box center [789, 230] width 459 height 30
click at [560, 212] on input "b. Use a plastic screwdriver to avoid conducting electricity" at bounding box center [560, 207] width 0 height 9
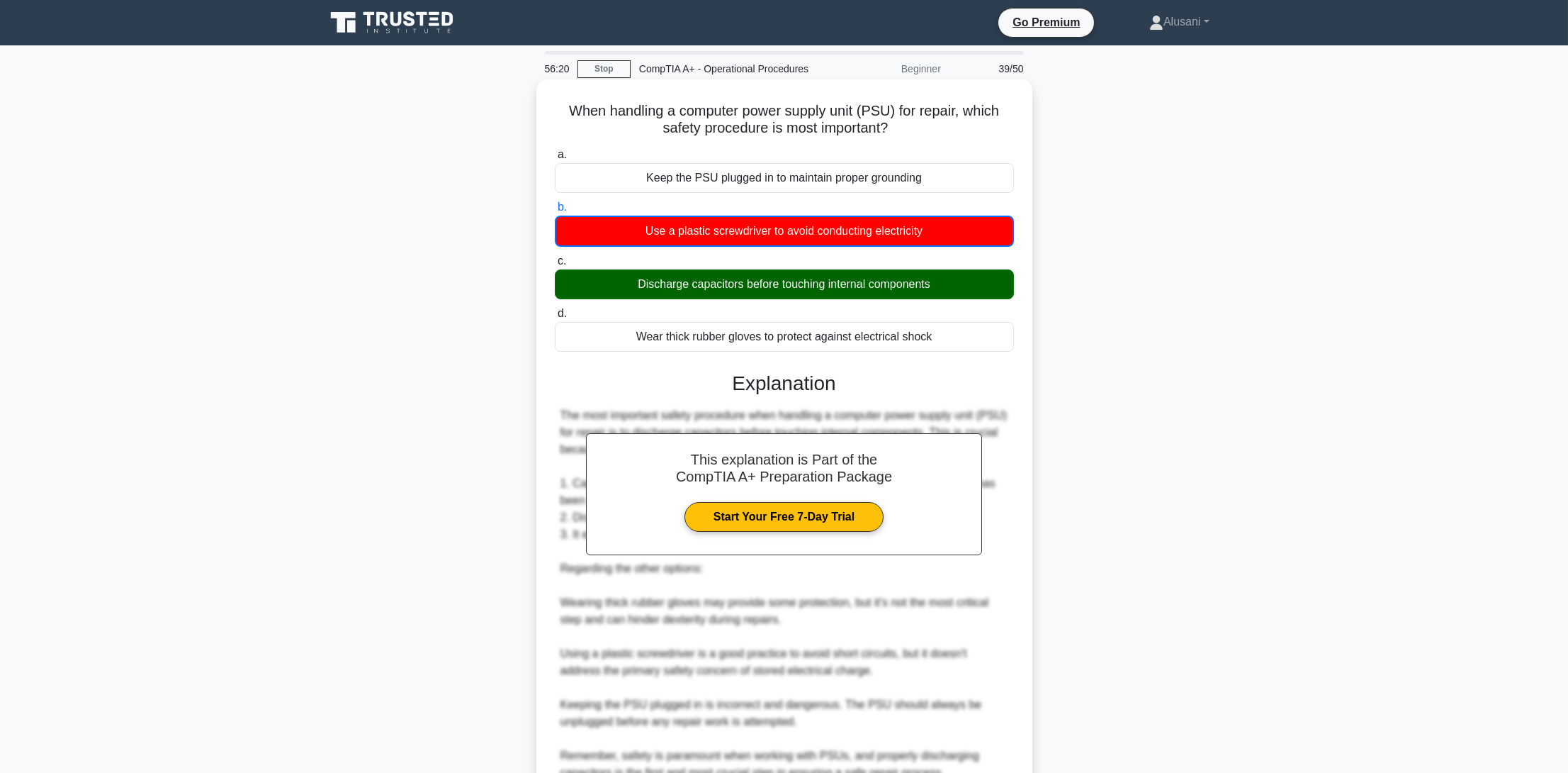
scroll to position [119, 0]
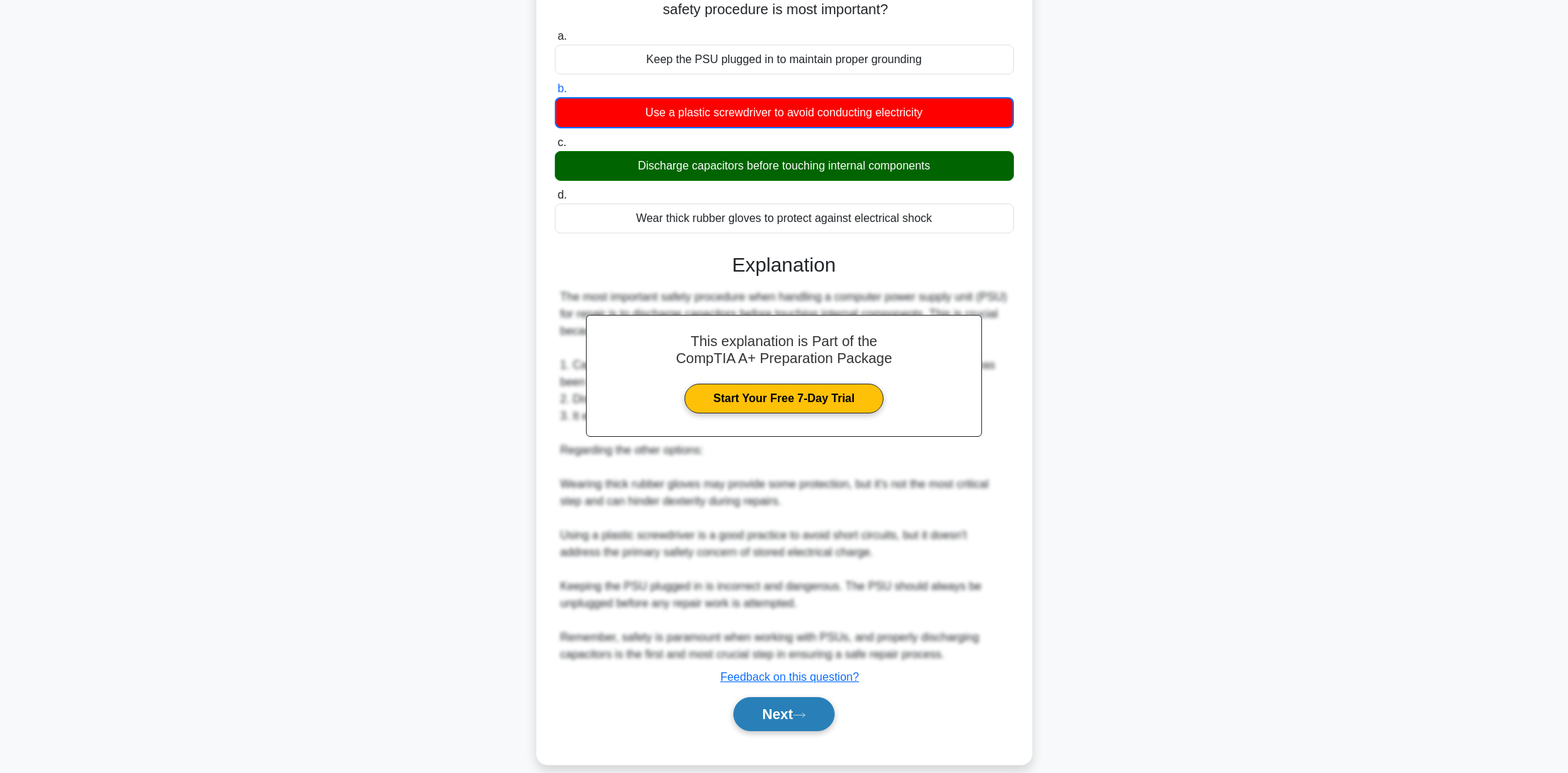
click at [813, 697] on button "Next" at bounding box center [784, 714] width 101 height 34
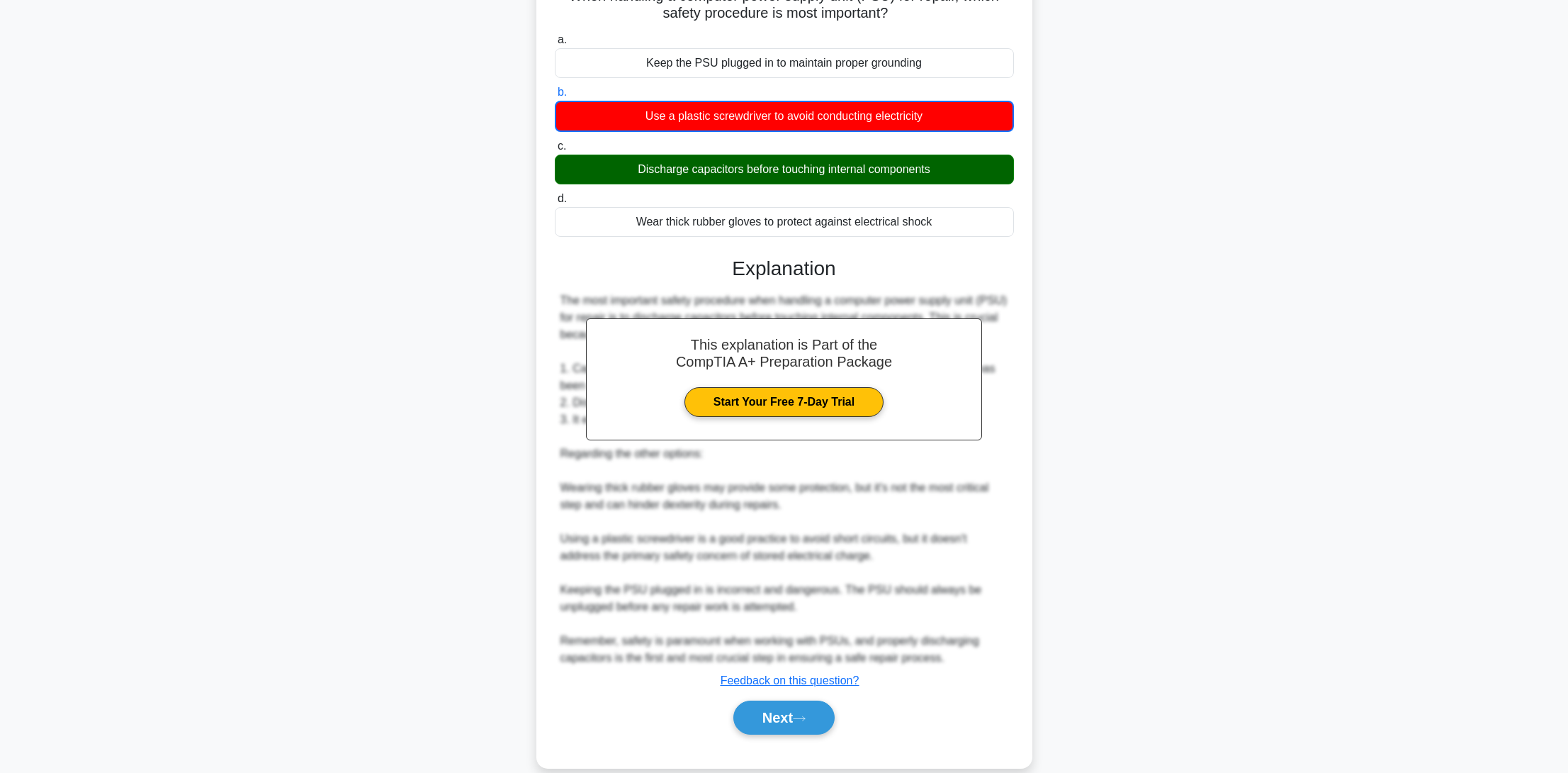
scroll to position [0, 0]
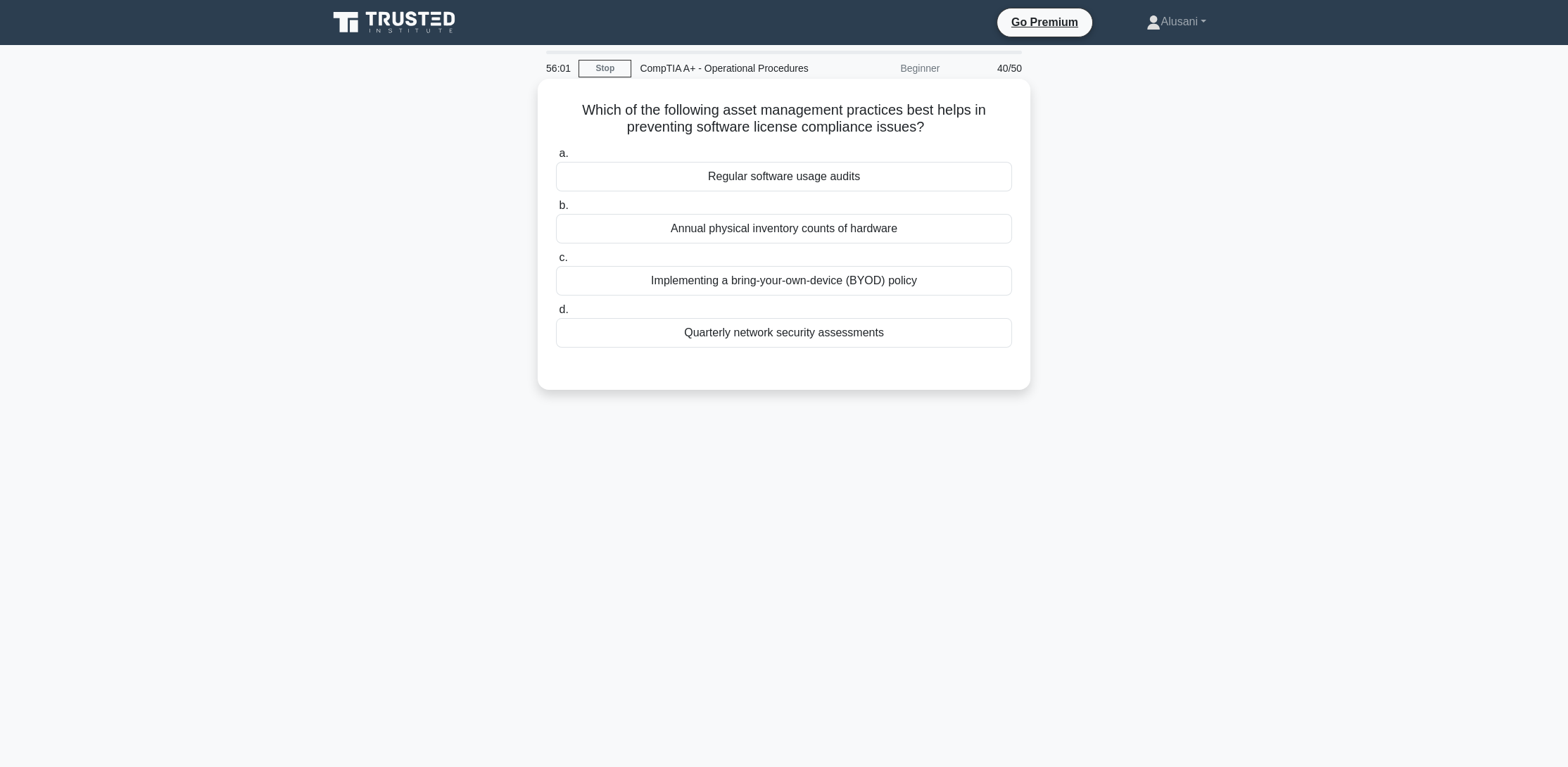
click at [773, 179] on div "Regular software usage audits" at bounding box center [783, 176] width 456 height 29
click at [556, 159] on input "a. Regular software usage audits" at bounding box center [556, 154] width 0 height 9
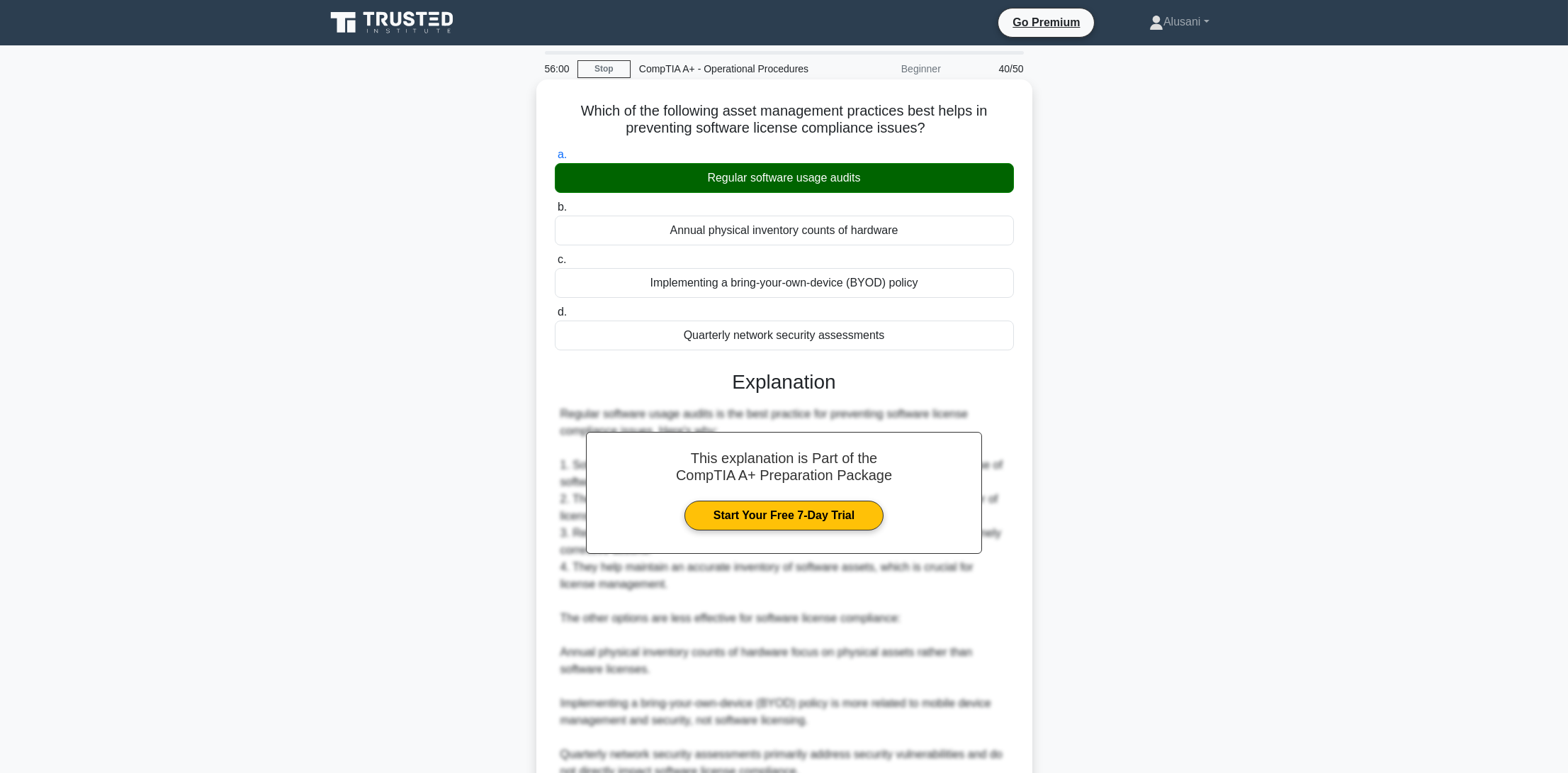
scroll to position [134, 0]
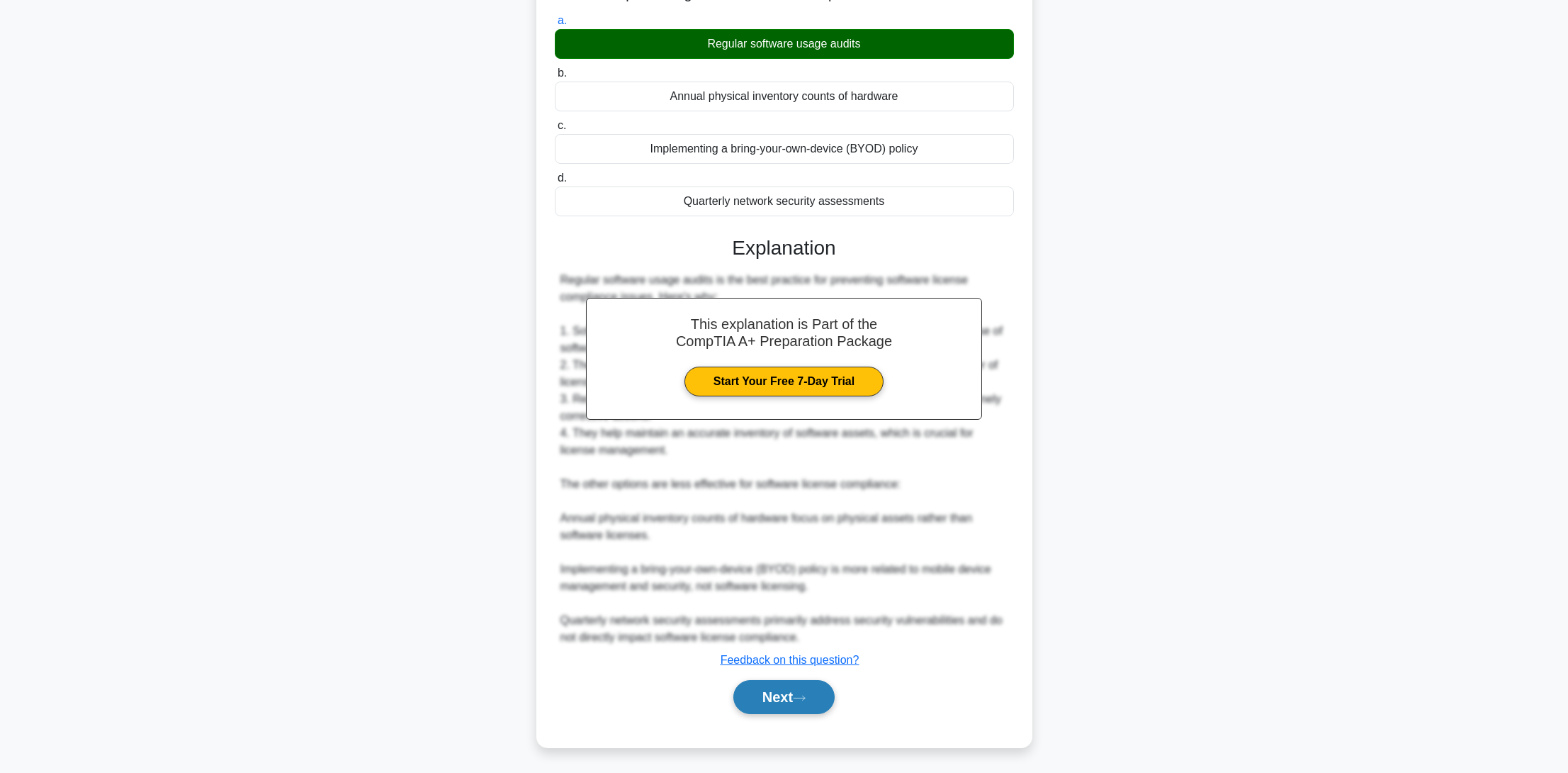
click at [796, 693] on button "Next" at bounding box center [784, 696] width 101 height 34
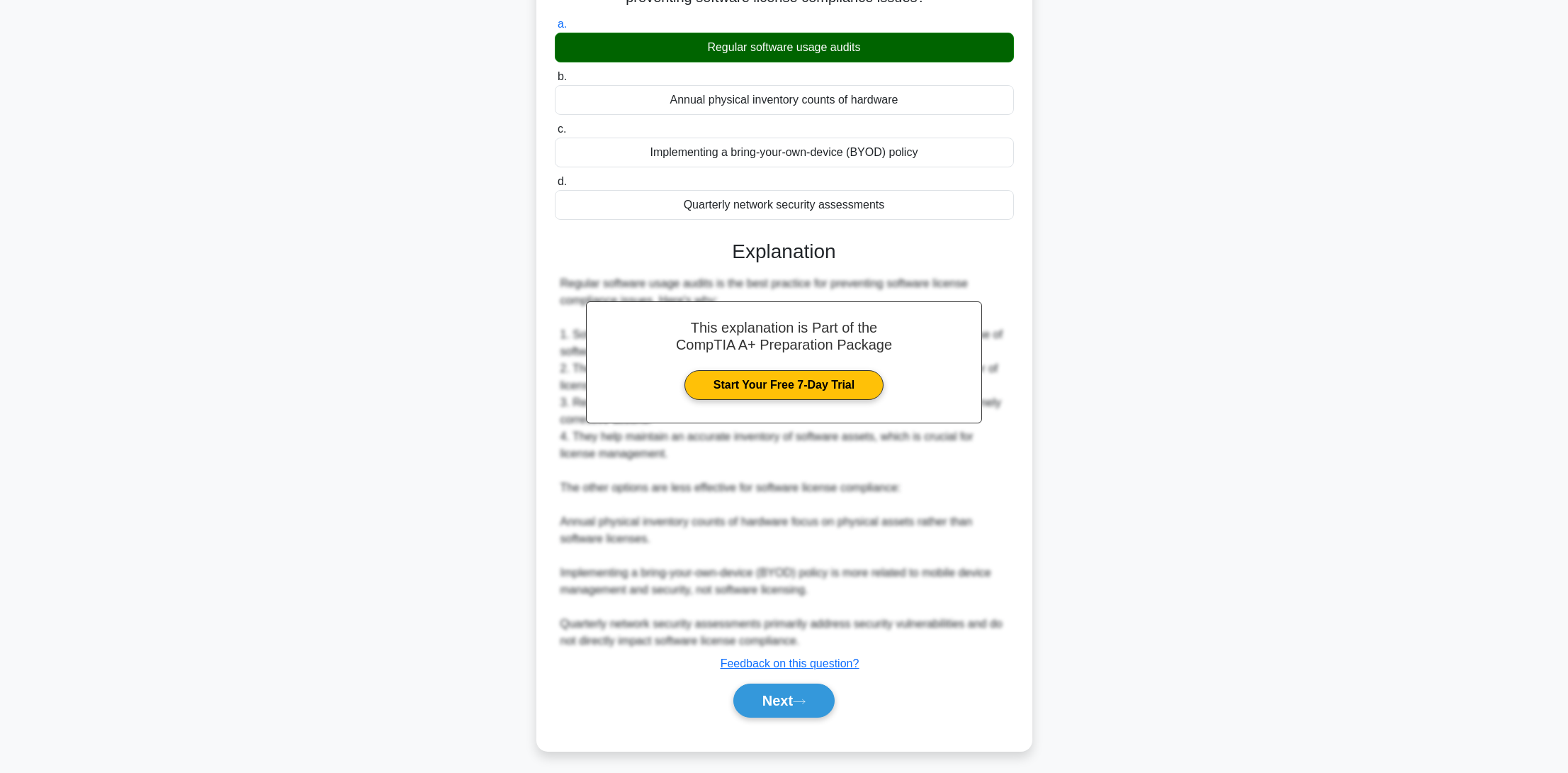
scroll to position [0, 0]
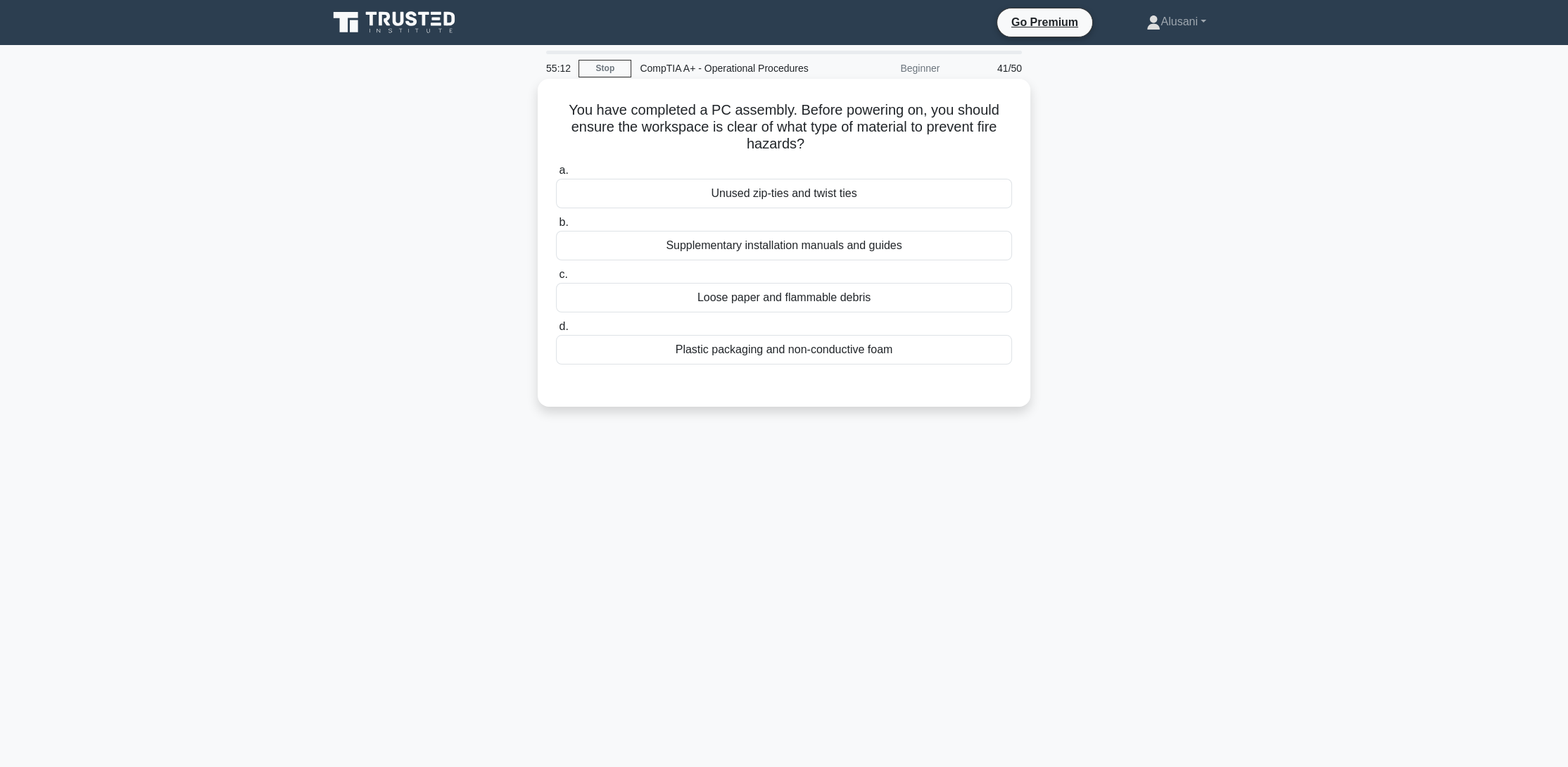
click at [850, 303] on div "Loose paper and flammable debris" at bounding box center [783, 297] width 456 height 29
click at [556, 279] on input "c. Loose paper and flammable debris" at bounding box center [556, 274] width 0 height 9
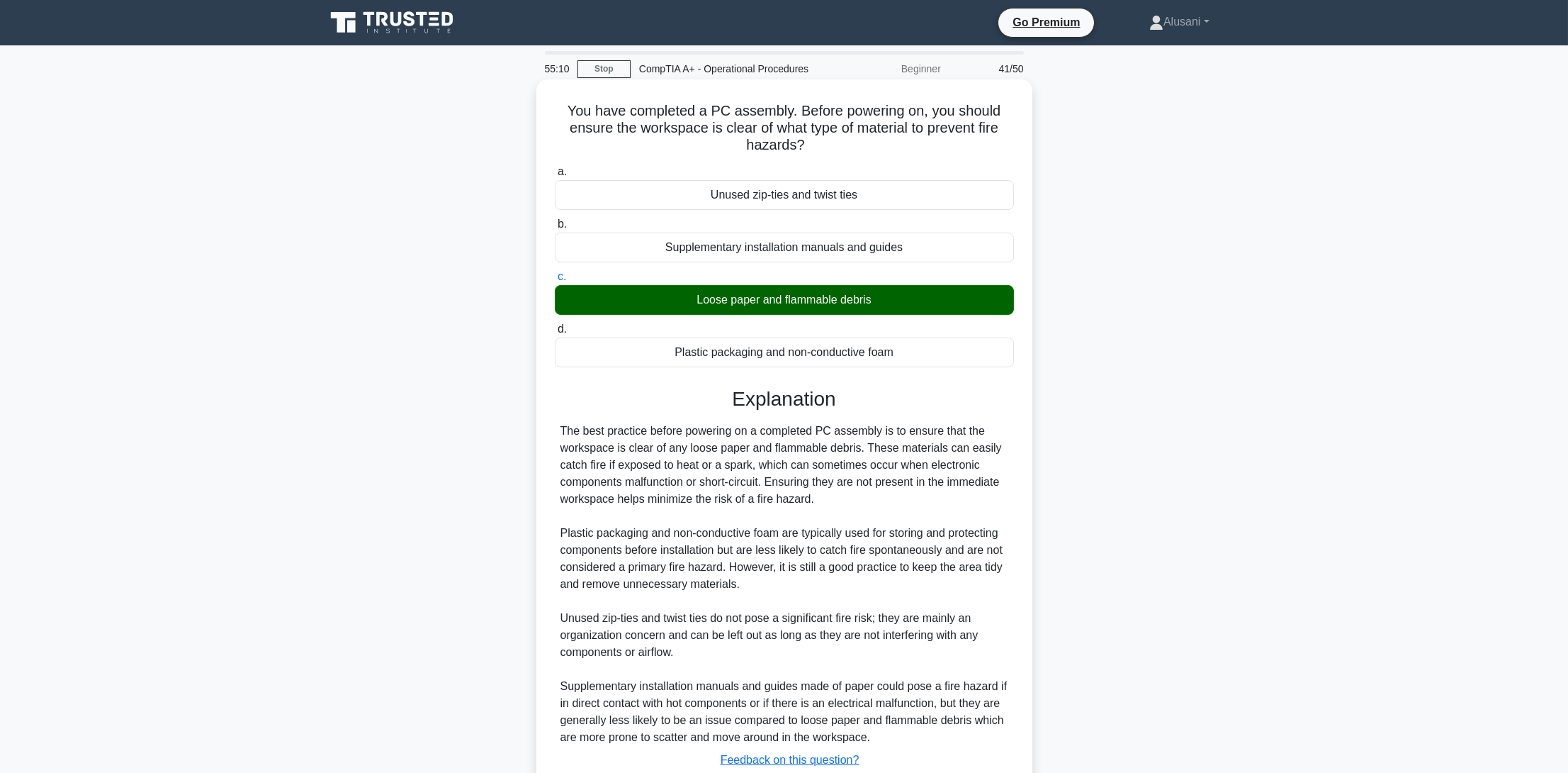
scroll to position [100, 0]
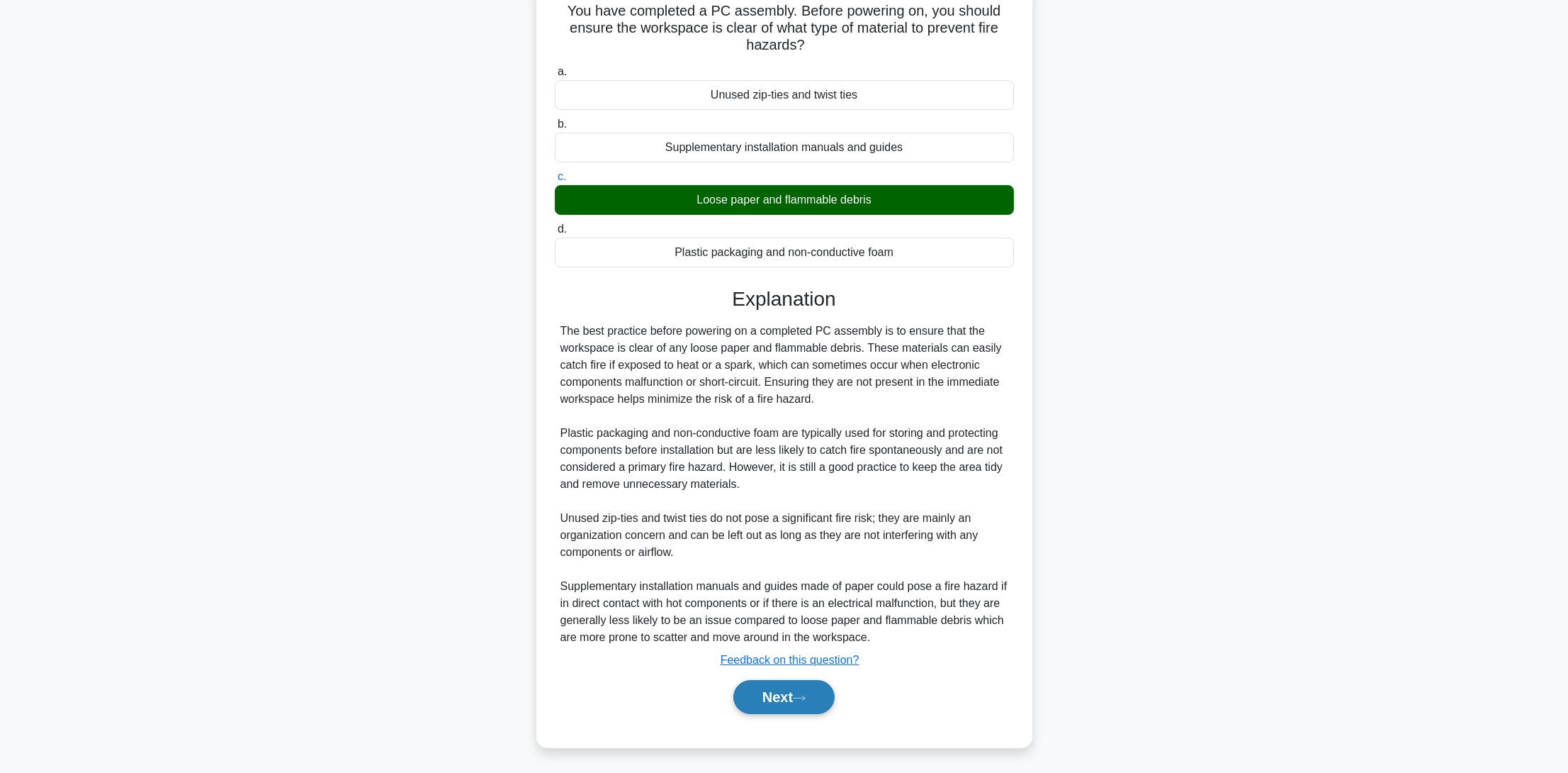
click at [754, 689] on button "Next" at bounding box center [784, 696] width 101 height 34
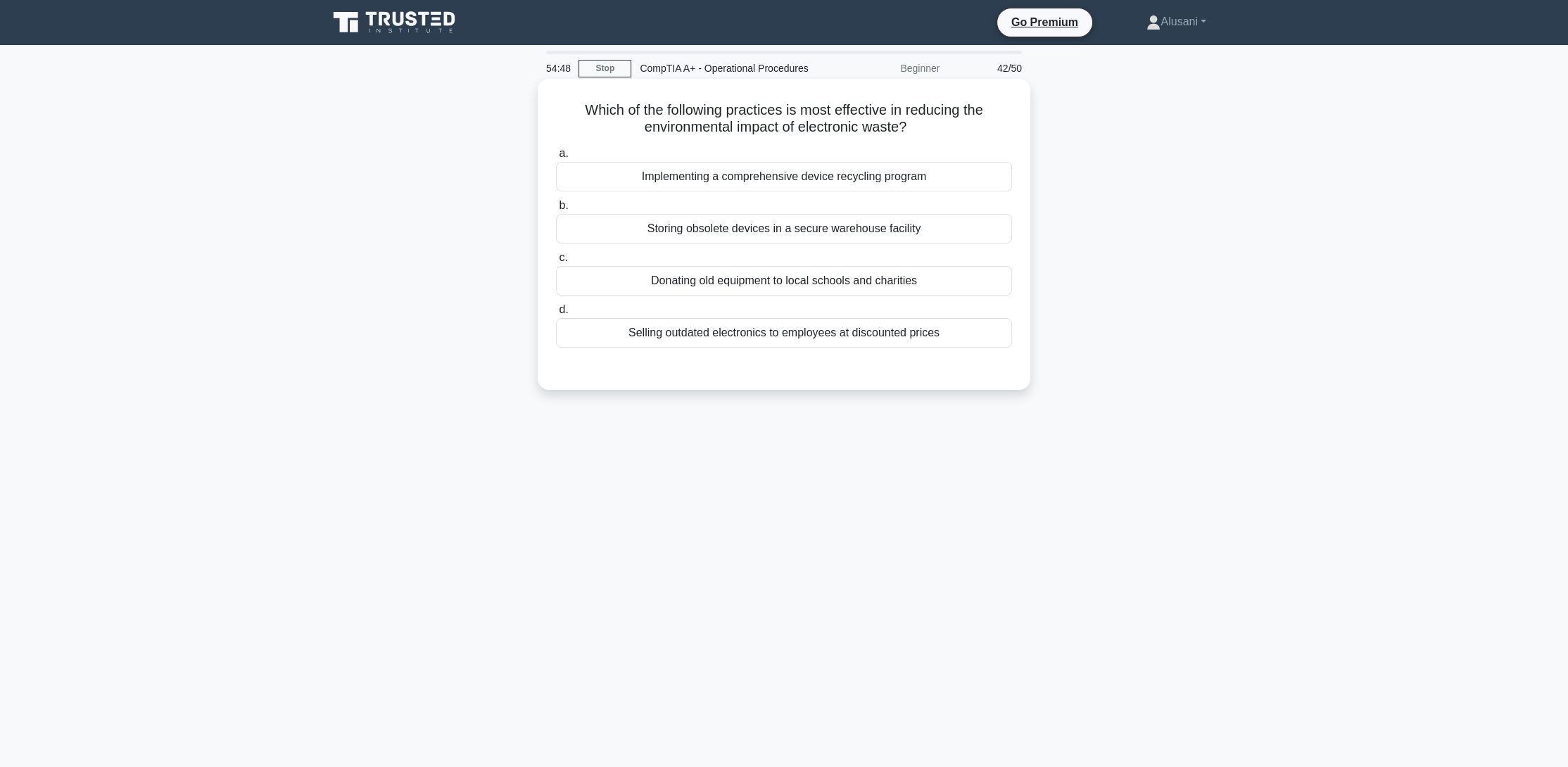
click at [865, 180] on div "Implementing a comprehensive device recycling program" at bounding box center [783, 176] width 456 height 29
click at [556, 159] on input "a. Implementing a comprehensive device recycling program" at bounding box center [556, 154] width 0 height 9
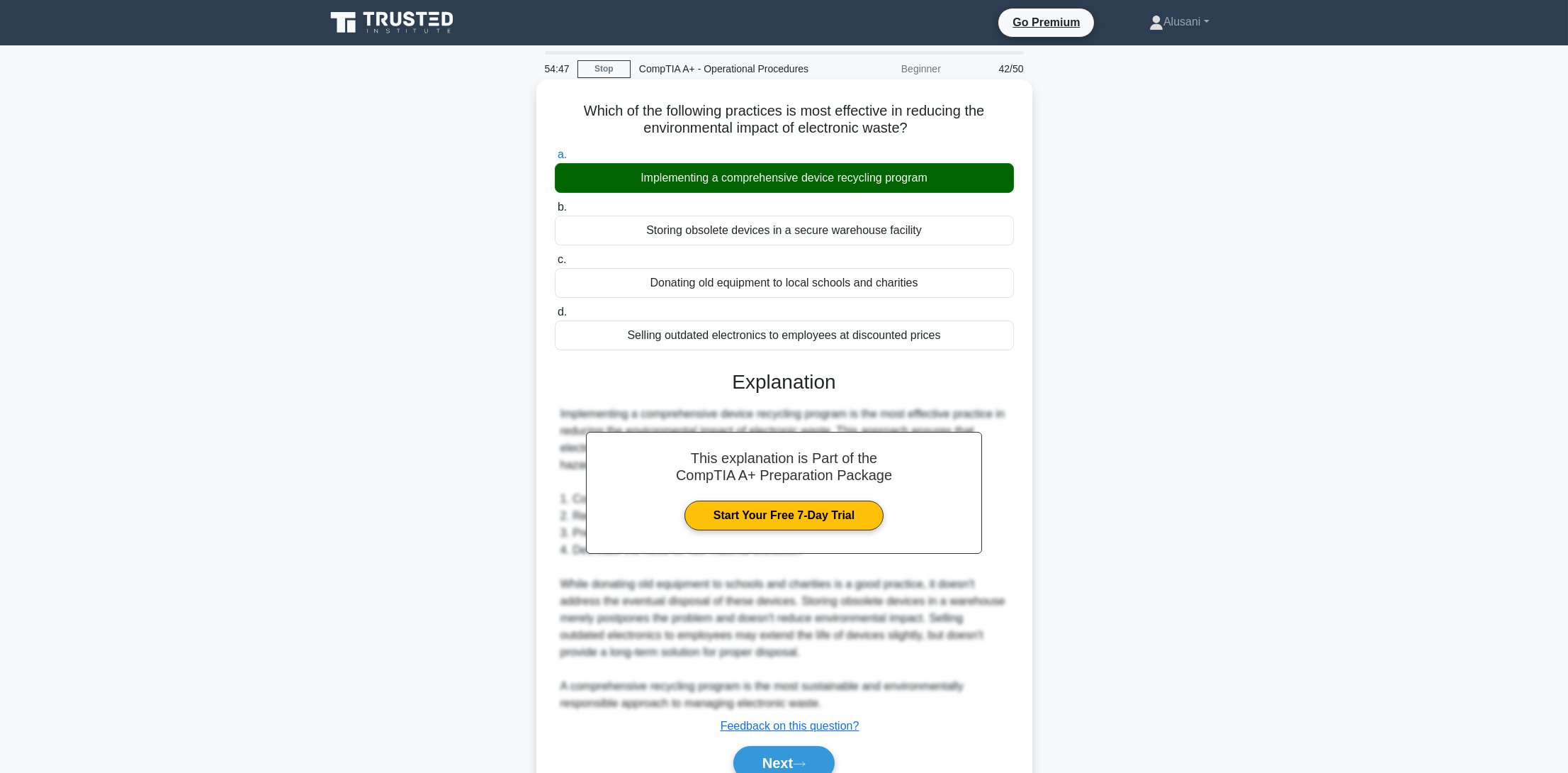
scroll to position [66, 0]
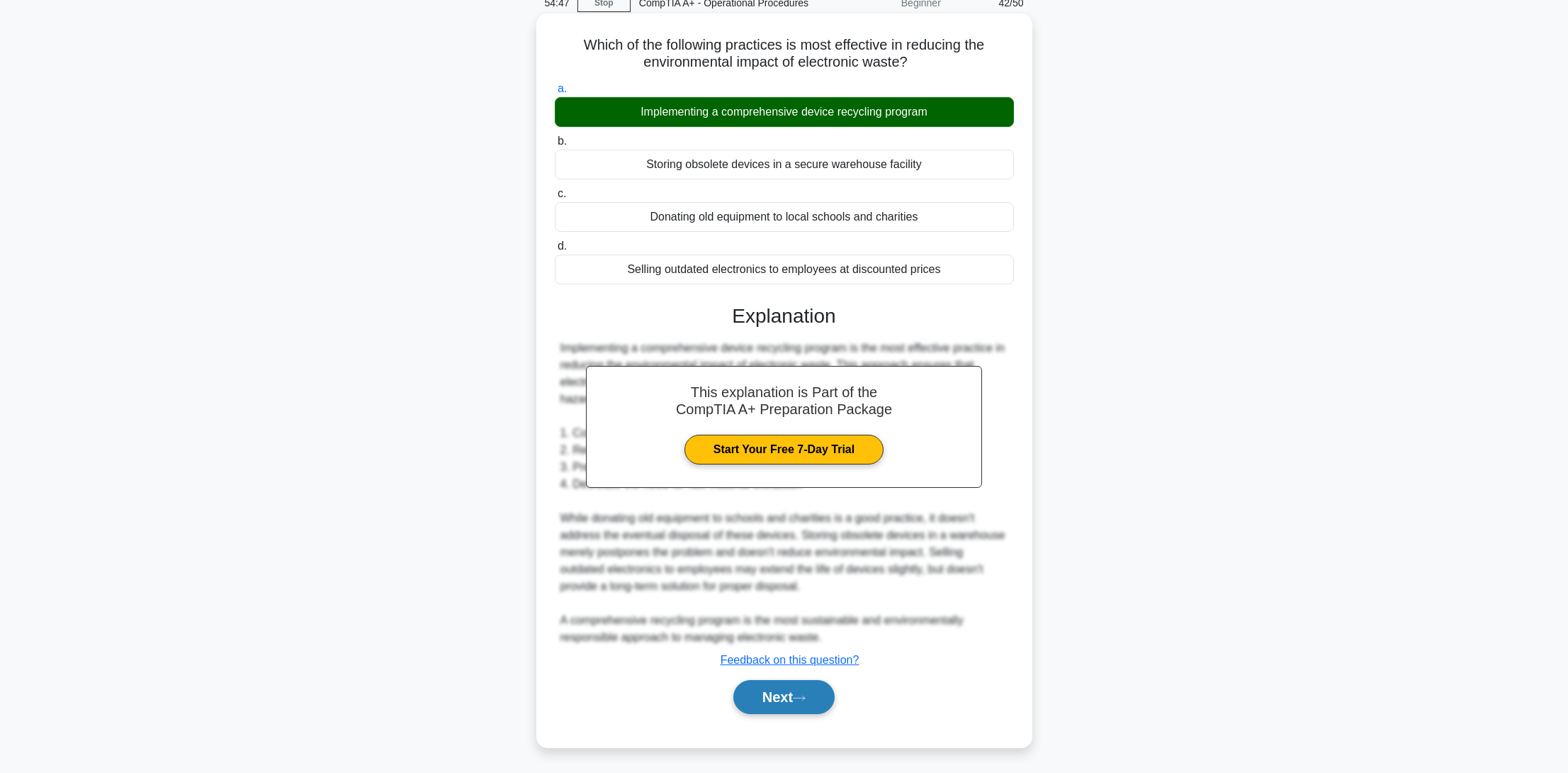
click at [778, 704] on button "Next" at bounding box center [784, 696] width 101 height 34
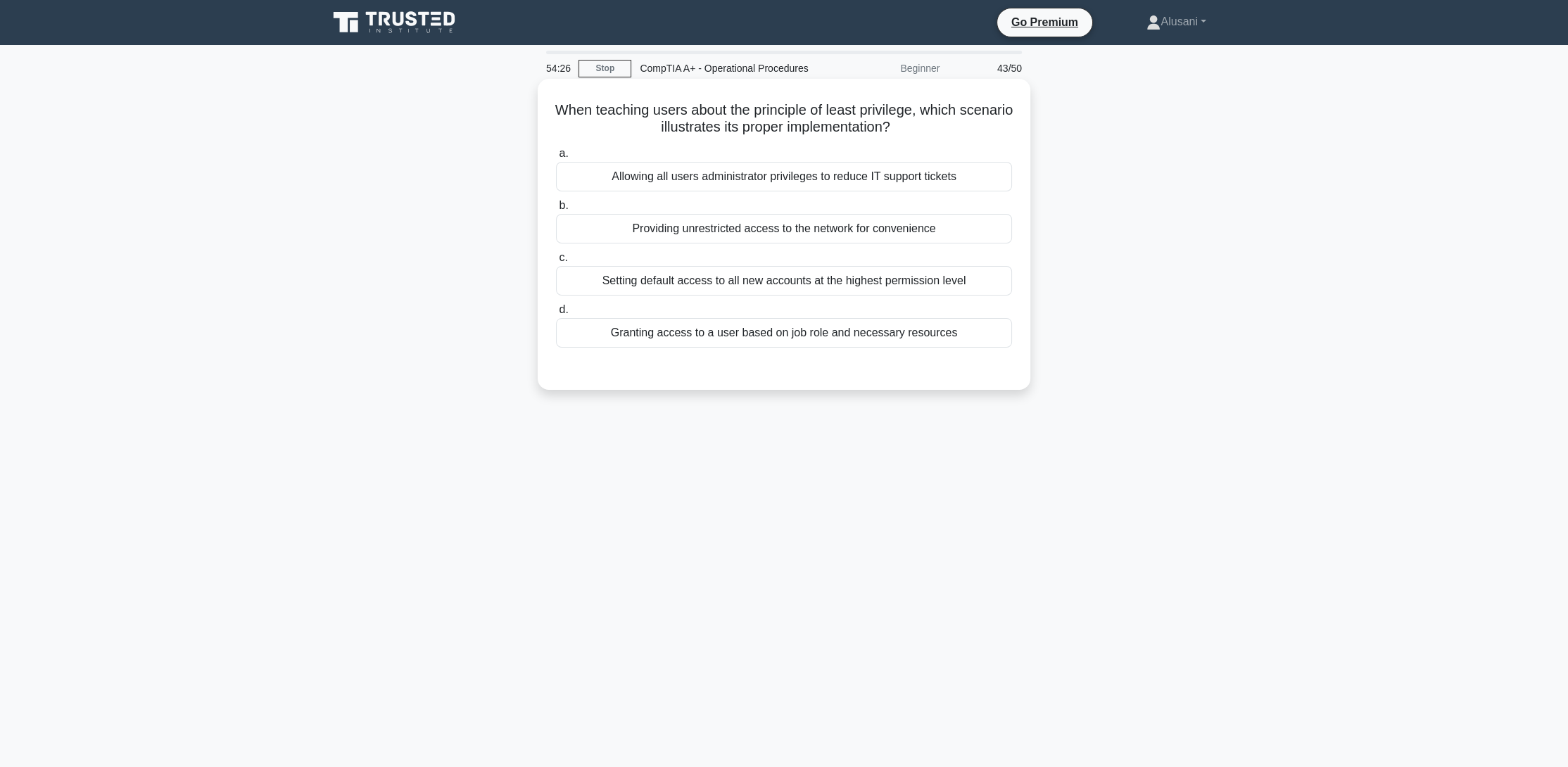
click at [784, 337] on div "Granting access to a user based on job role and necessary resources" at bounding box center [783, 332] width 456 height 29
click at [744, 337] on div "Granting access to a user based on job role and necessary resources" at bounding box center [783, 332] width 456 height 29
click at [556, 314] on input "d. Granting access to a user based on job role and necessary resources" at bounding box center [556, 309] width 0 height 9
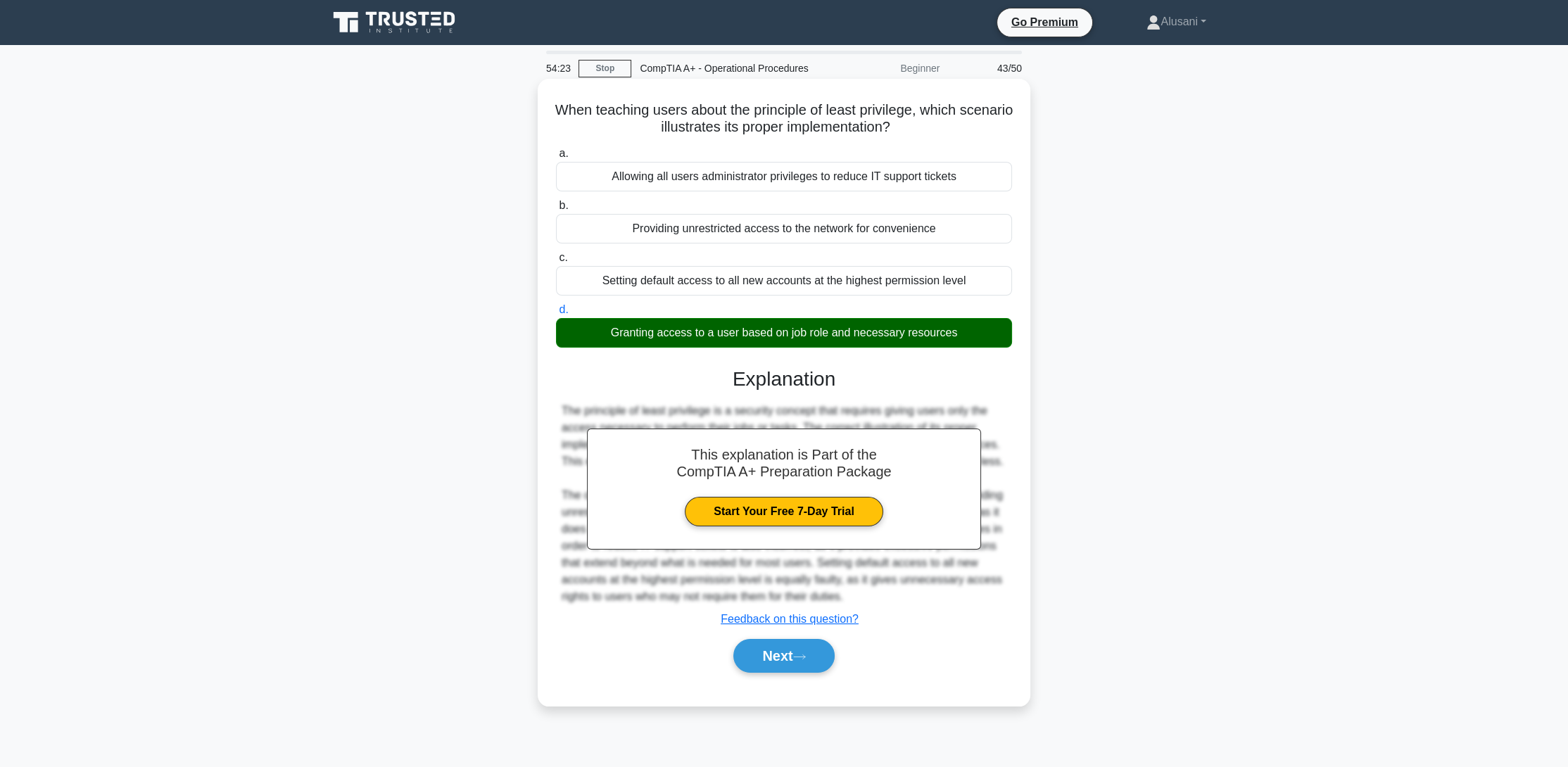
click at [767, 635] on div "Next" at bounding box center [783, 655] width 456 height 45
click at [769, 639] on button "Next" at bounding box center [783, 655] width 101 height 34
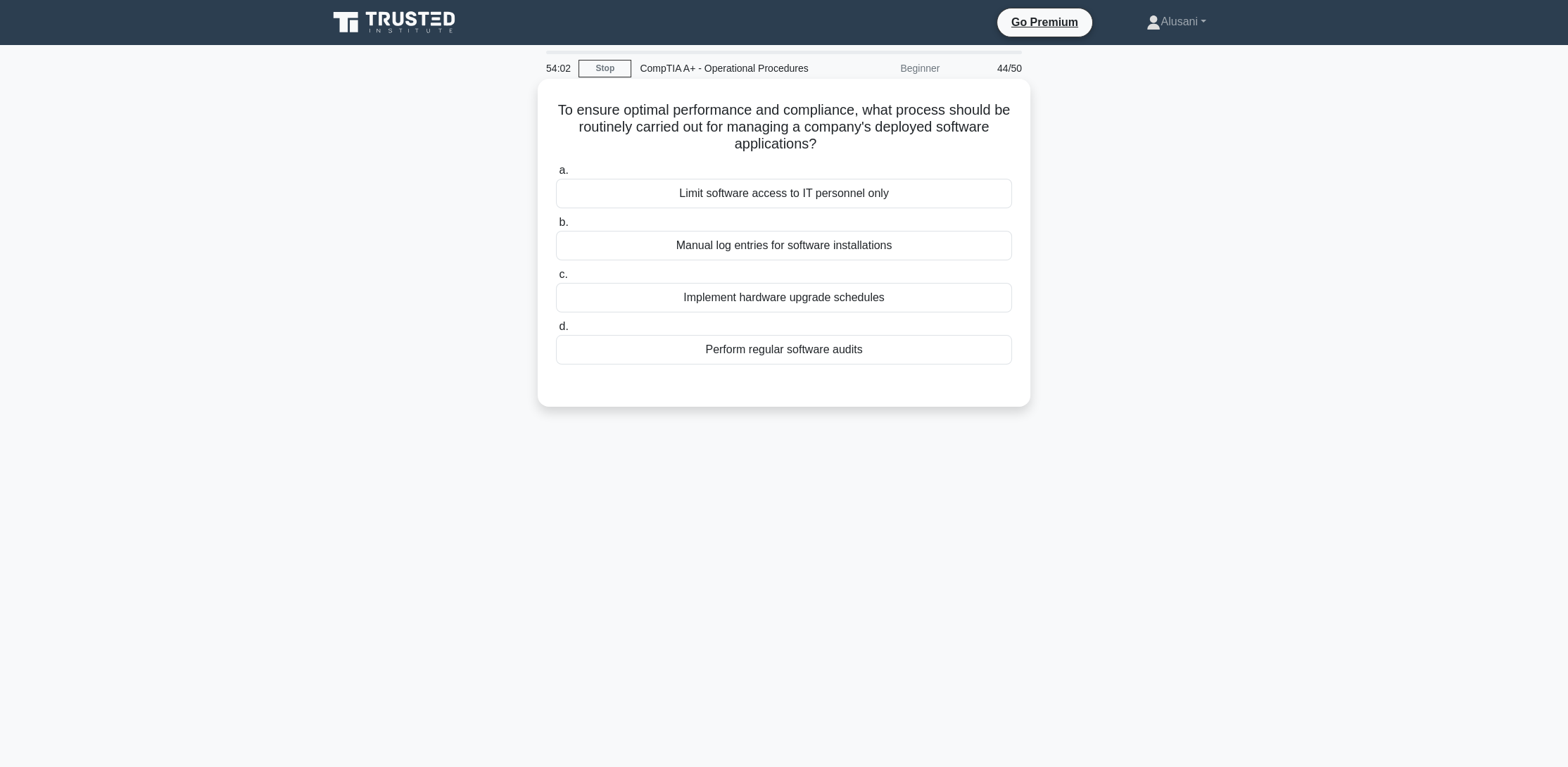
click at [748, 354] on div "Perform regular software audits" at bounding box center [783, 349] width 456 height 29
click at [556, 331] on input "d. Perform regular software audits" at bounding box center [556, 326] width 0 height 9
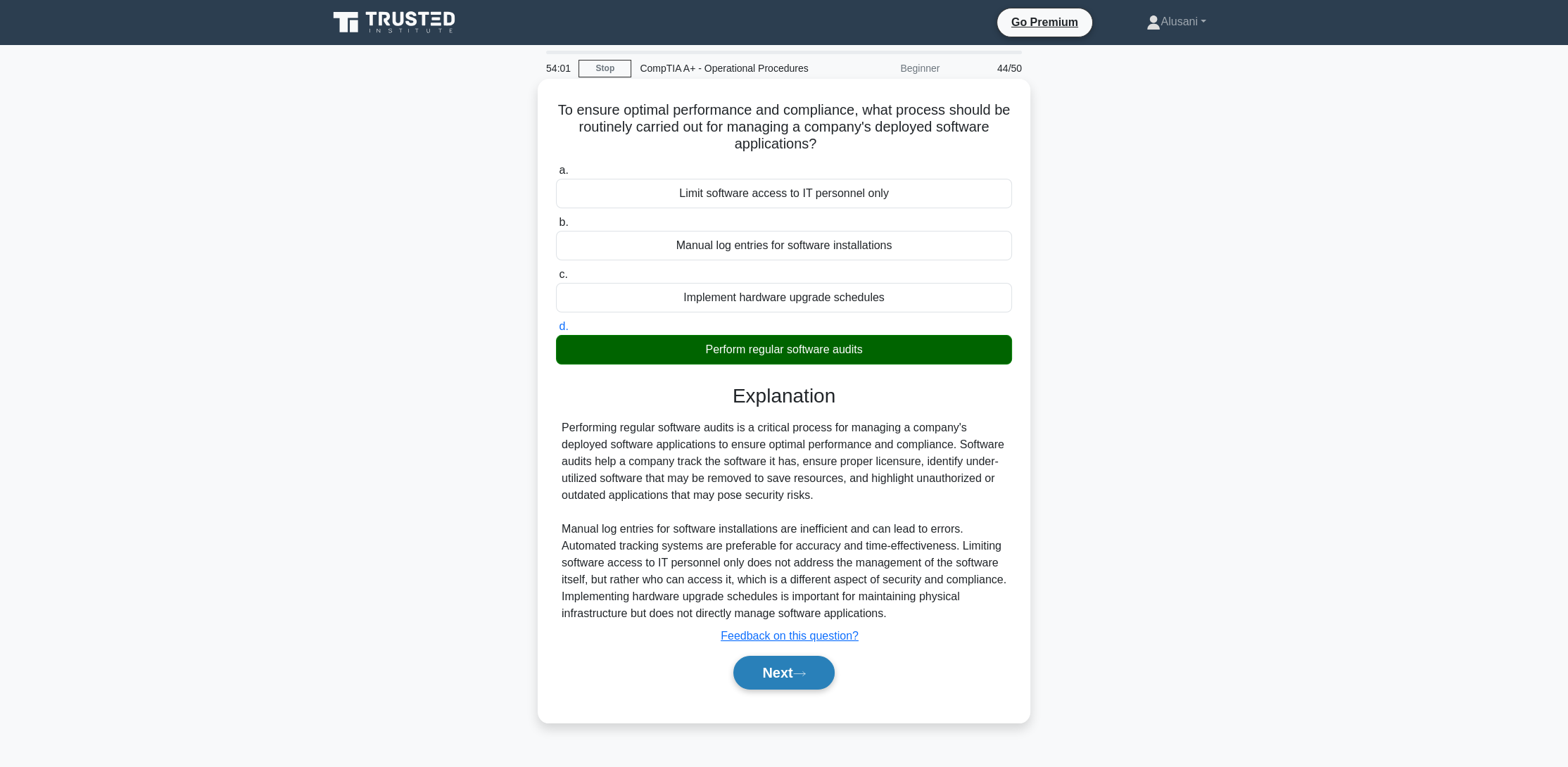
click at [765, 667] on button "Next" at bounding box center [783, 672] width 101 height 34
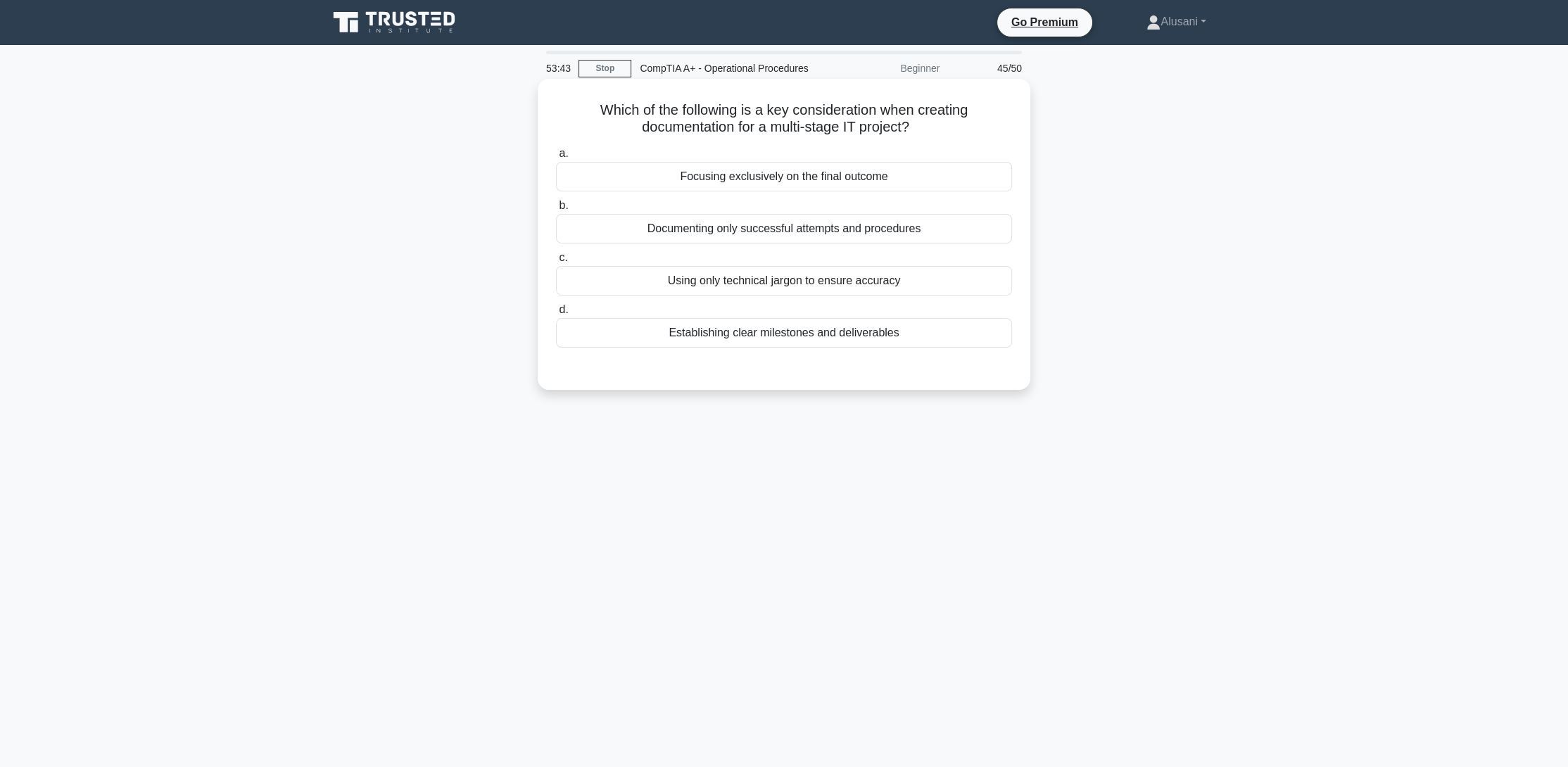
click at [762, 337] on div "Establishing clear milestones and deliverables" at bounding box center [783, 332] width 456 height 29
click at [556, 314] on input "d. Establishing clear milestones and deliverables" at bounding box center [556, 309] width 0 height 9
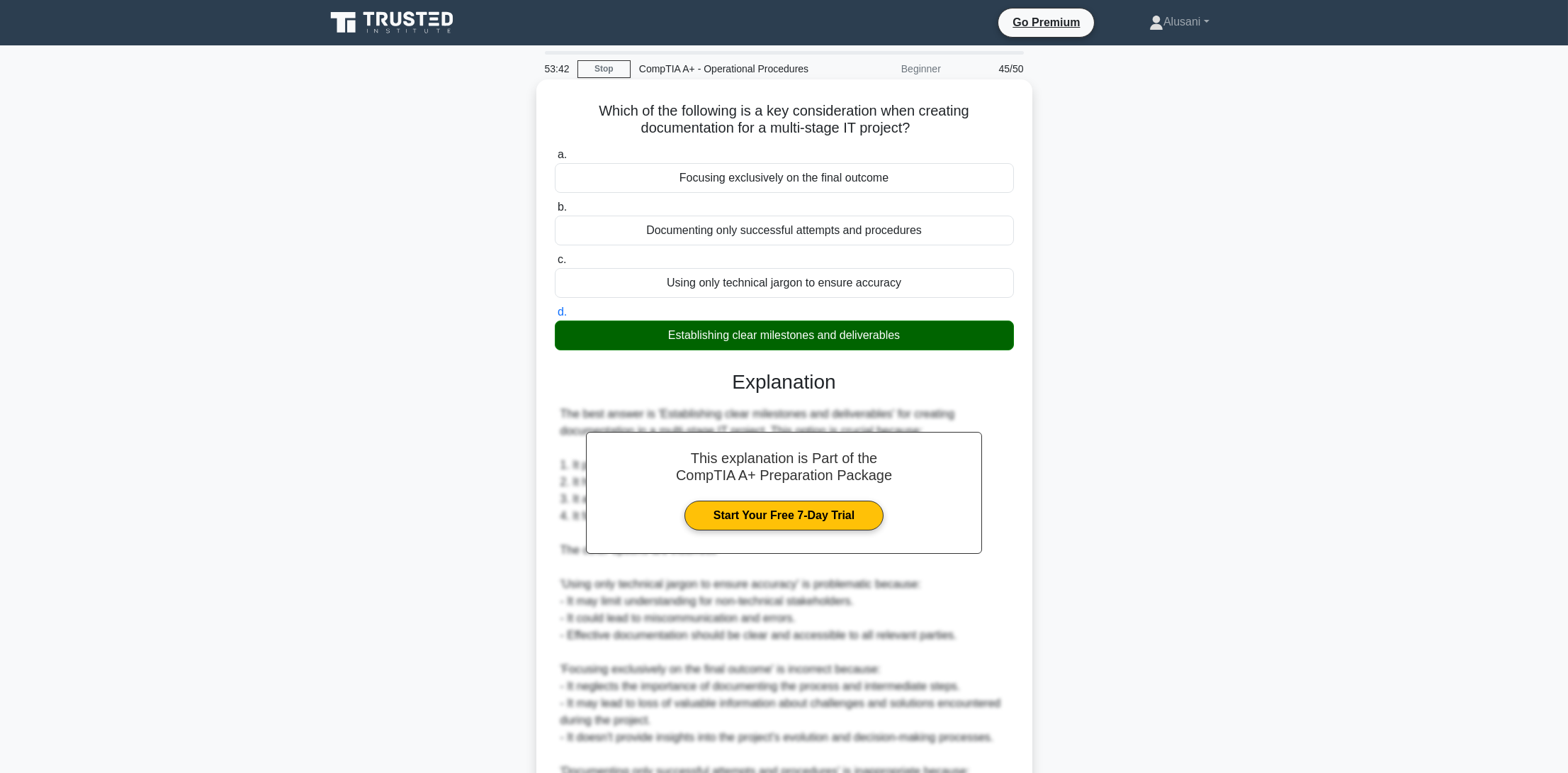
scroll to position [253, 0]
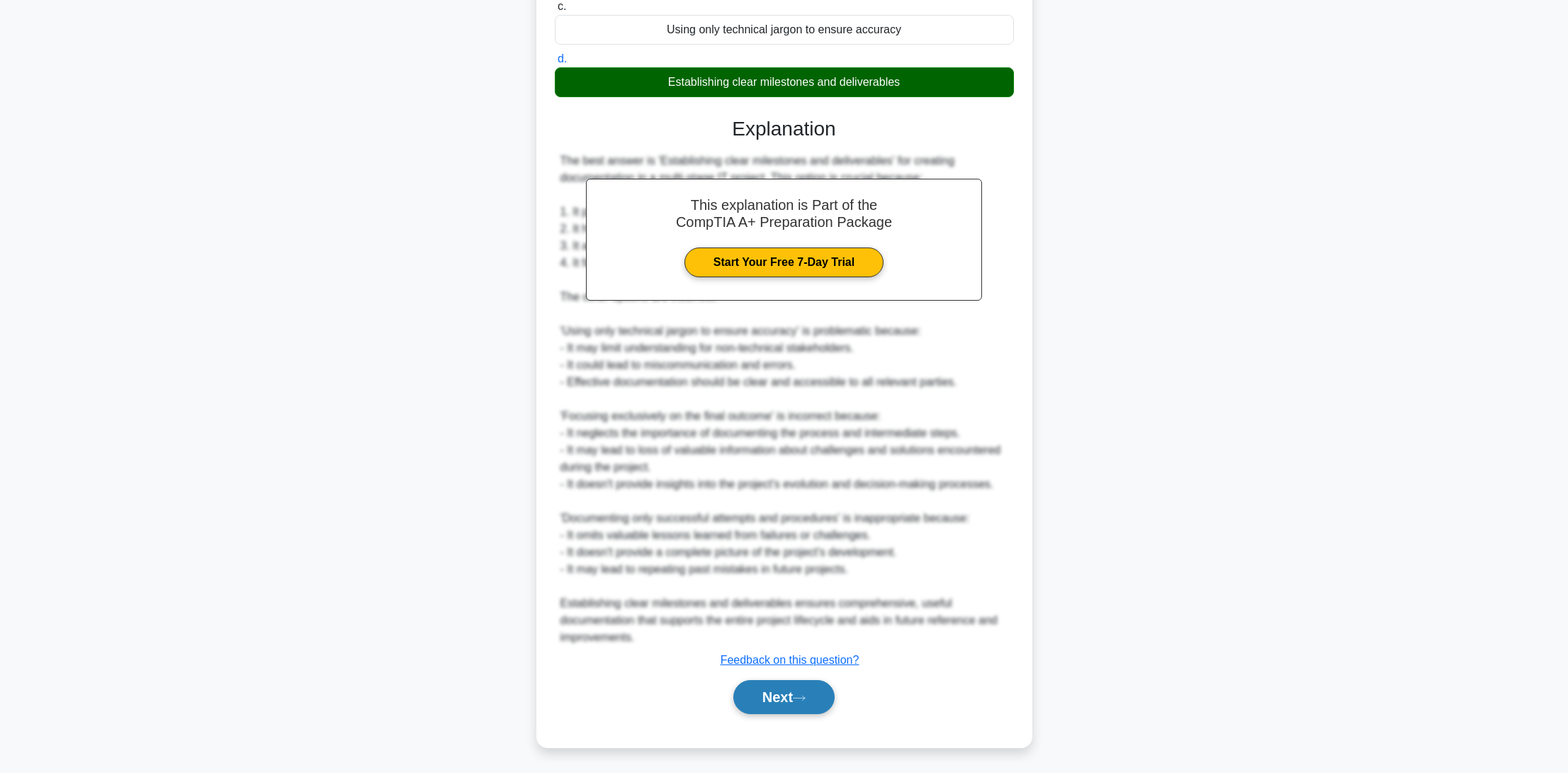
click at [769, 688] on button "Next" at bounding box center [784, 696] width 101 height 34
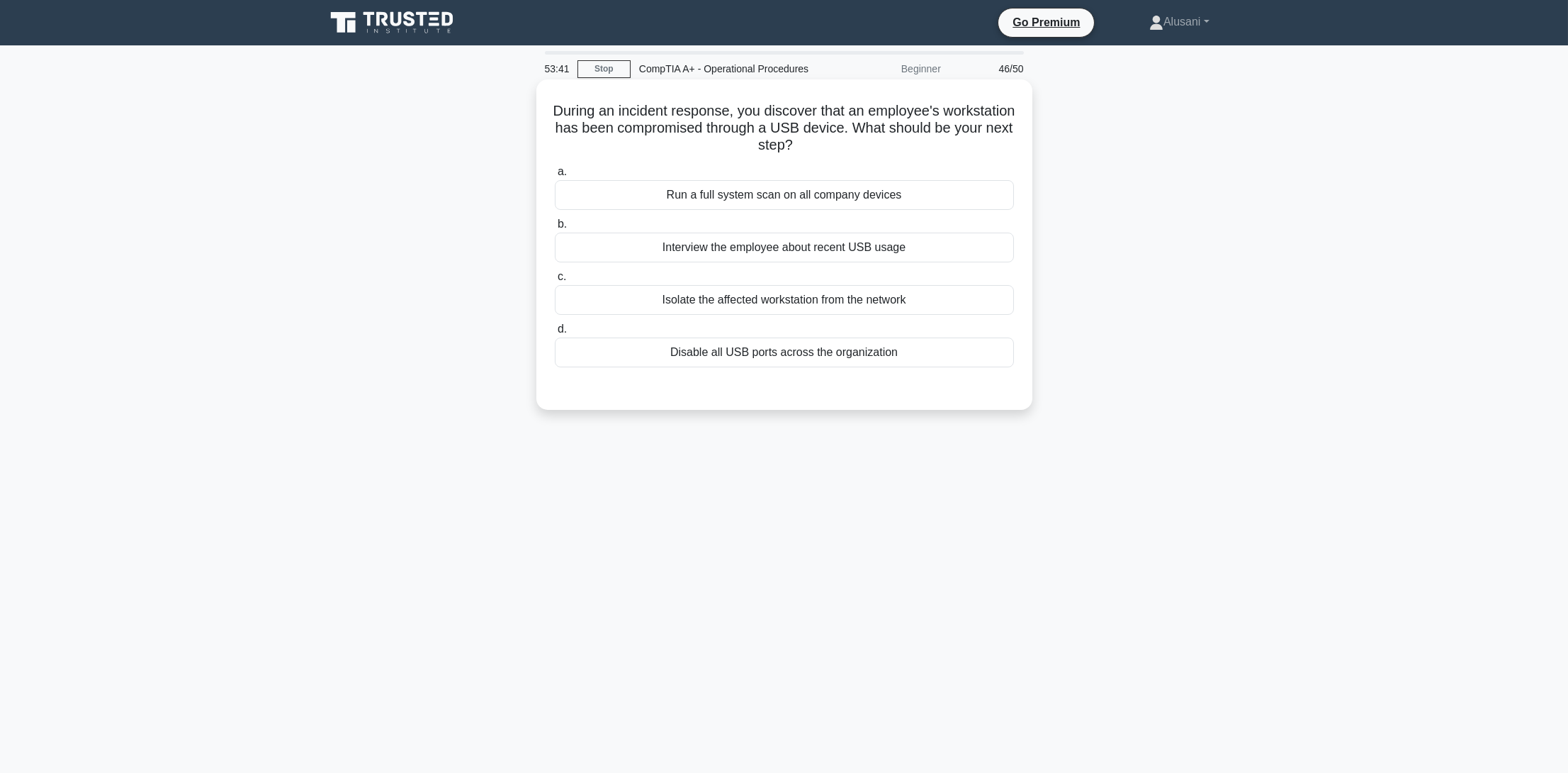
scroll to position [0, 0]
click at [808, 302] on div "Isolate the affected workstation from the network" at bounding box center [789, 299] width 459 height 30
click at [560, 281] on input "c. Isolate the affected workstation from the network" at bounding box center [560, 276] width 0 height 9
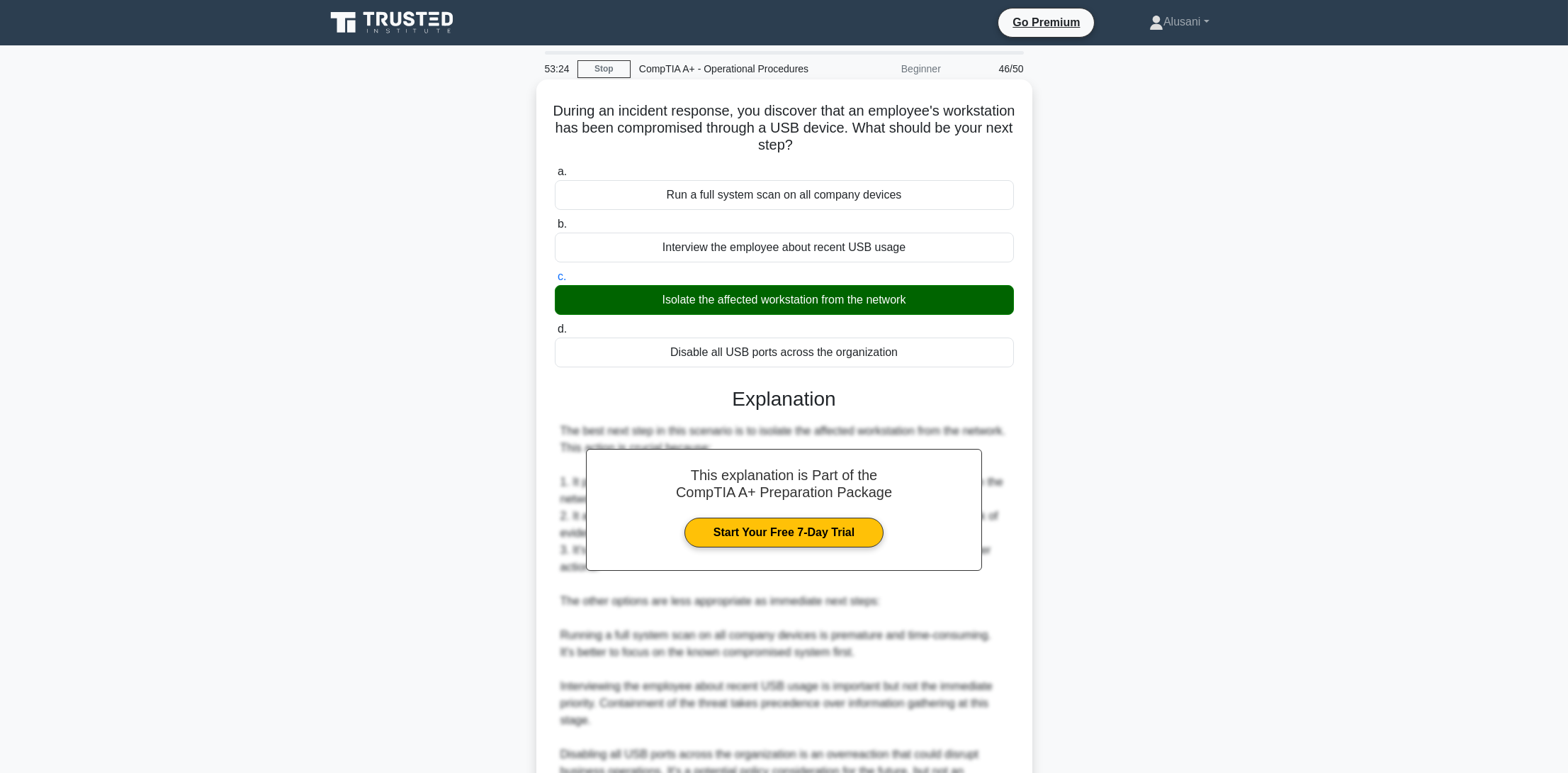
scroll to position [202, 0]
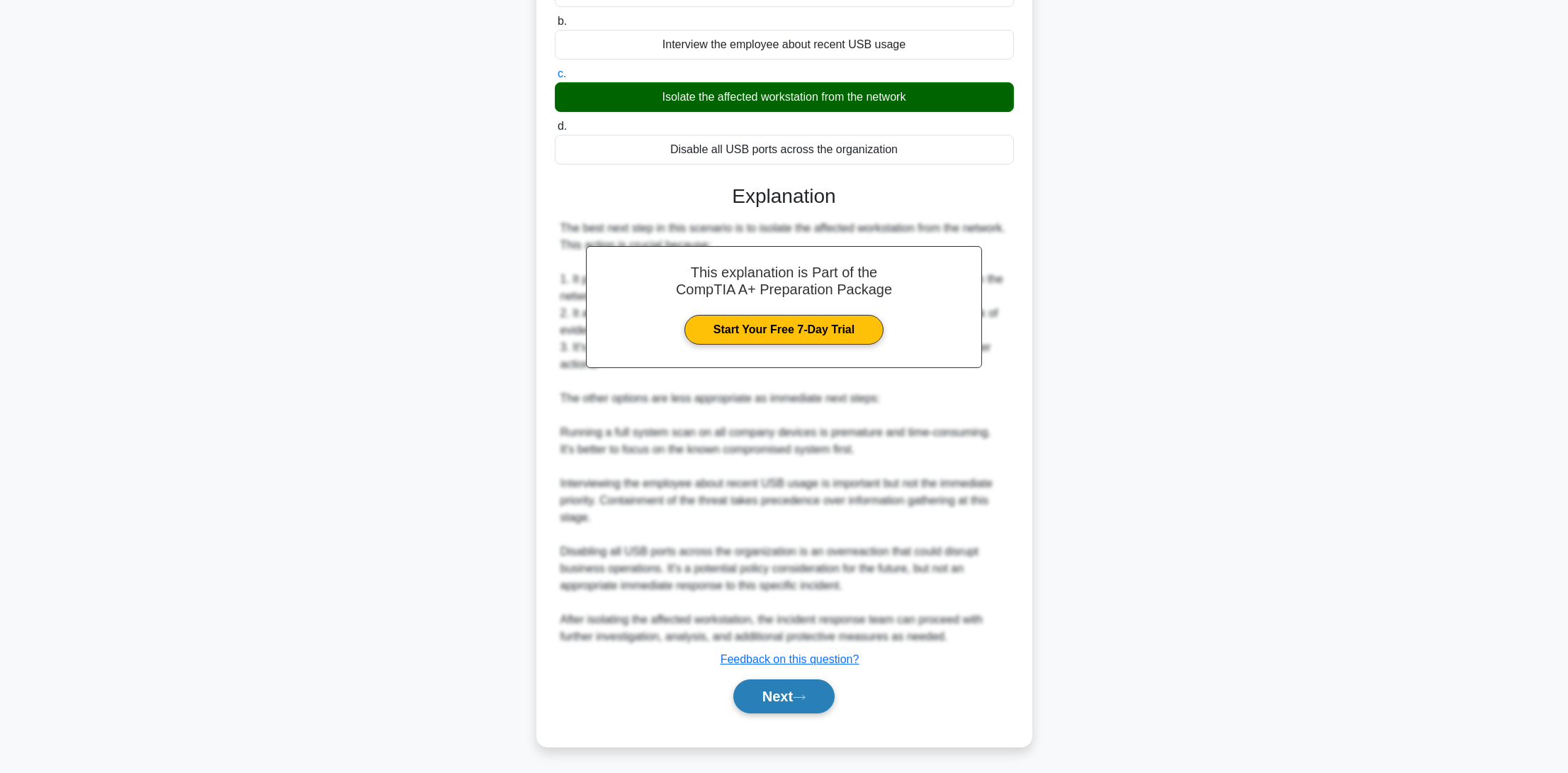
click at [806, 697] on icon at bounding box center [800, 697] width 13 height 8
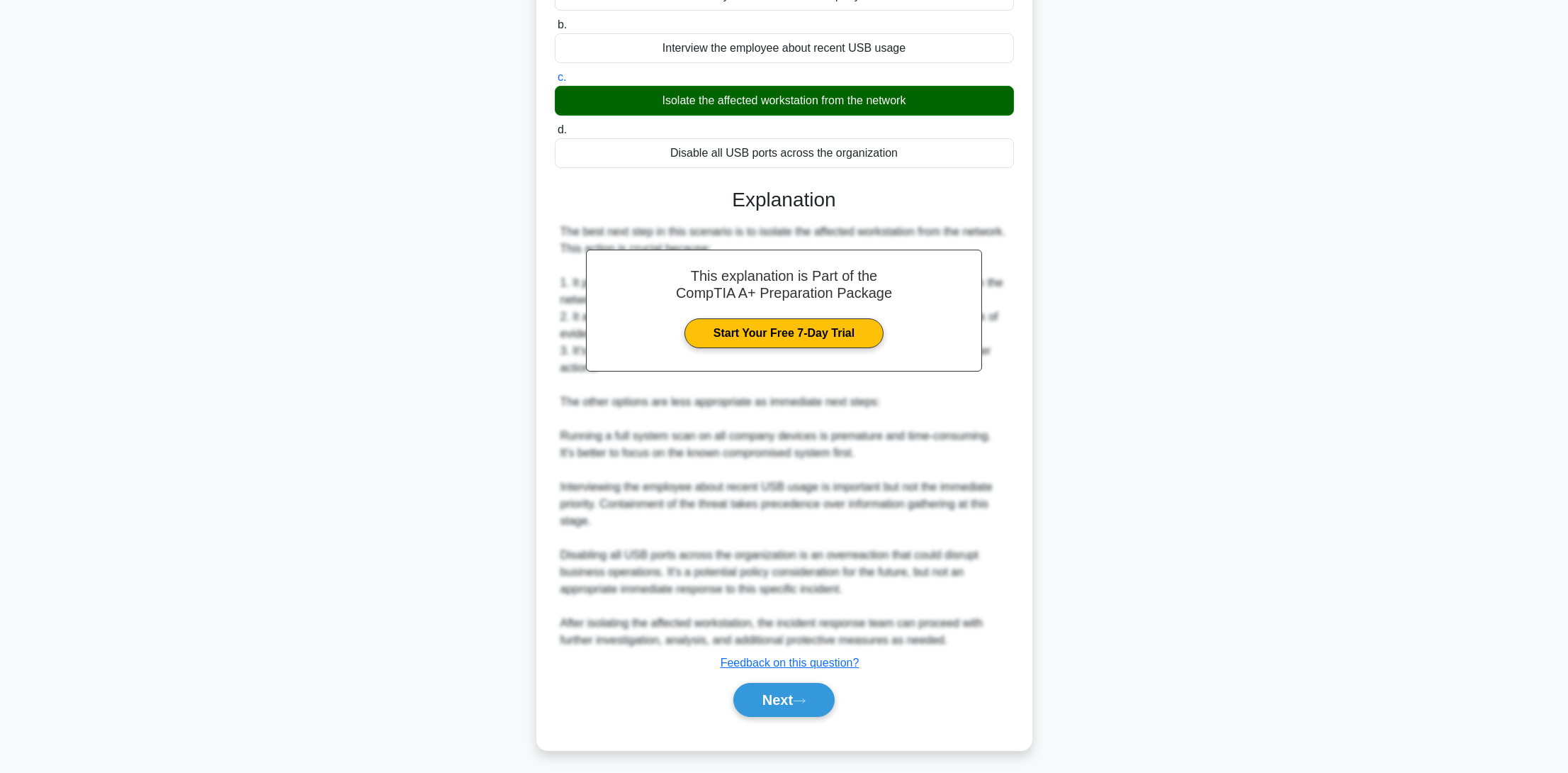
scroll to position [0, 0]
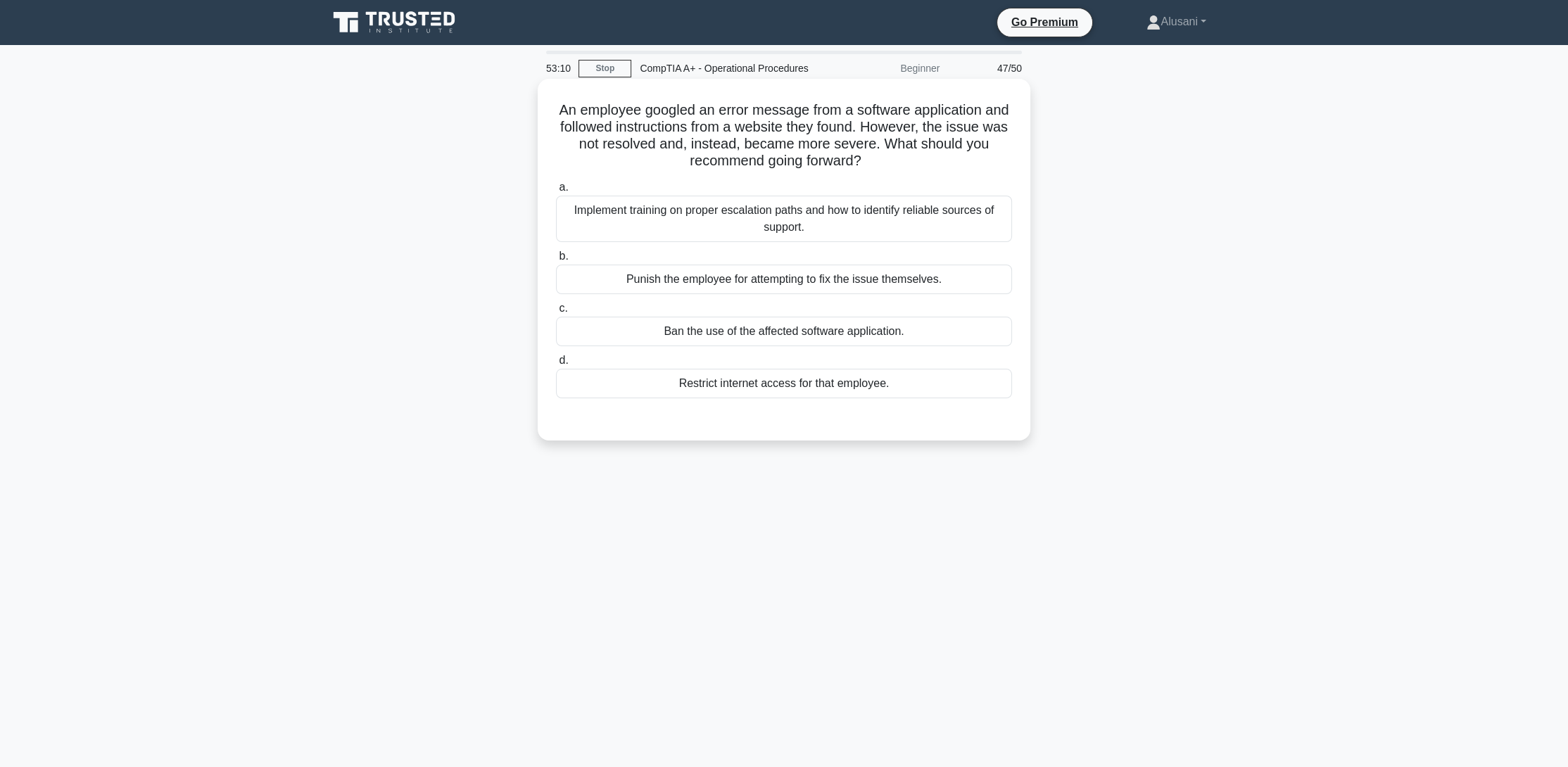
click at [761, 220] on div "Implement training on proper escalation paths and how to identify reliable sour…" at bounding box center [783, 219] width 456 height 47
click at [556, 192] on input "a. Implement training on proper escalation paths and how to identify reliable s…" at bounding box center [556, 187] width 0 height 9
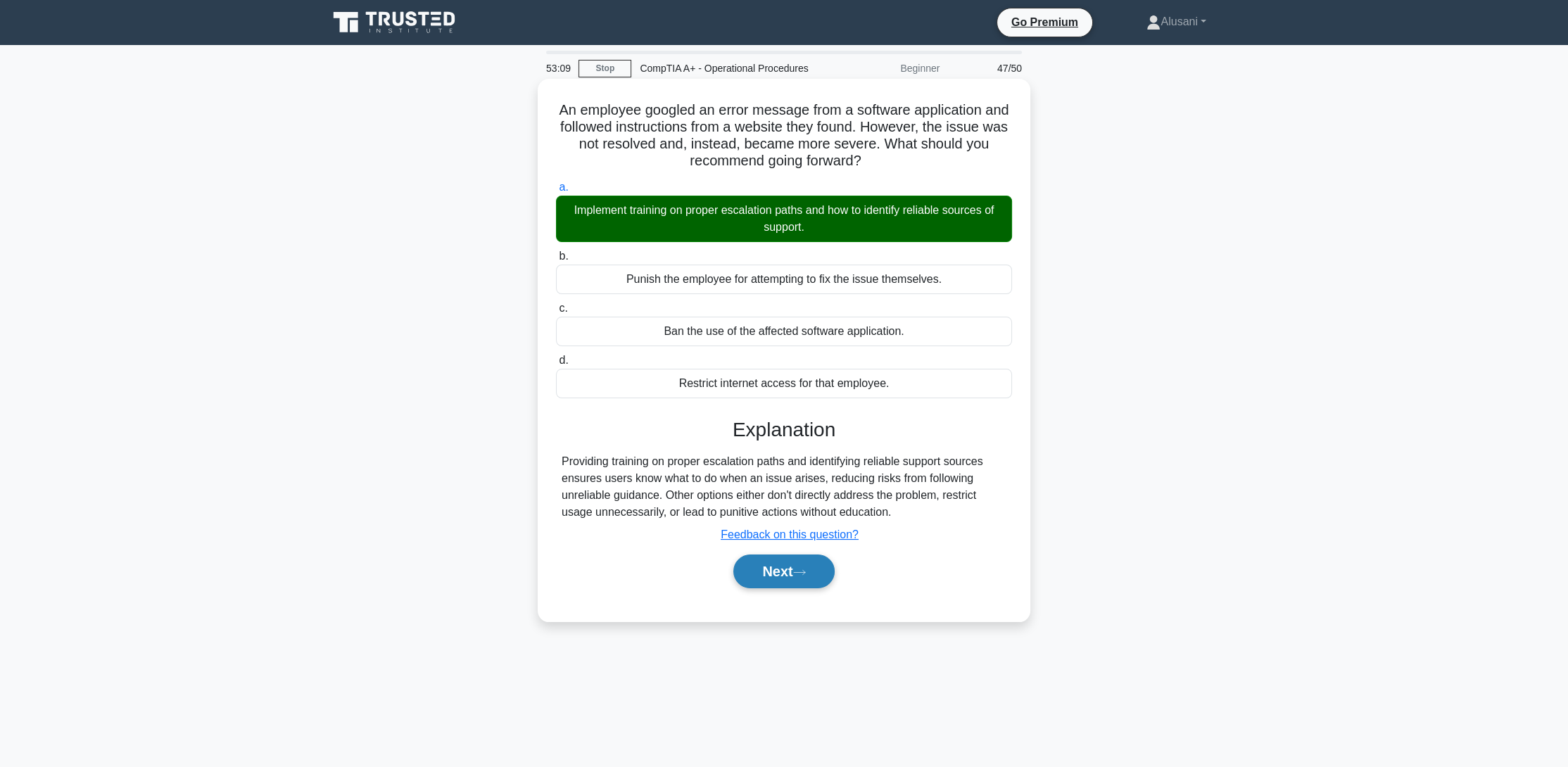
click at [784, 580] on button "Next" at bounding box center [783, 570] width 101 height 34
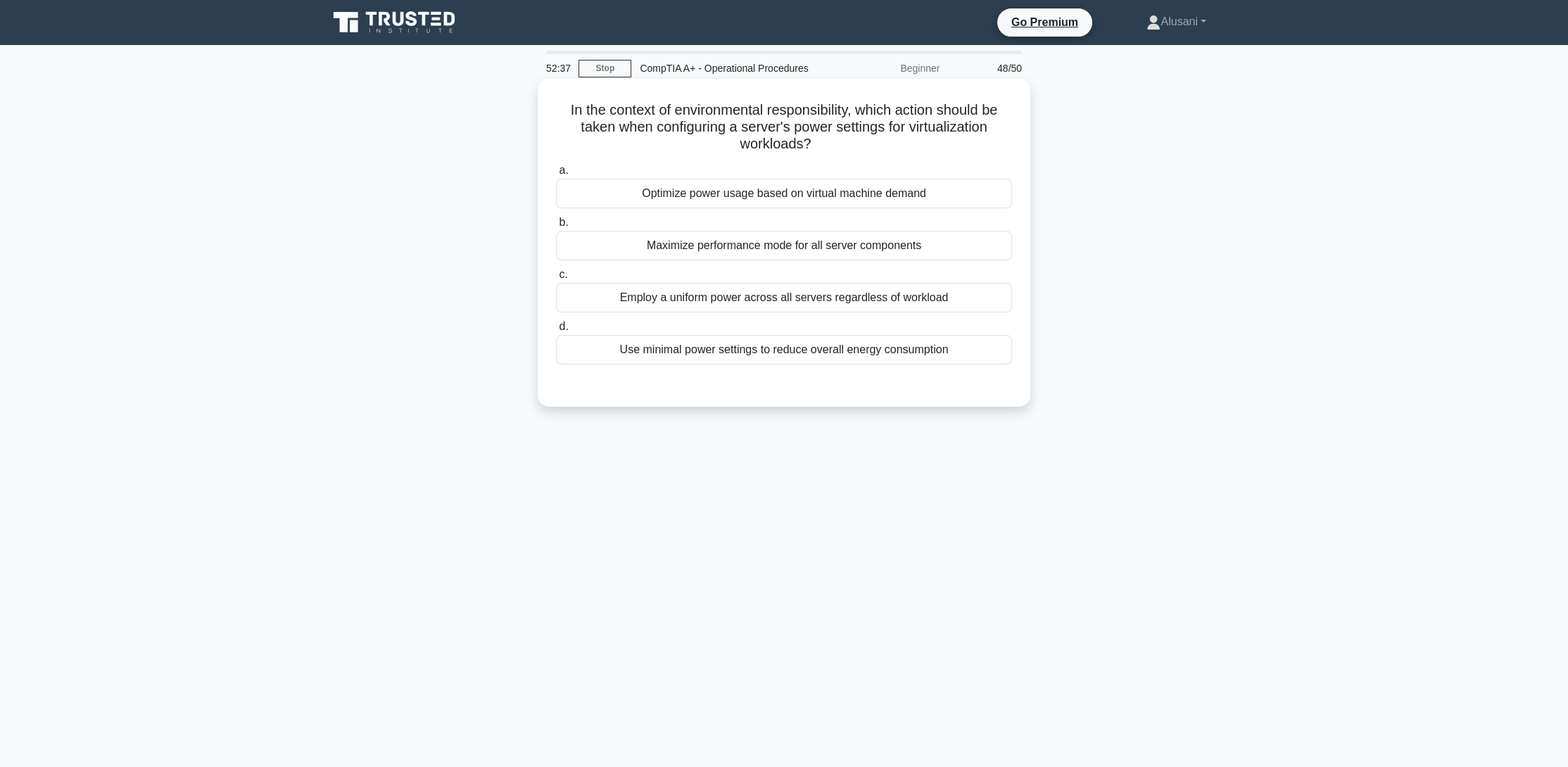
click at [698, 194] on div "Optimize power usage based on virtual machine demand" at bounding box center [783, 193] width 456 height 29
click at [556, 175] on input "a. Optimize power usage based on virtual machine demand" at bounding box center [556, 170] width 0 height 9
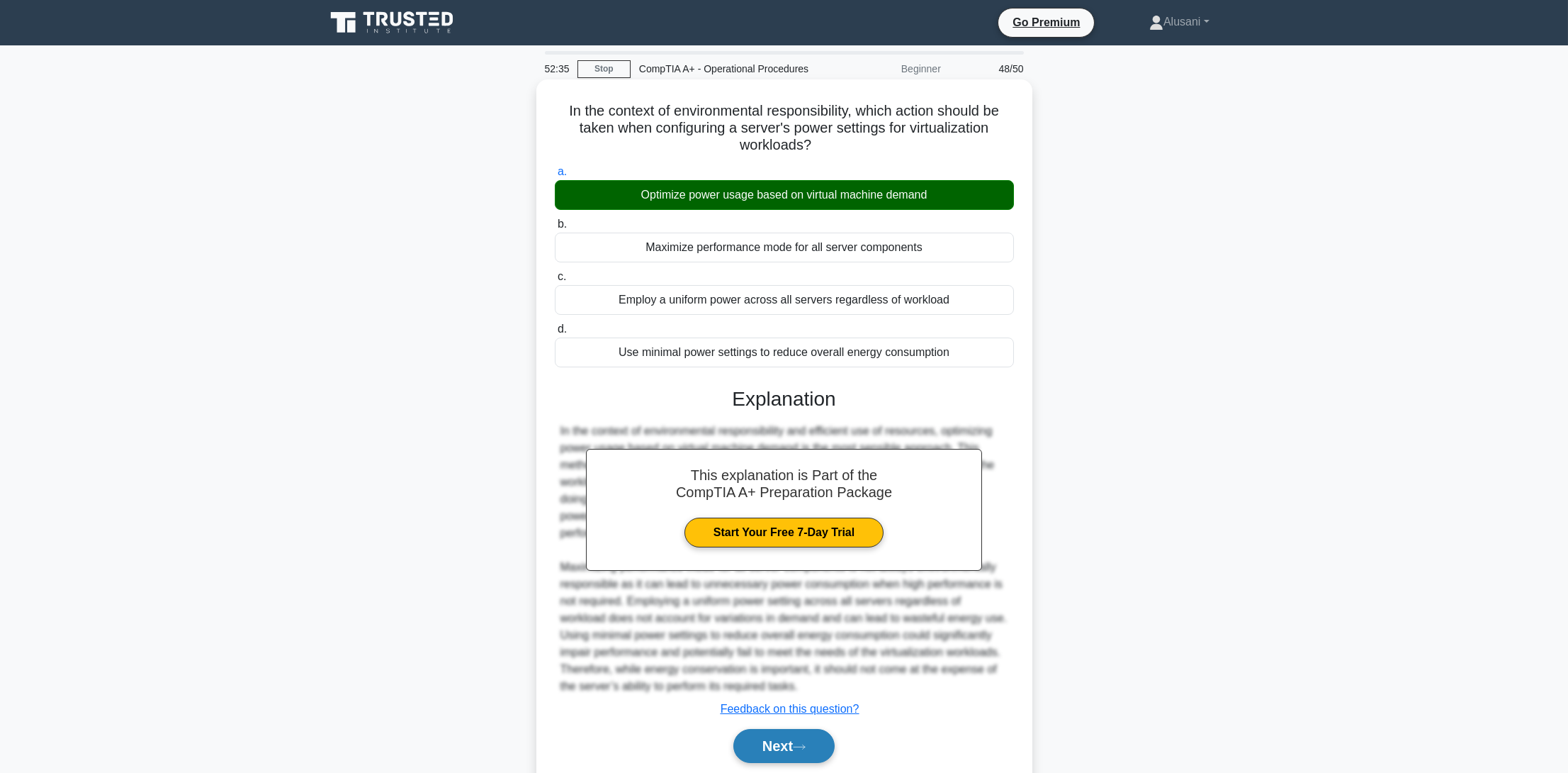
click at [811, 738] on button "Next" at bounding box center [784, 746] width 101 height 34
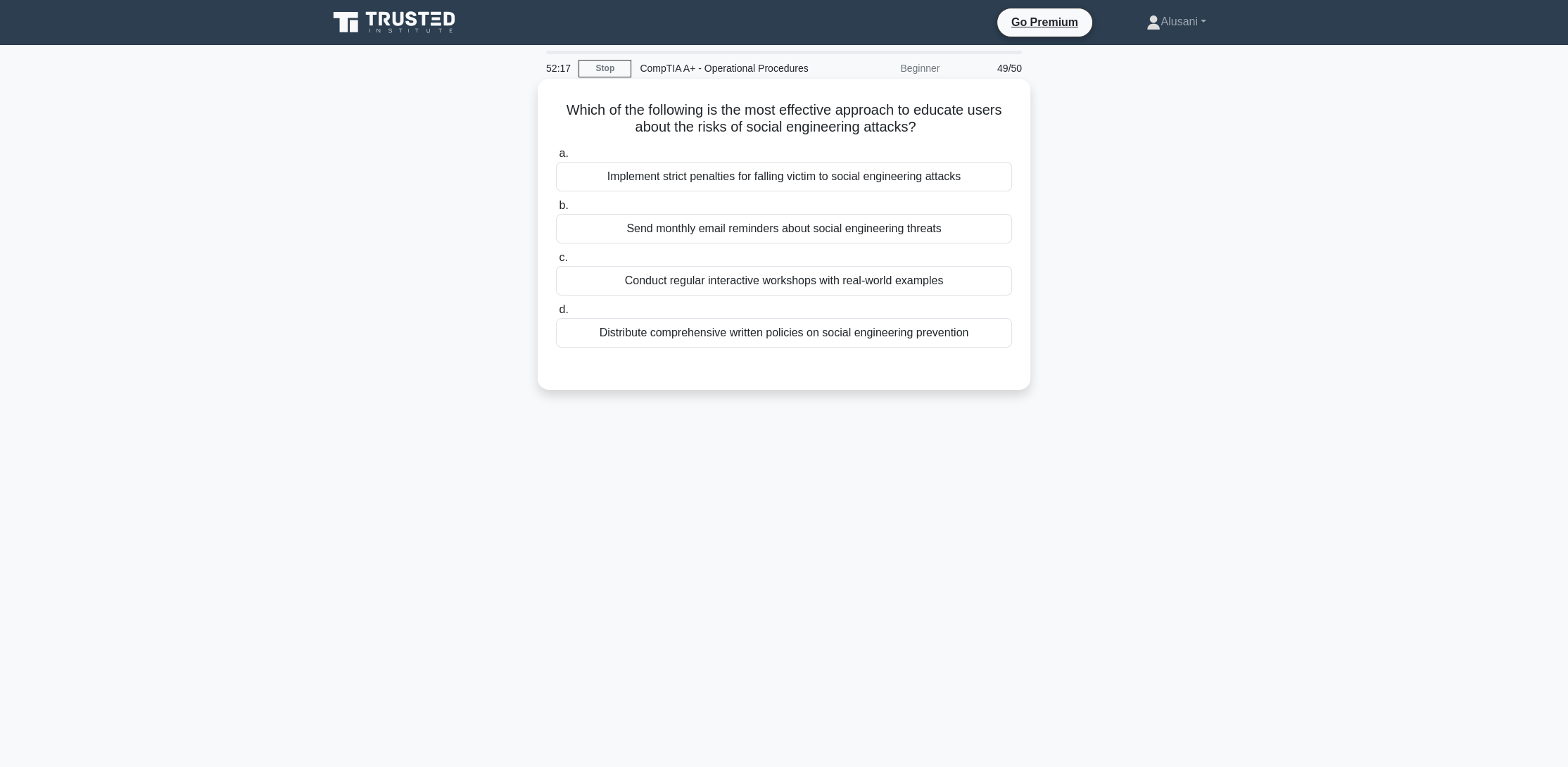
click at [928, 286] on div "Conduct regular interactive workshops with real-world examples" at bounding box center [783, 281] width 456 height 29
click at [556, 263] on input "c. Conduct regular interactive workshops with real-world examples" at bounding box center [556, 258] width 0 height 9
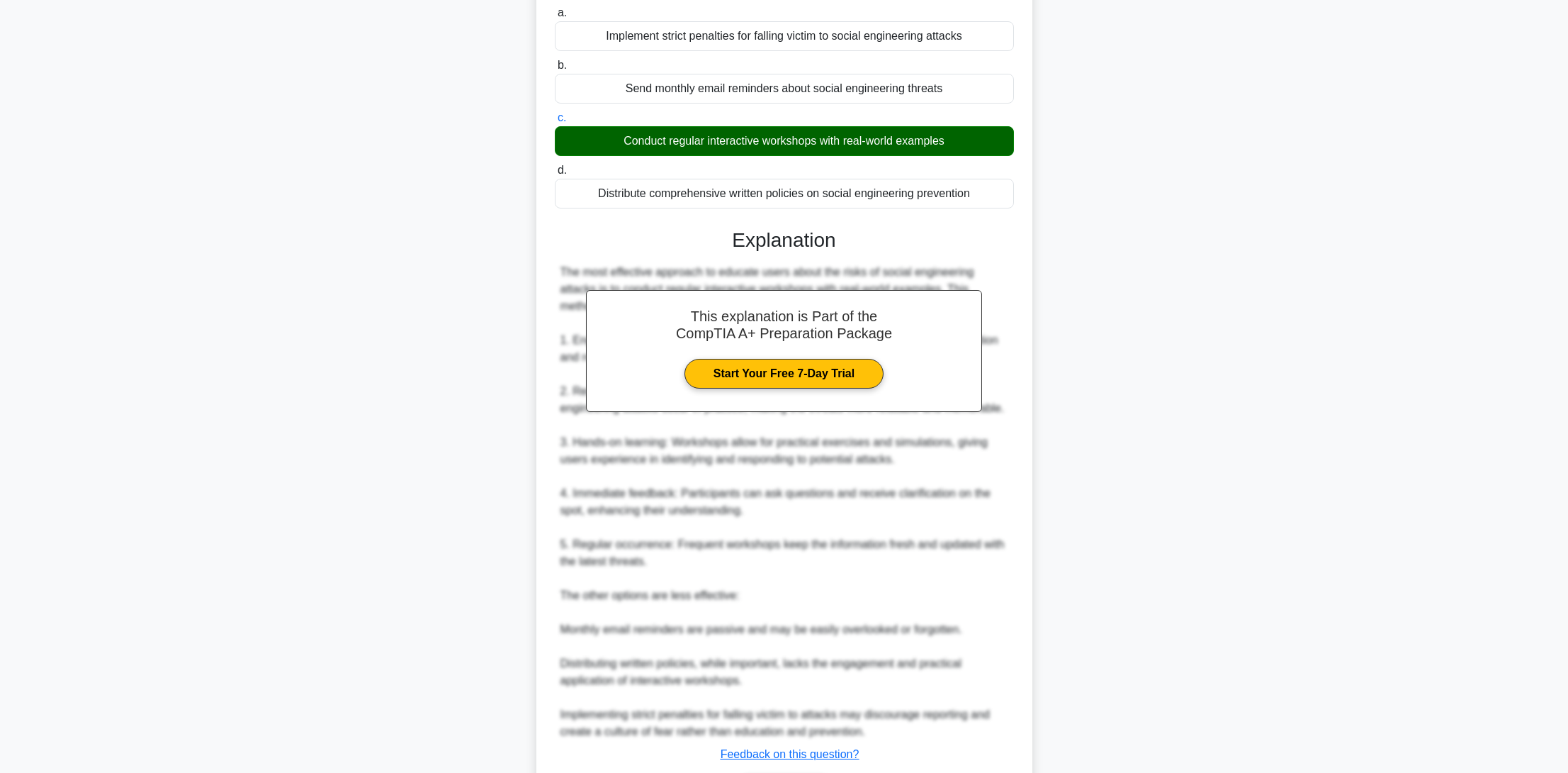
scroll to position [213, 0]
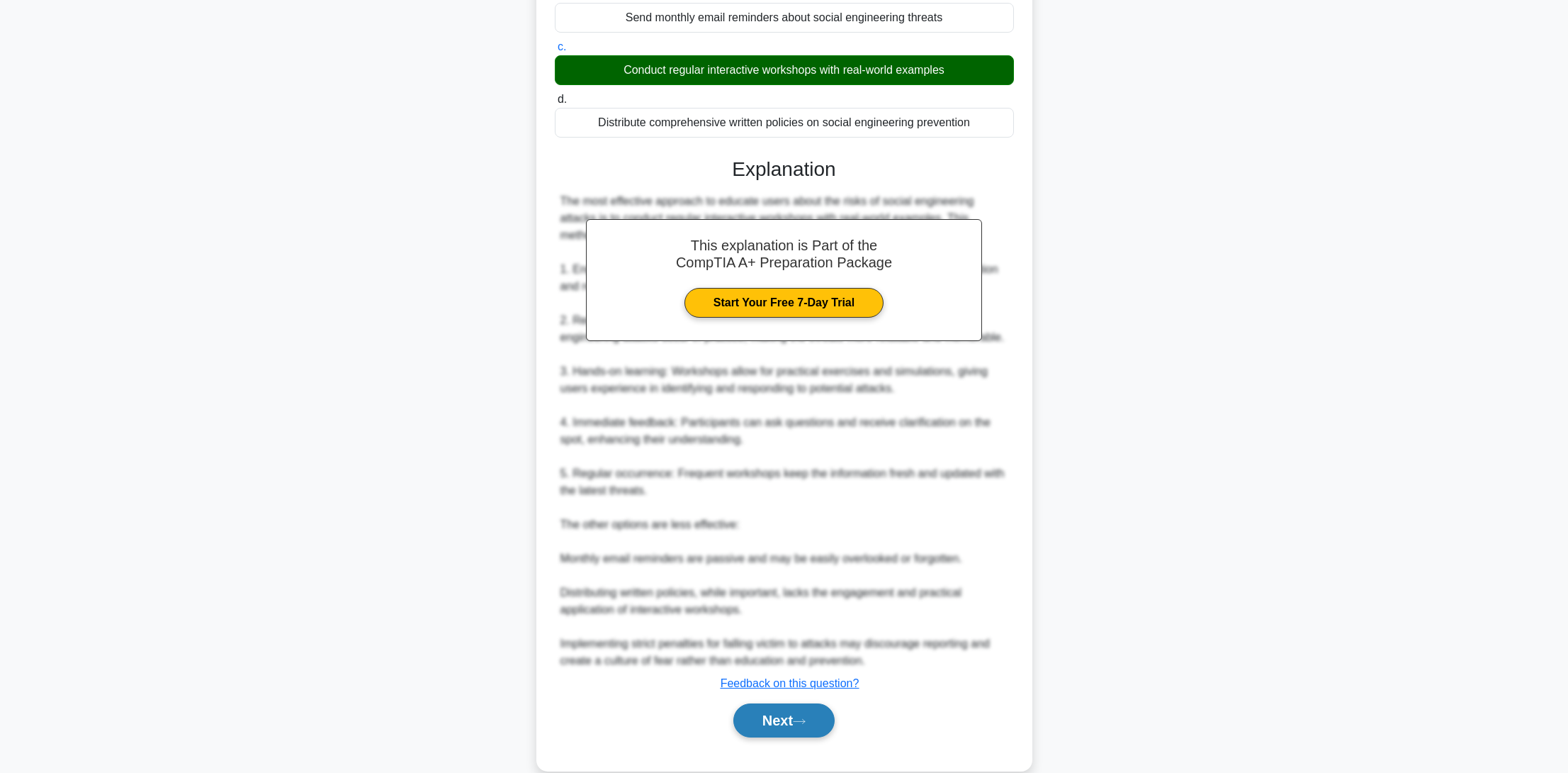
click at [806, 717] on icon at bounding box center [800, 721] width 13 height 8
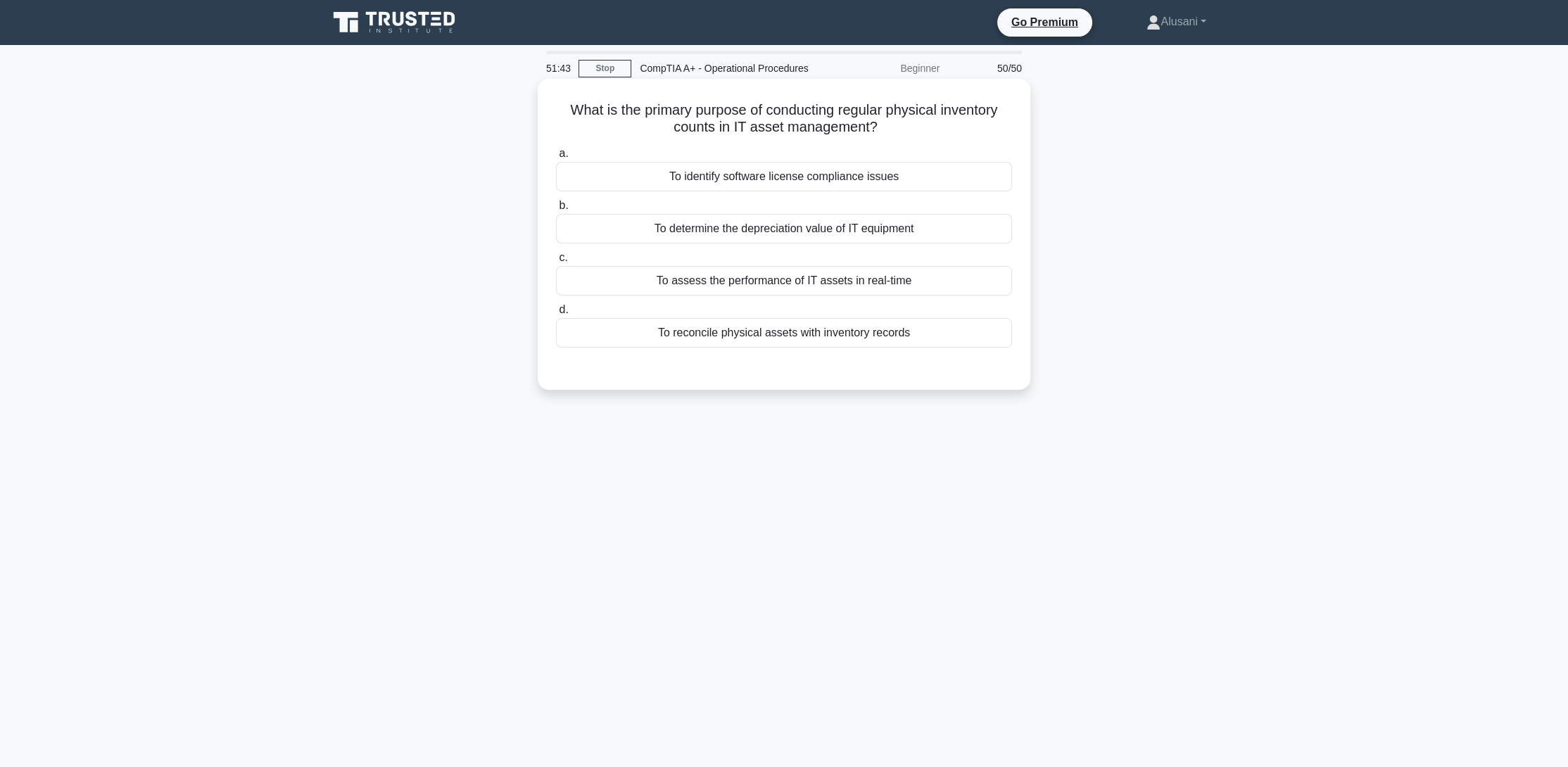
click at [821, 186] on div "To identify software license compliance issues" at bounding box center [783, 176] width 456 height 29
click at [556, 159] on input "a. To identify software license compliance issues" at bounding box center [556, 154] width 0 height 9
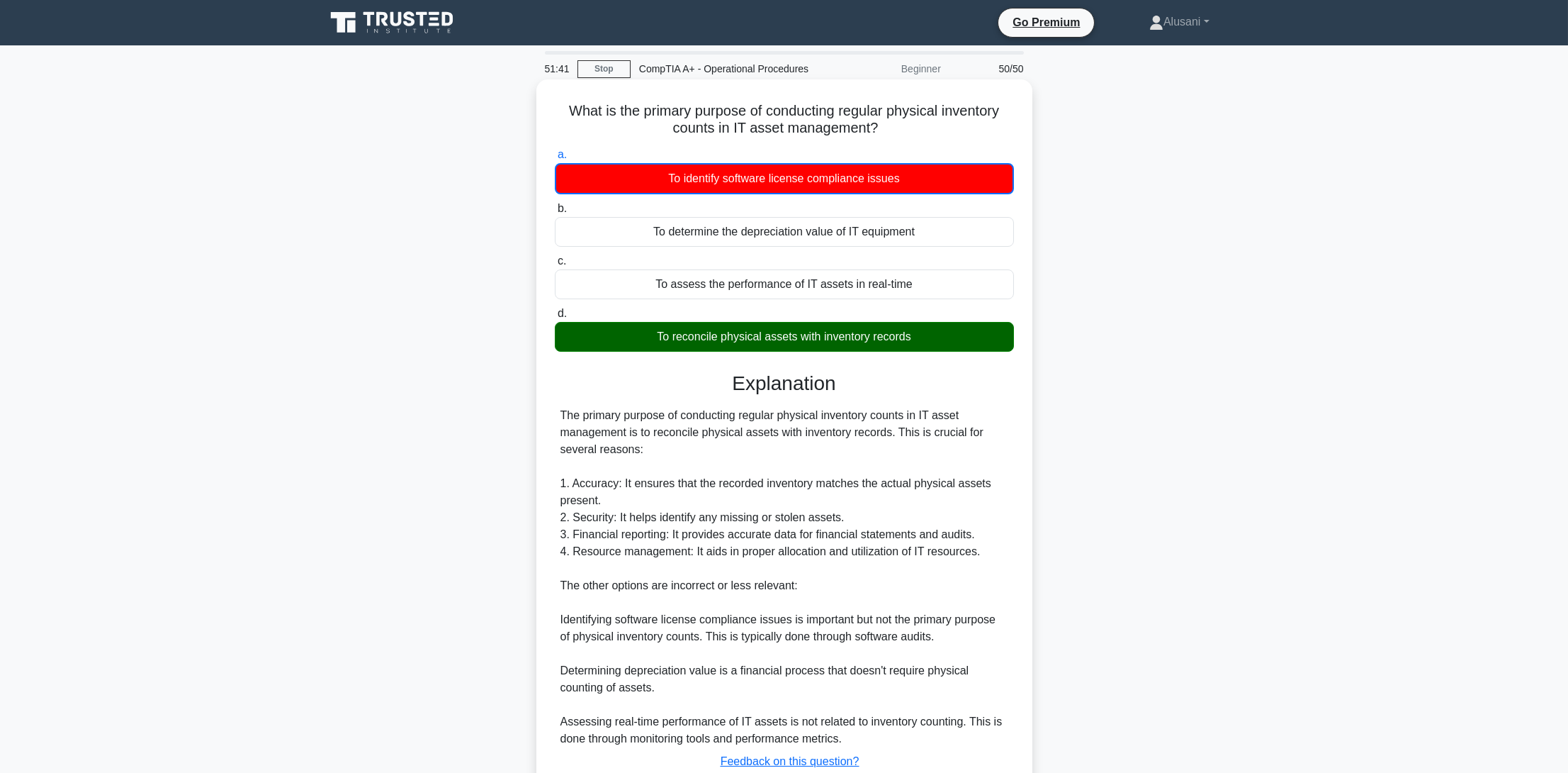
scroll to position [101, 0]
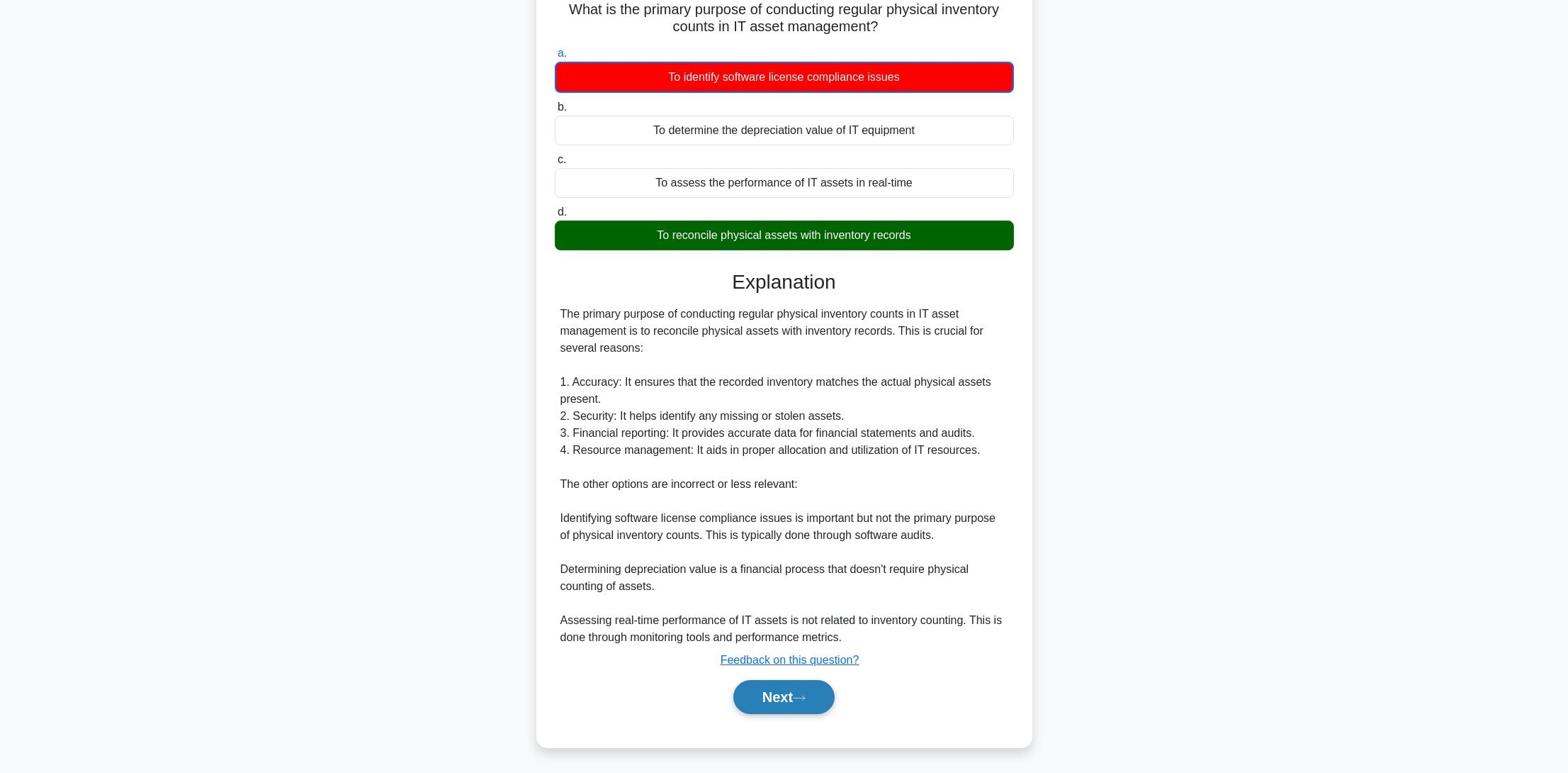
click at [792, 699] on button "Next" at bounding box center [784, 696] width 101 height 34
click at [802, 699] on icon at bounding box center [800, 698] width 13 height 8
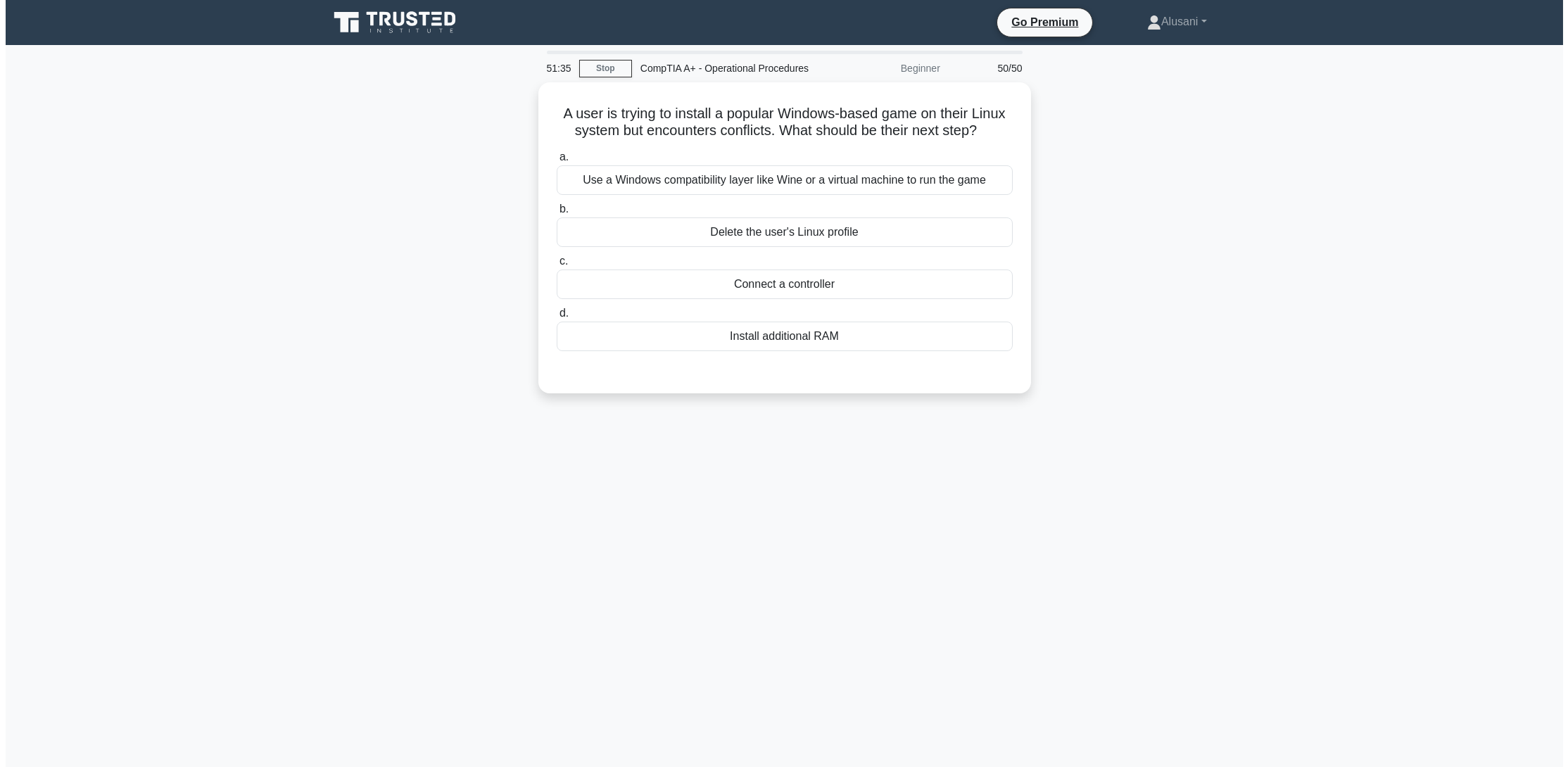
scroll to position [0, 0]
